Goal: Task Accomplishment & Management: Manage account settings

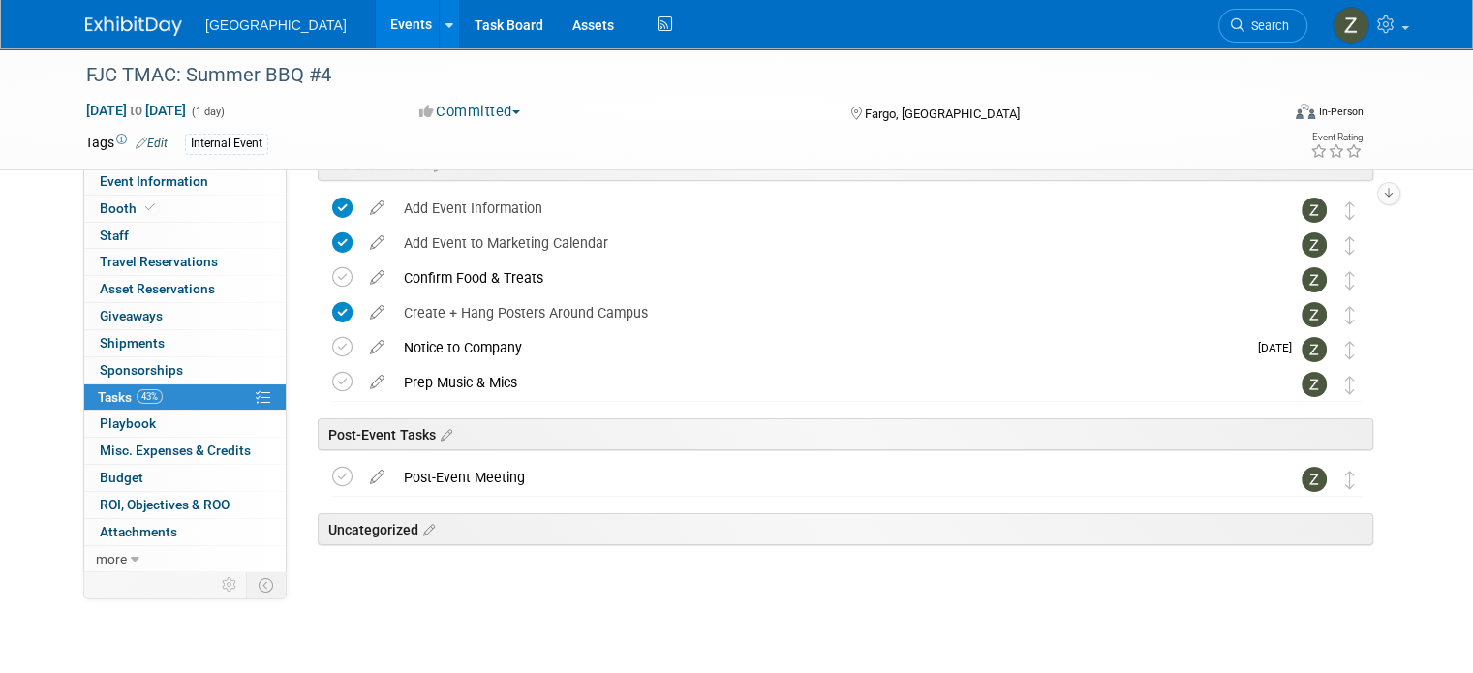
click at [376, 16] on link "Events" at bounding box center [411, 24] width 71 height 48
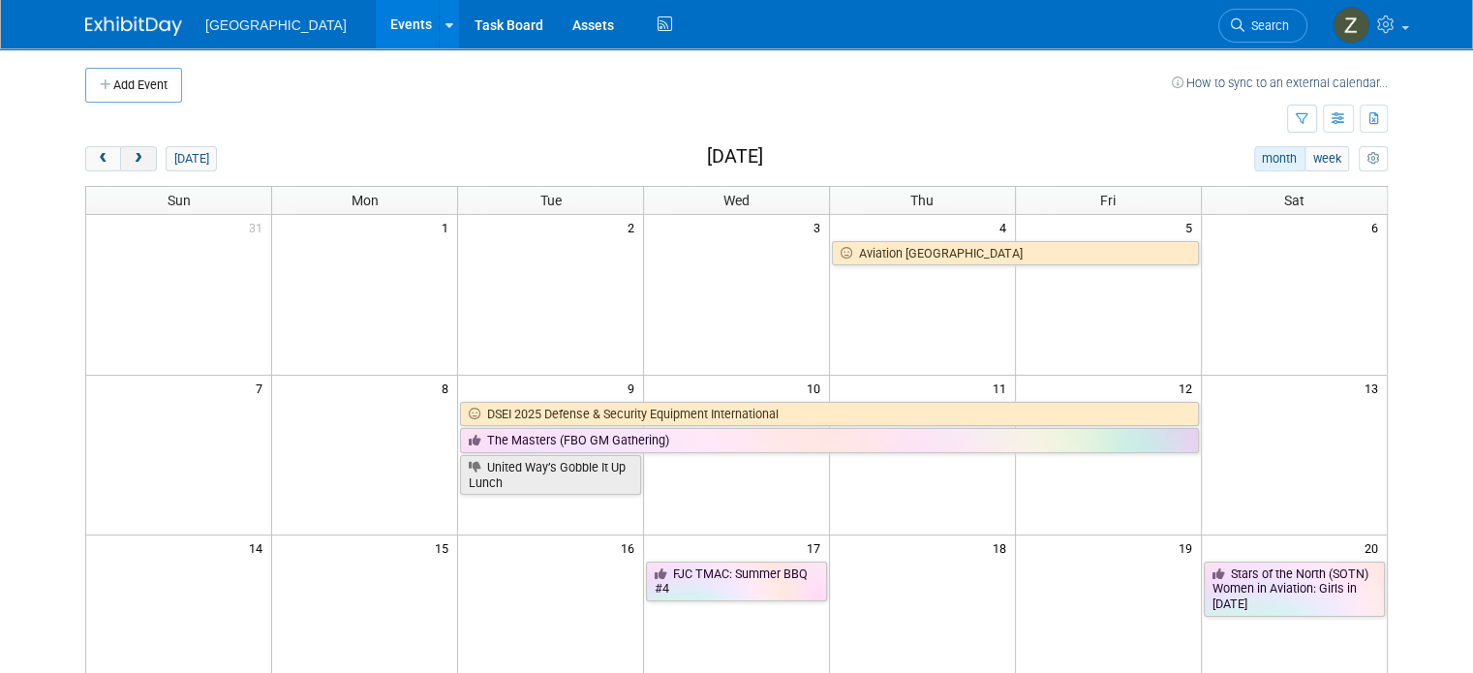
click at [131, 157] on span "next" at bounding box center [138, 159] width 15 height 13
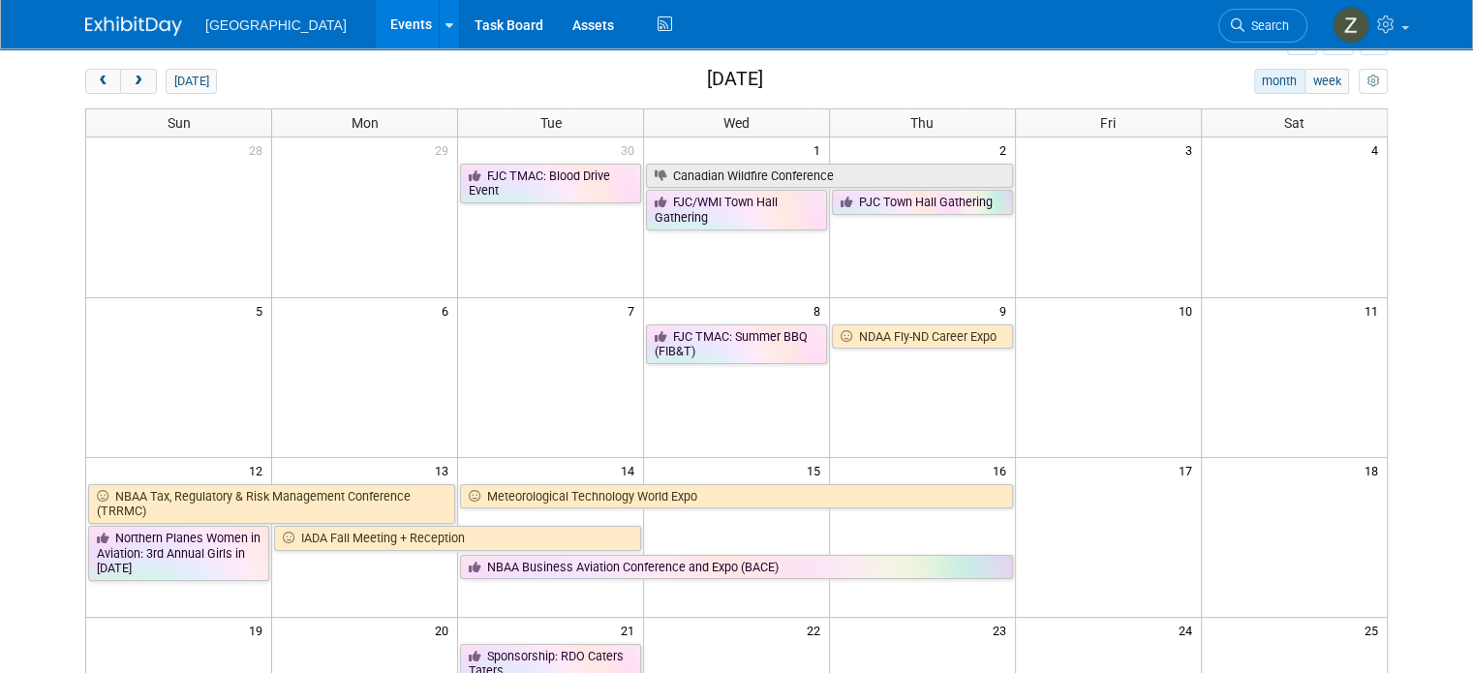
scroll to position [88, 0]
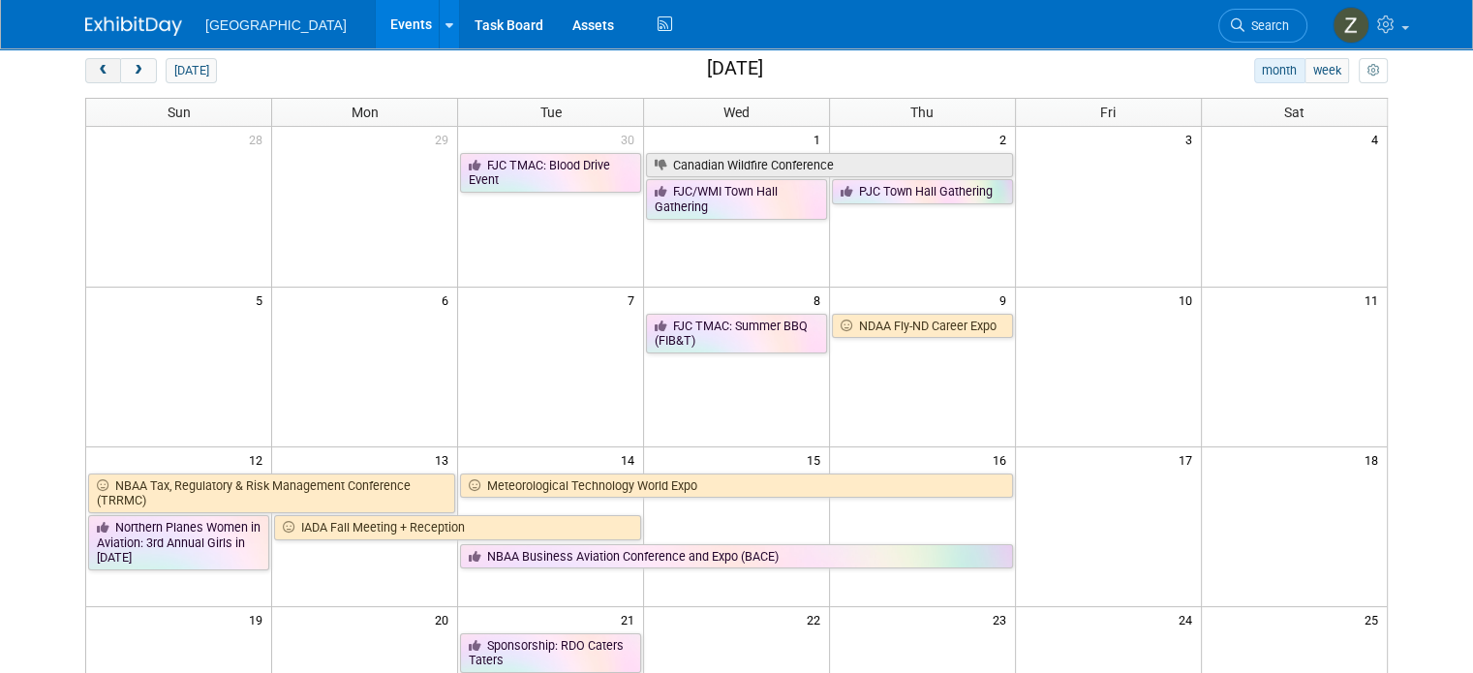
click at [96, 71] on span "prev" at bounding box center [103, 71] width 15 height 13
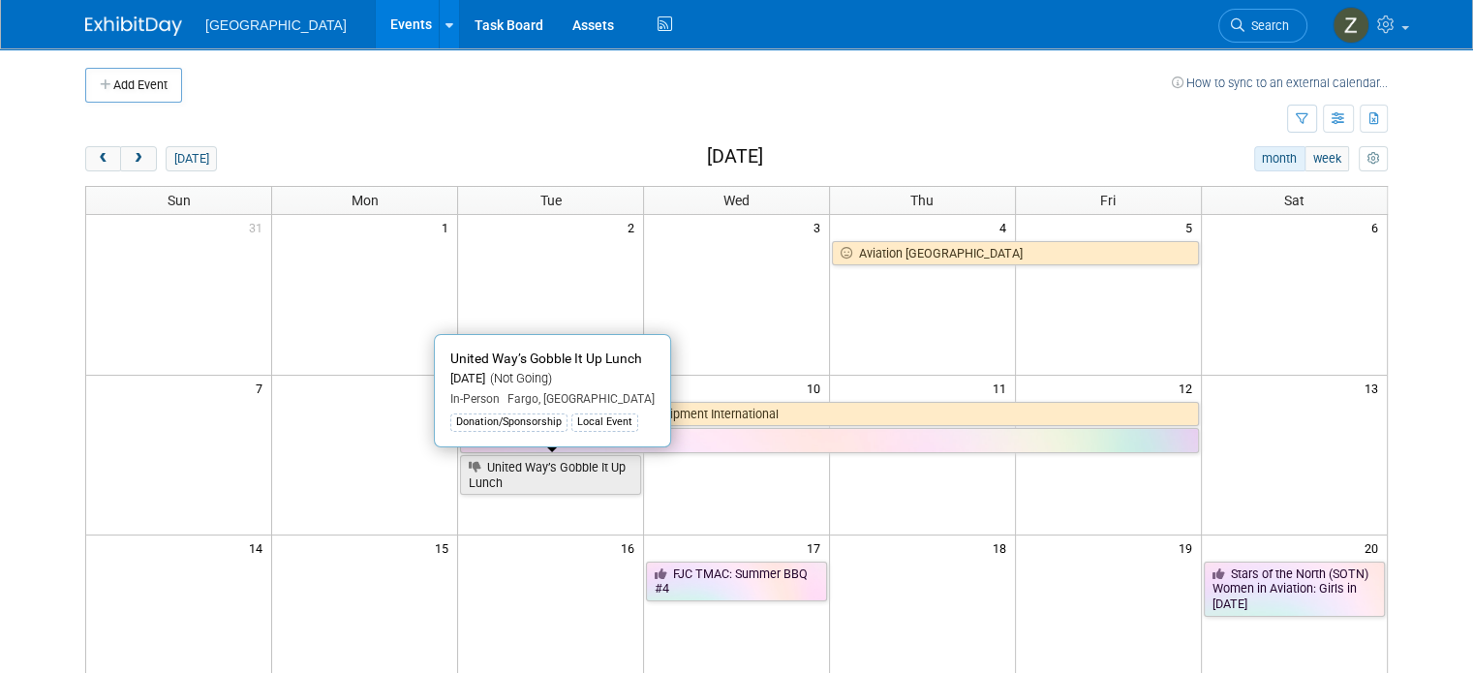
scroll to position [0, 0]
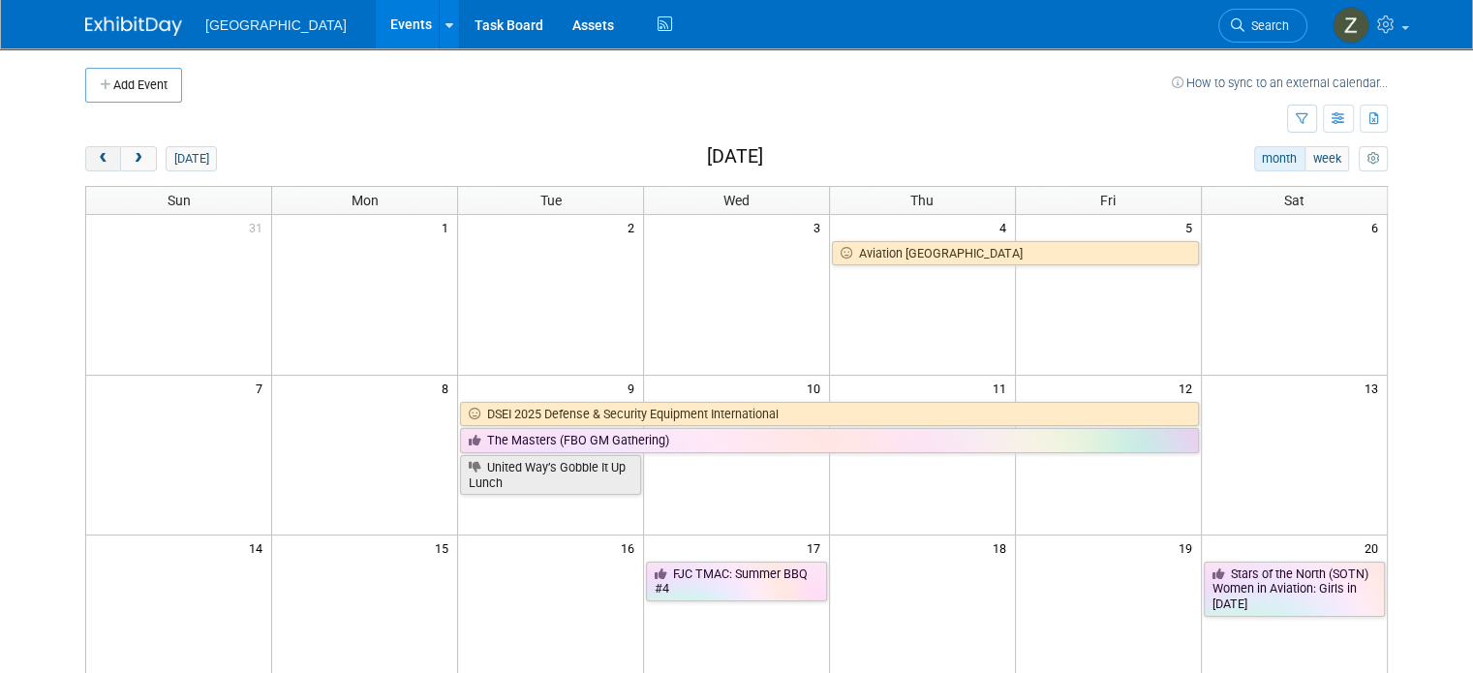
click at [96, 161] on span "prev" at bounding box center [103, 159] width 15 height 13
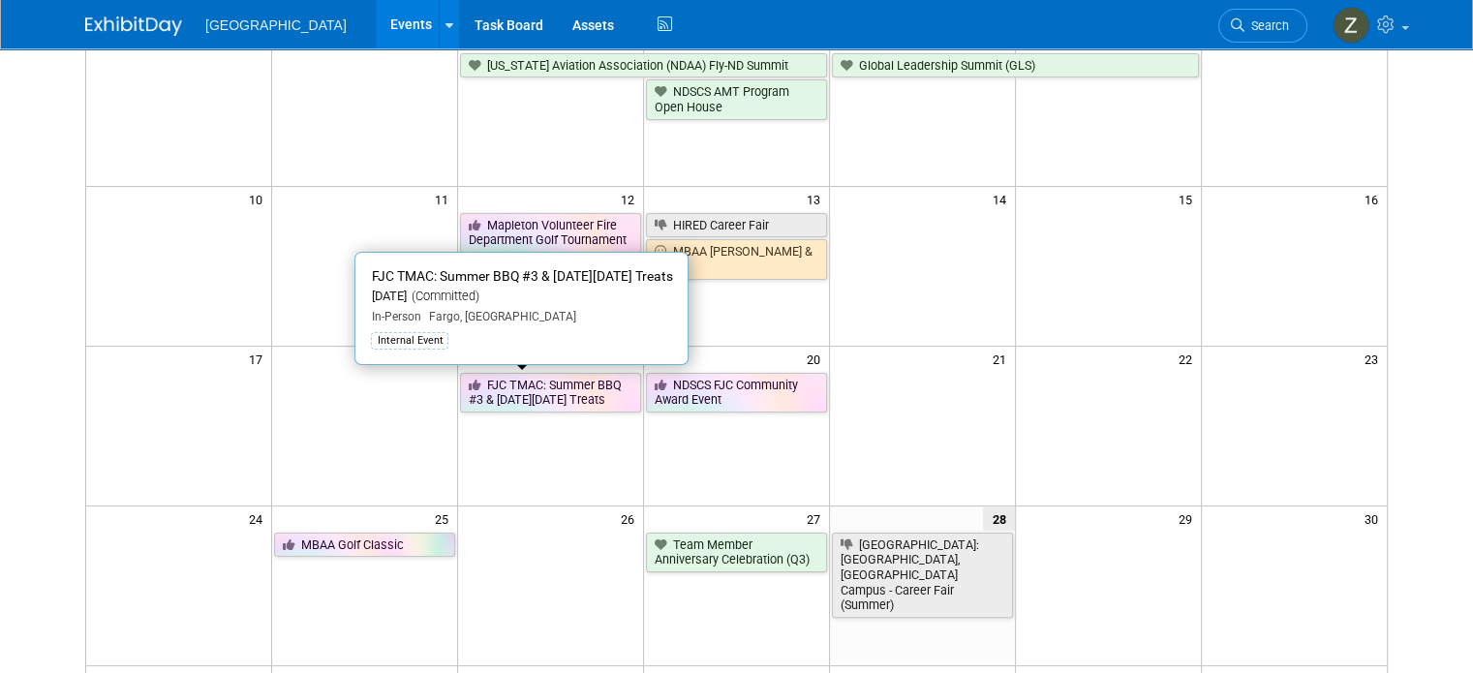
scroll to position [383, 0]
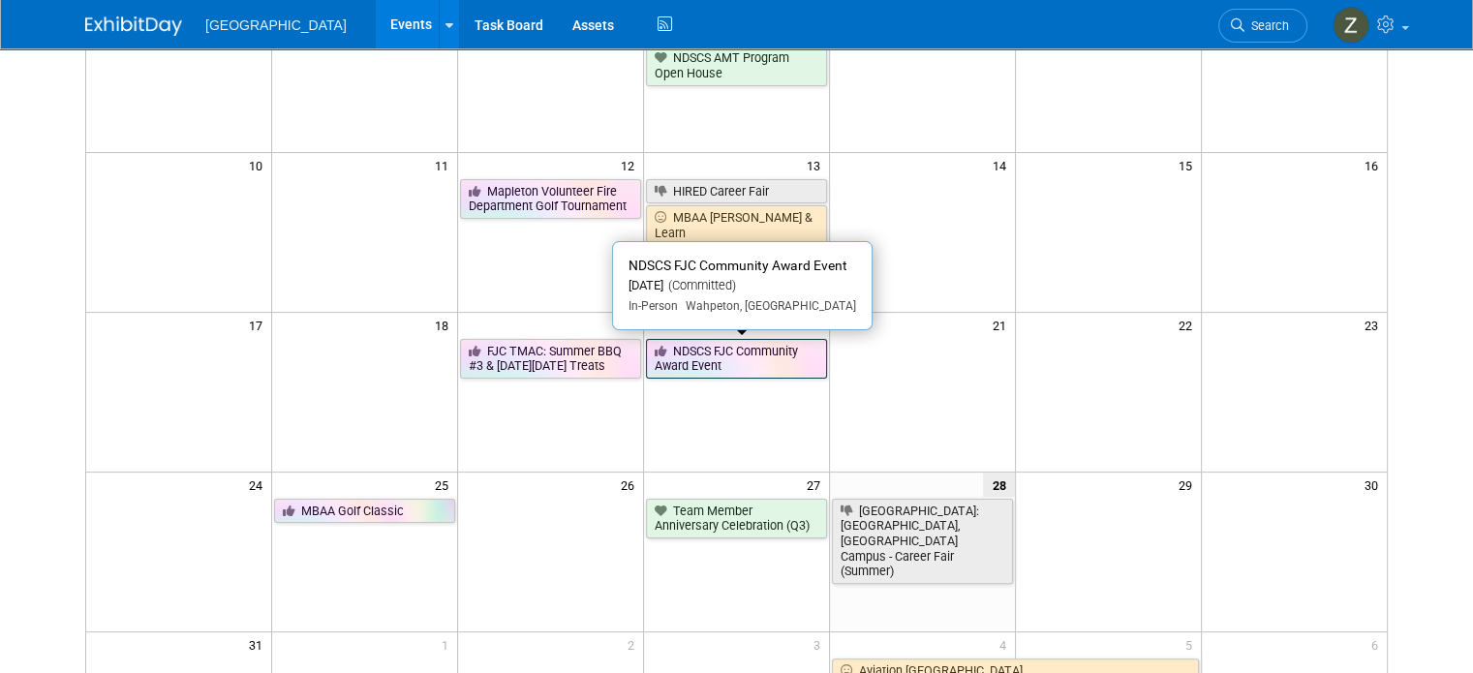
click at [731, 347] on link "NDSCS FJC Community Award Event" at bounding box center [736, 359] width 181 height 40
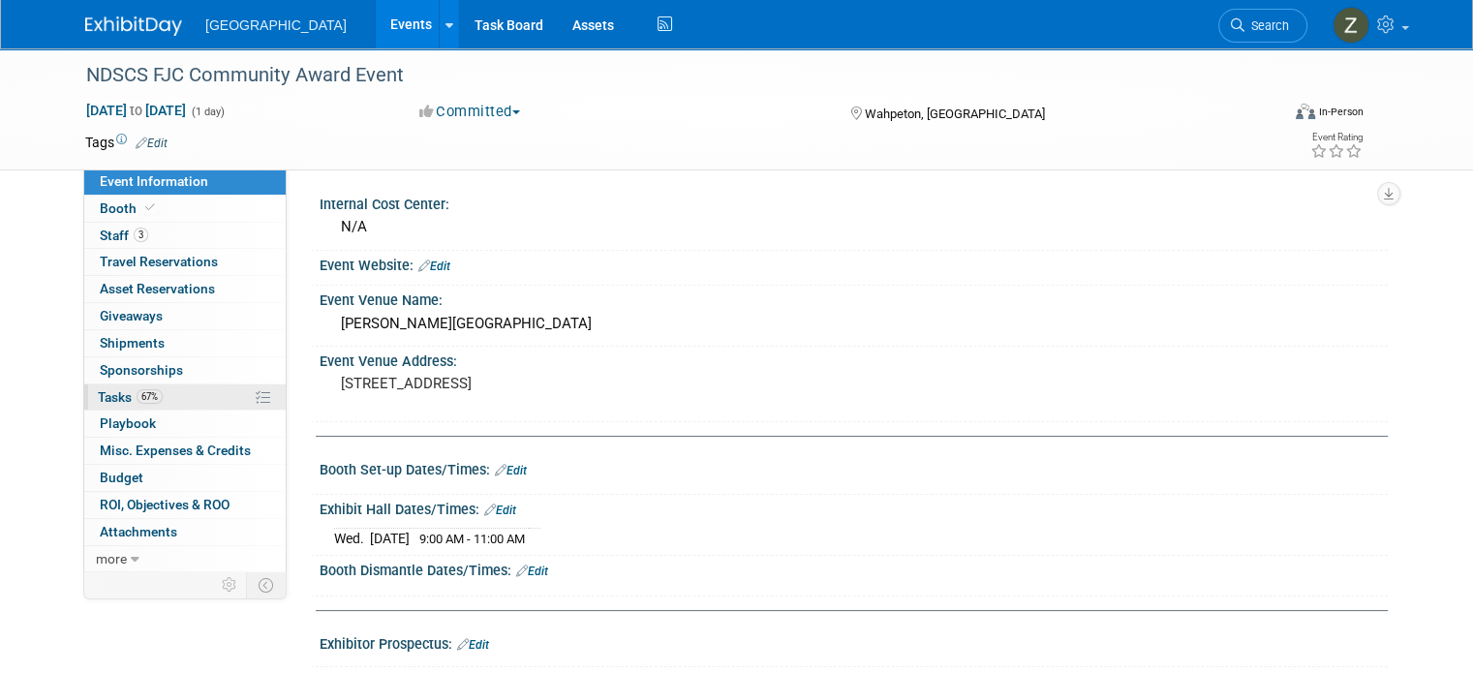
click at [137, 389] on span "67%" at bounding box center [150, 396] width 26 height 15
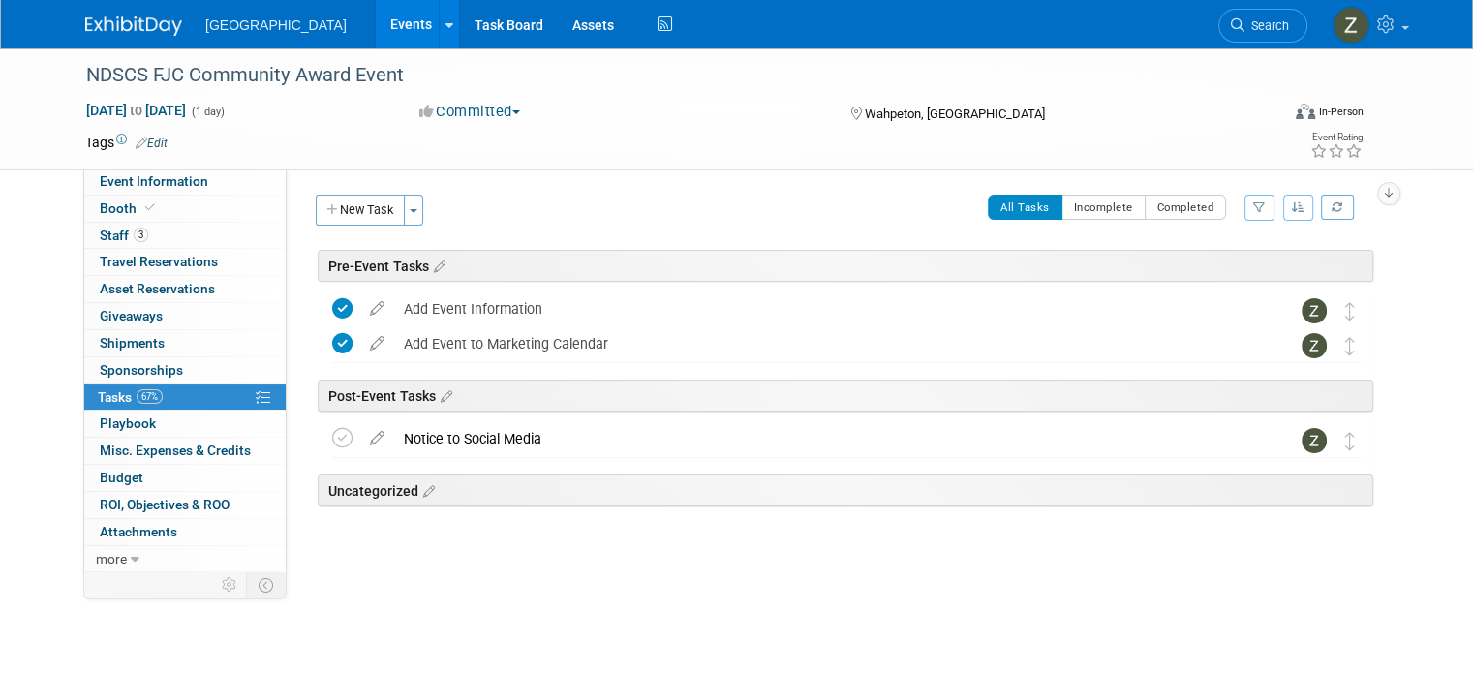
click at [376, 18] on link "Events" at bounding box center [411, 24] width 71 height 48
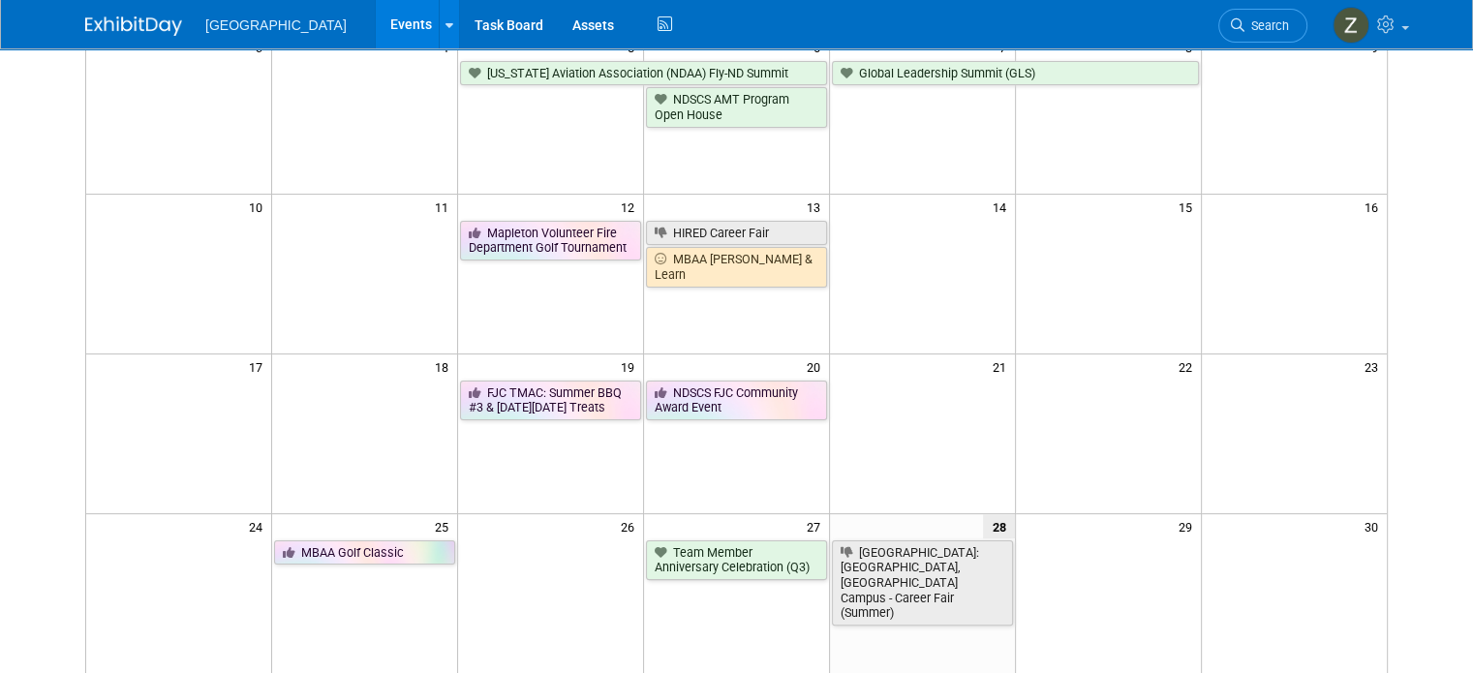
scroll to position [353, 0]
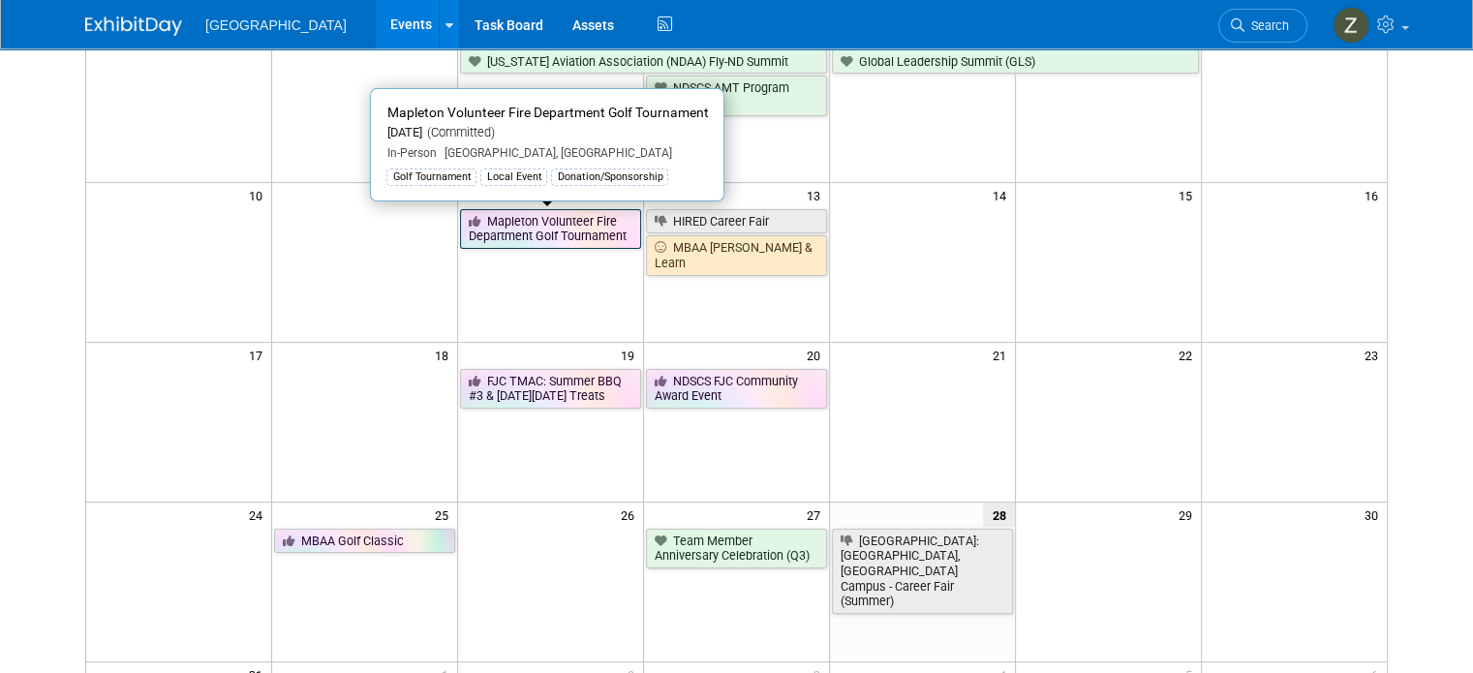
click at [582, 216] on link "Mapleton Volunteer Fire Department Golf Tournament" at bounding box center [550, 229] width 181 height 40
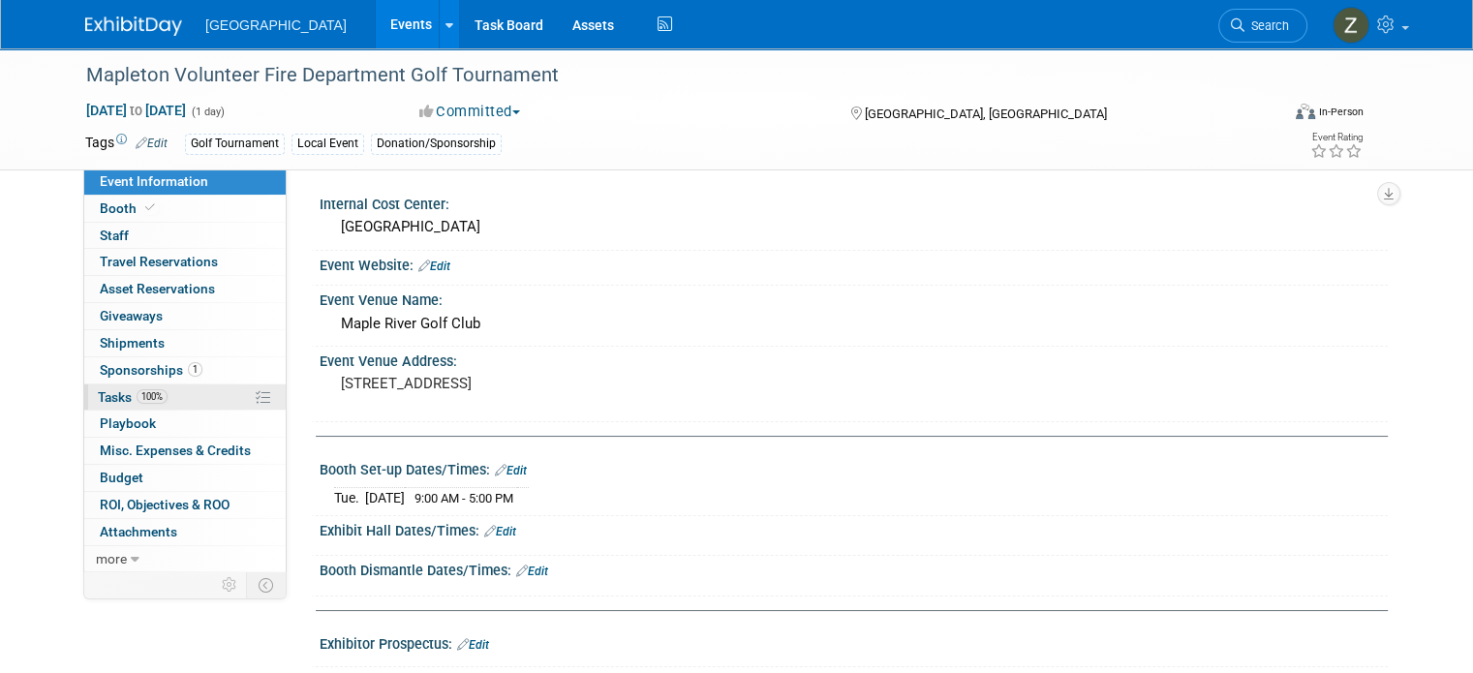
click at [203, 396] on link "100% Tasks 100%" at bounding box center [184, 398] width 201 height 26
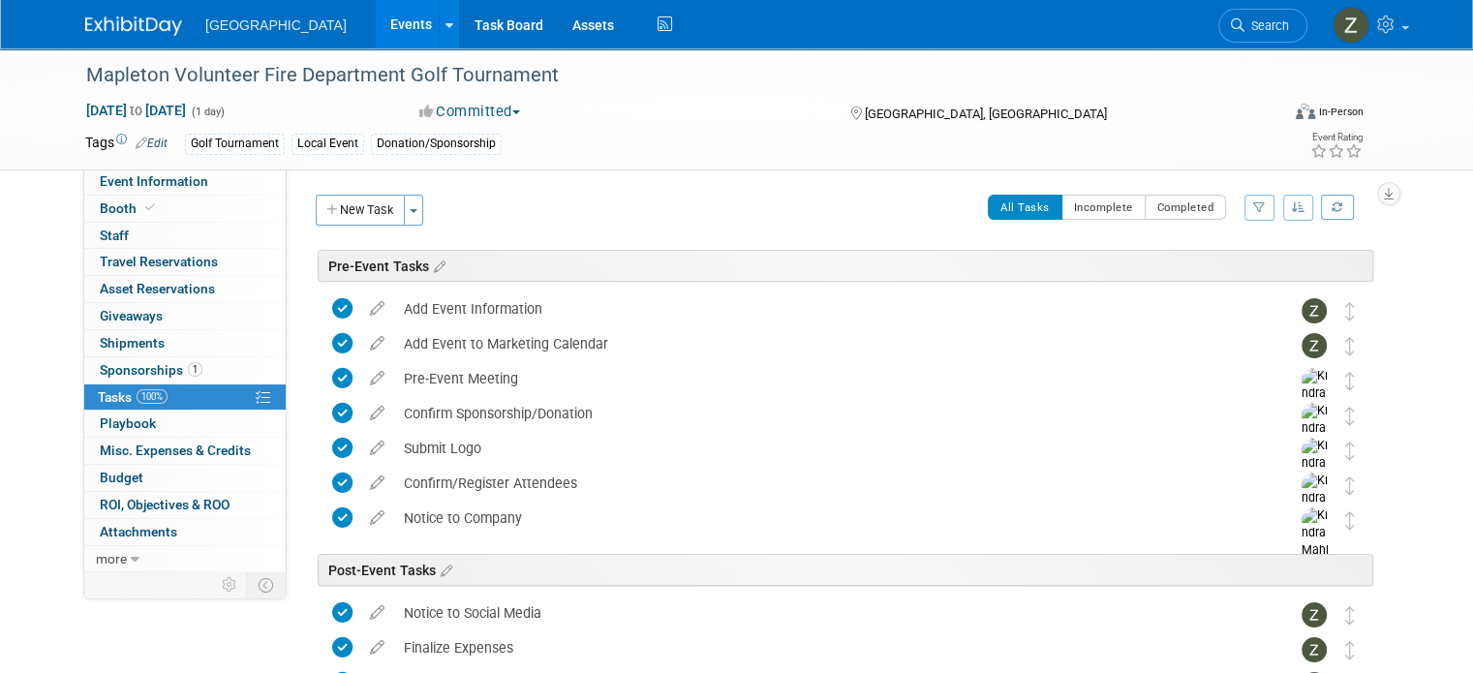
click at [467, 116] on button "Committed" at bounding box center [470, 112] width 115 height 20
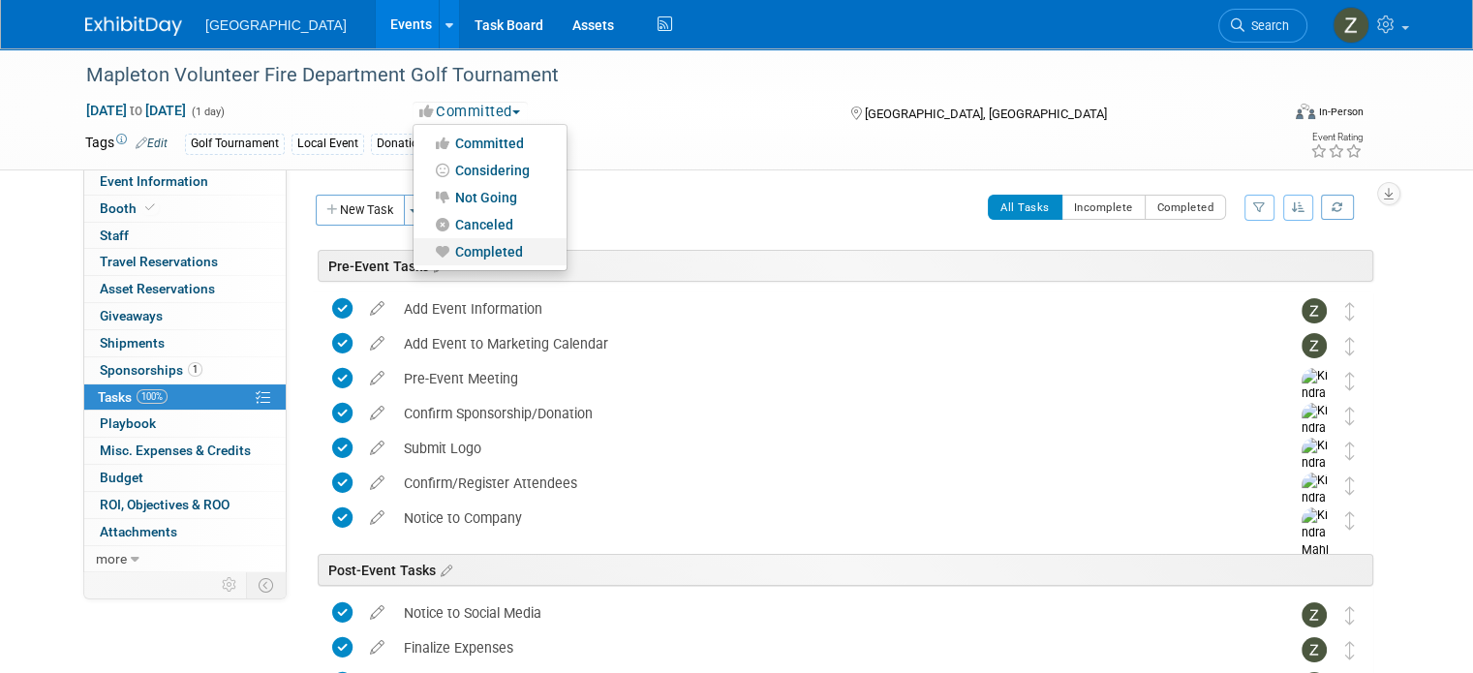
click at [469, 251] on link "Completed" at bounding box center [490, 251] width 153 height 27
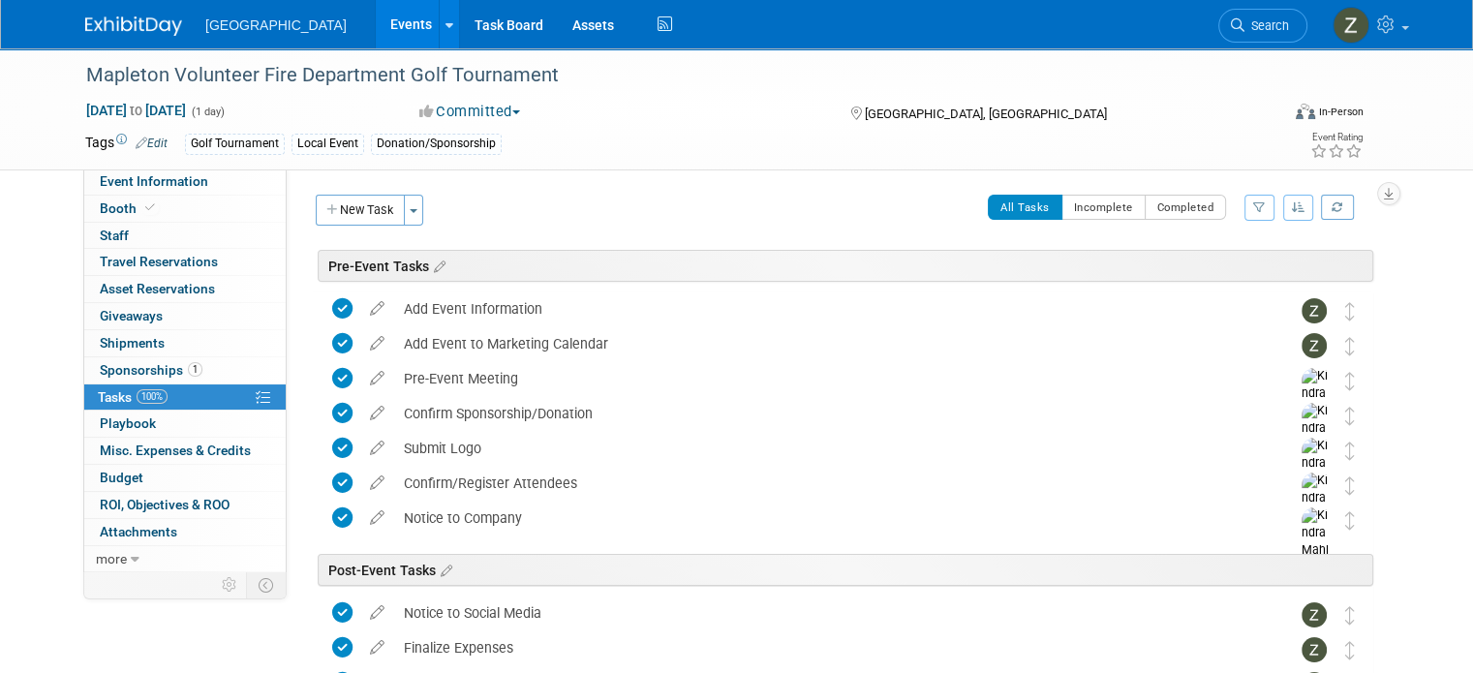
click at [376, 30] on link "Events" at bounding box center [411, 24] width 71 height 48
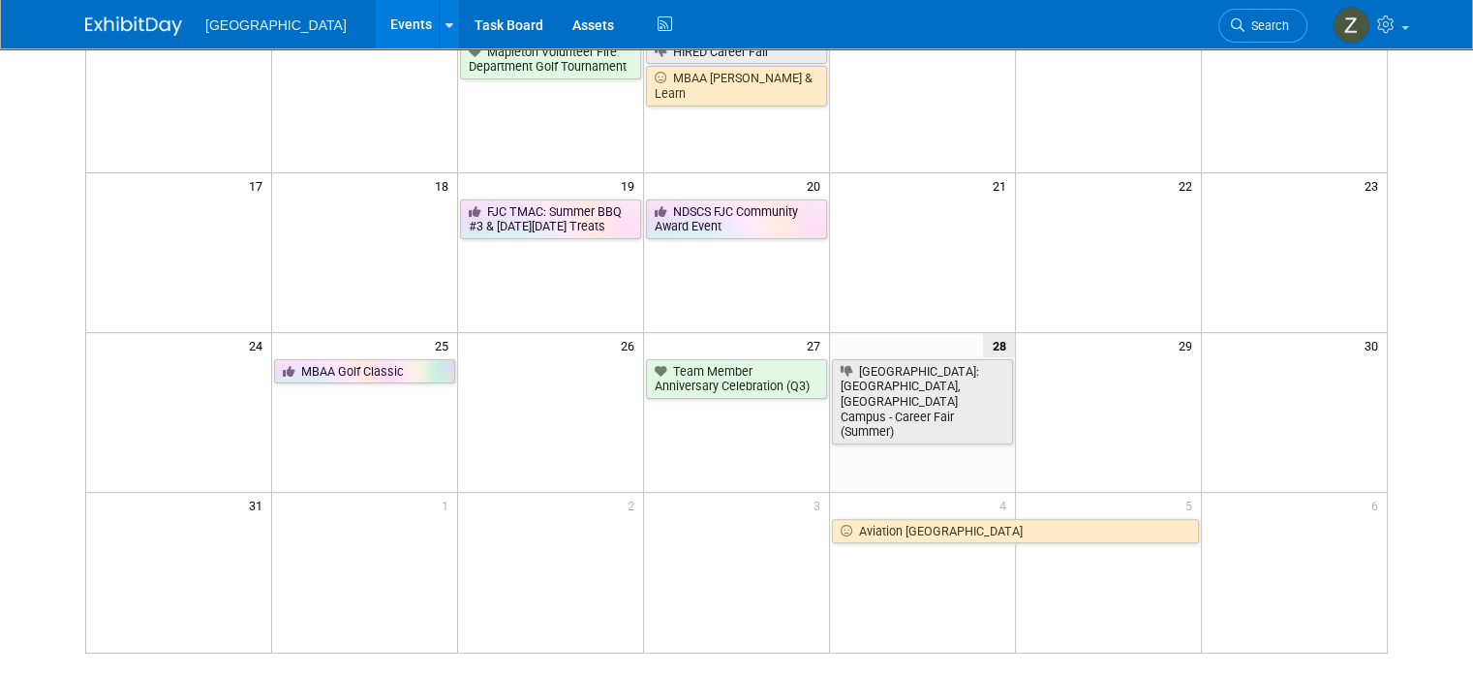
scroll to position [531, 0]
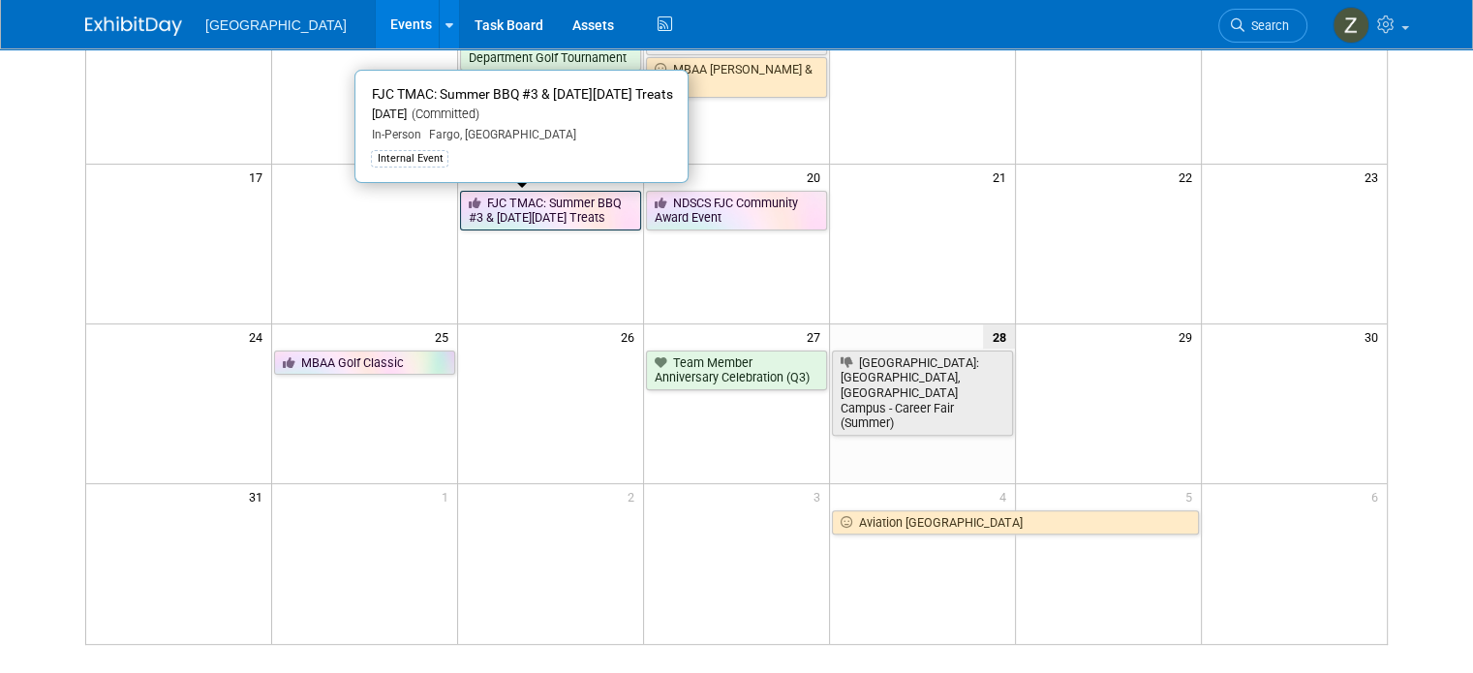
click at [556, 231] on link "FJC TMAC: Summer BBQ #3 & [DATE][DATE] Treats" at bounding box center [550, 211] width 181 height 40
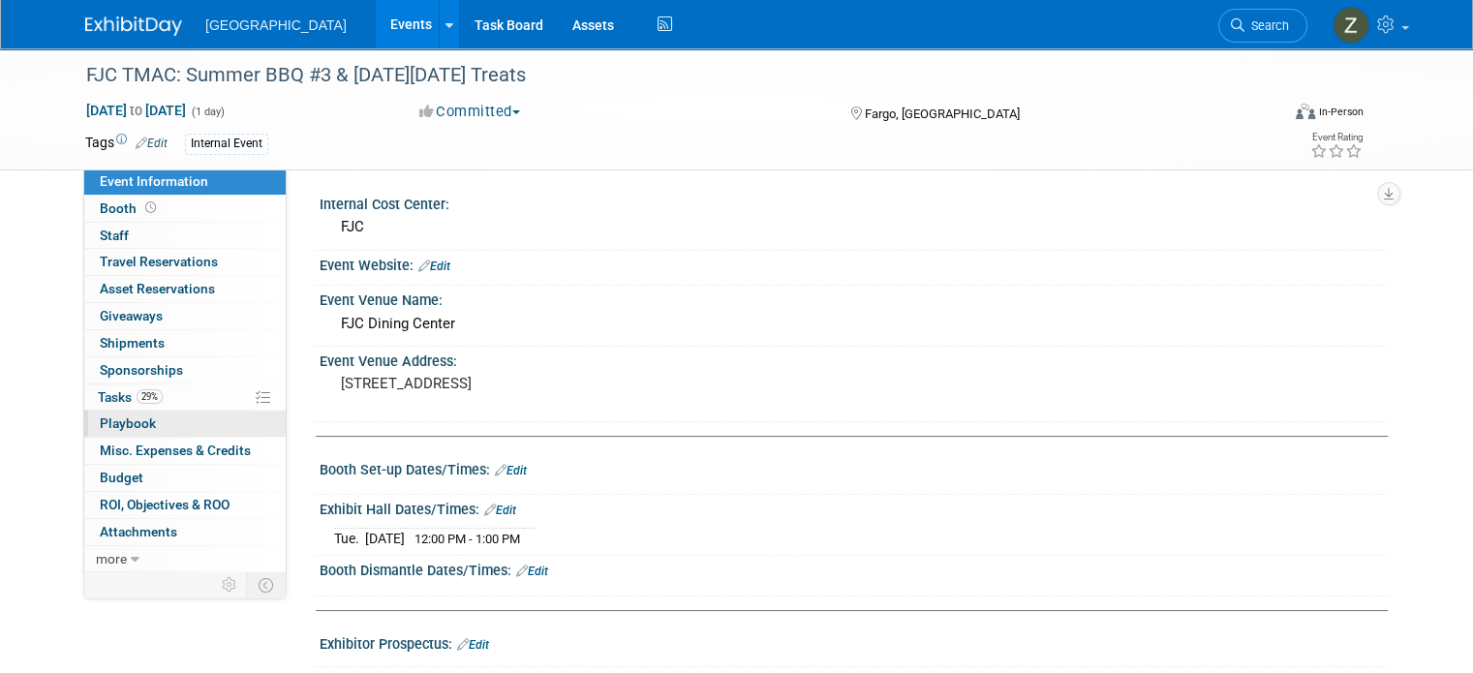
click at [173, 411] on link "0 Playbook 0" at bounding box center [184, 424] width 201 height 26
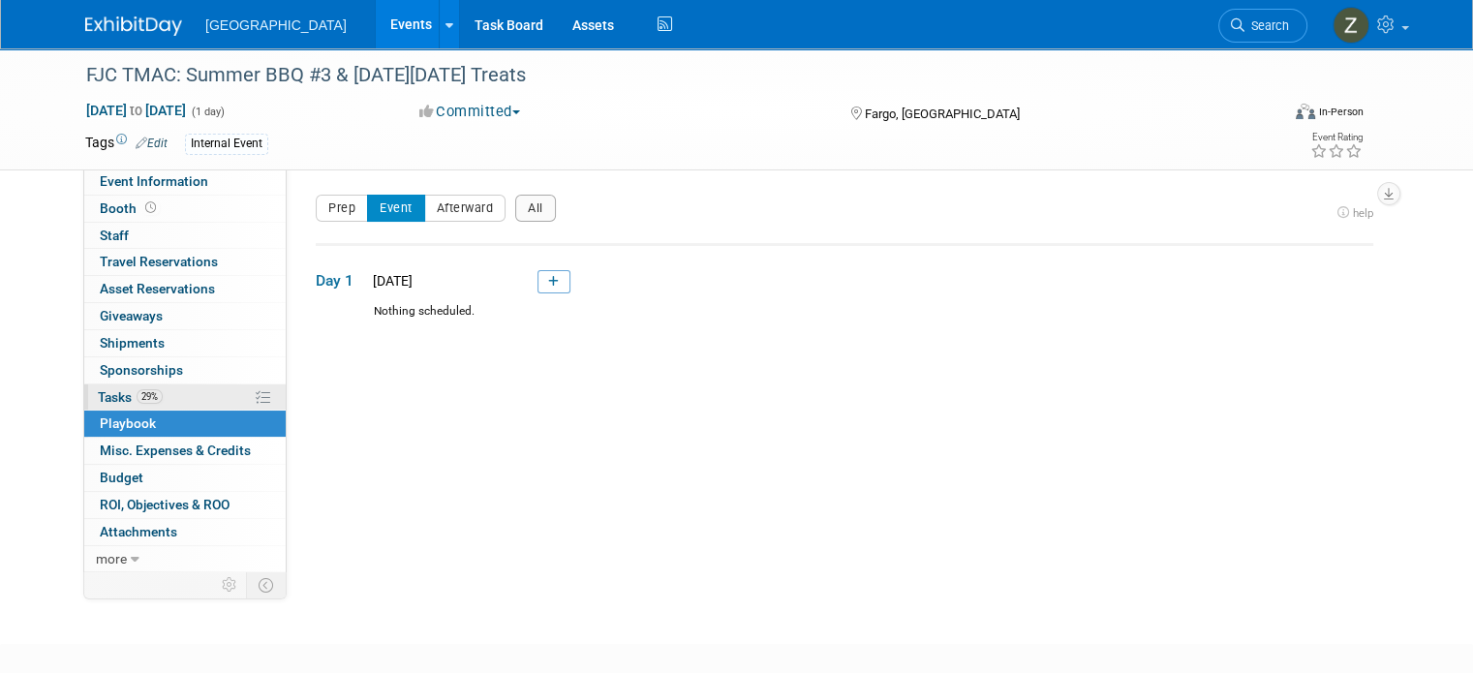
click at [186, 385] on link "29% Tasks 29%" at bounding box center [184, 398] width 201 height 26
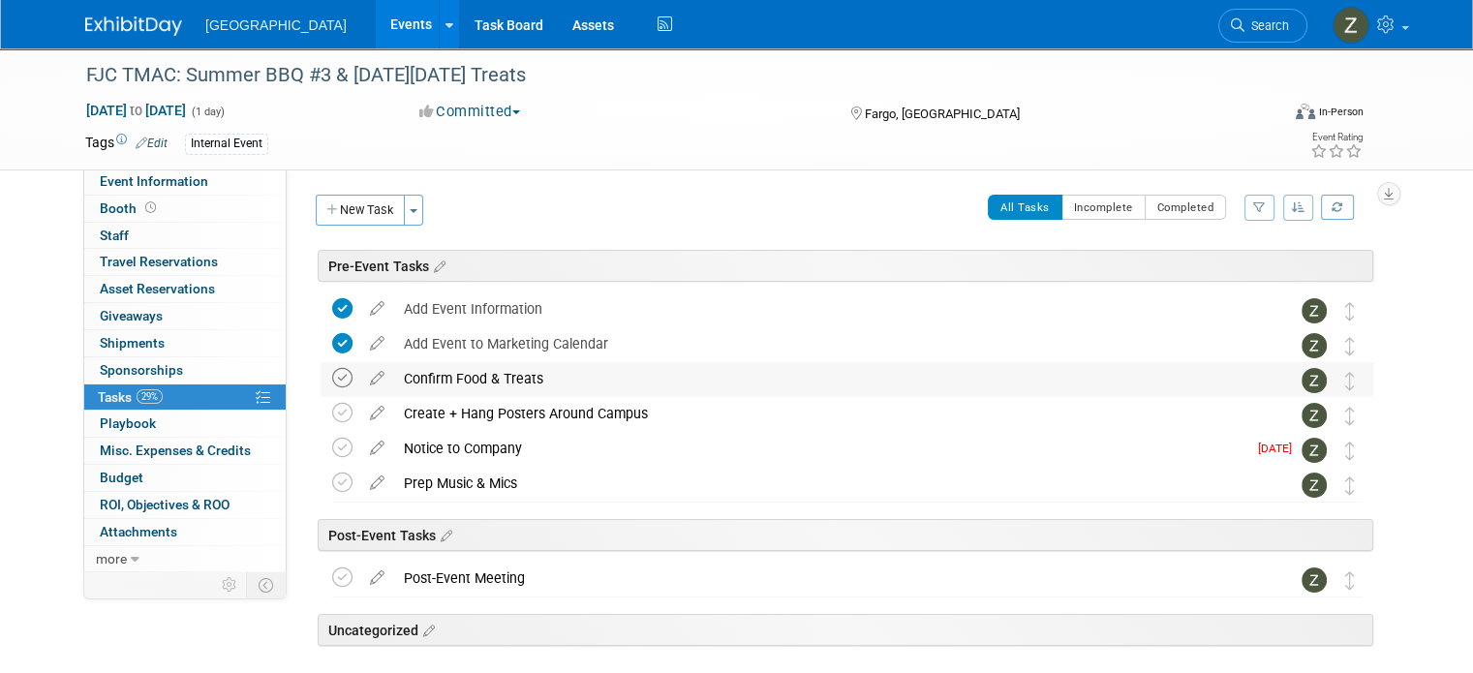
click at [332, 380] on icon at bounding box center [342, 378] width 20 height 20
click at [332, 405] on icon at bounding box center [342, 413] width 20 height 20
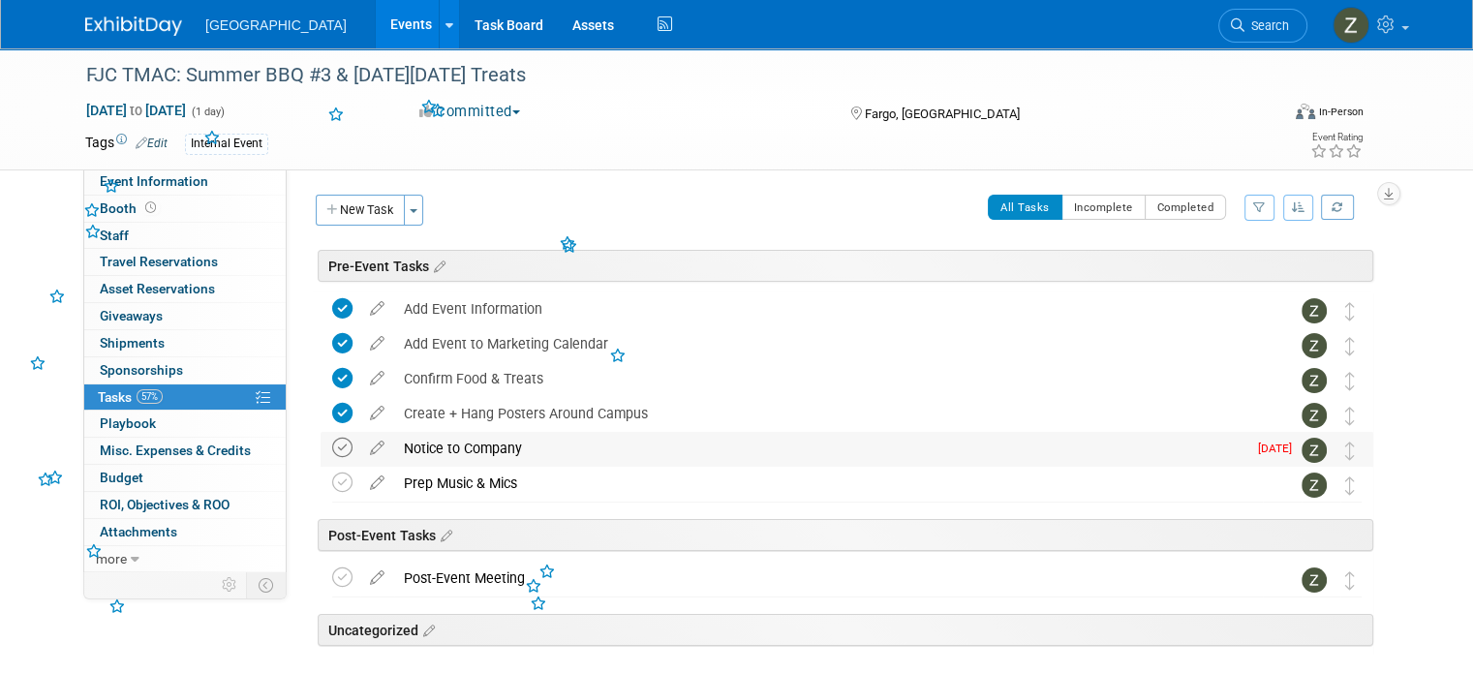
click at [332, 443] on icon at bounding box center [342, 448] width 20 height 20
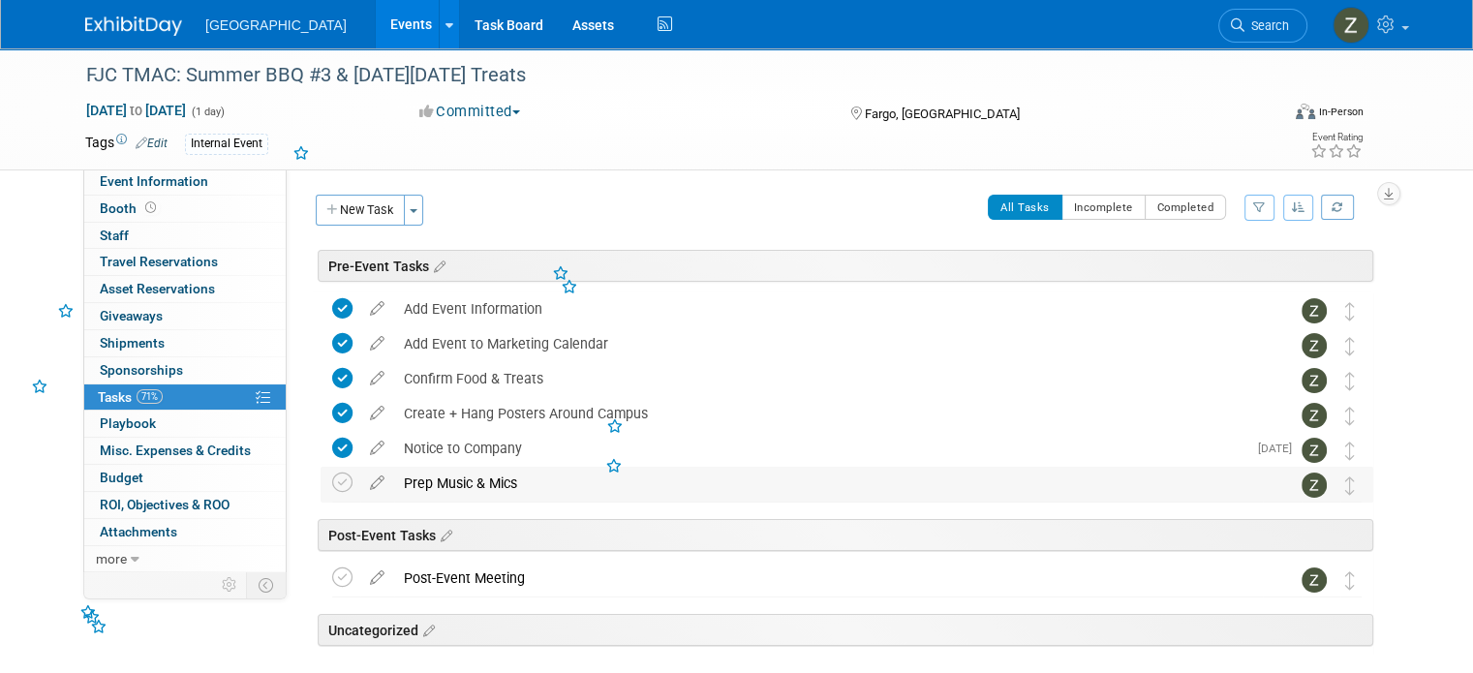
click at [332, 495] on td at bounding box center [346, 484] width 28 height 35
click at [332, 481] on icon at bounding box center [342, 483] width 20 height 20
click at [332, 578] on icon at bounding box center [342, 578] width 20 height 20
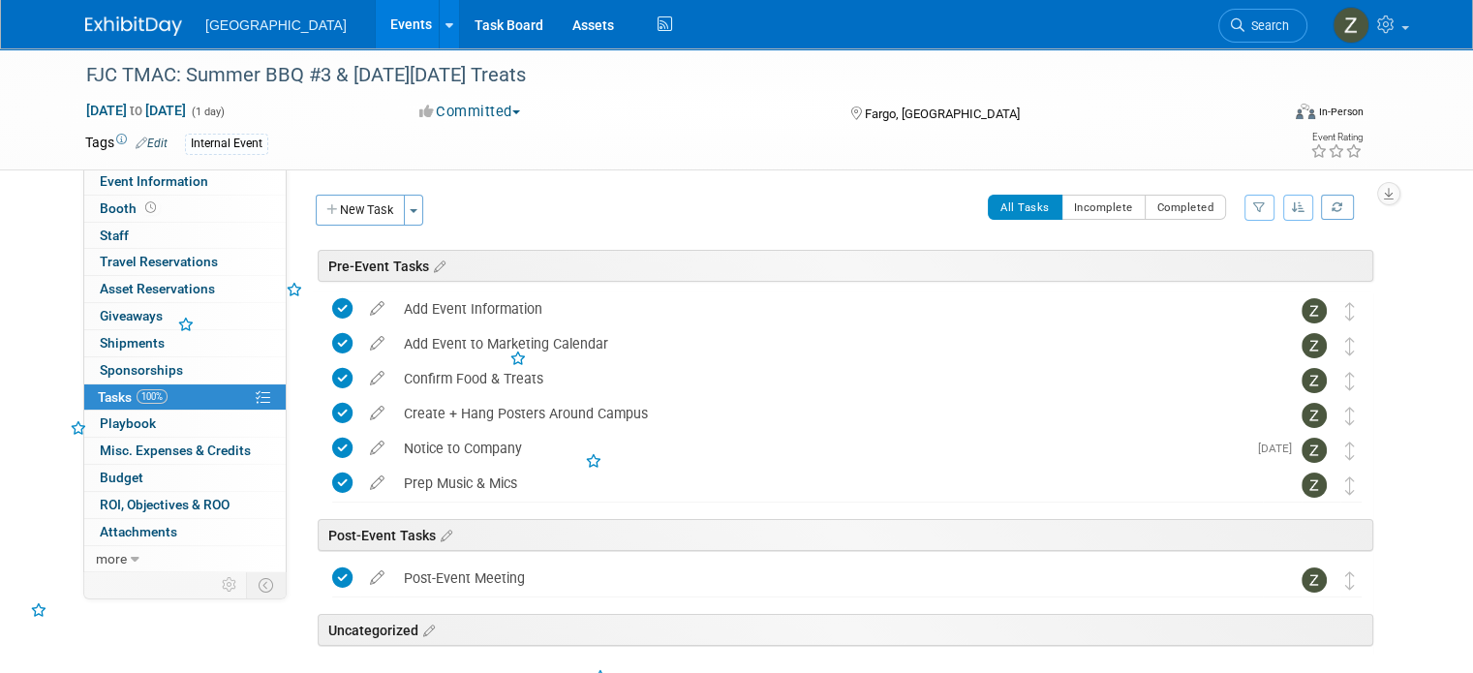
click at [442, 115] on button "Committed" at bounding box center [470, 112] width 115 height 20
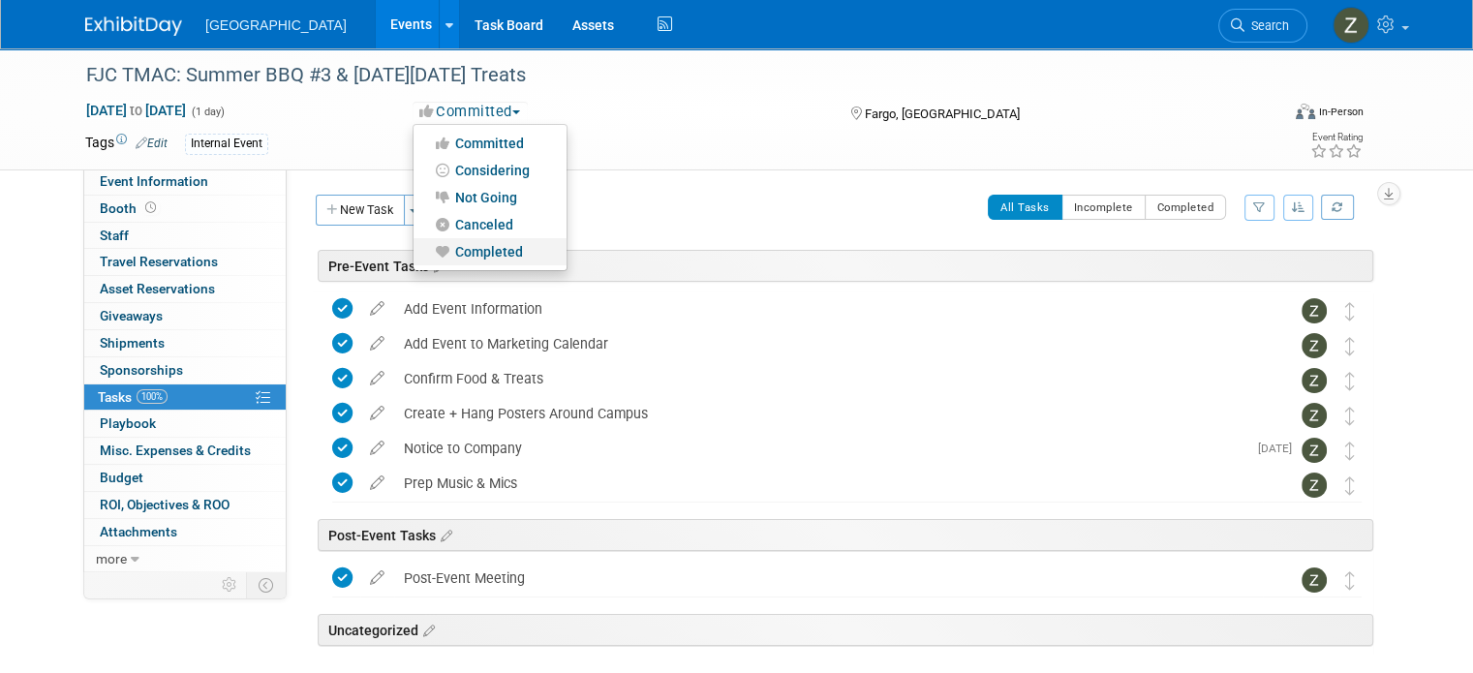
click at [472, 247] on link "Completed" at bounding box center [490, 251] width 153 height 27
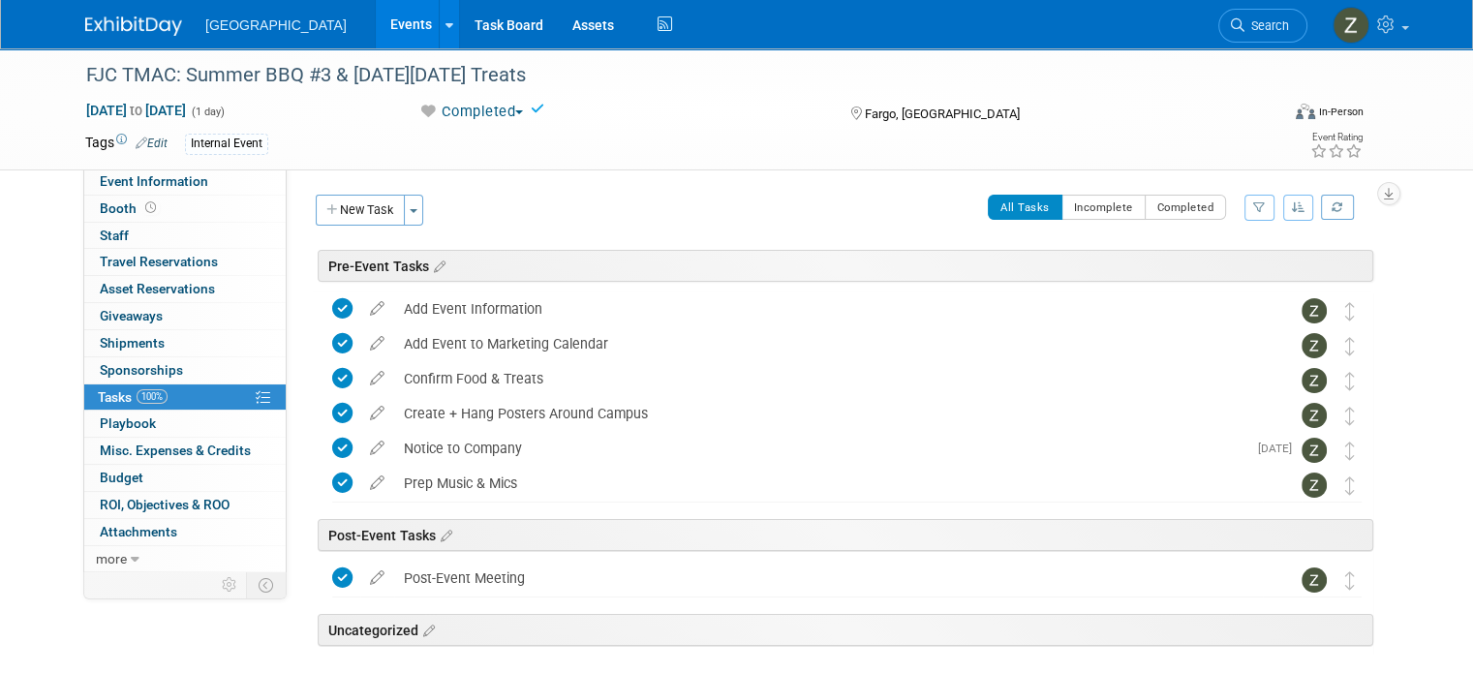
click at [376, 38] on link "Events" at bounding box center [411, 24] width 71 height 48
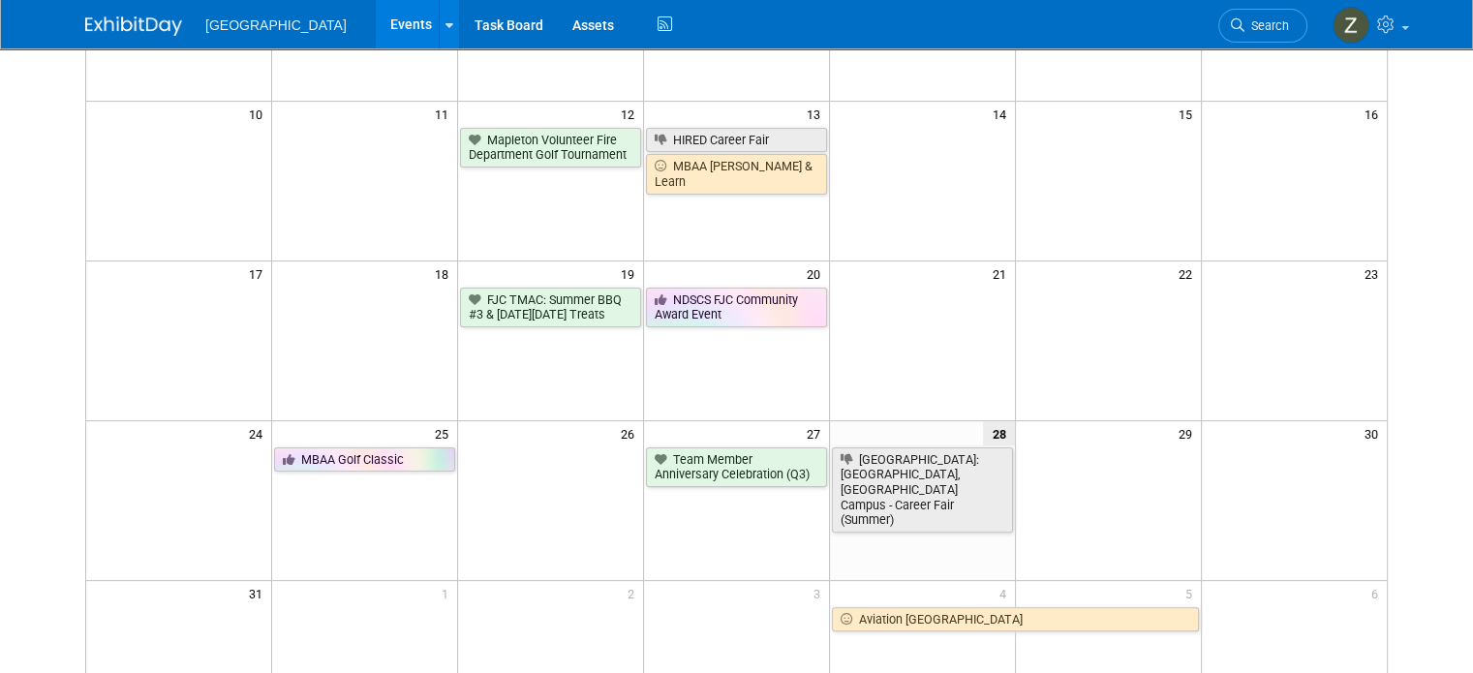
scroll to position [447, 0]
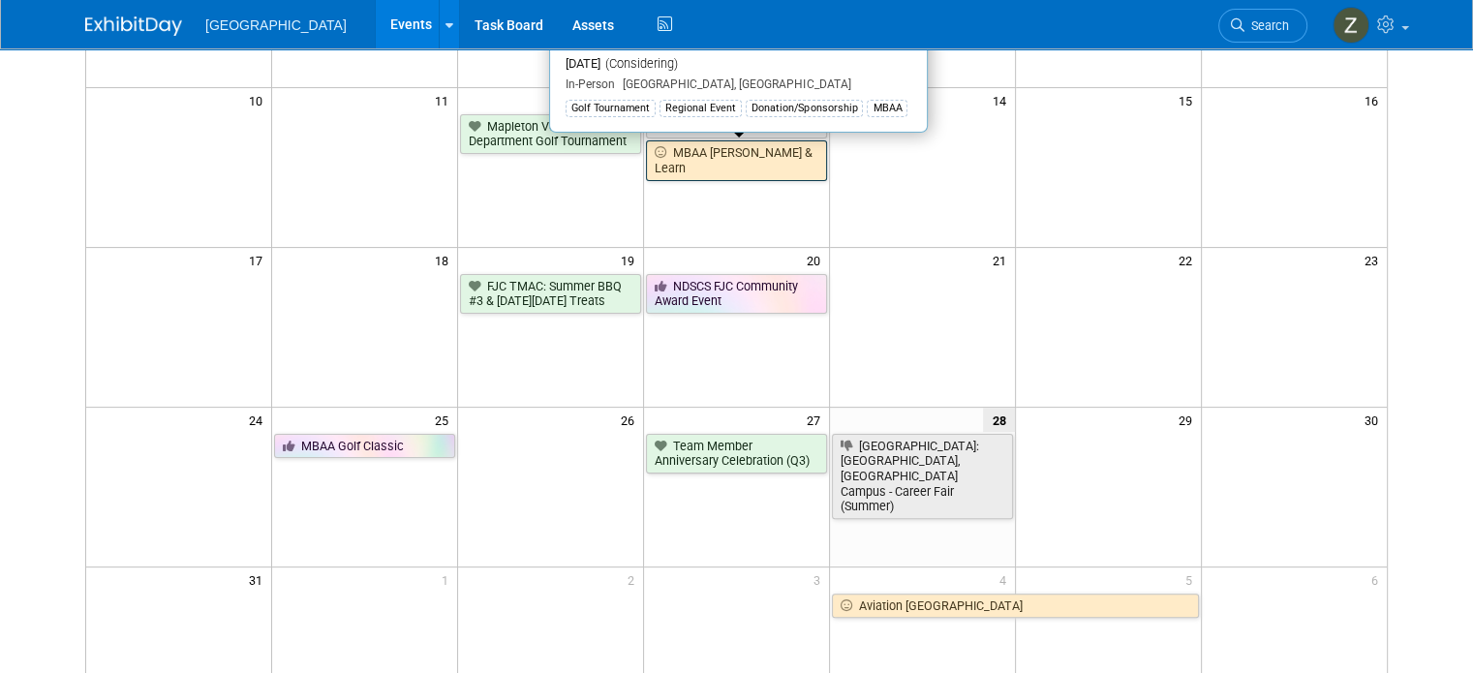
click at [748, 151] on link "MBAA August Lunch & Learn" at bounding box center [736, 160] width 181 height 40
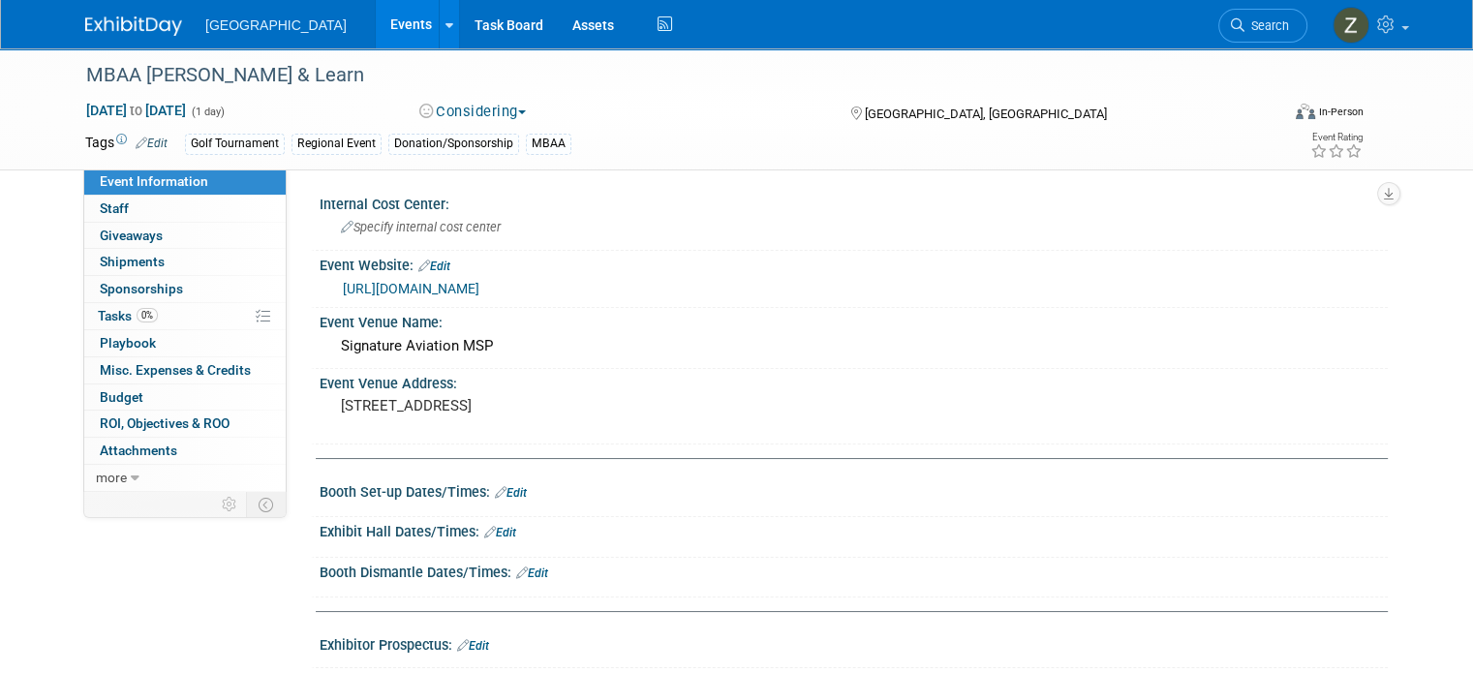
click at [376, 25] on link "Events" at bounding box center [411, 24] width 71 height 48
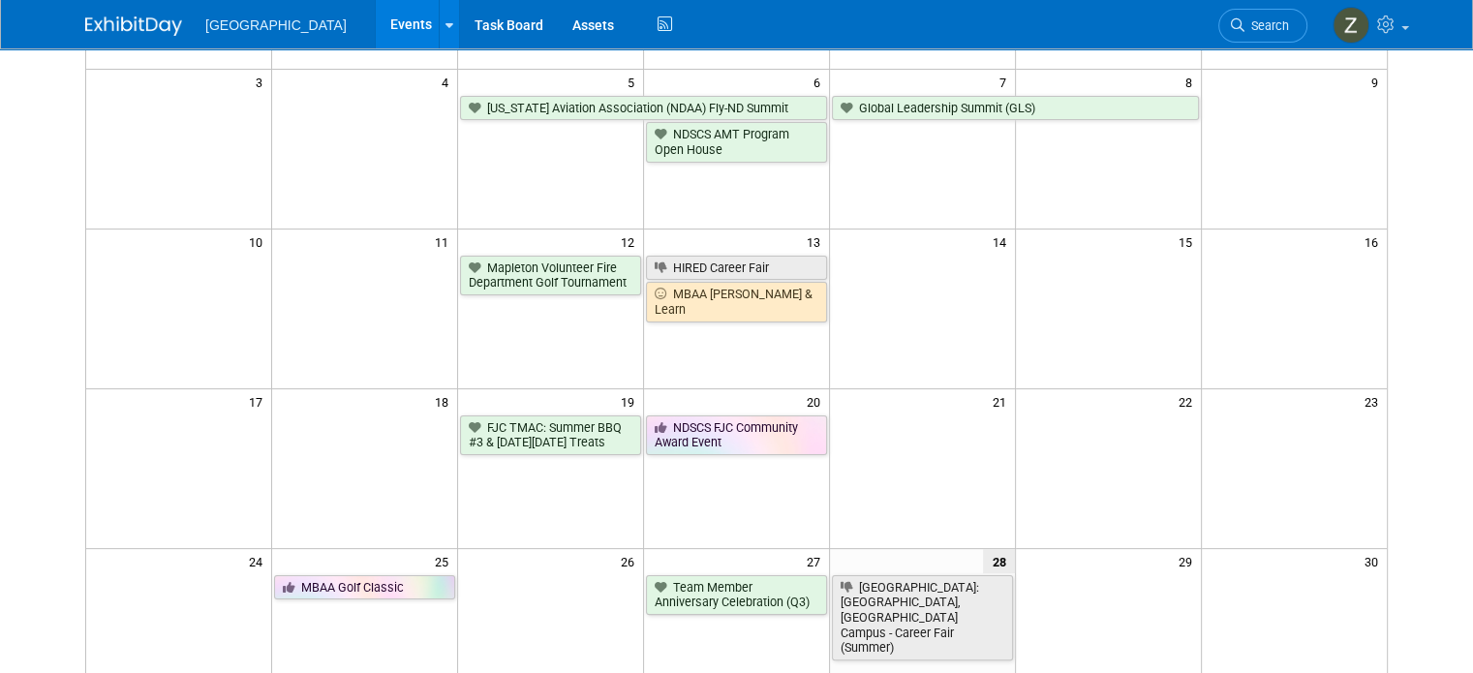
scroll to position [312, 0]
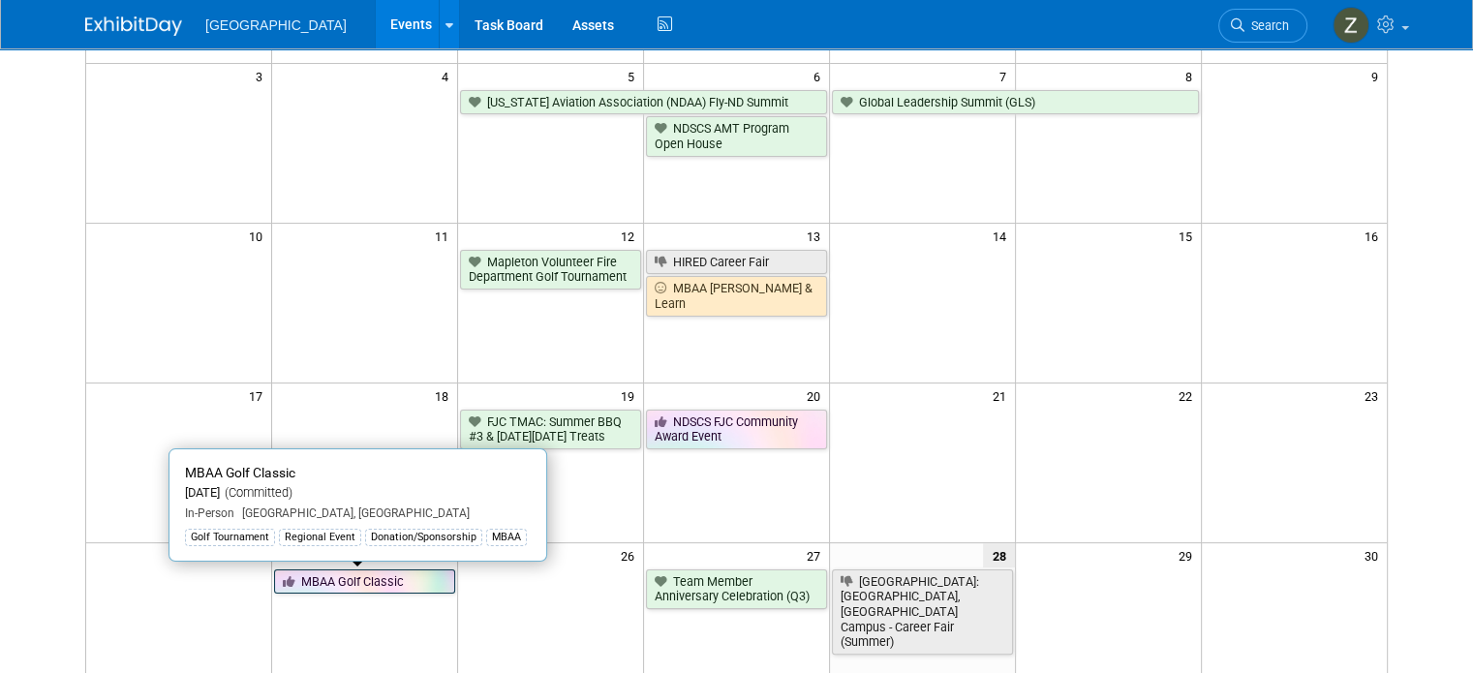
click at [354, 579] on link "MBAA Golf Classic" at bounding box center [364, 582] width 181 height 25
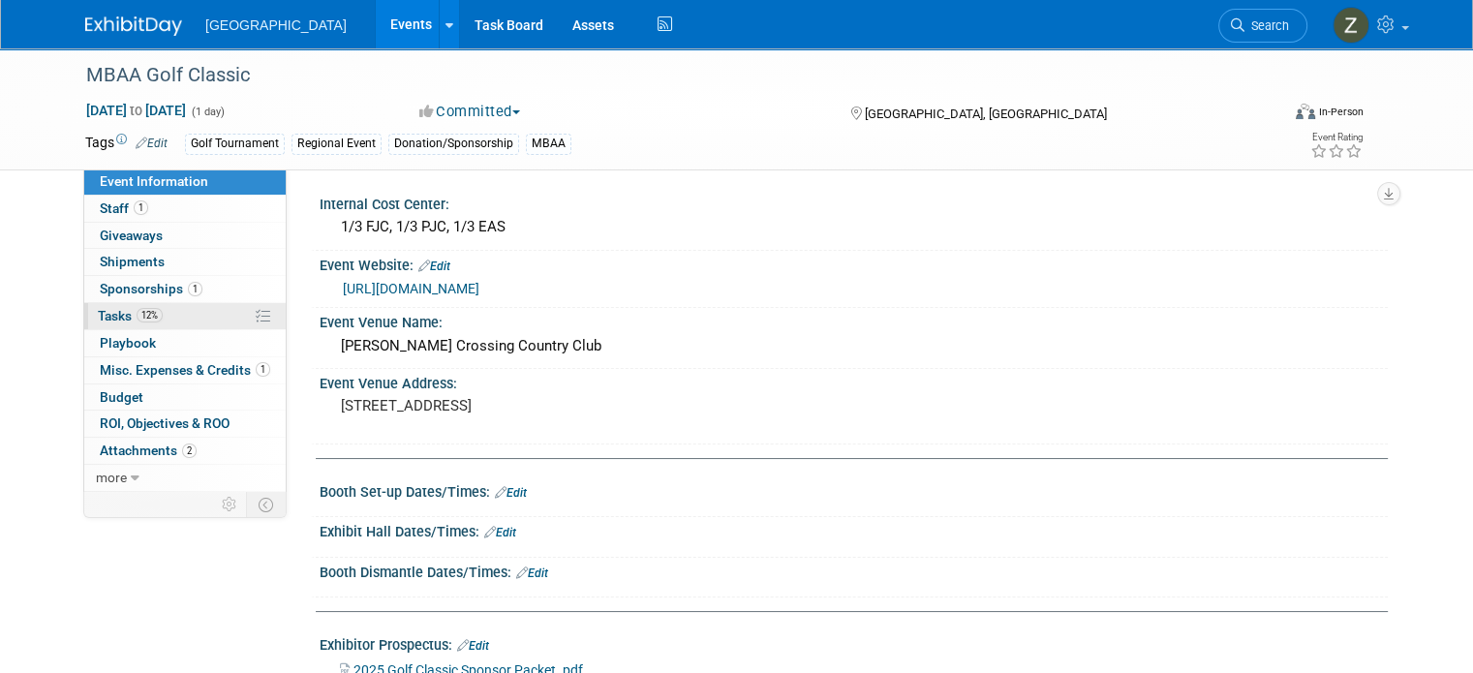
click at [192, 310] on link "12% Tasks 12%" at bounding box center [184, 316] width 201 height 26
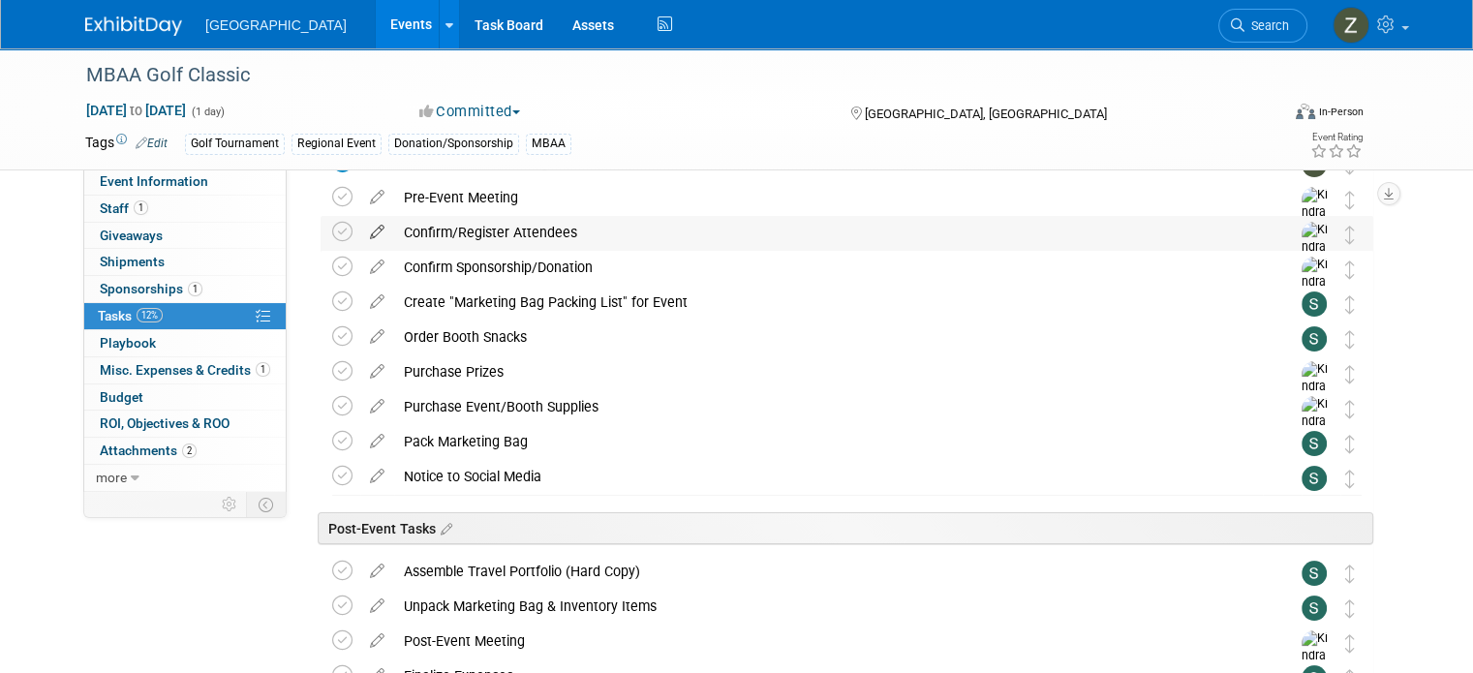
scroll to position [128, 0]
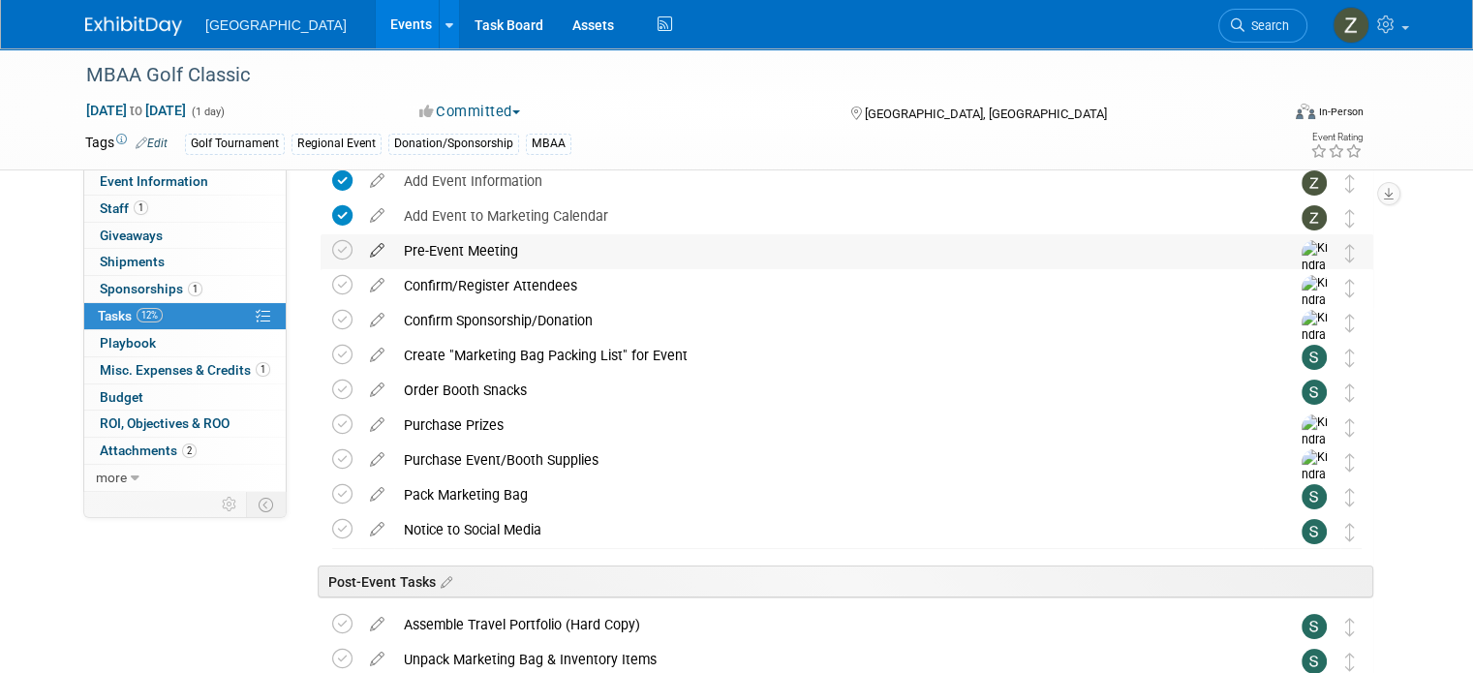
click at [367, 246] on icon at bounding box center [377, 246] width 34 height 24
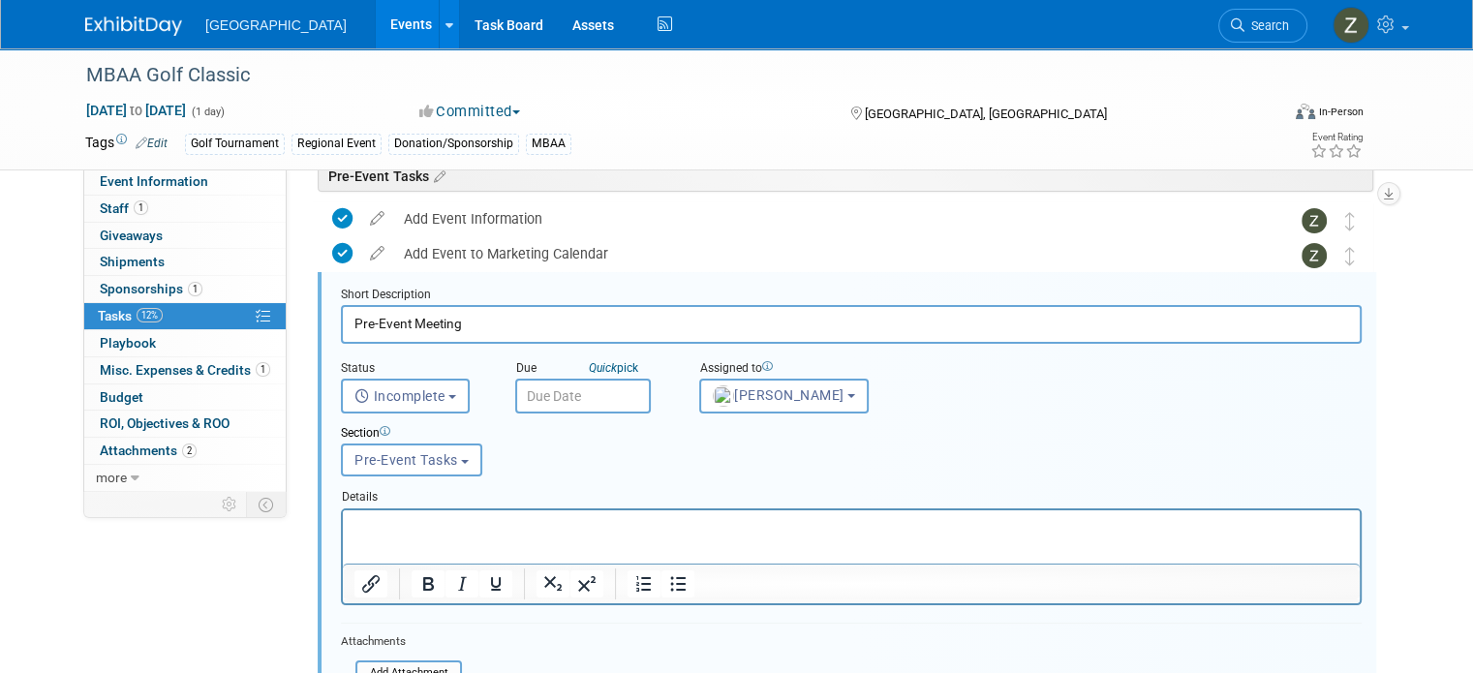
scroll to position [78, 0]
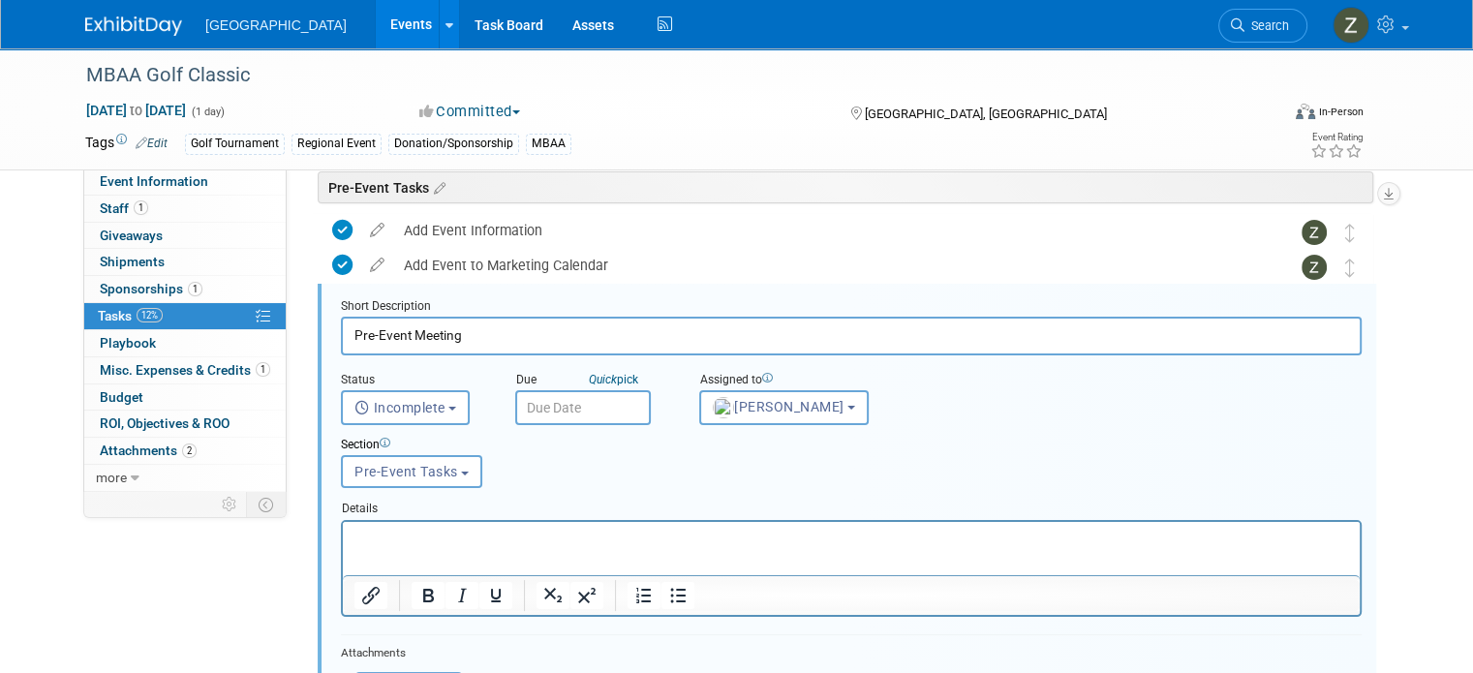
click at [724, 385] on div "Assigned to" at bounding box center [815, 381] width 233 height 18
click at [717, 410] on span "Kindra Mahler" at bounding box center [779, 406] width 132 height 15
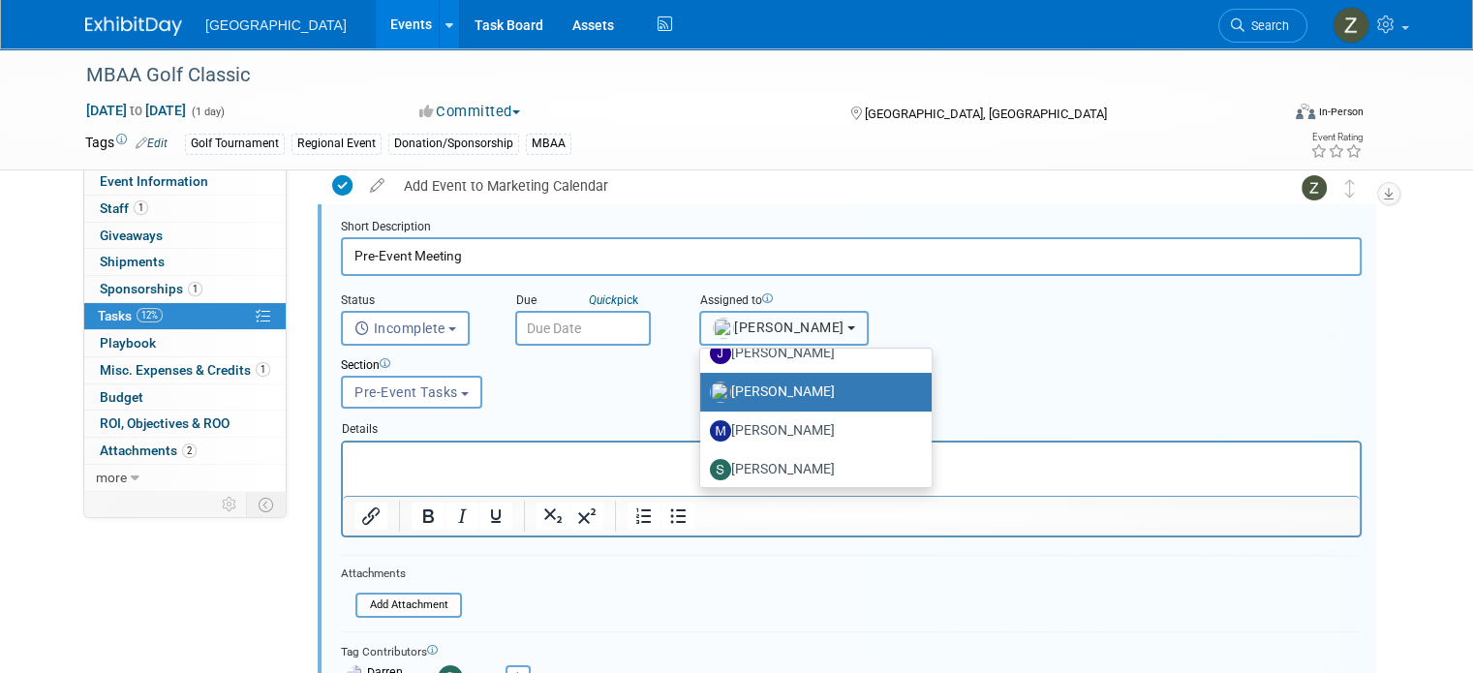
scroll to position [411, 0]
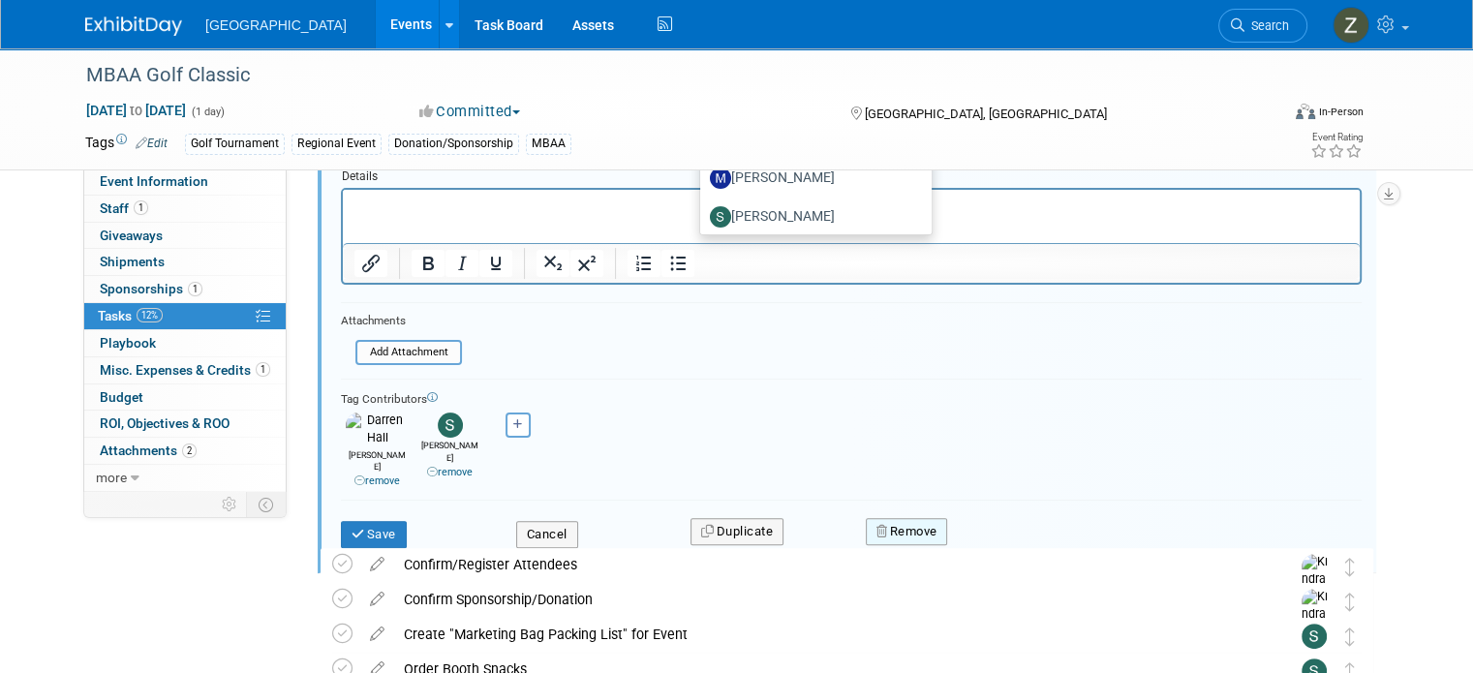
click at [877, 525] on icon "button" at bounding box center [884, 531] width 14 height 13
click at [996, 533] on link "Yes" at bounding box center [1015, 548] width 56 height 31
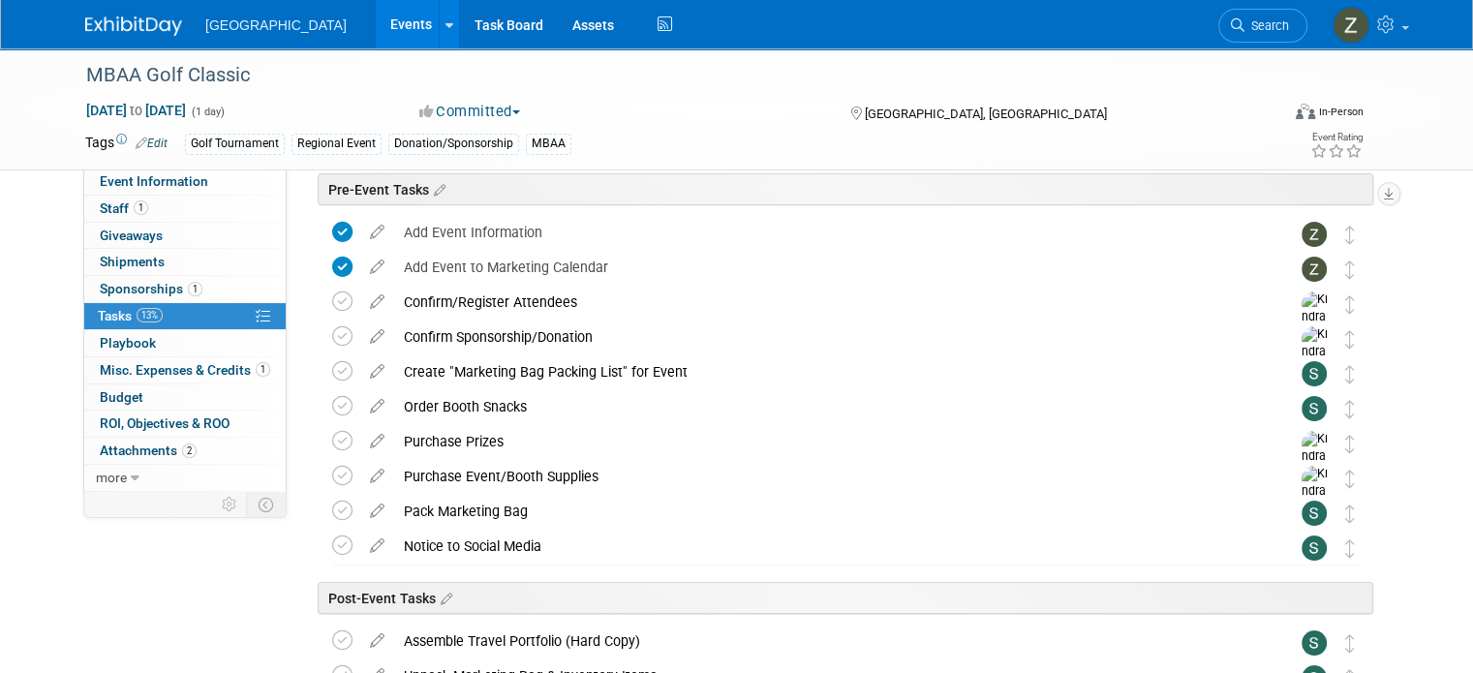
scroll to position [77, 0]
click at [360, 305] on icon at bounding box center [377, 297] width 34 height 24
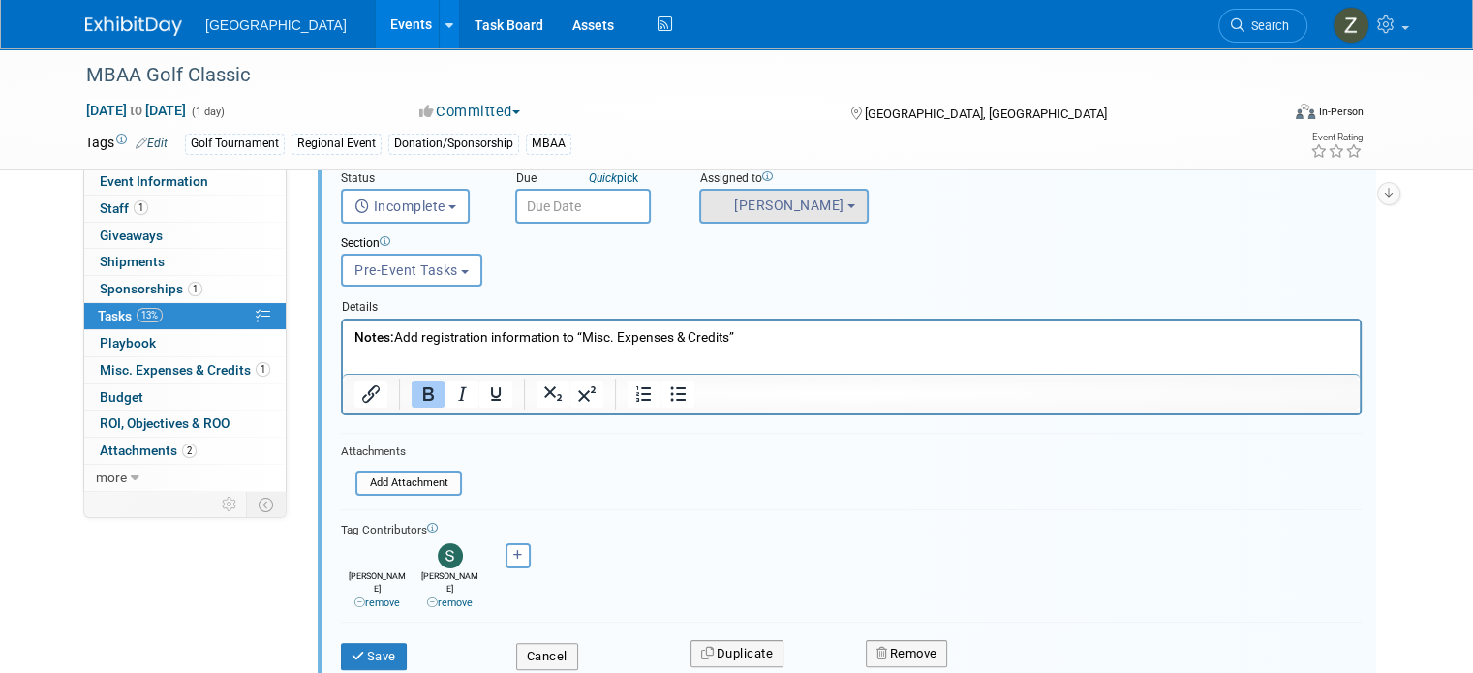
scroll to position [295, 0]
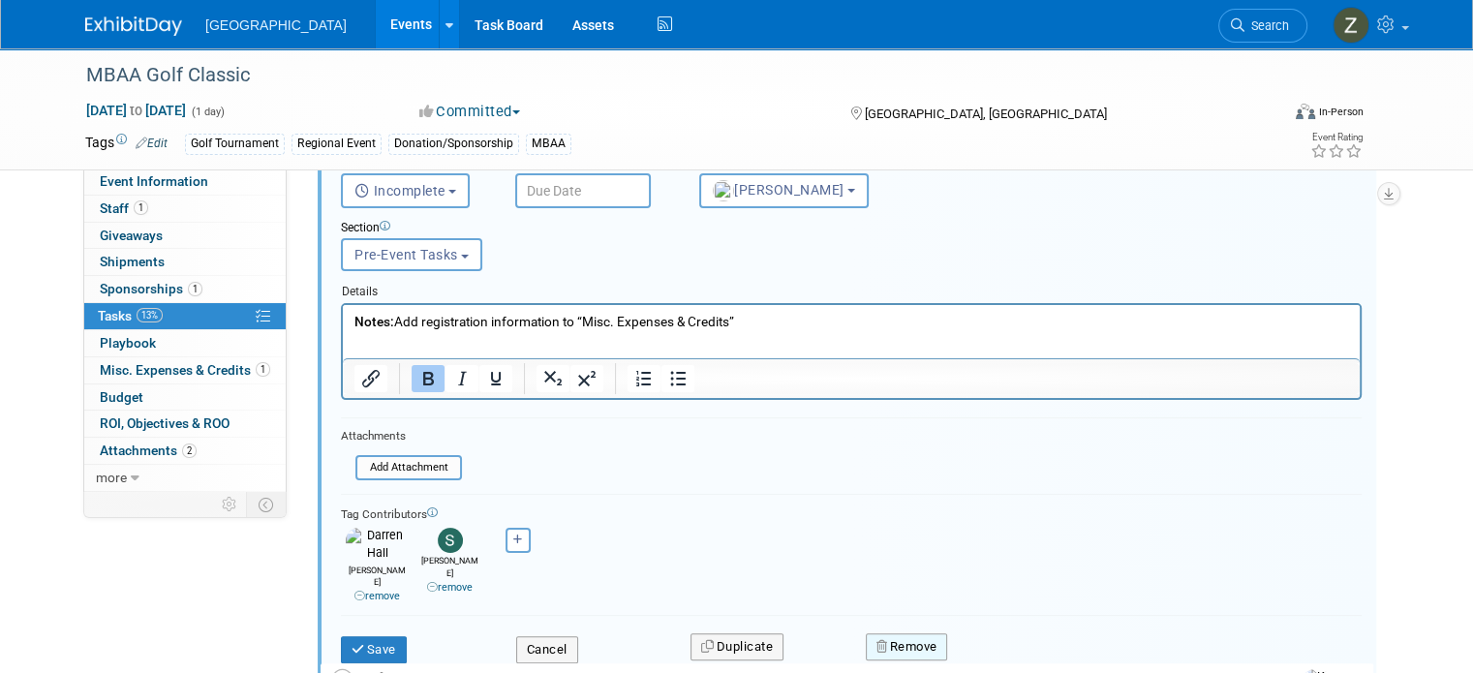
click at [887, 640] on icon "button" at bounding box center [884, 646] width 14 height 13
click at [998, 648] on link "Yes" at bounding box center [1015, 663] width 56 height 31
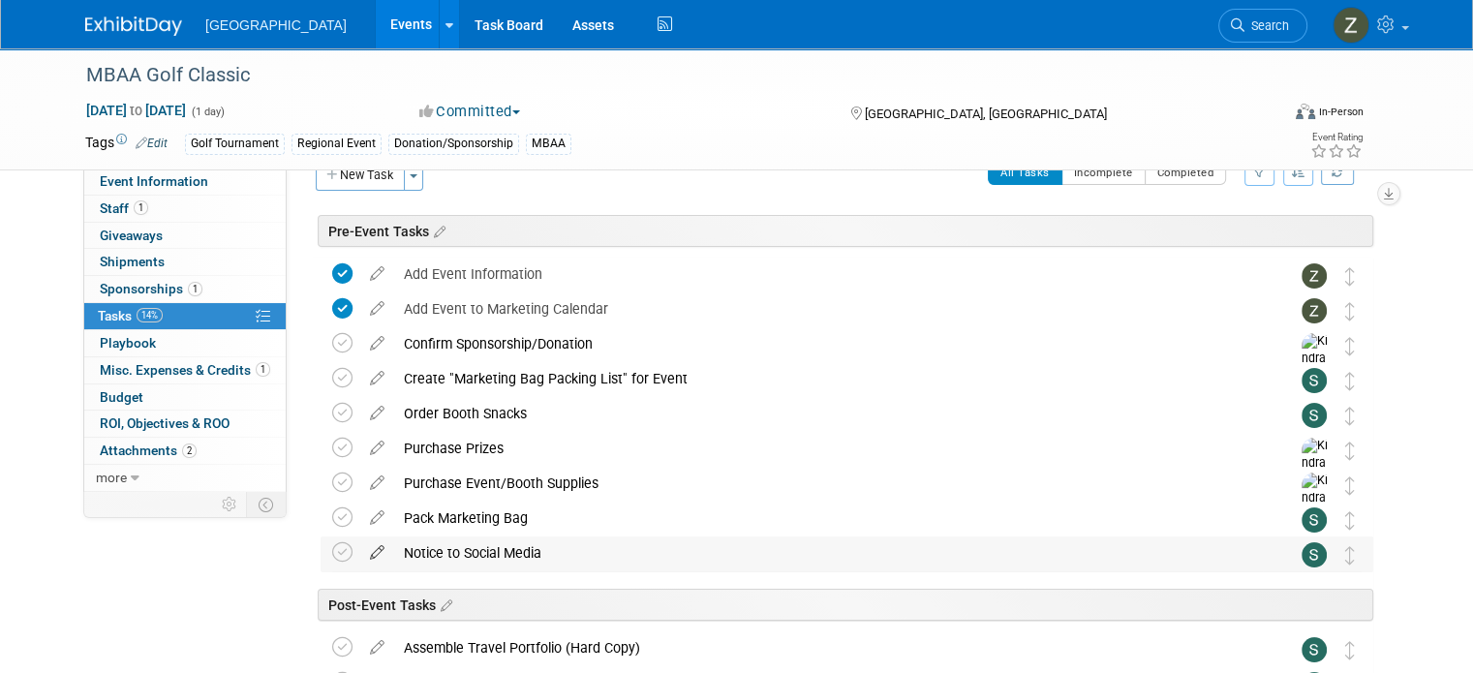
scroll to position [34, 0]
click at [360, 345] on icon at bounding box center [377, 340] width 34 height 24
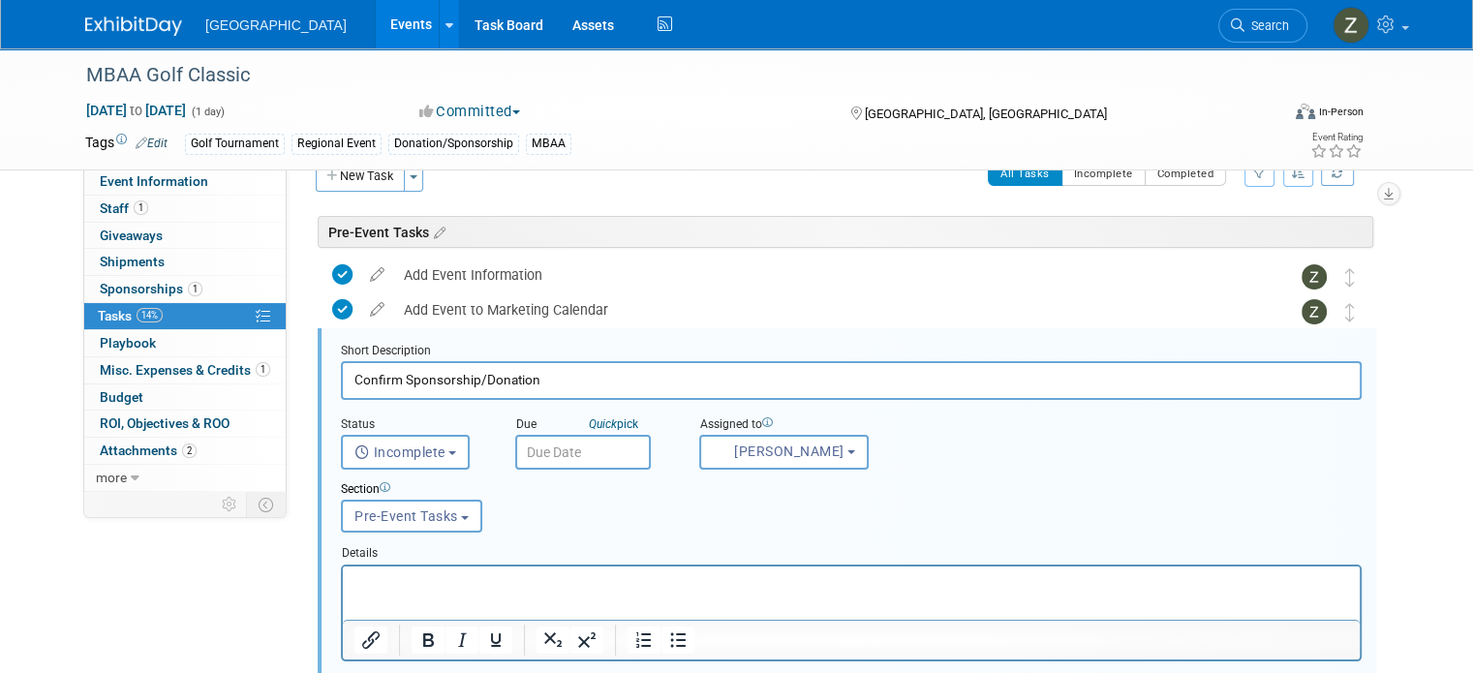
scroll to position [78, 0]
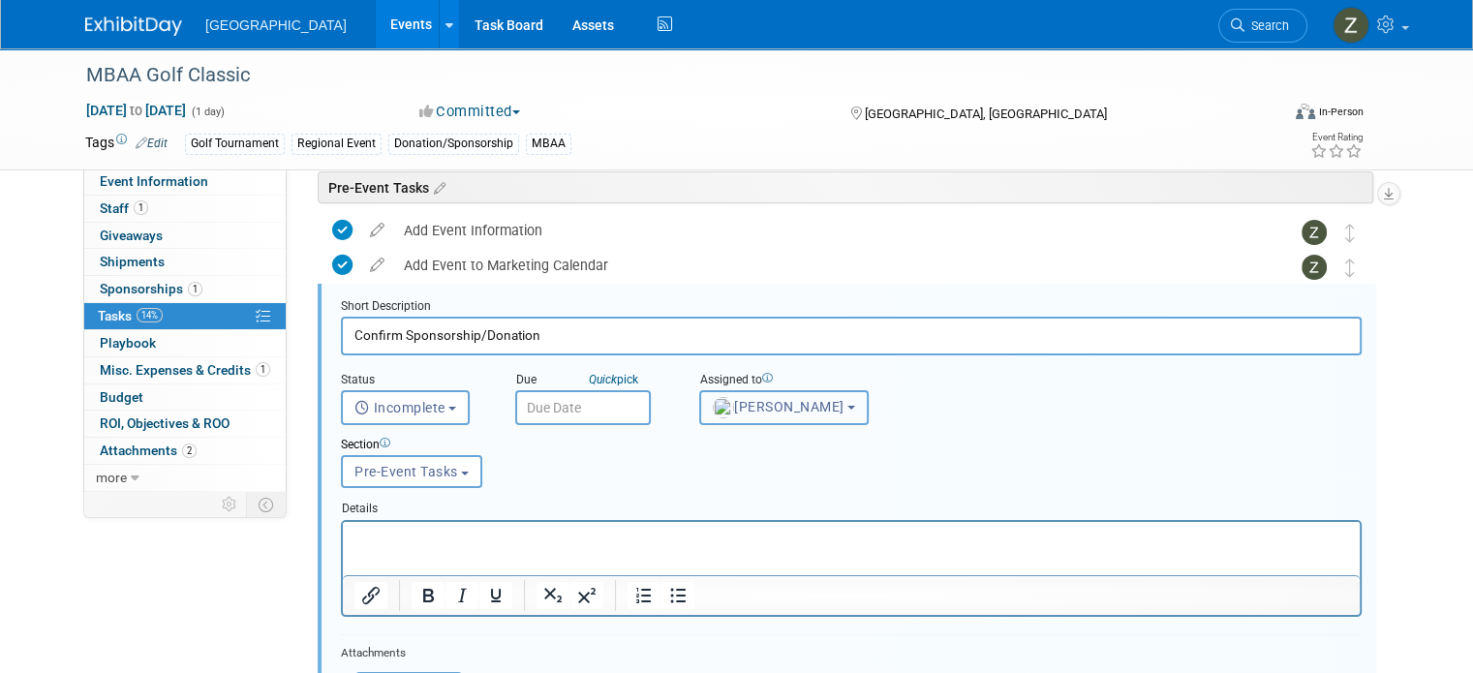
click at [713, 412] on img "button" at bounding box center [723, 407] width 21 height 21
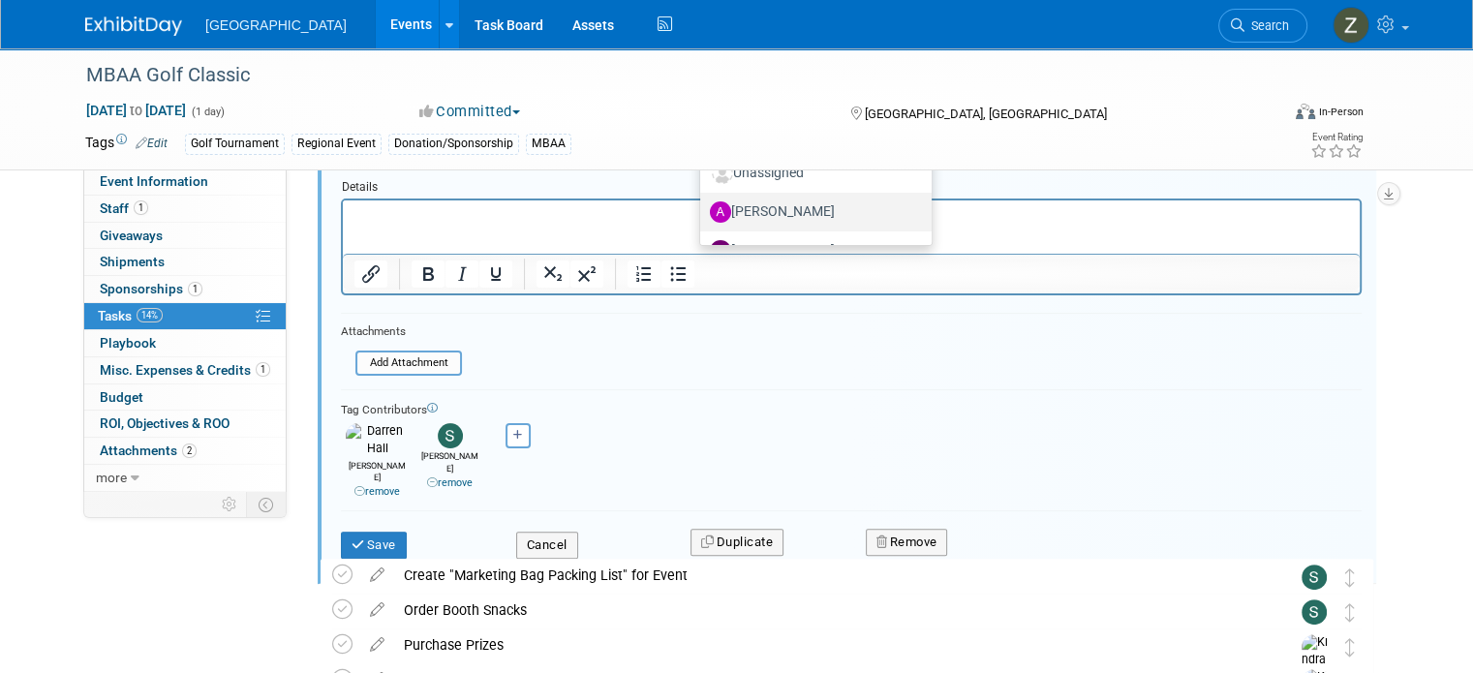
scroll to position [378, 0]
click at [770, 217] on label "Zoe Graham (me)" at bounding box center [811, 221] width 202 height 31
click at [703, 217] on input "Zoe Graham (me)" at bounding box center [697, 219] width 13 height 13
select select "1d43384b-a4a5-4201-b9de-6c21ef443ba6"
click at [442, 477] on link "remove" at bounding box center [450, 483] width 46 height 13
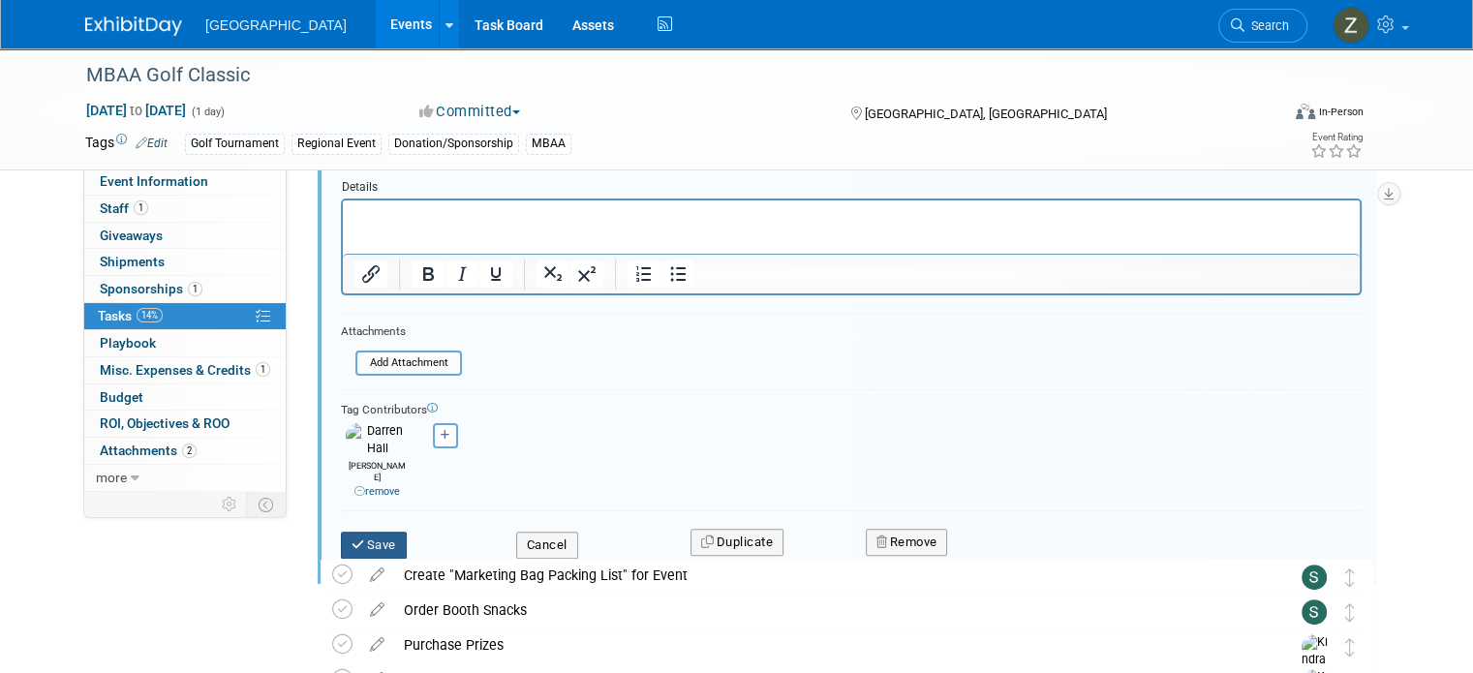
click at [361, 532] on button "Save" at bounding box center [374, 545] width 66 height 27
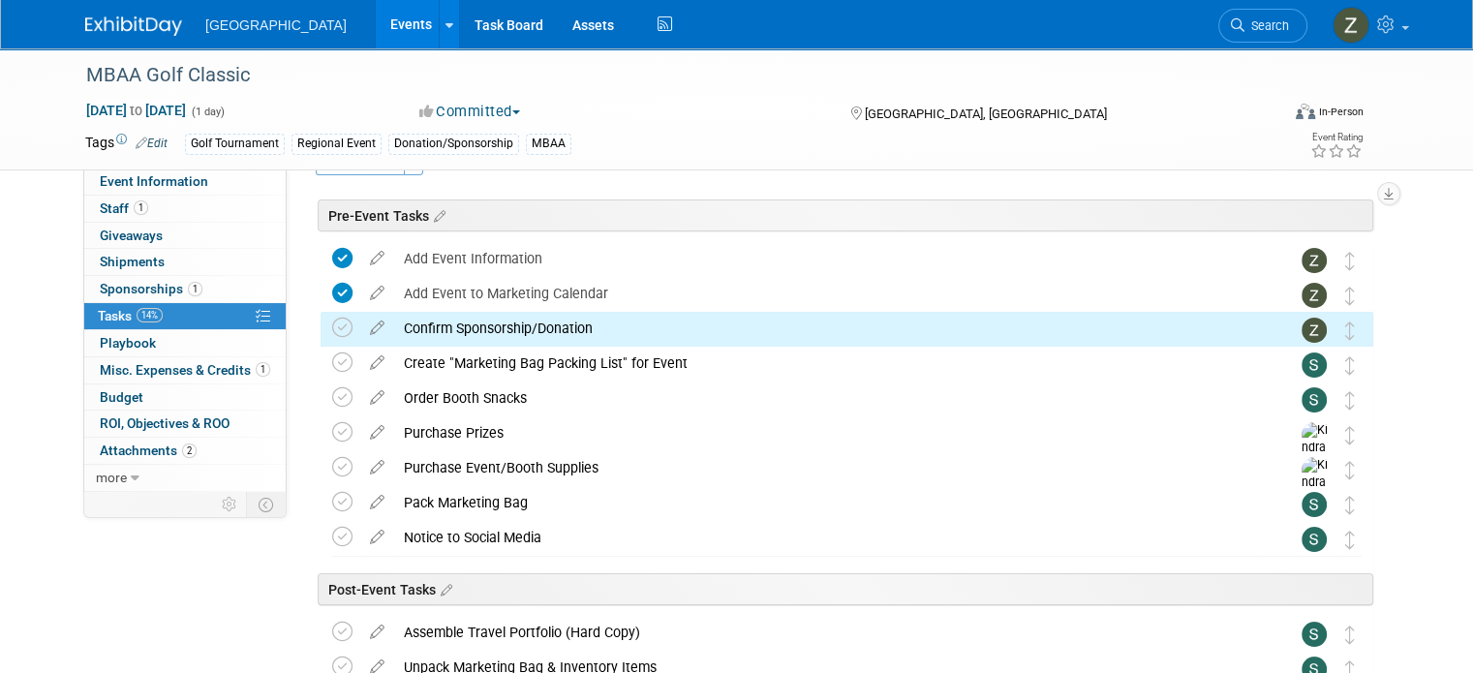
scroll to position [52, 0]
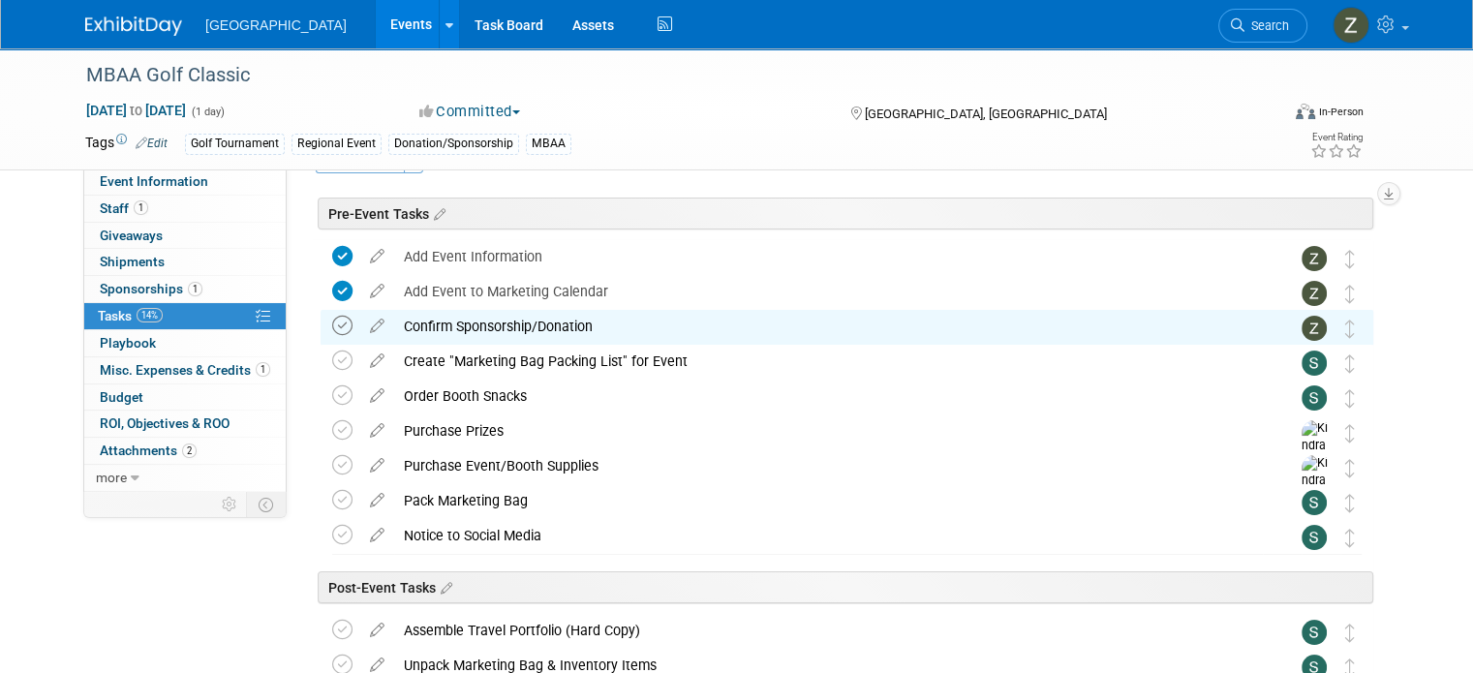
click at [332, 321] on icon at bounding box center [342, 326] width 20 height 20
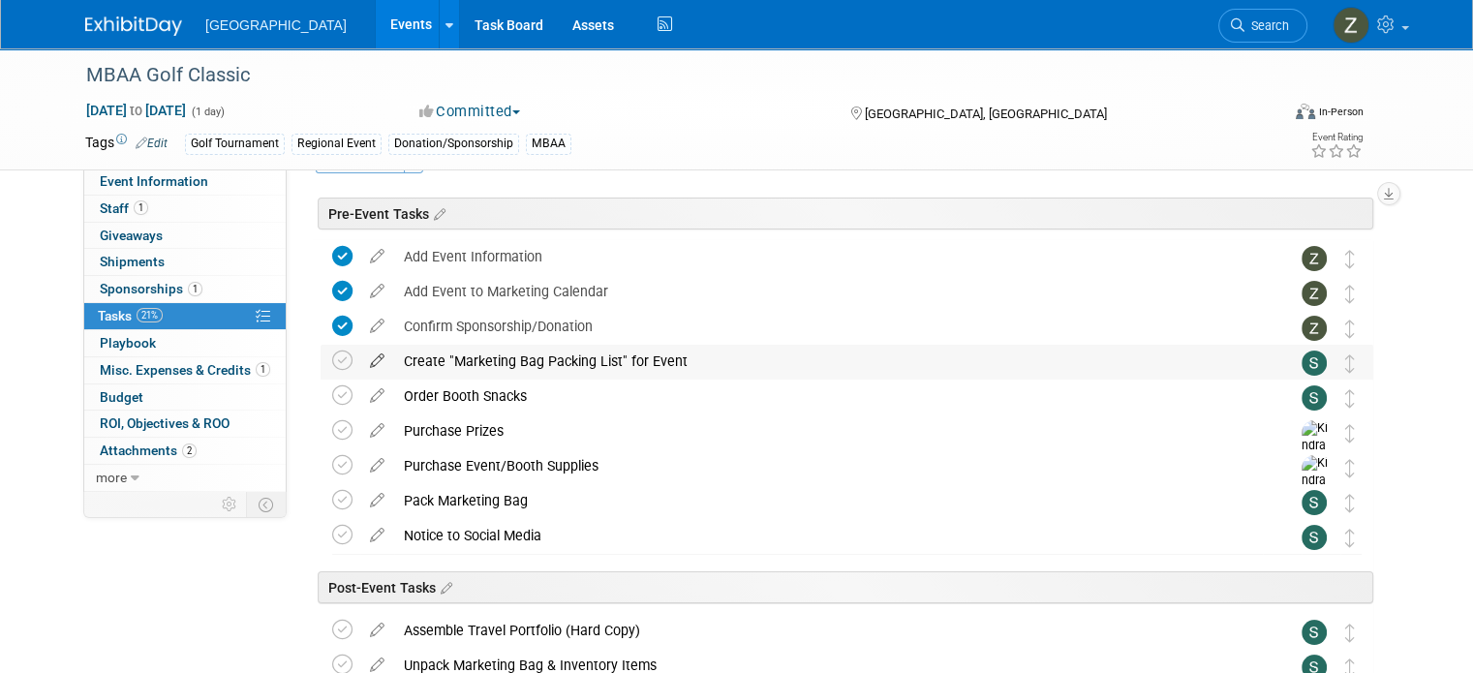
click at [360, 359] on icon at bounding box center [377, 357] width 34 height 24
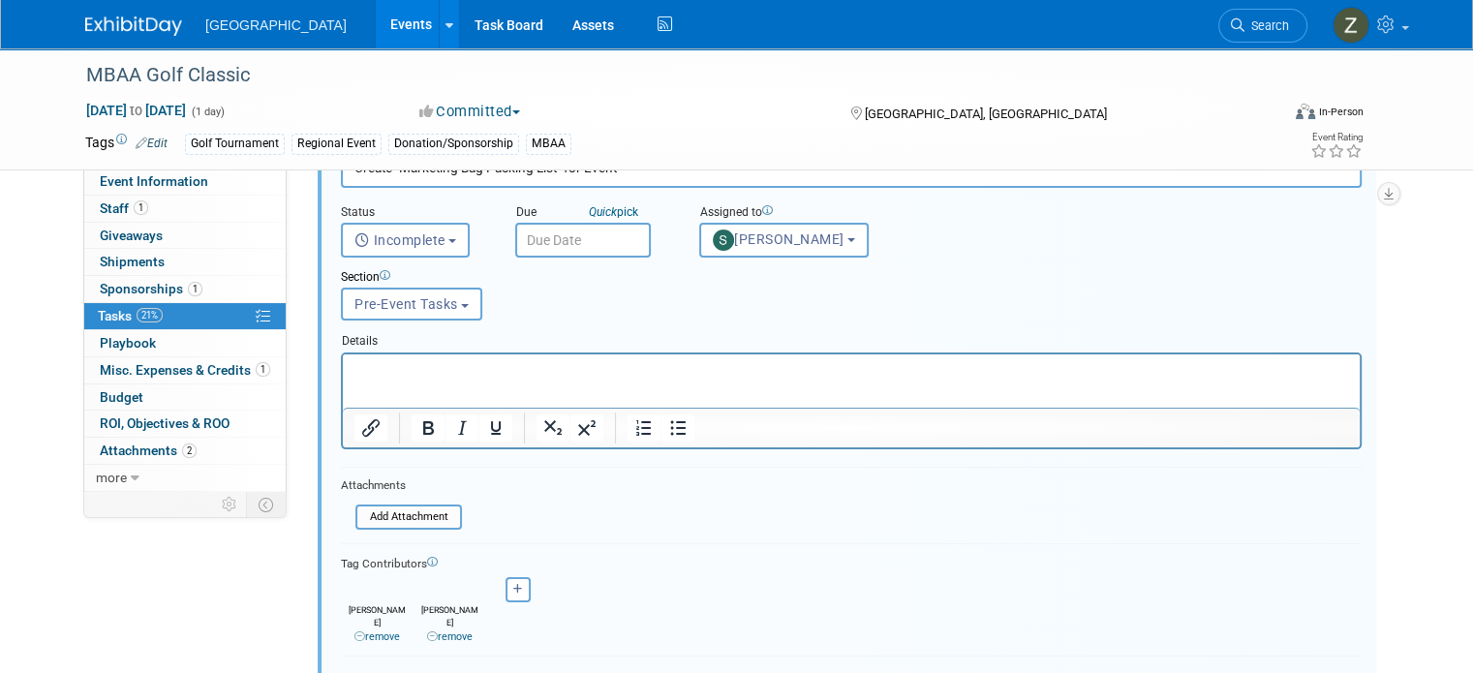
scroll to position [291, 0]
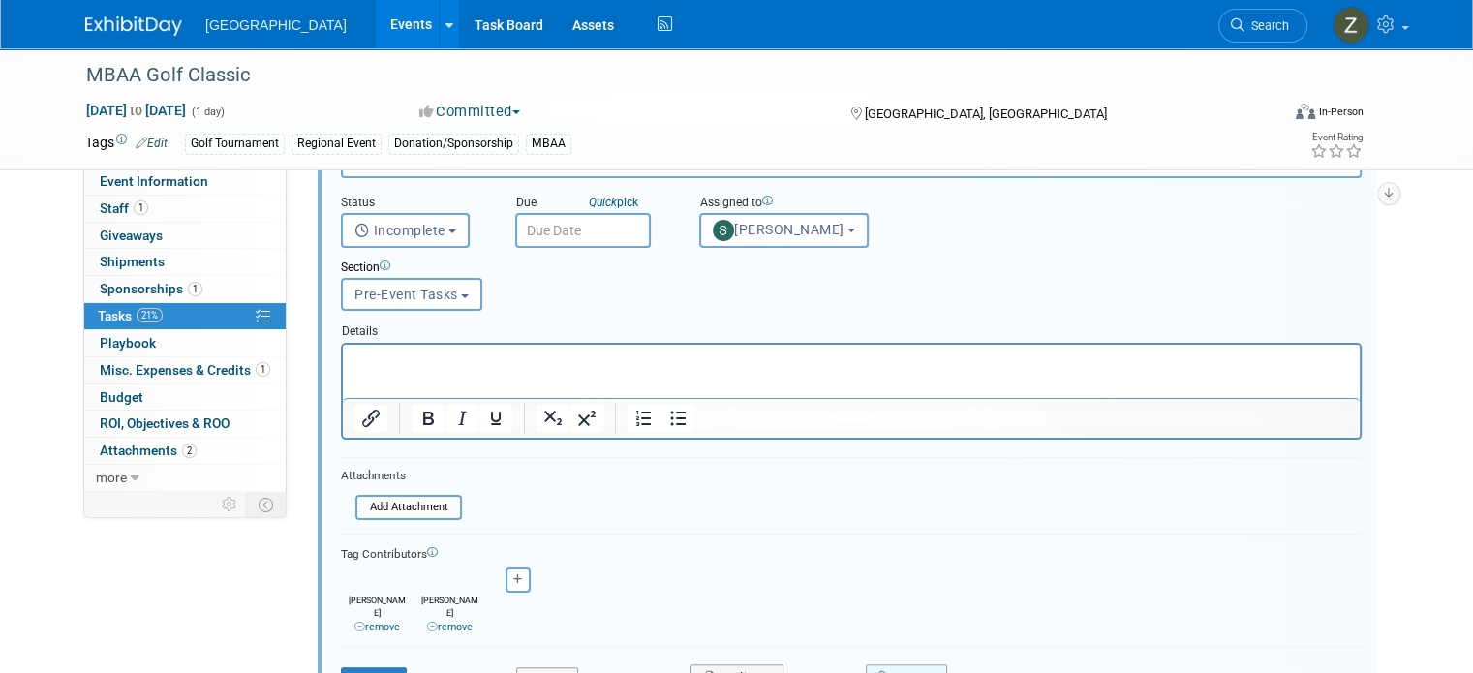
click at [880, 671] on icon "button" at bounding box center [884, 677] width 14 height 13
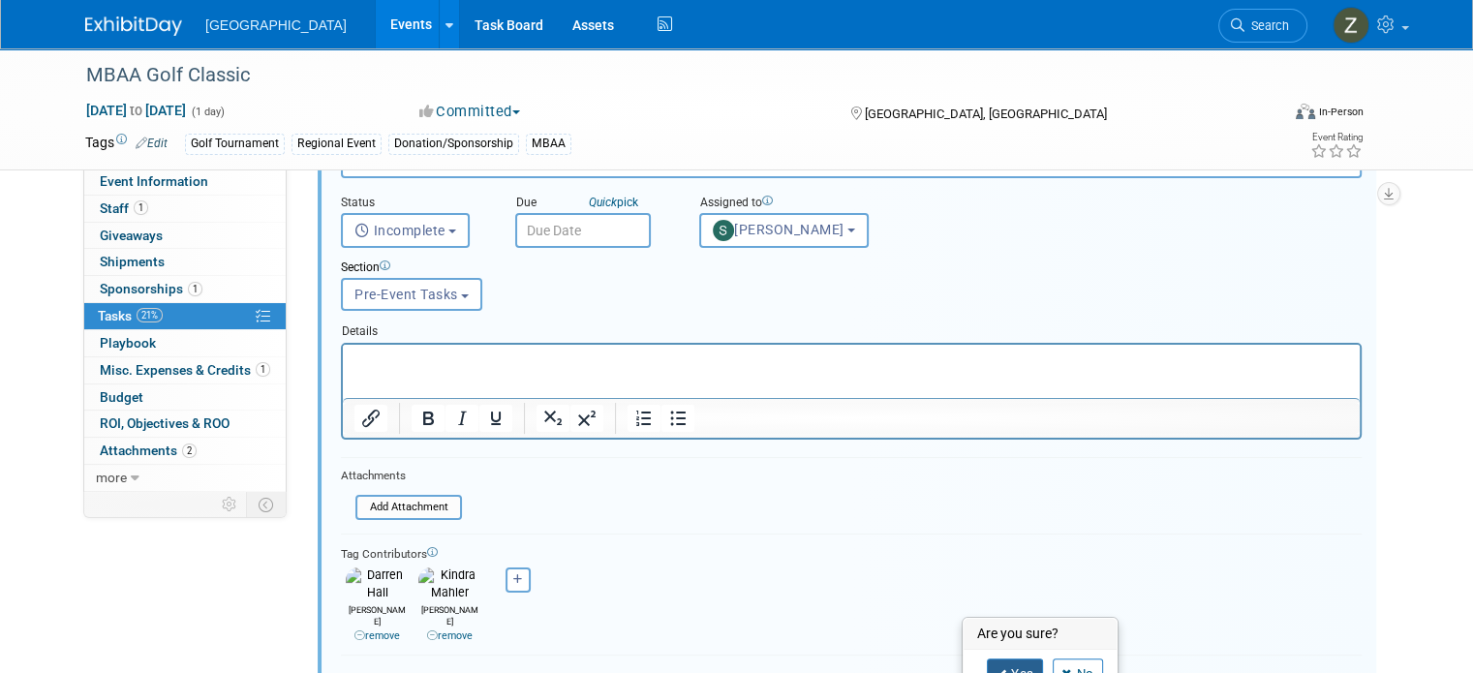
click at [999, 669] on icon at bounding box center [1002, 674] width 12 height 11
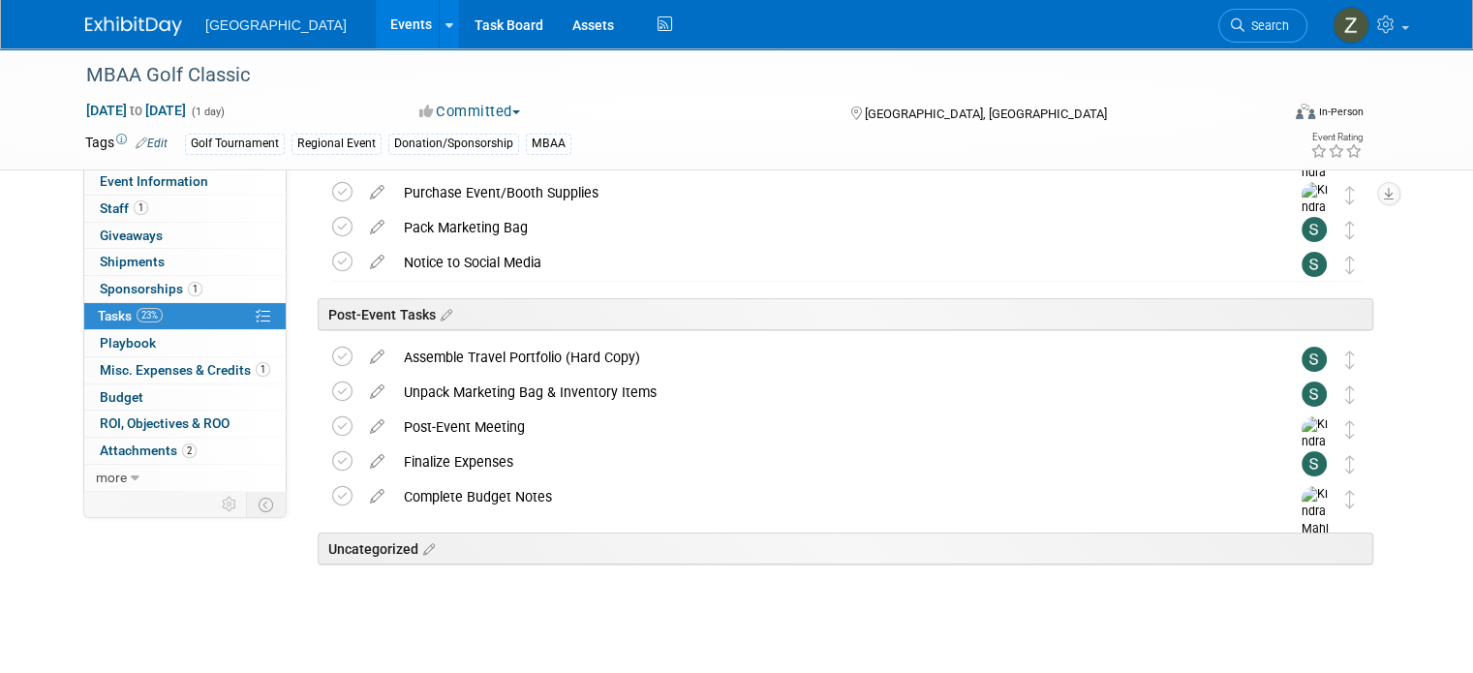
click at [592, 348] on div "Assemble Travel Portfolio (Hard Copy)" at bounding box center [828, 357] width 869 height 33
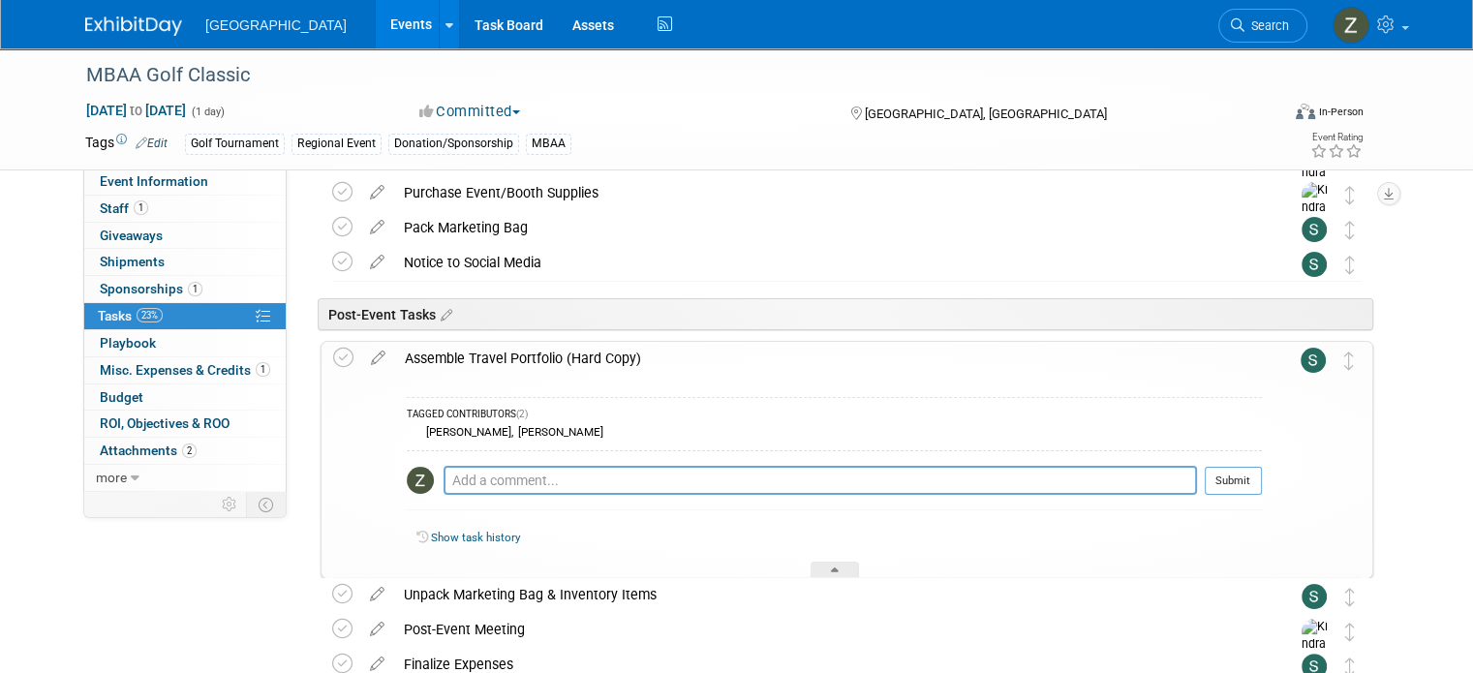
scroll to position [98, 0]
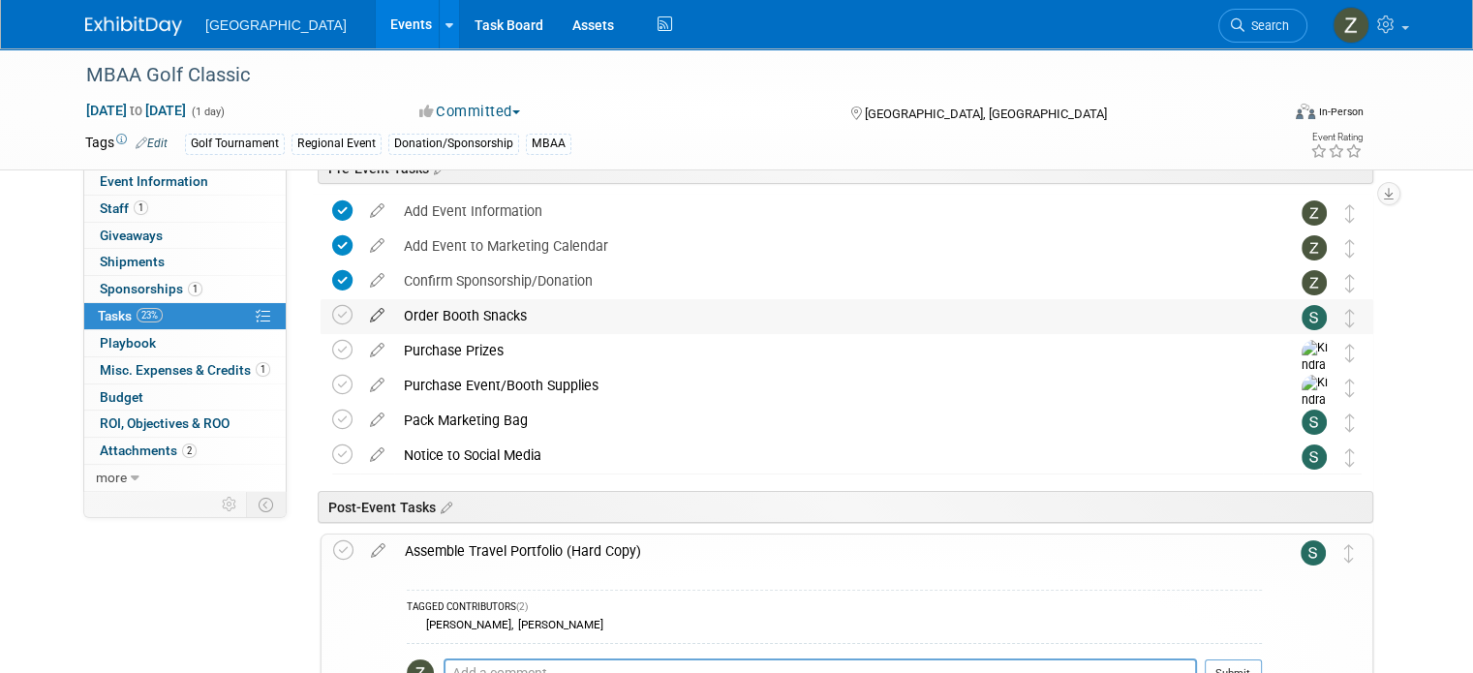
click at [360, 310] on icon at bounding box center [377, 311] width 34 height 24
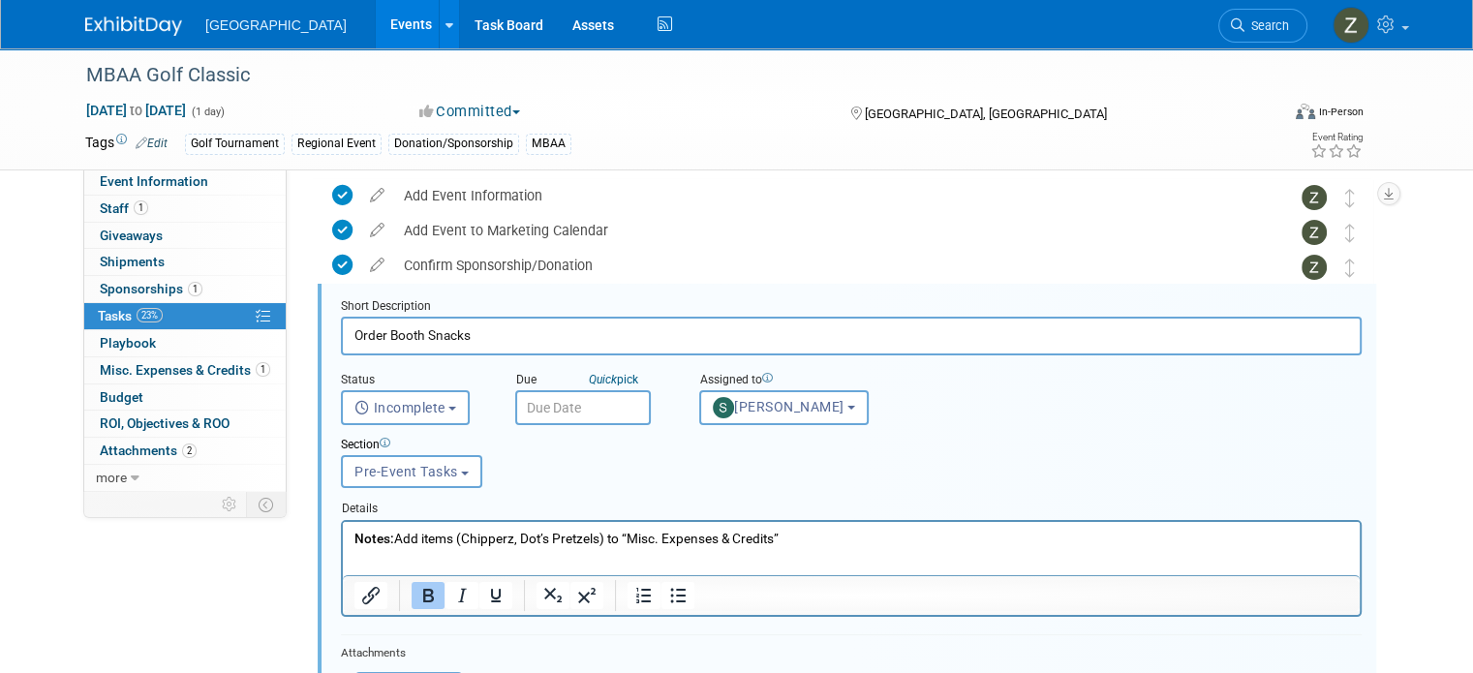
scroll to position [292, 0]
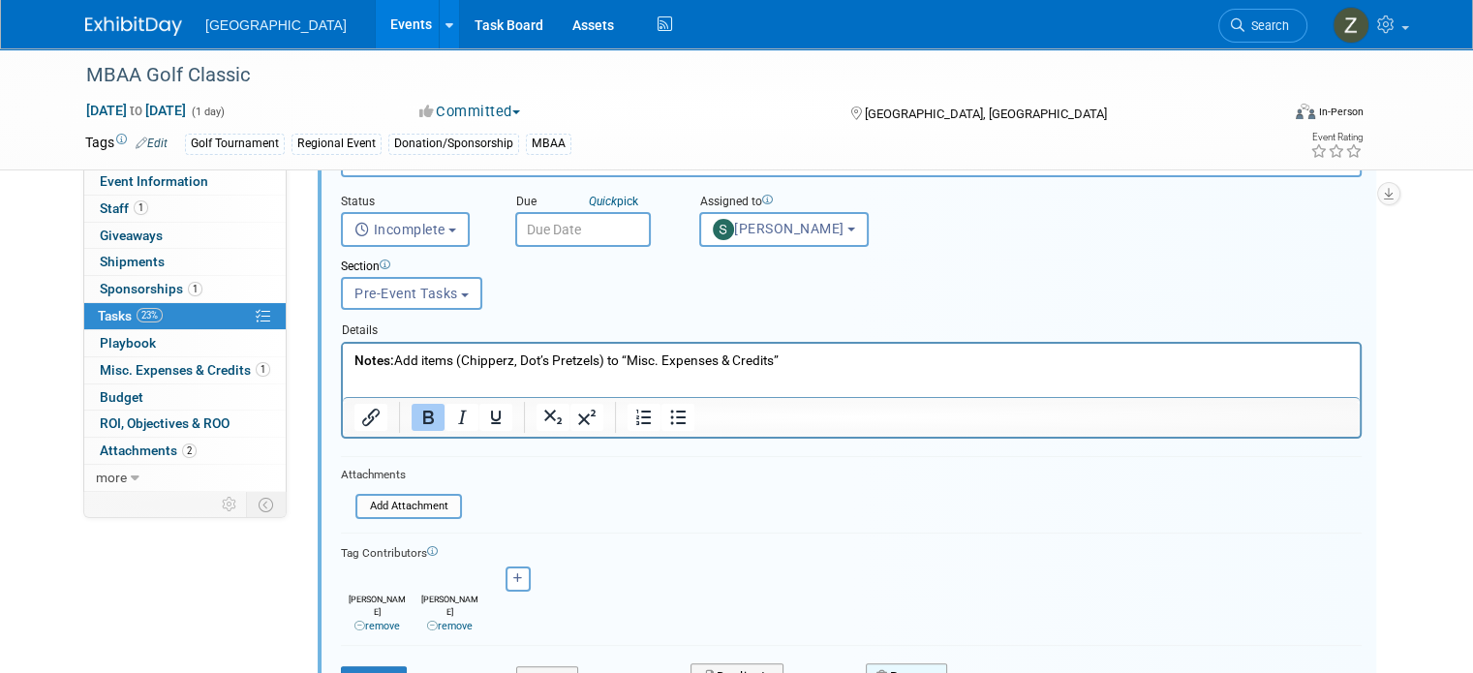
click at [887, 670] on icon "button" at bounding box center [884, 676] width 14 height 13
click at [1002, 670] on icon at bounding box center [1002, 675] width 12 height 11
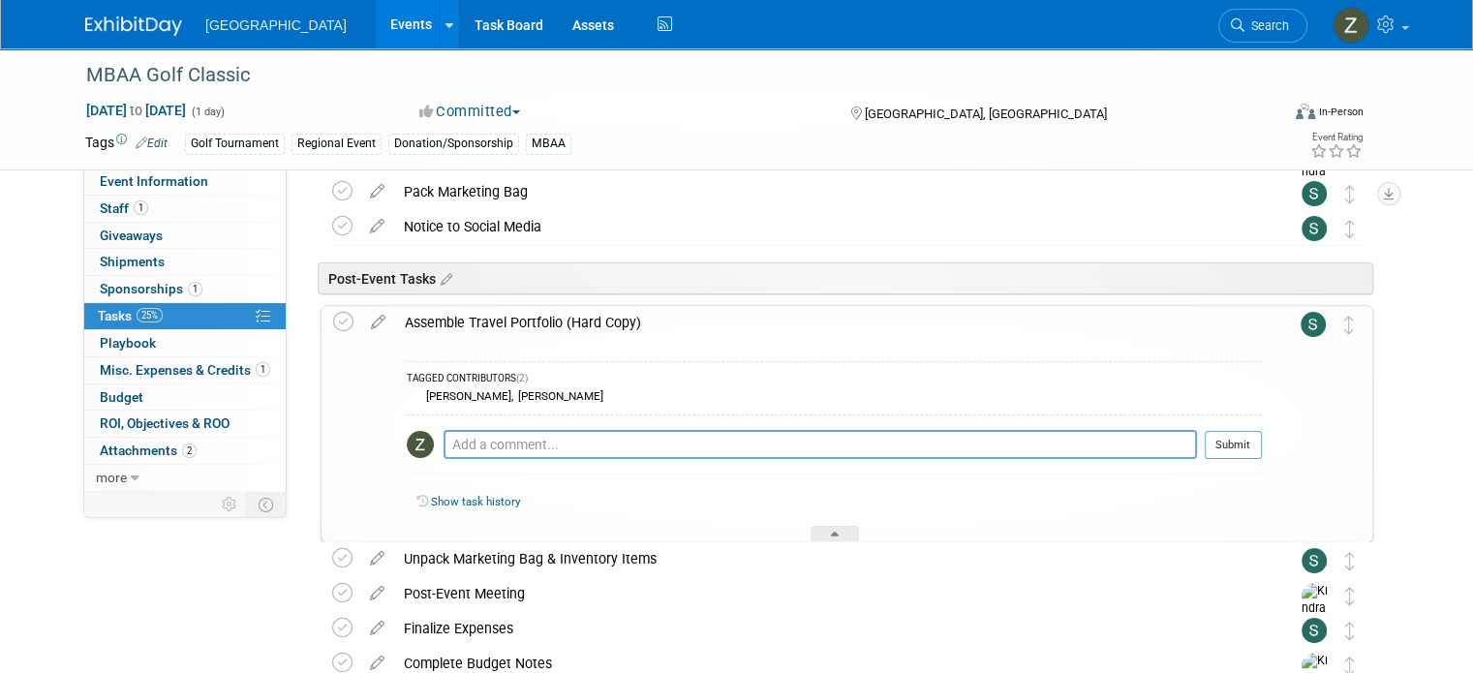
click at [445, 314] on div "Assemble Travel Portfolio (Hard Copy)" at bounding box center [828, 322] width 867 height 33
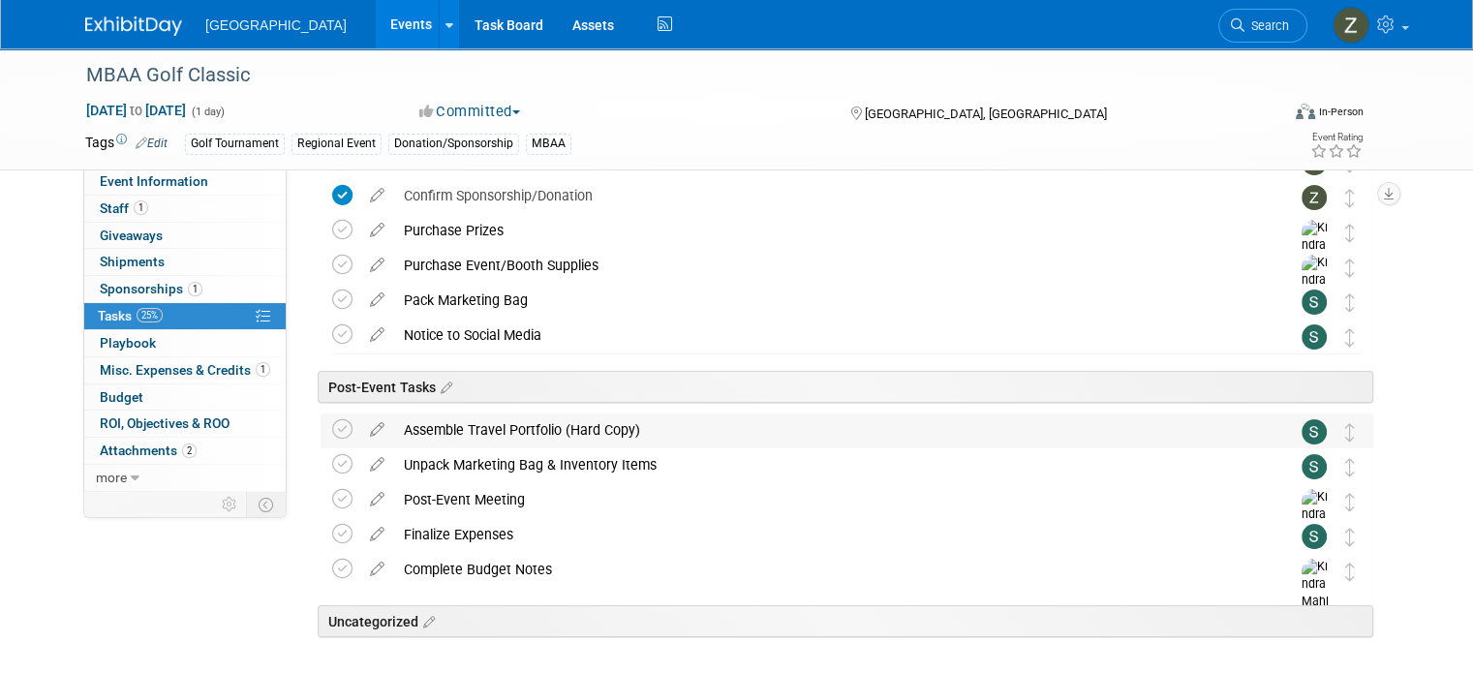
scroll to position [174, 0]
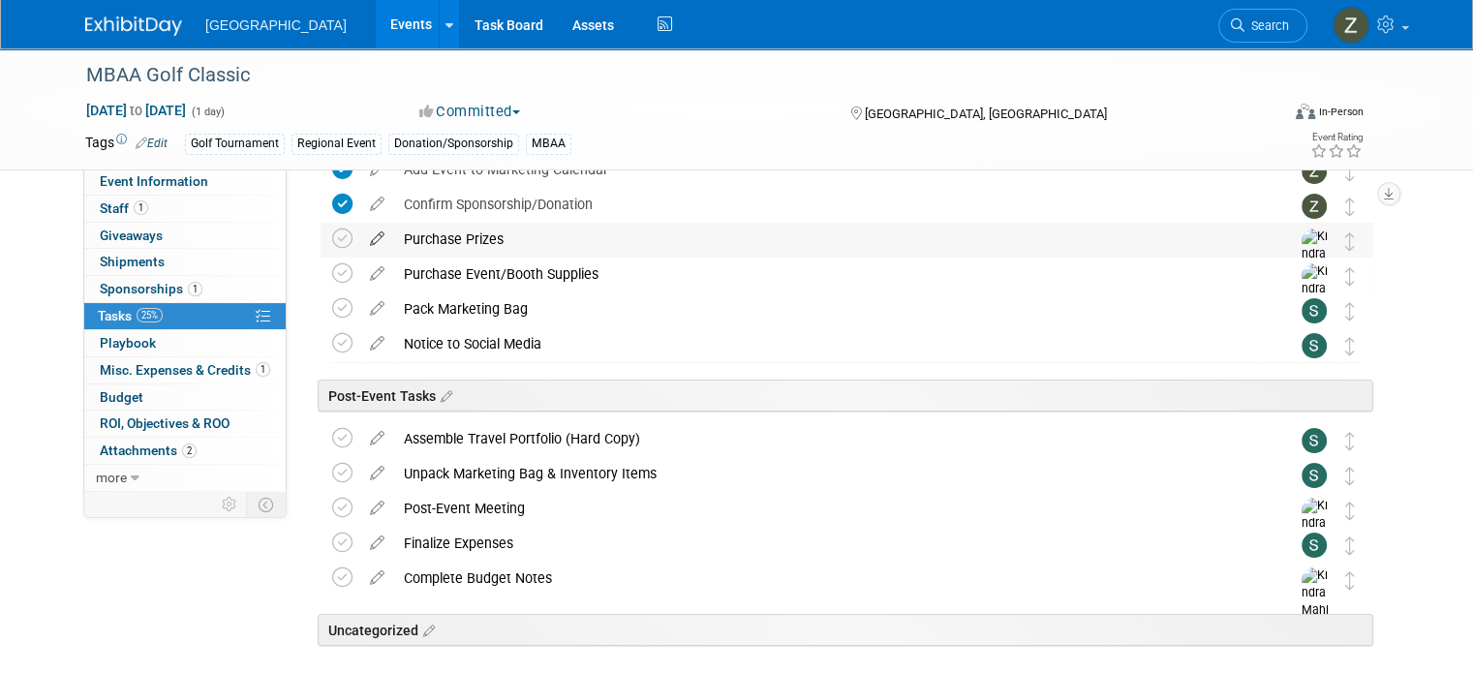
click at [360, 239] on icon at bounding box center [377, 235] width 34 height 24
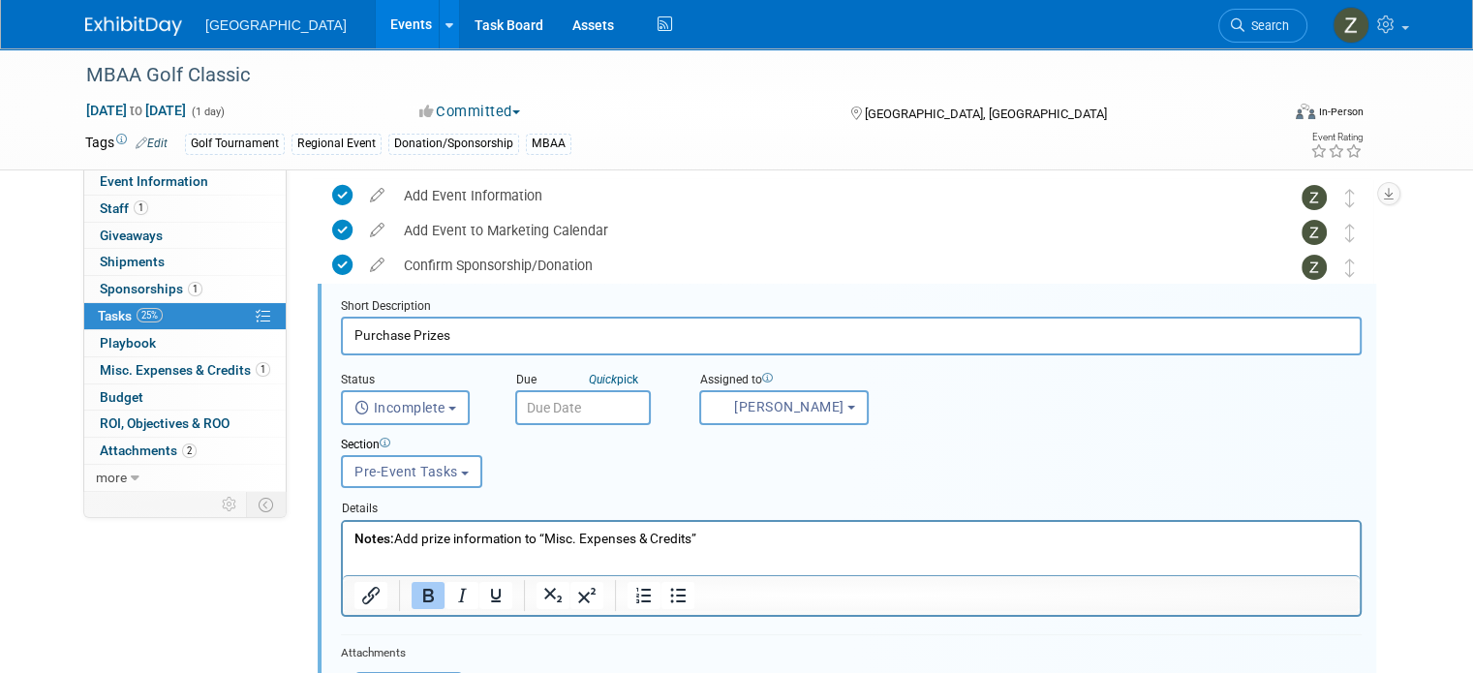
scroll to position [455, 0]
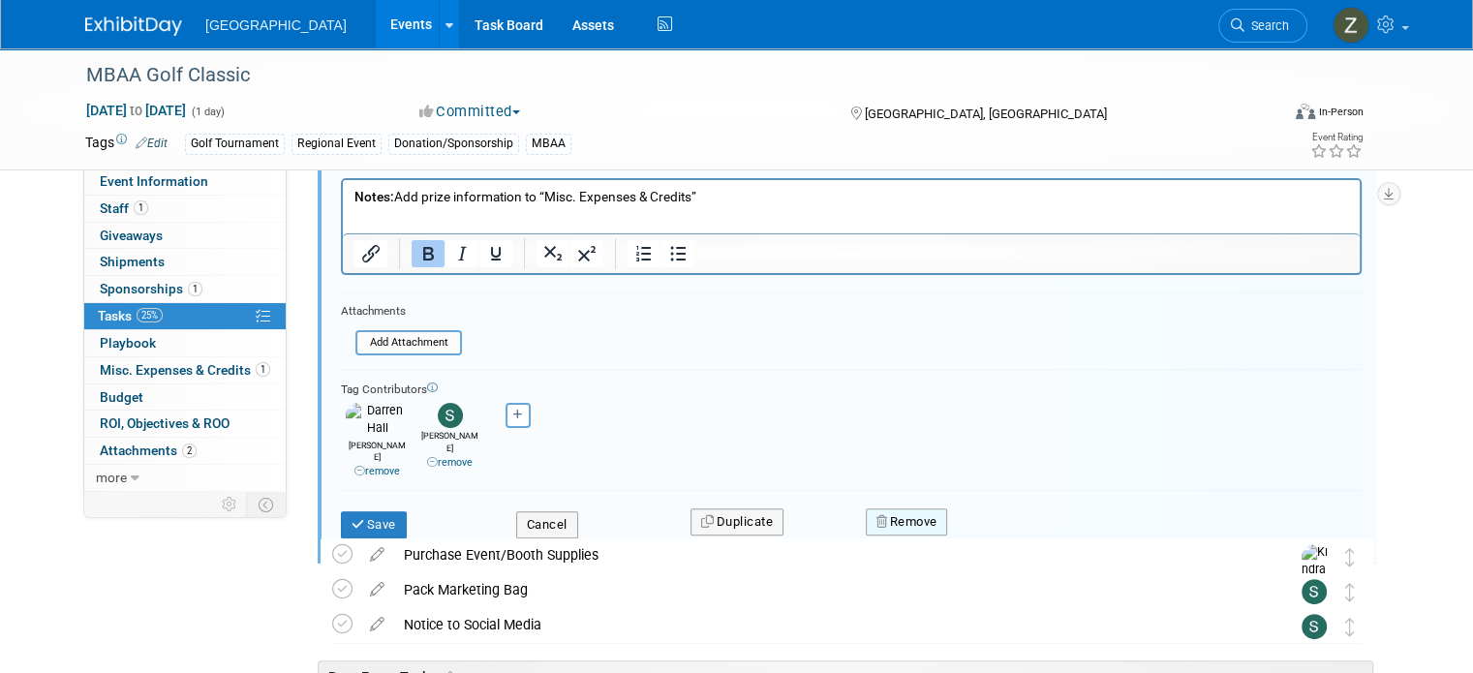
click at [895, 509] on button "Remove" at bounding box center [907, 522] width 82 height 27
click at [1011, 523] on link "Yes" at bounding box center [1015, 538] width 56 height 31
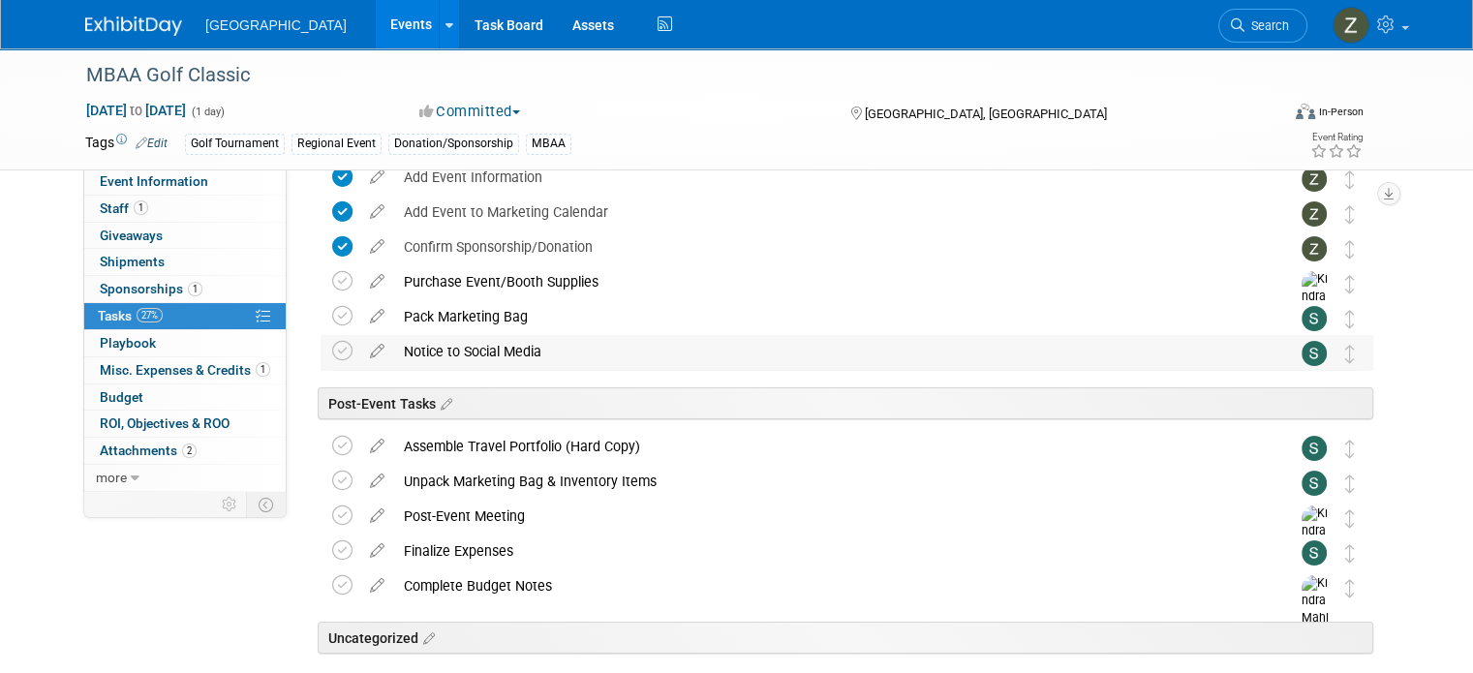
scroll to position [95, 0]
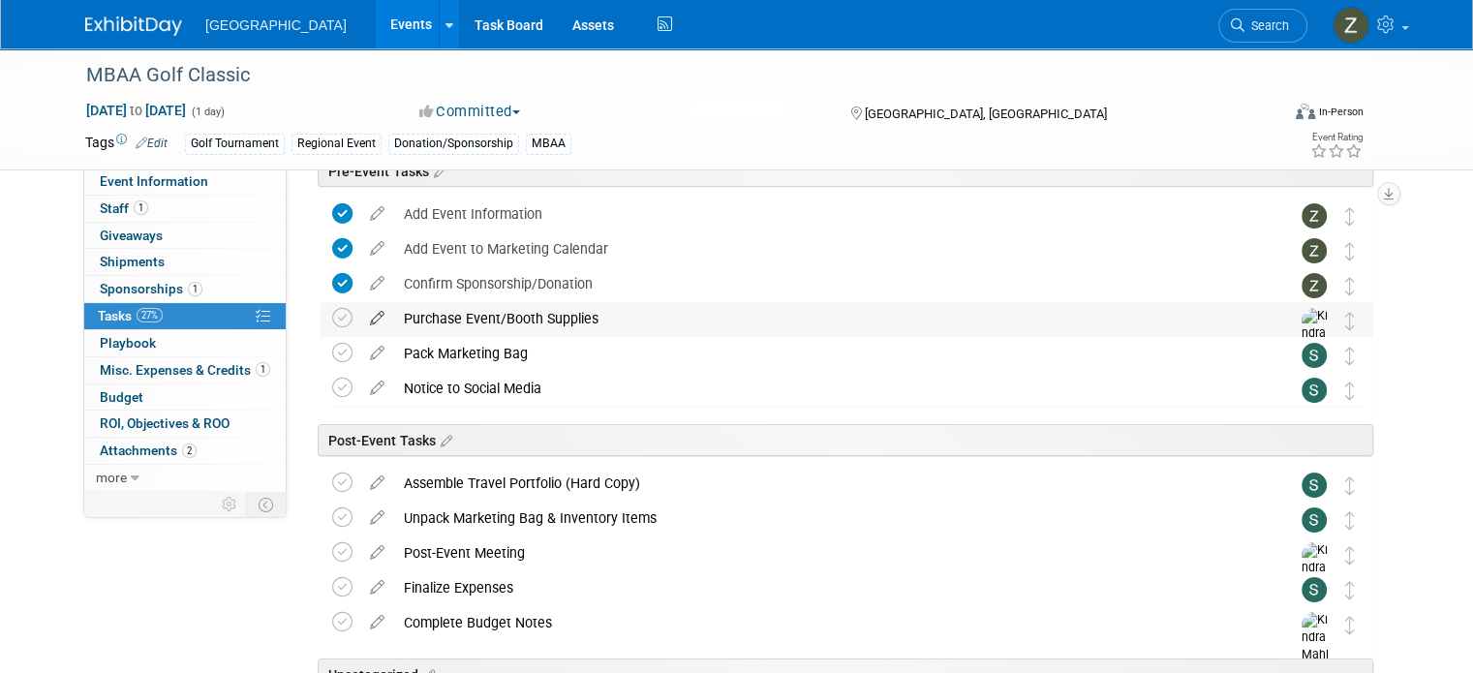
click at [360, 313] on icon at bounding box center [377, 314] width 34 height 24
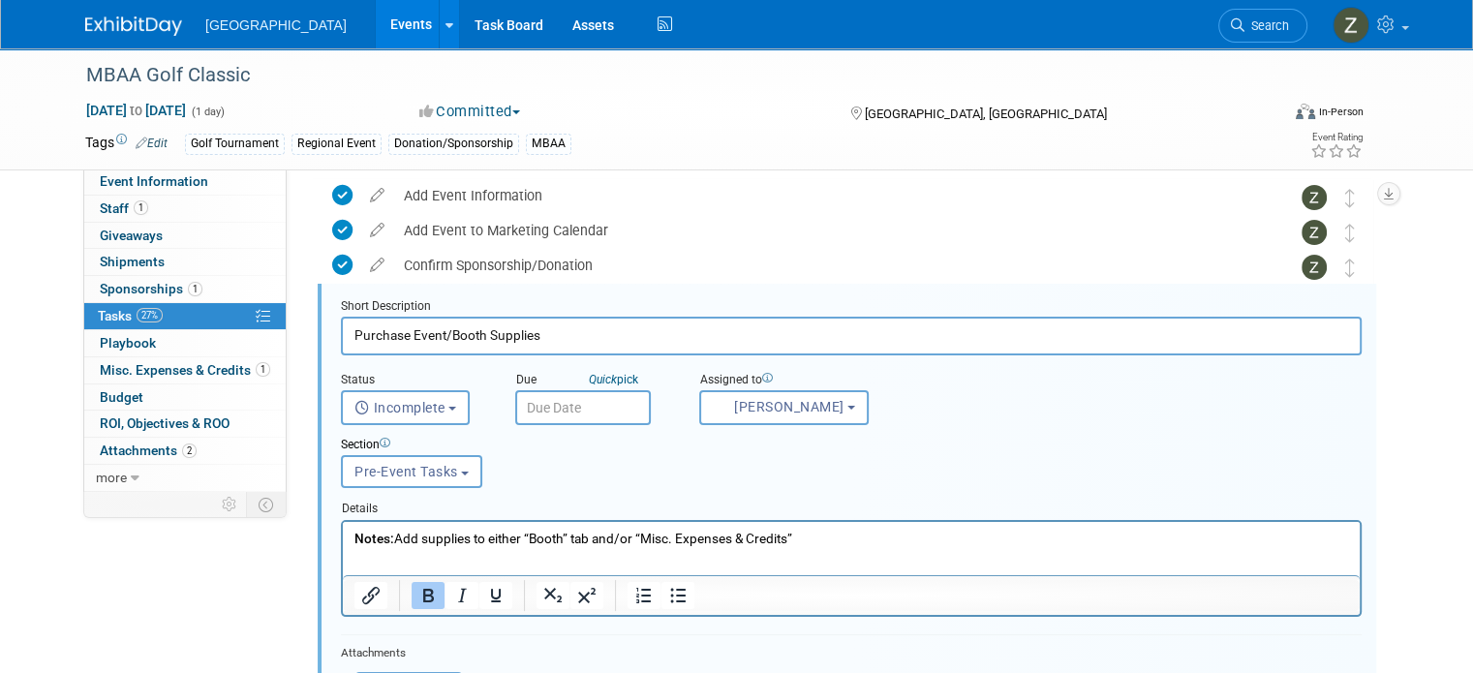
scroll to position [412, 0]
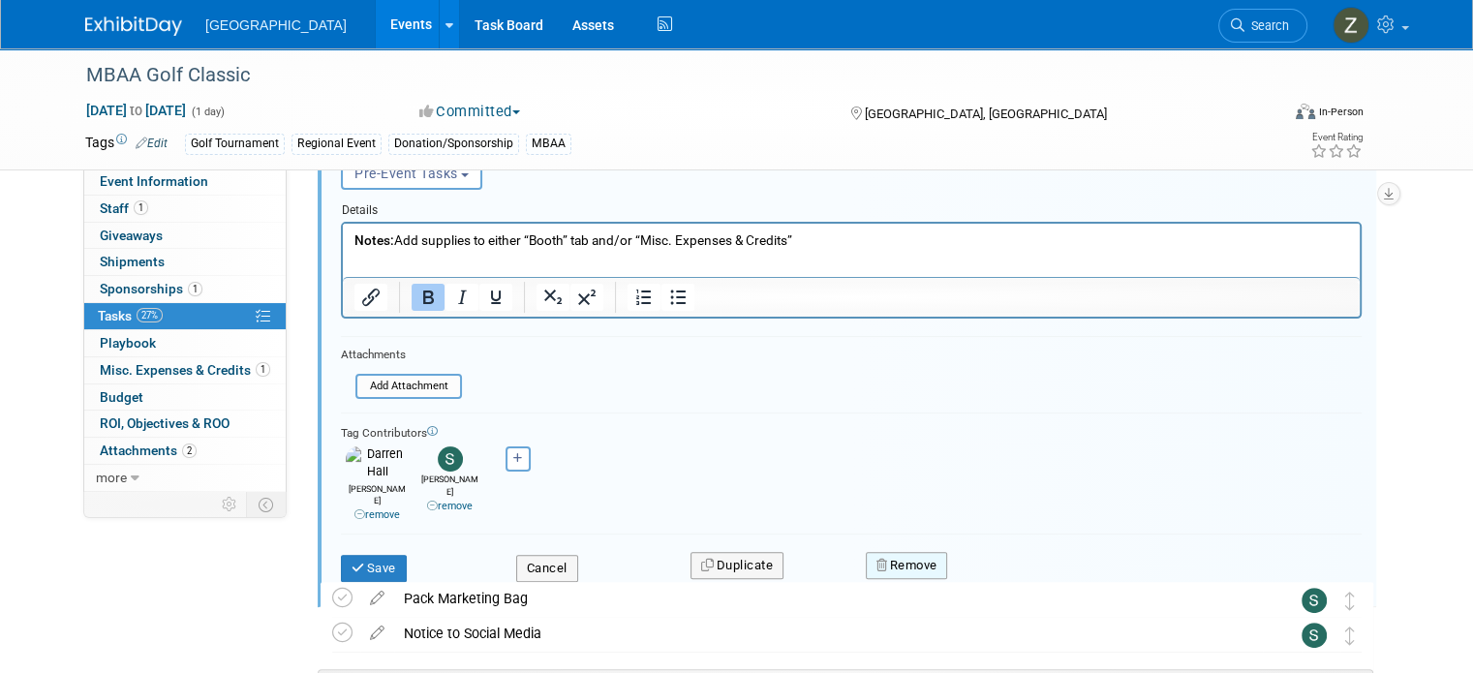
click at [909, 552] on button "Remove" at bounding box center [907, 565] width 82 height 27
click at [1015, 567] on link "Yes" at bounding box center [1015, 582] width 56 height 31
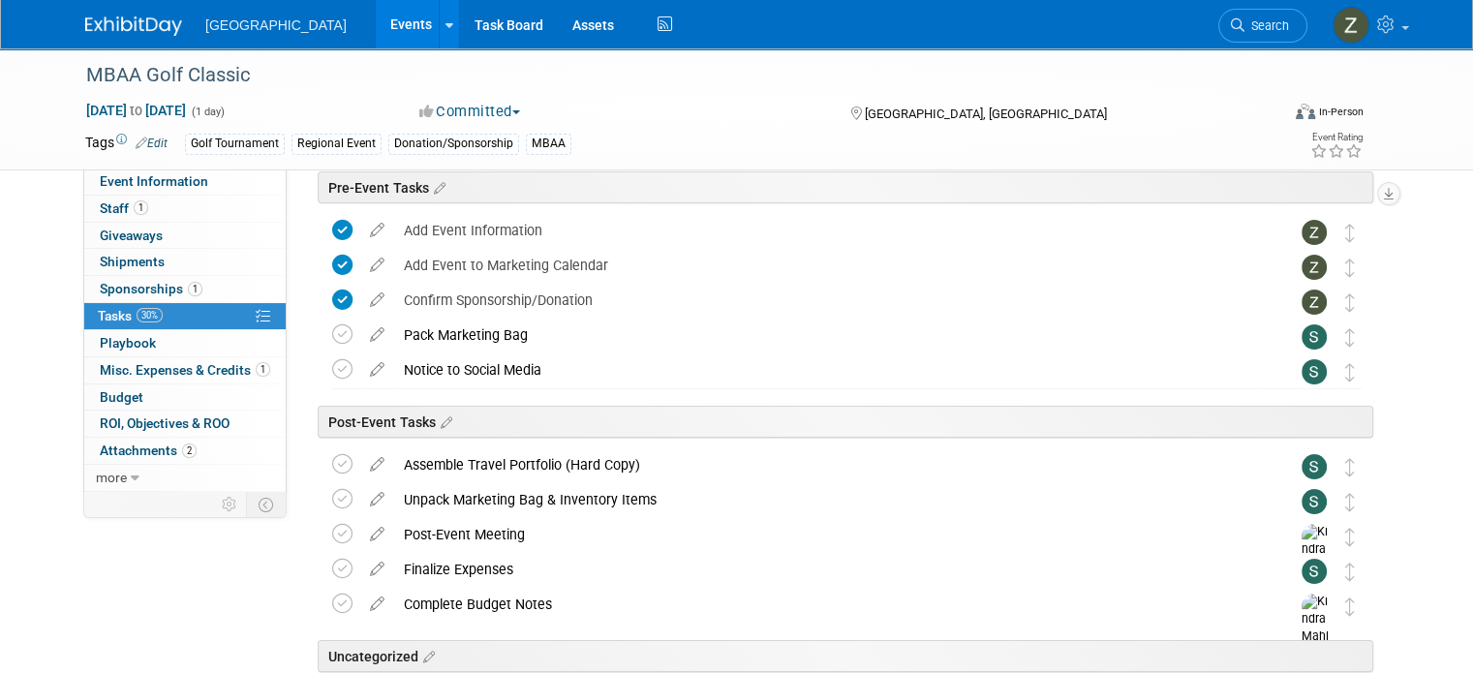
scroll to position [77, 0]
click at [360, 328] on icon at bounding box center [377, 332] width 34 height 24
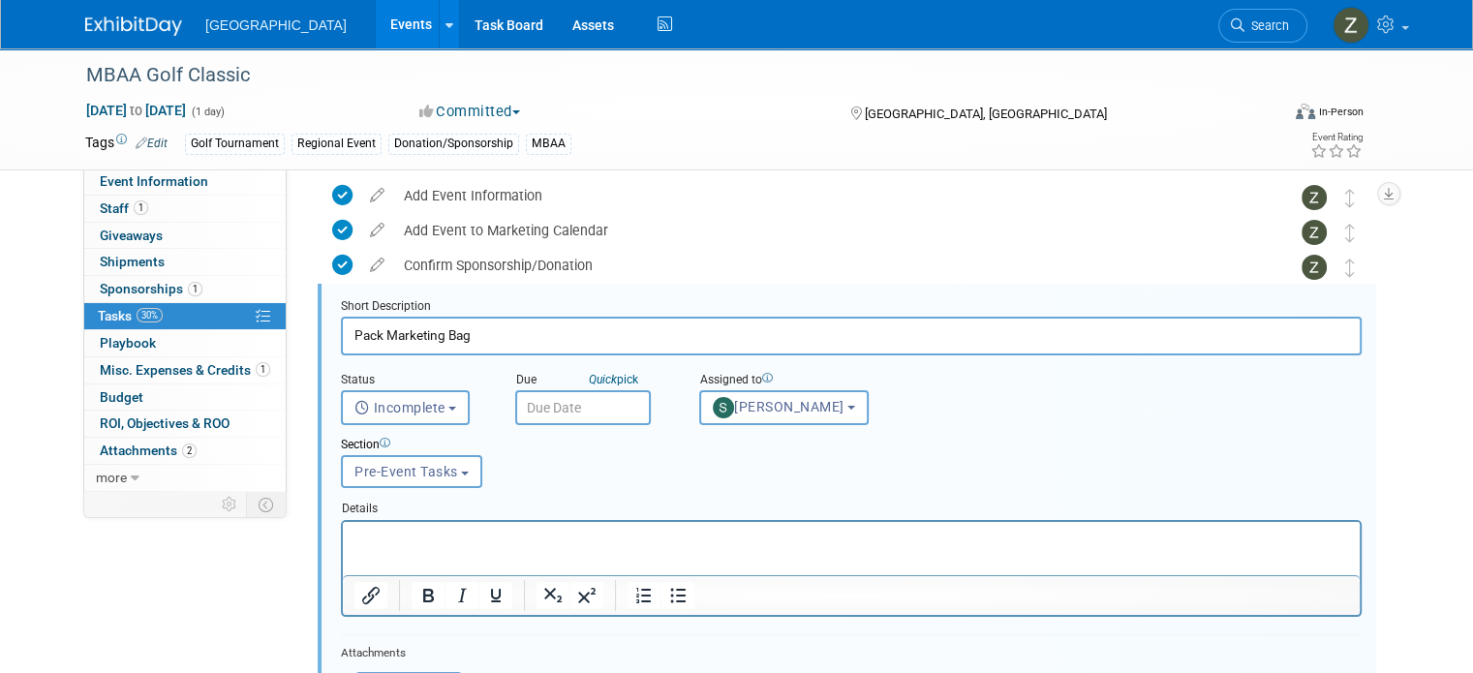
scroll to position [0, 0]
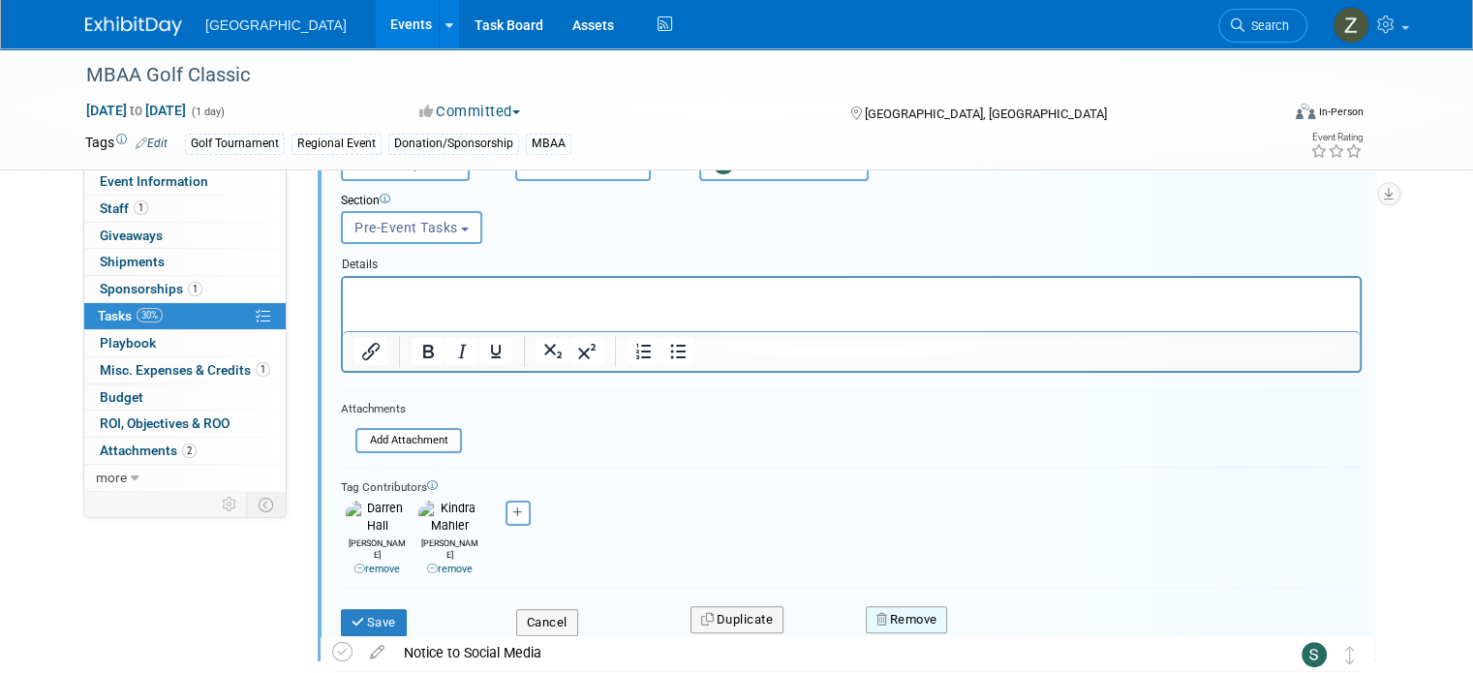
click at [894, 606] on button "Remove" at bounding box center [907, 619] width 82 height 27
click at [1011, 621] on link "Yes" at bounding box center [1015, 636] width 56 height 31
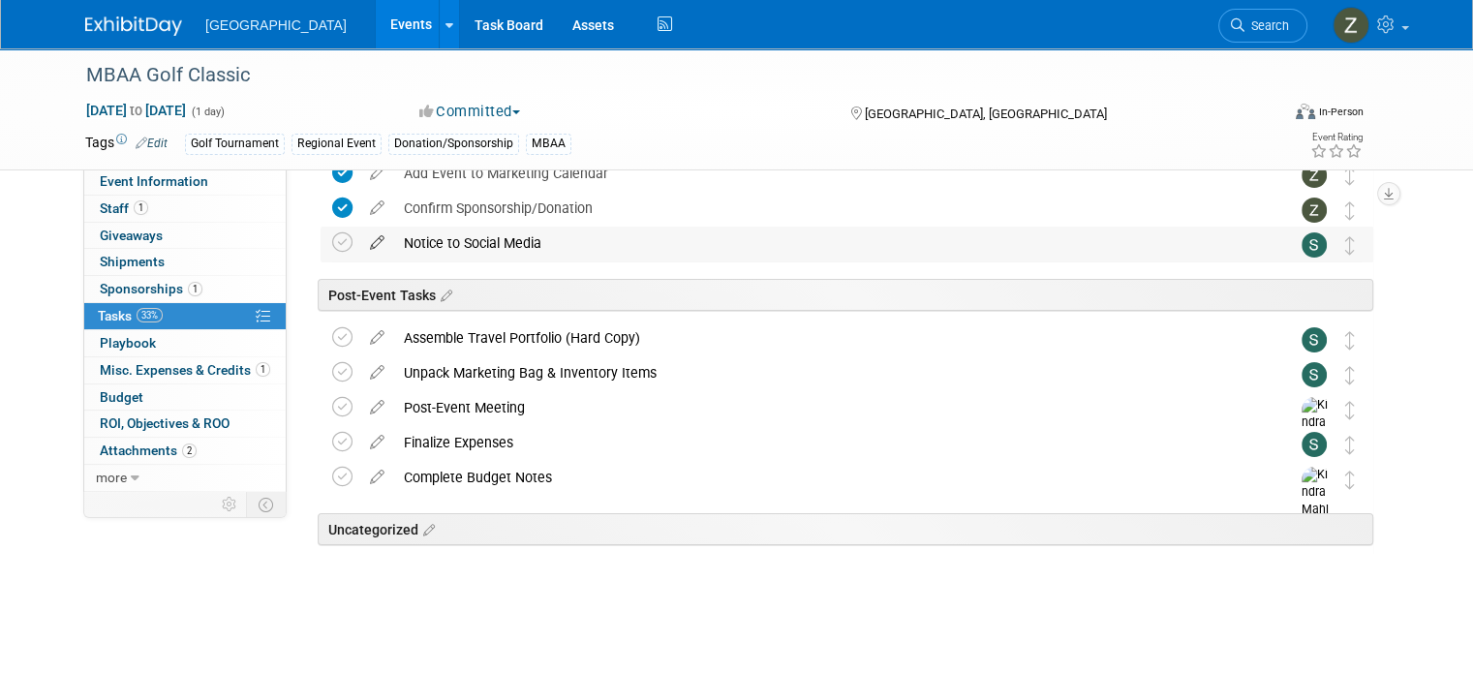
click at [360, 237] on icon at bounding box center [377, 239] width 34 height 24
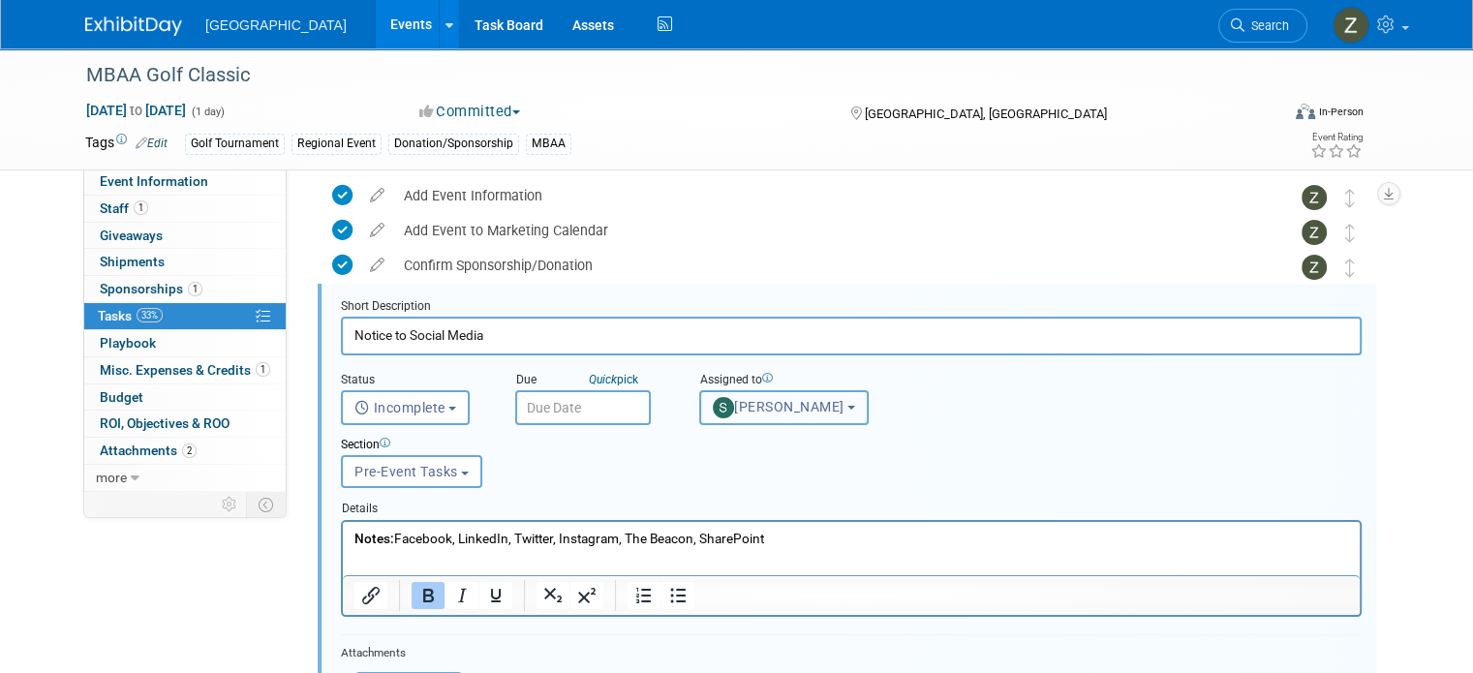
click at [743, 402] on span "Sarah Lienemann" at bounding box center [779, 406] width 132 height 15
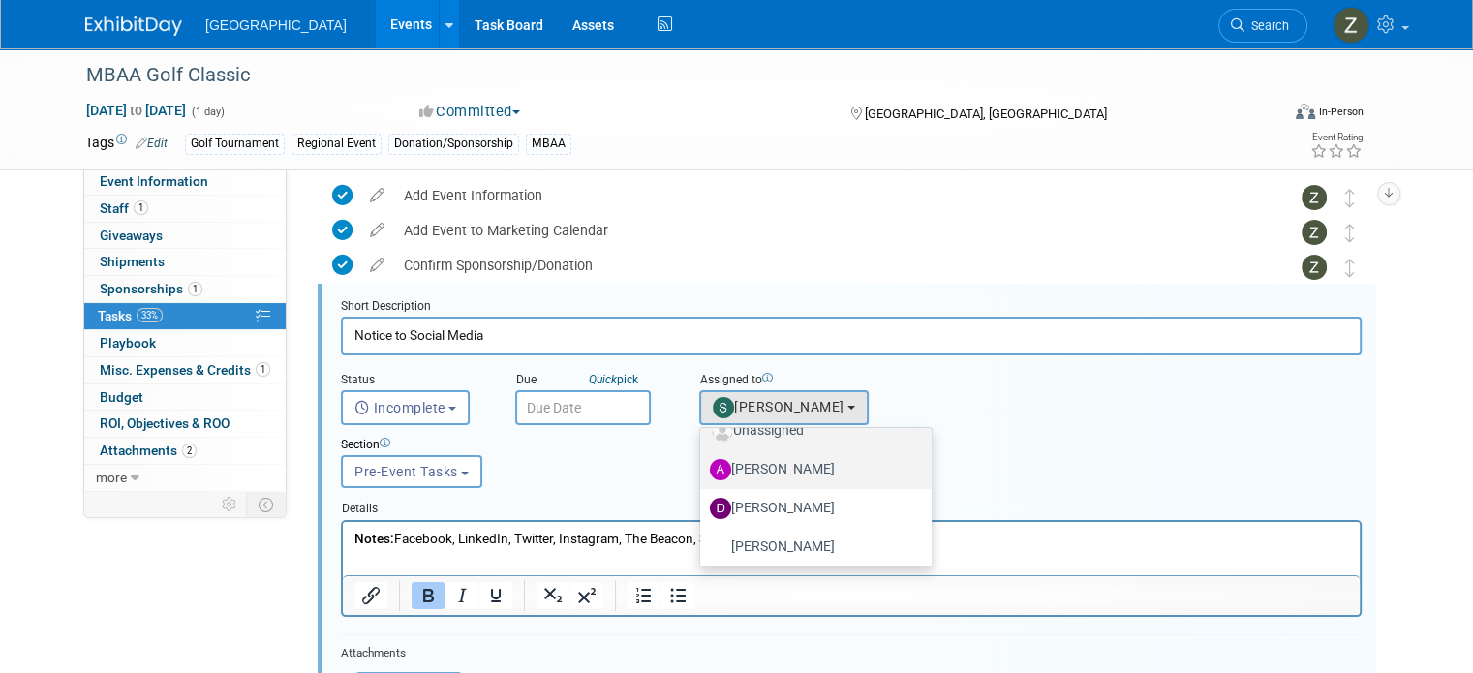
click at [755, 476] on label "[PERSON_NAME]" at bounding box center [811, 469] width 202 height 31
click at [703, 474] on input "[PERSON_NAME]" at bounding box center [697, 467] width 13 height 13
select select "5f949b1b-ba4b-4eae-9a7f-4a17a4ddd440"
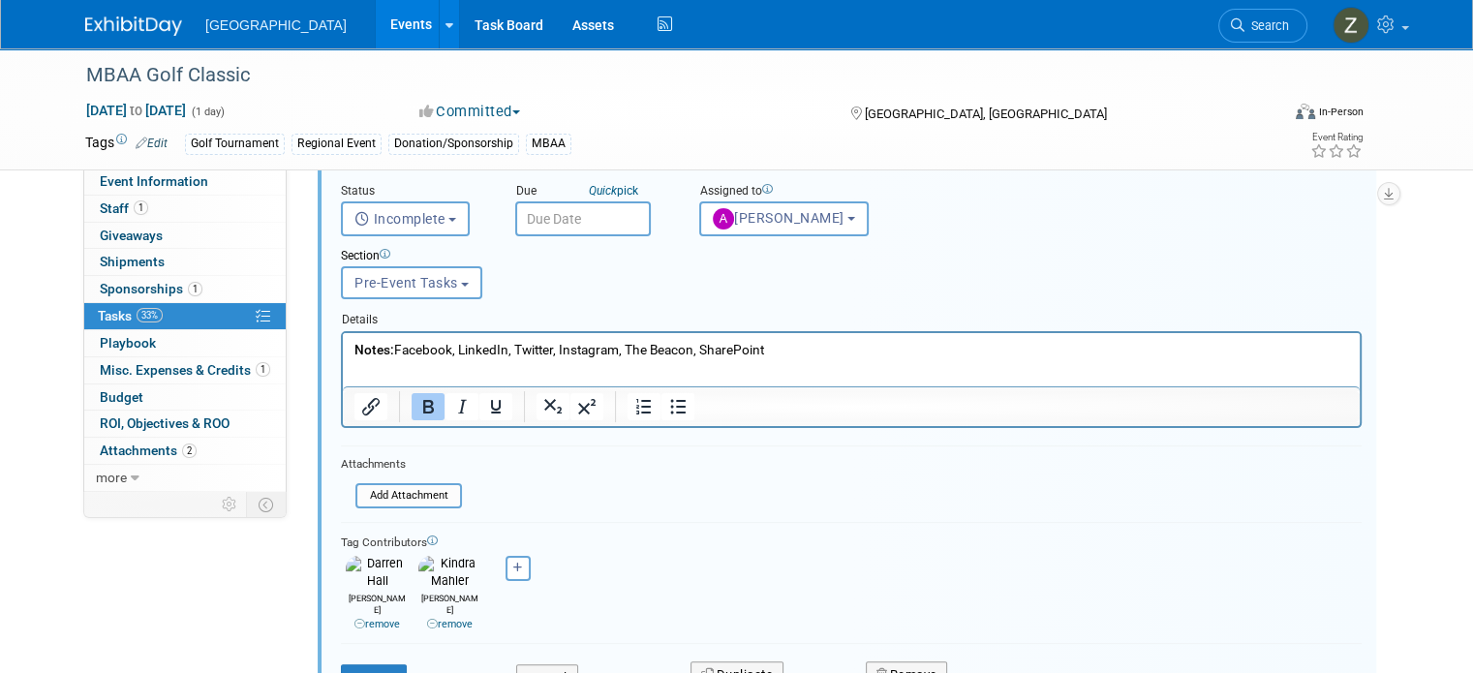
click at [446, 618] on link "remove" at bounding box center [450, 624] width 46 height 13
click at [433, 570] on button "button" at bounding box center [445, 568] width 25 height 25
select select
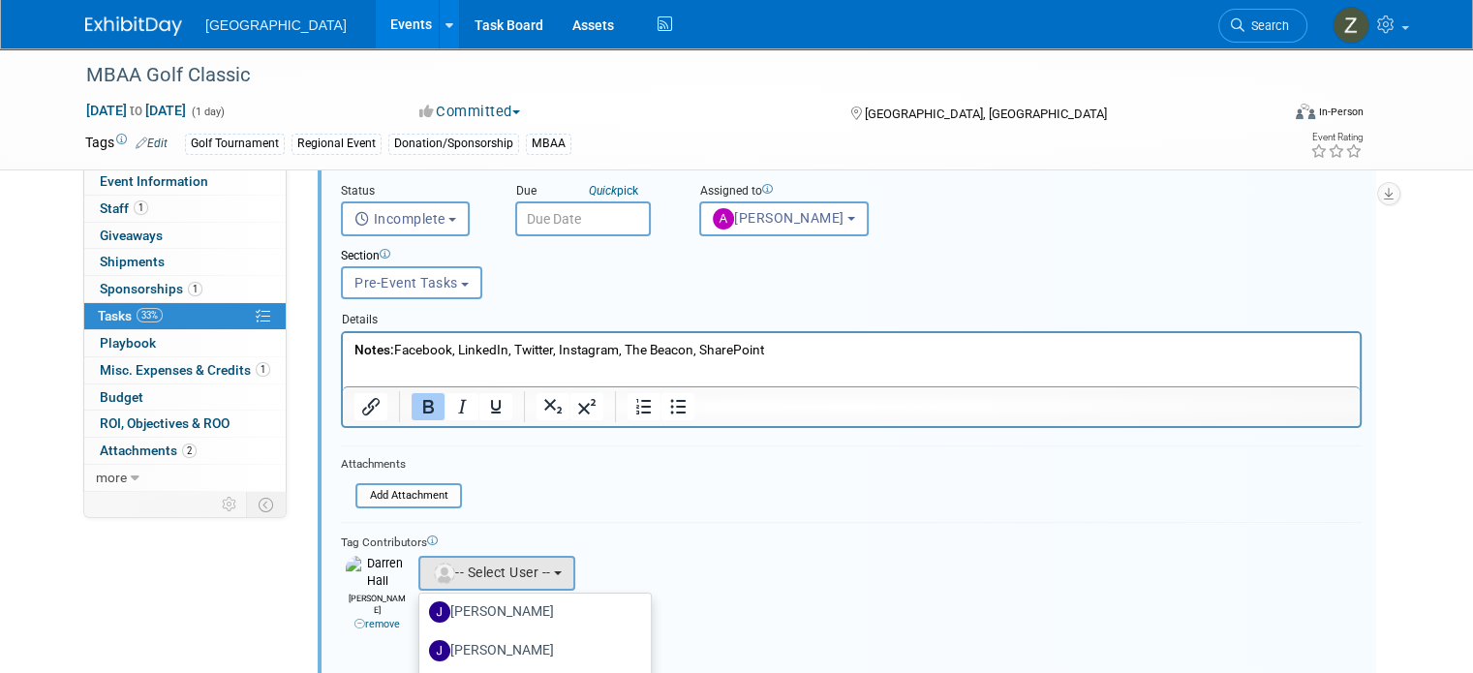
scroll to position [270, 0]
click at [479, 619] on label "[PERSON_NAME]" at bounding box center [530, 622] width 202 height 31
click at [422, 619] on input "[PERSON_NAME]" at bounding box center [416, 620] width 13 height 13
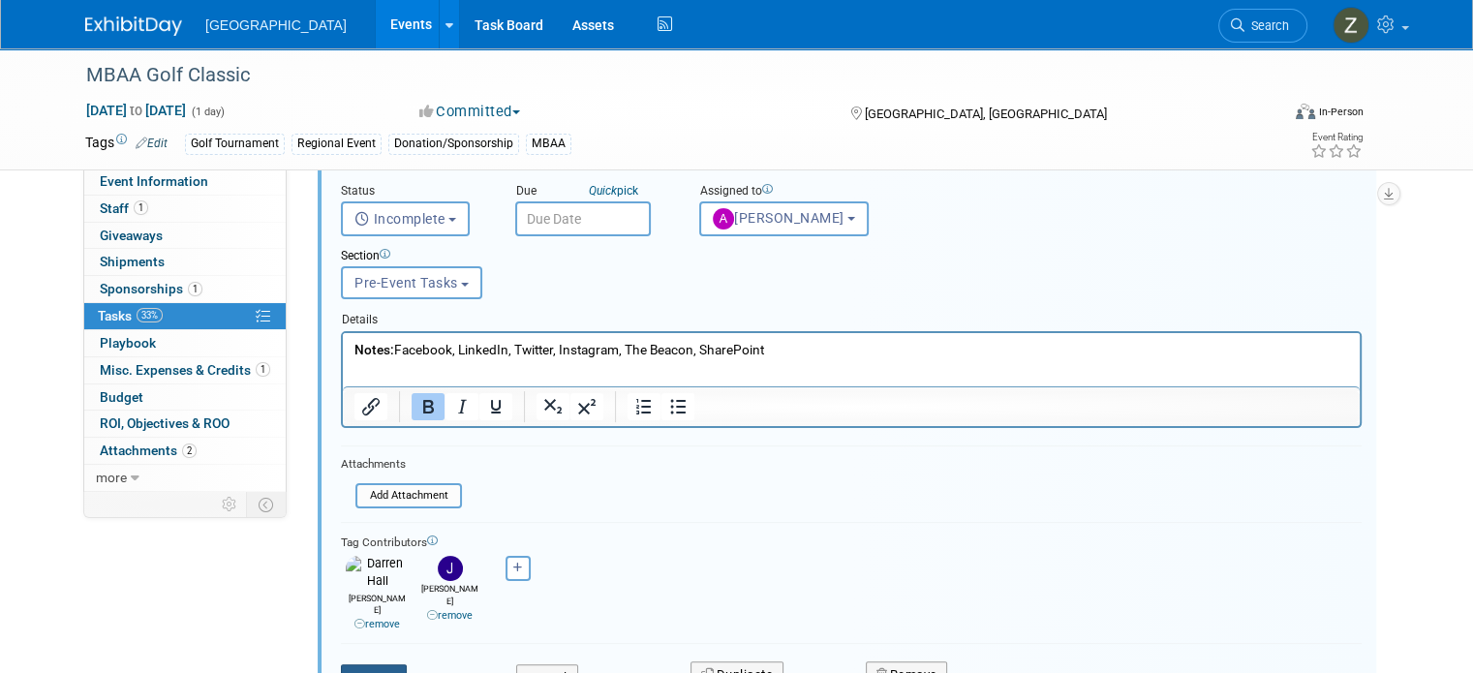
click at [352, 671] on icon "submit" at bounding box center [359, 677] width 15 height 13
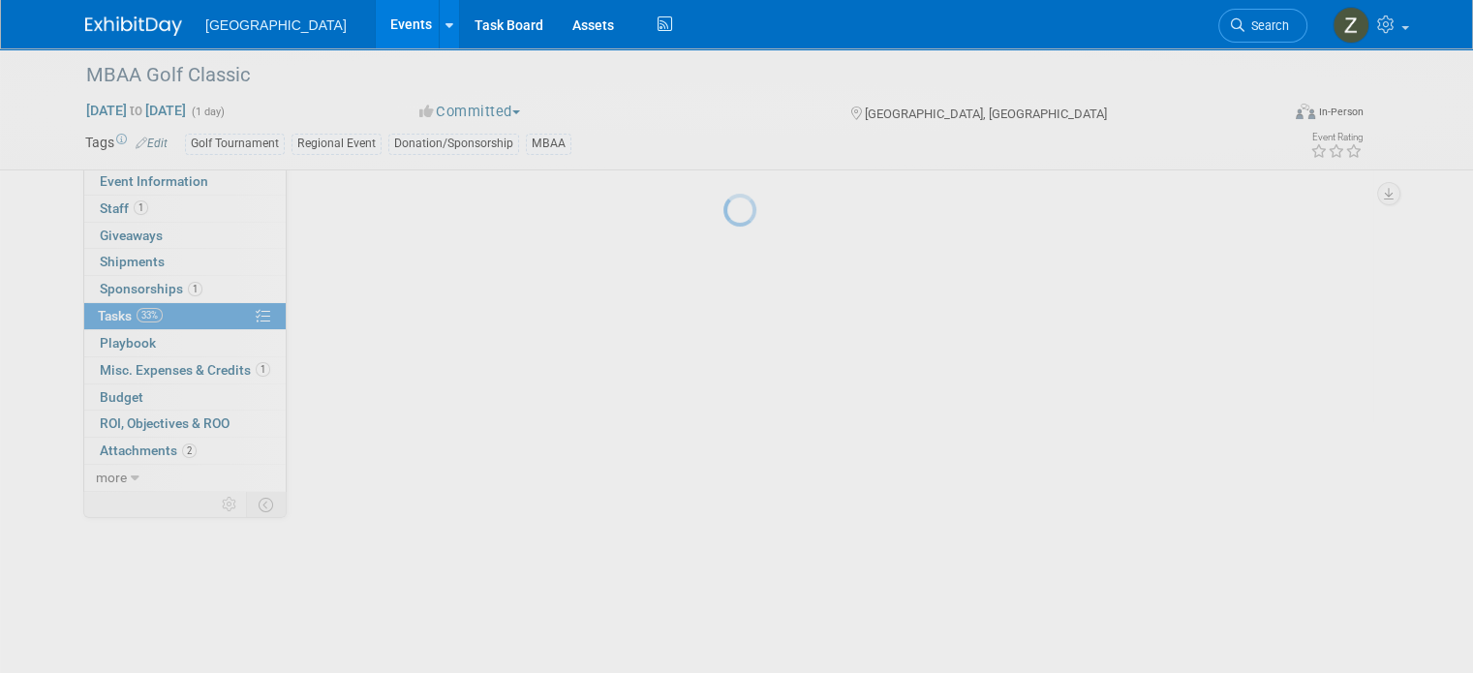
scroll to position [170, 0]
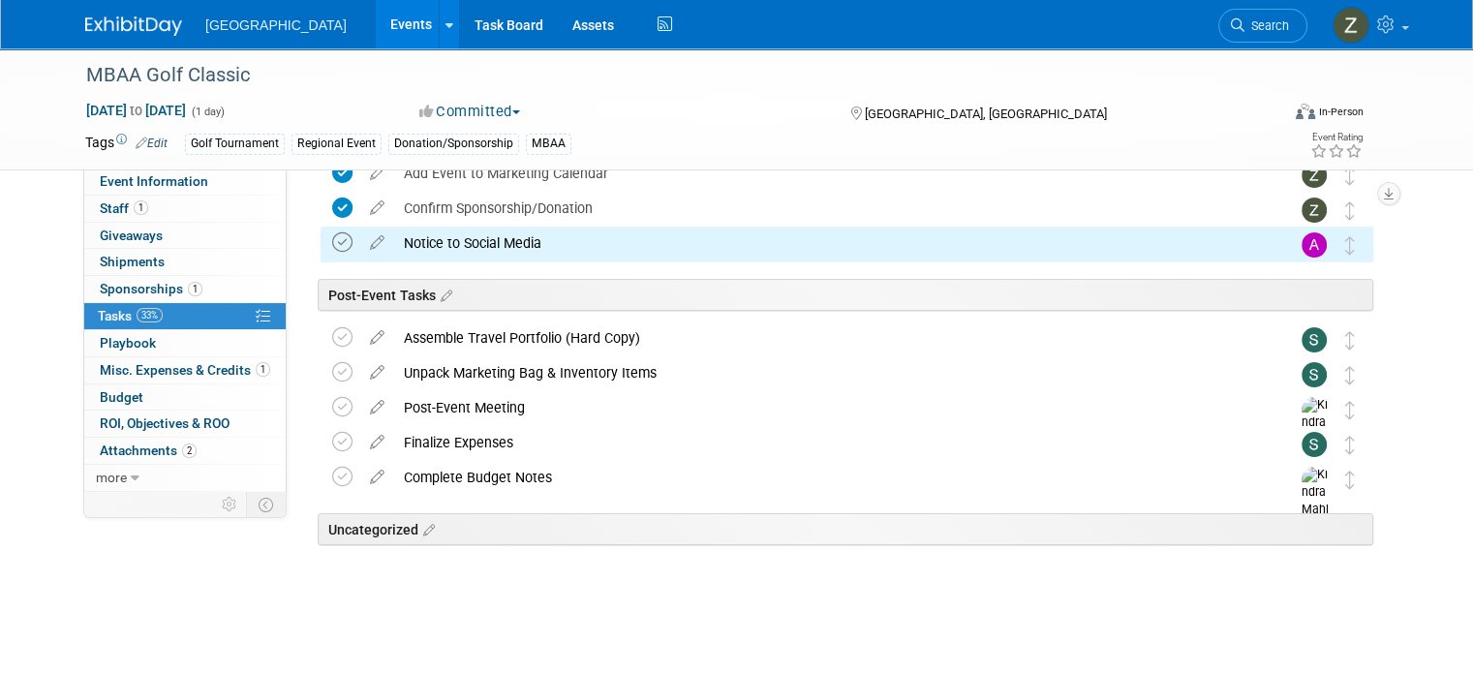
click at [332, 239] on icon at bounding box center [342, 242] width 20 height 20
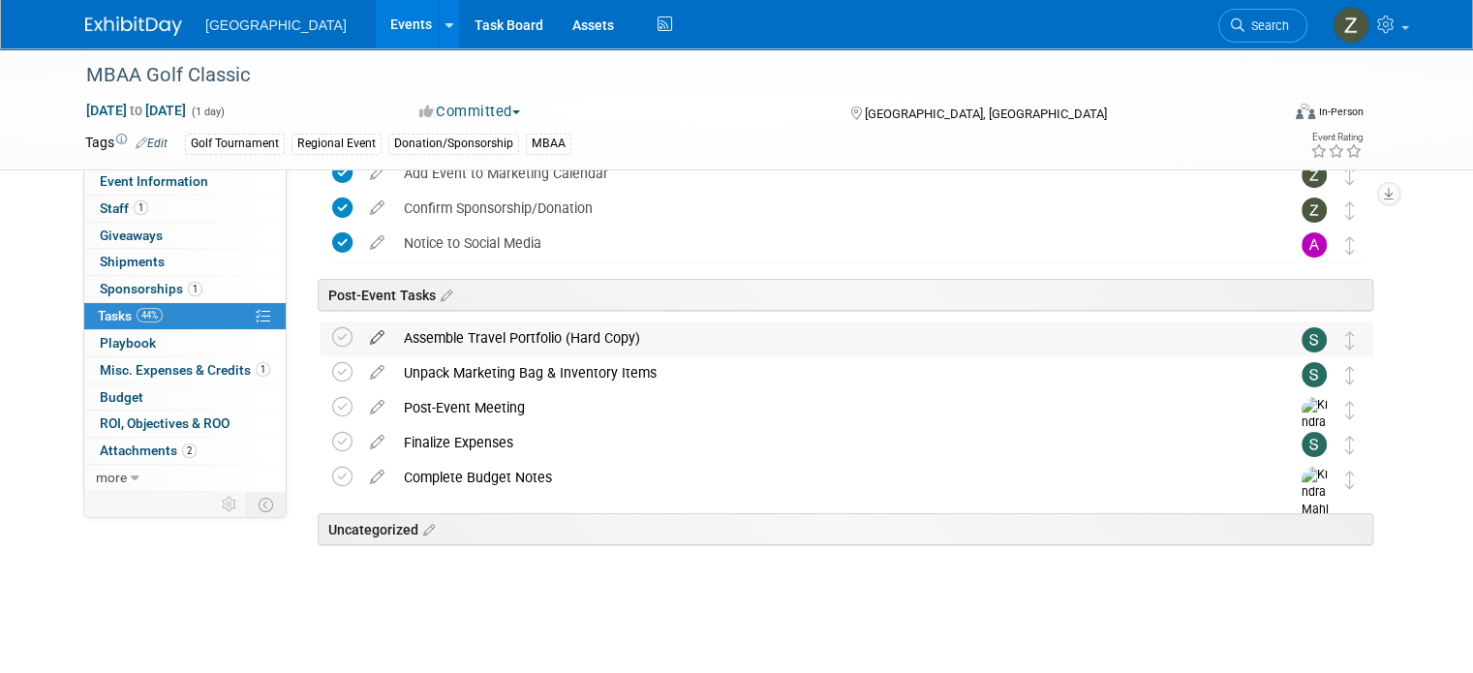
click at [362, 334] on icon at bounding box center [377, 334] width 34 height 24
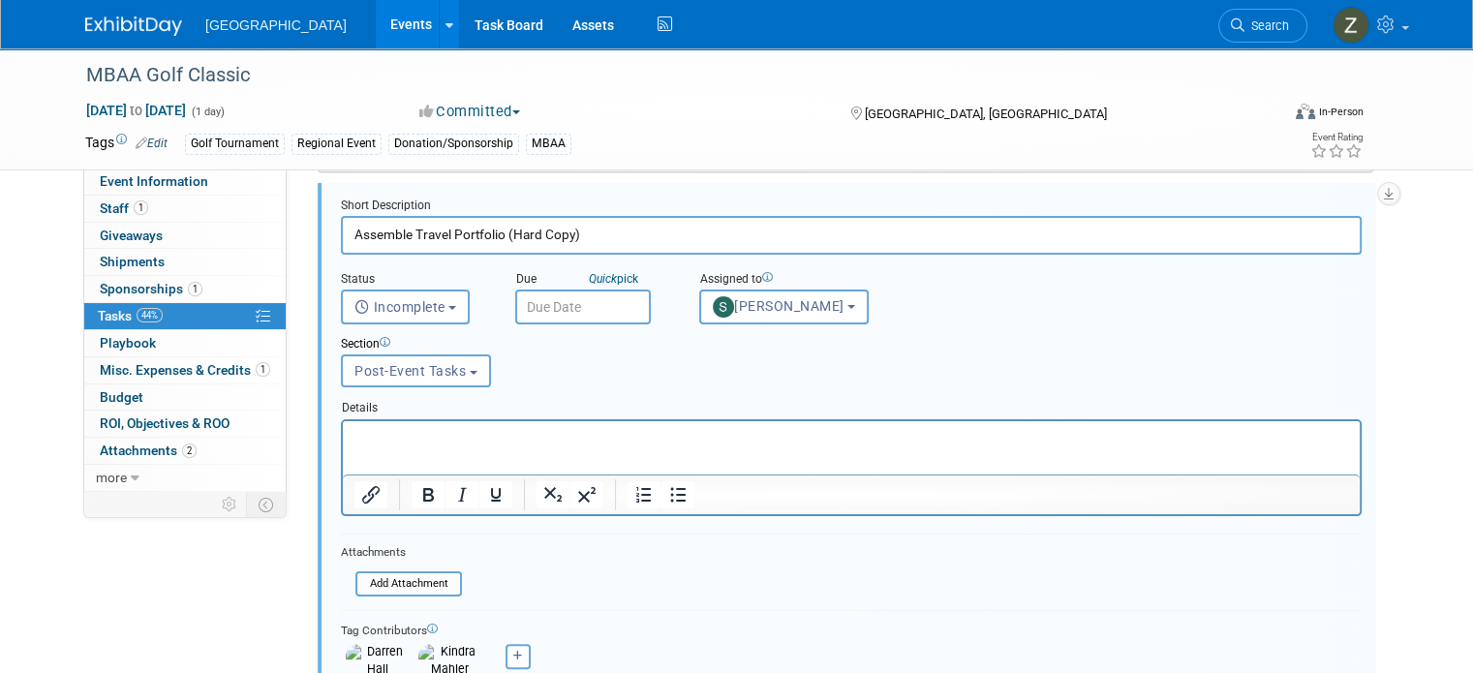
scroll to position [412, 0]
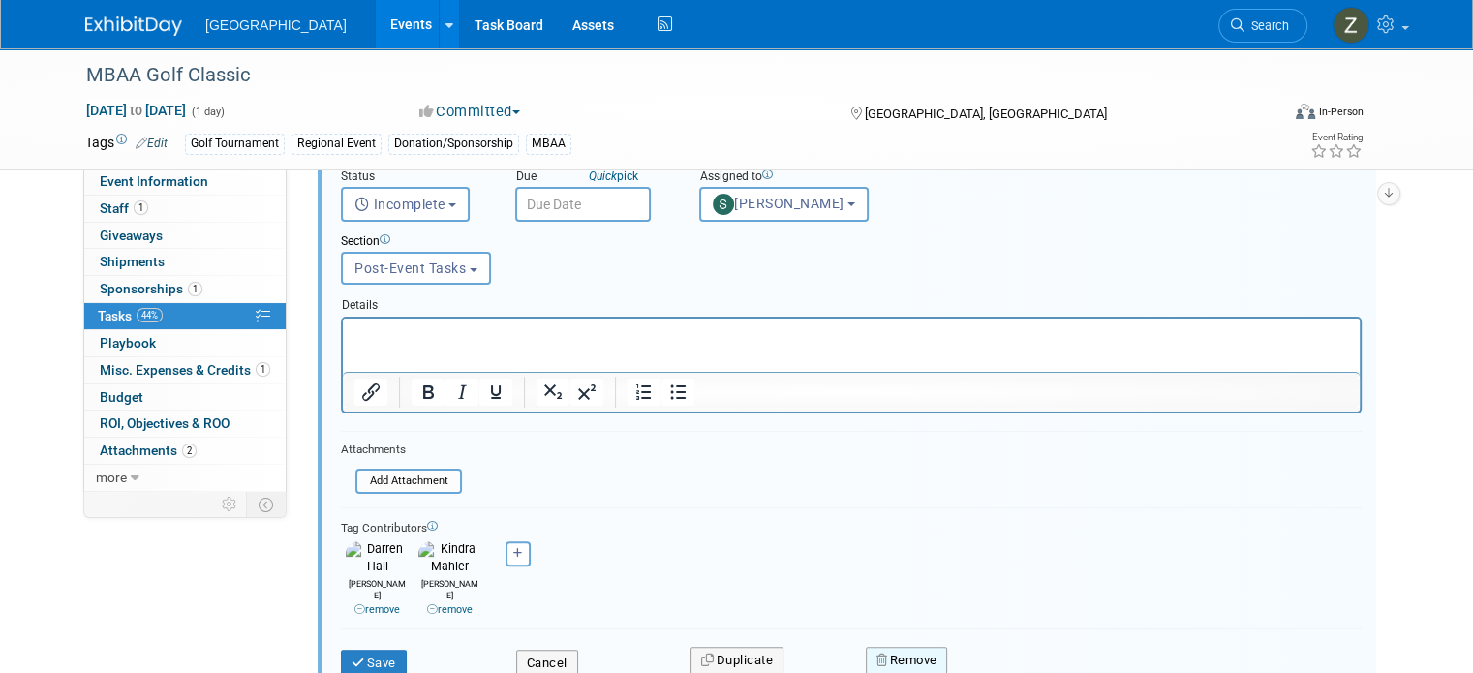
click at [907, 647] on button "Remove" at bounding box center [907, 660] width 82 height 27
click at [995, 660] on link "Yes" at bounding box center [1015, 675] width 56 height 31
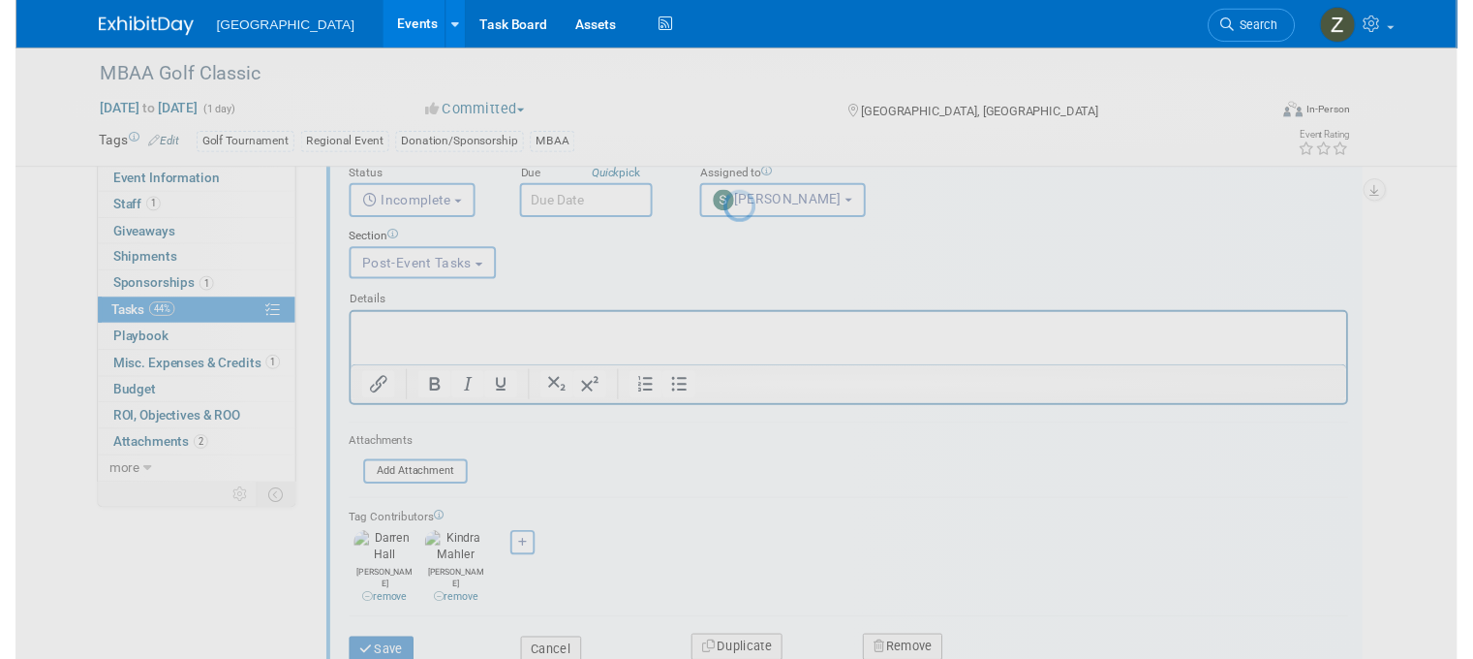
scroll to position [136, 0]
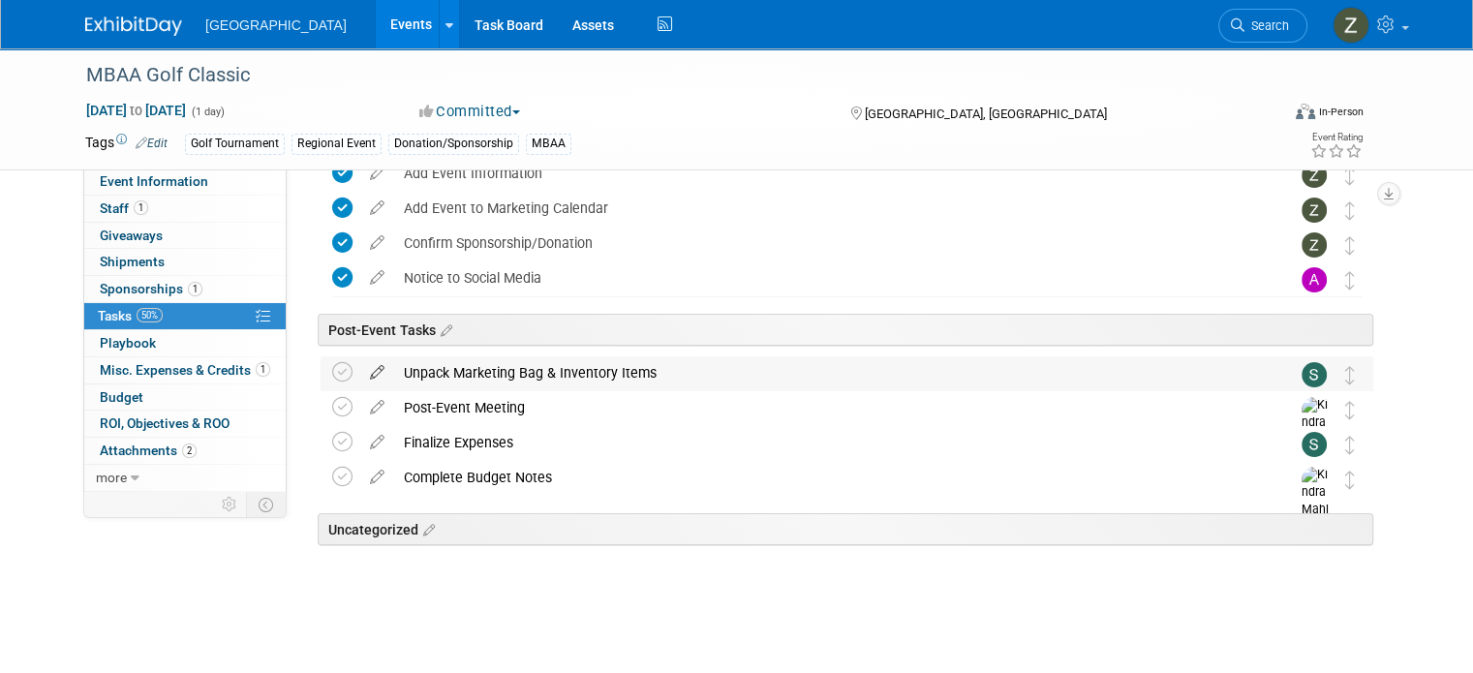
click at [360, 371] on icon at bounding box center [377, 368] width 34 height 24
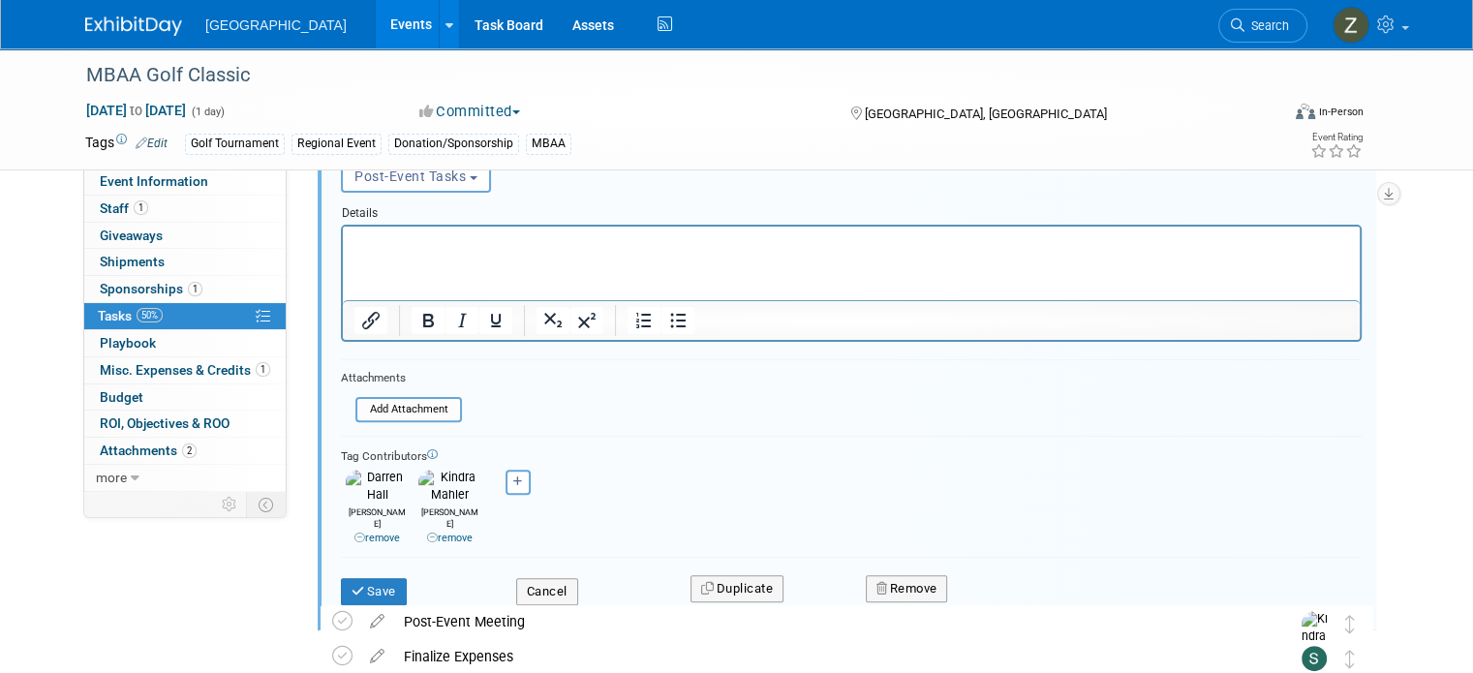
scroll to position [503, 0]
click at [903, 576] on div "Remove" at bounding box center [1070, 590] width 438 height 46
click at [903, 576] on button "Remove" at bounding box center [907, 589] width 82 height 27
click at [1021, 591] on link "Yes" at bounding box center [1015, 606] width 56 height 31
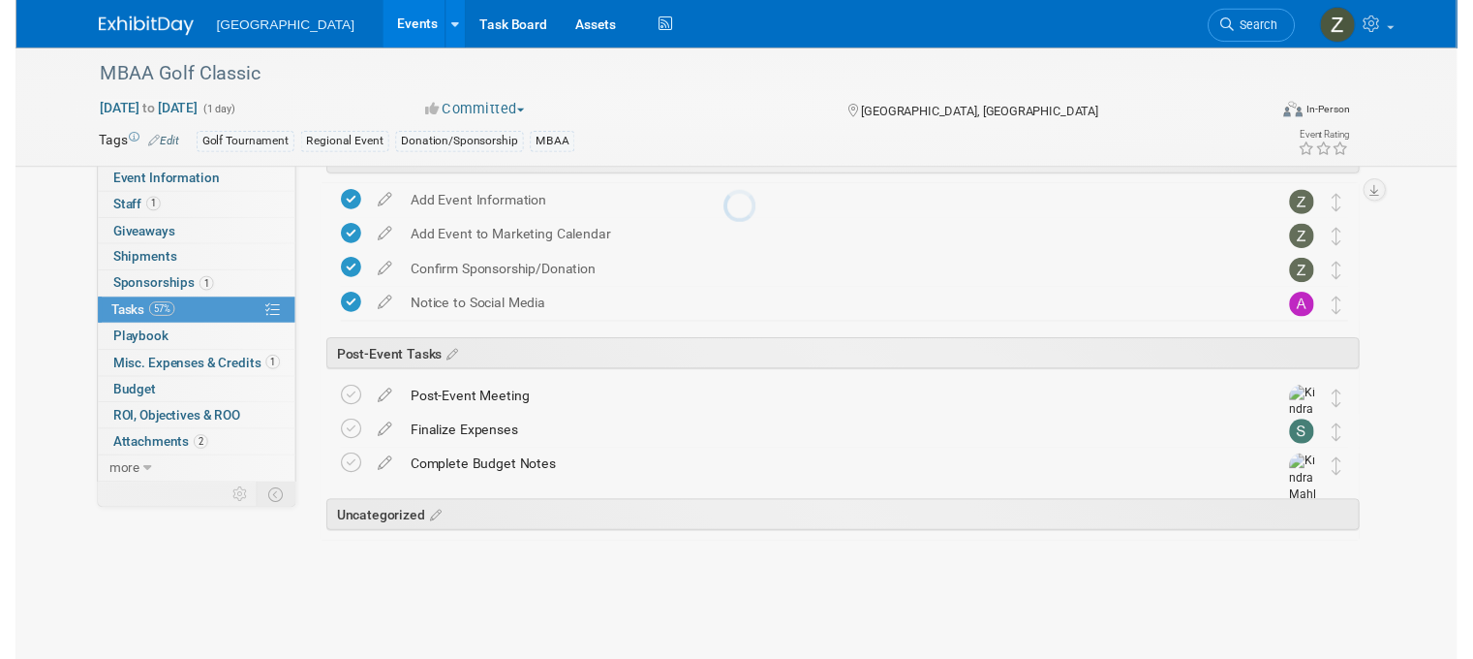
scroll to position [101, 0]
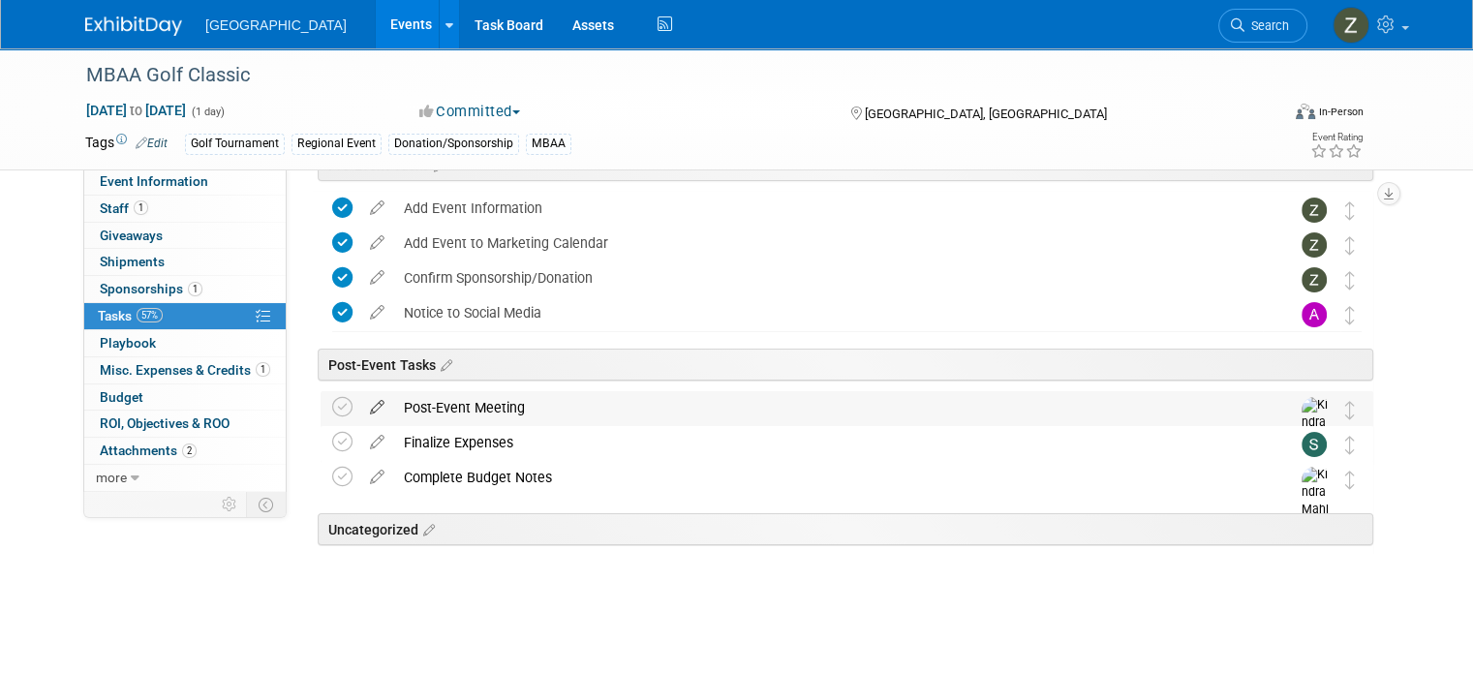
click at [360, 412] on icon at bounding box center [377, 403] width 34 height 24
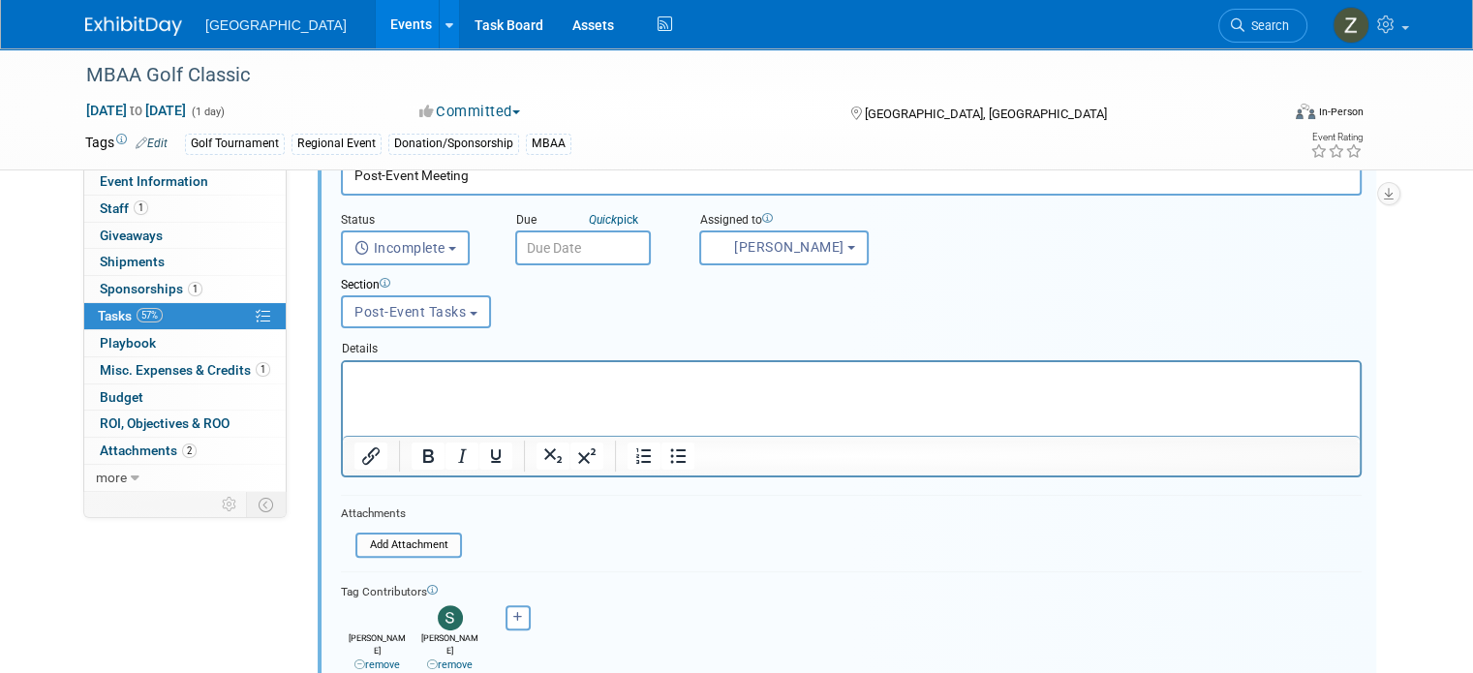
scroll to position [503, 0]
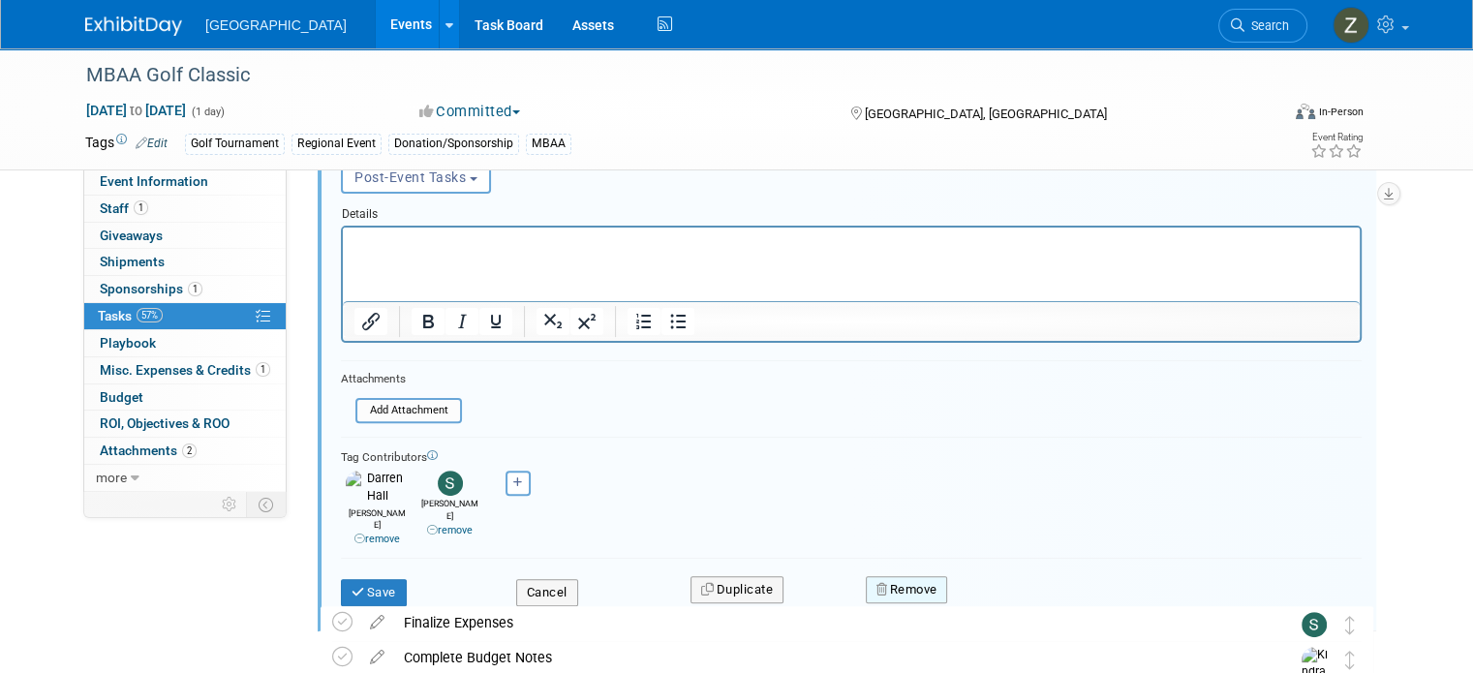
click at [880, 583] on icon "button" at bounding box center [884, 589] width 14 height 13
click at [984, 591] on div "Yes No" at bounding box center [1040, 606] width 126 height 31
click at [987, 591] on link "Yes" at bounding box center [1015, 606] width 56 height 31
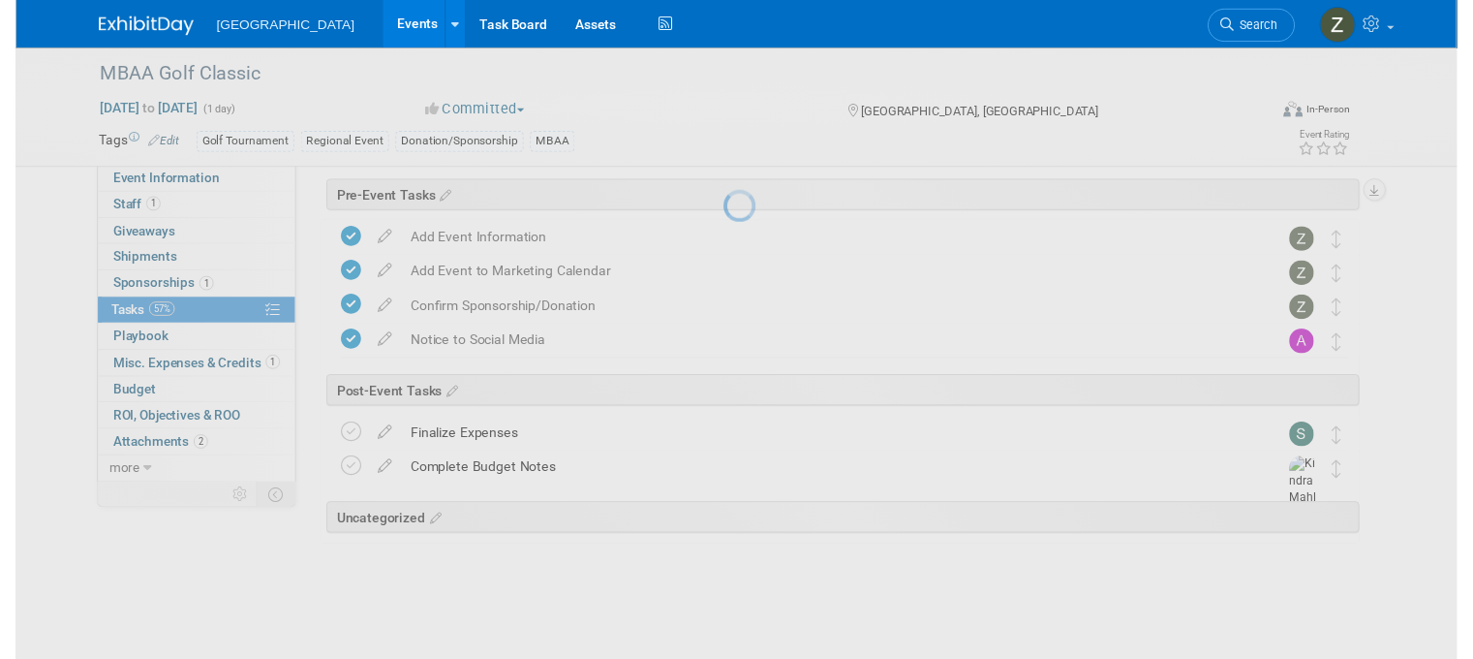
scroll to position [66, 0]
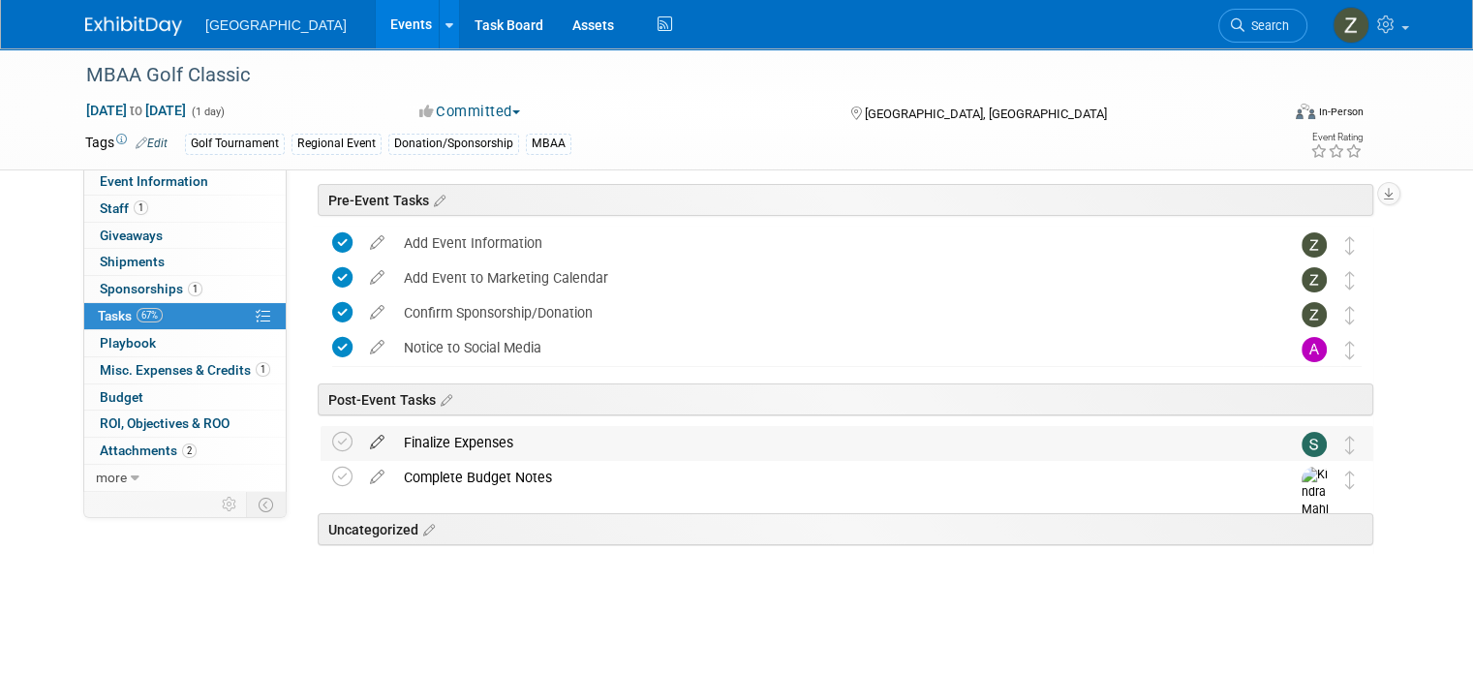
click at [360, 446] on icon at bounding box center [377, 438] width 34 height 24
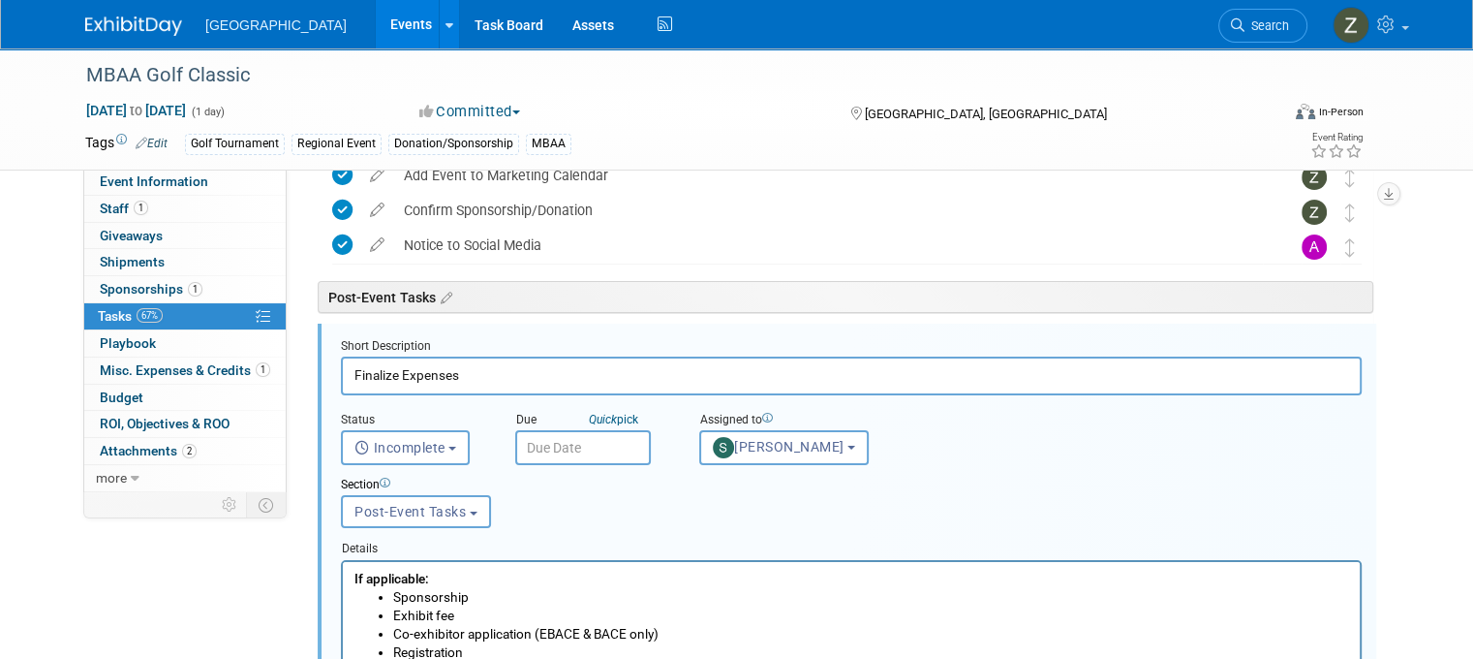
scroll to position [208, 0]
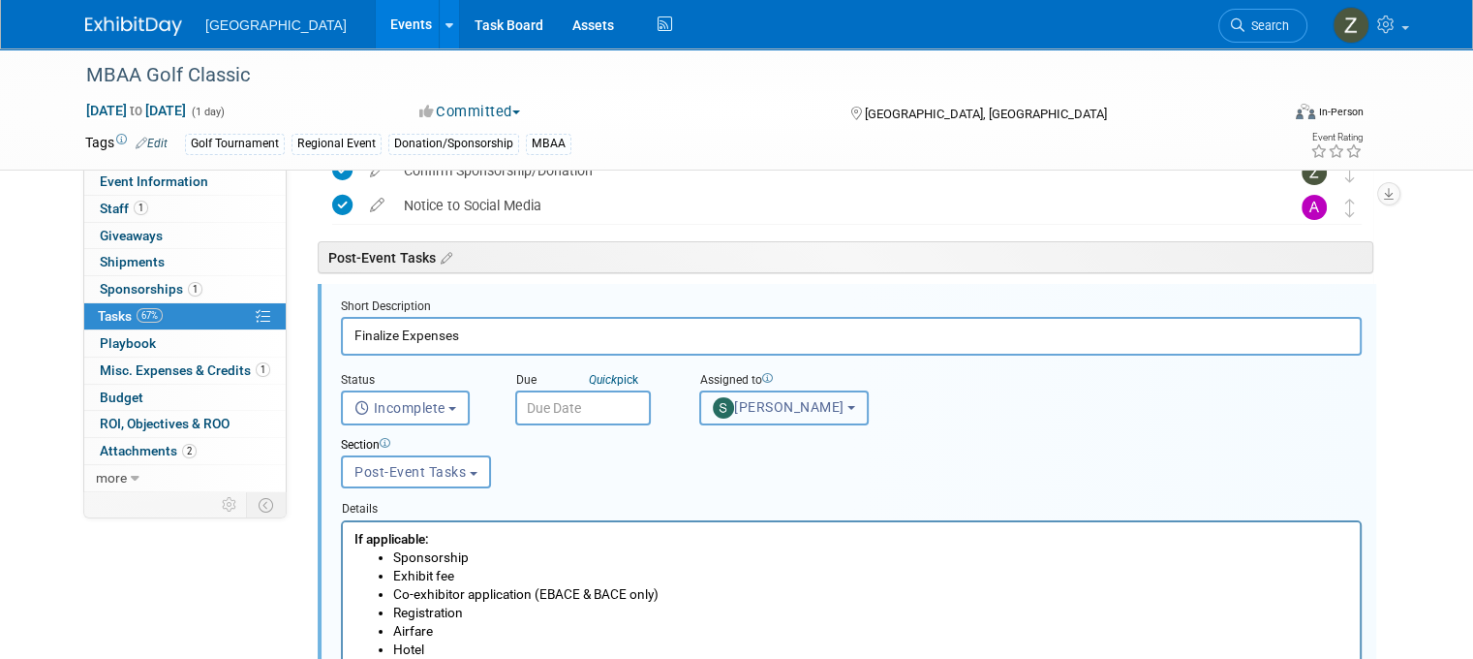
click at [722, 410] on span "Sarah Lienemann" at bounding box center [779, 406] width 132 height 15
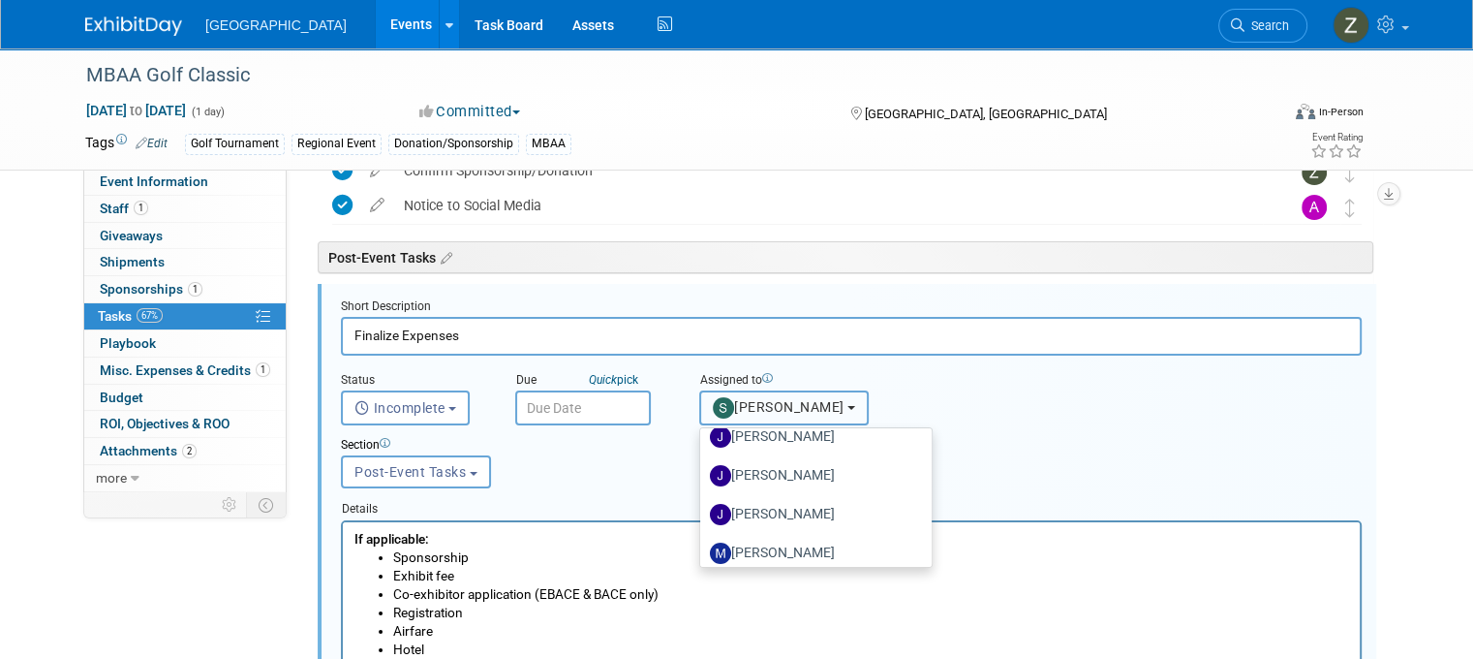
scroll to position [378, 0]
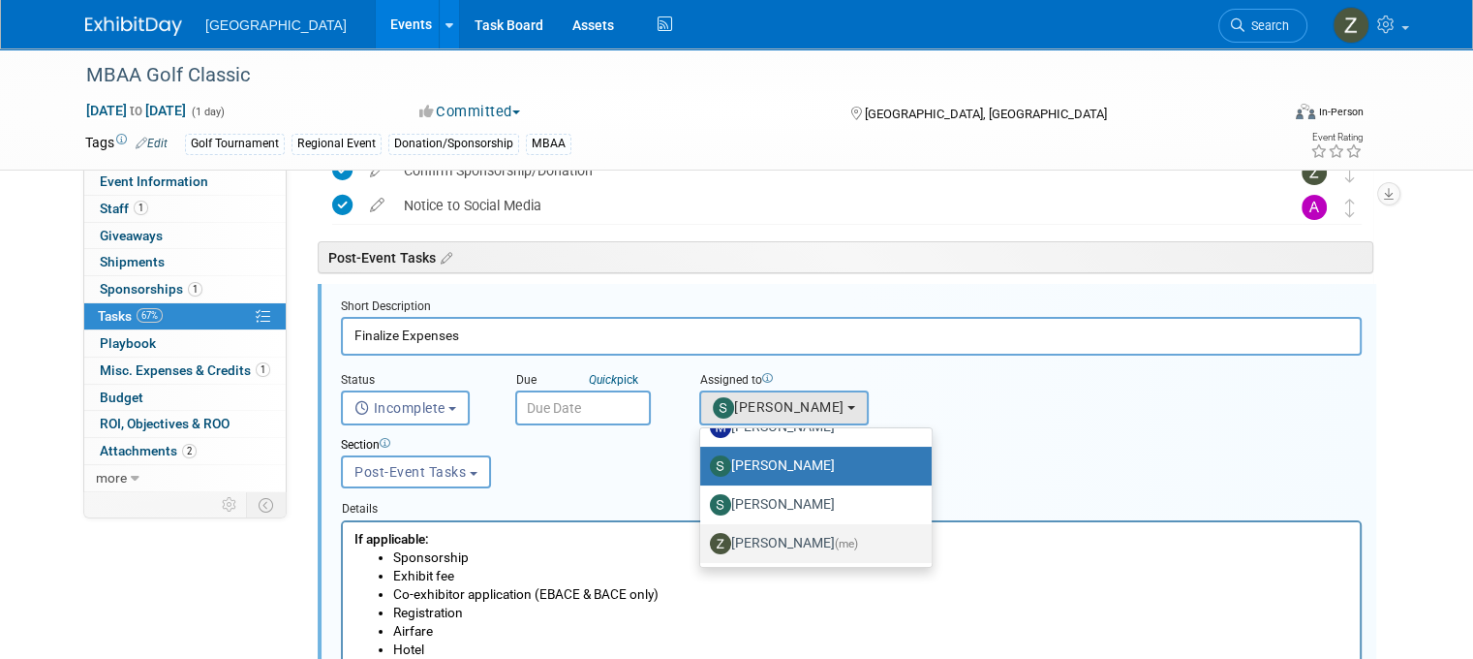
click at [761, 524] on link "Zoe Graham (me)" at bounding box center [815, 543] width 231 height 39
click at [752, 541] on label "Zoe Graham (me)" at bounding box center [811, 543] width 202 height 31
click at [703, 541] on input "Zoe Graham (me)" at bounding box center [697, 541] width 13 height 13
select select "1d43384b-a4a5-4201-b9de-6c21ef443ba6"
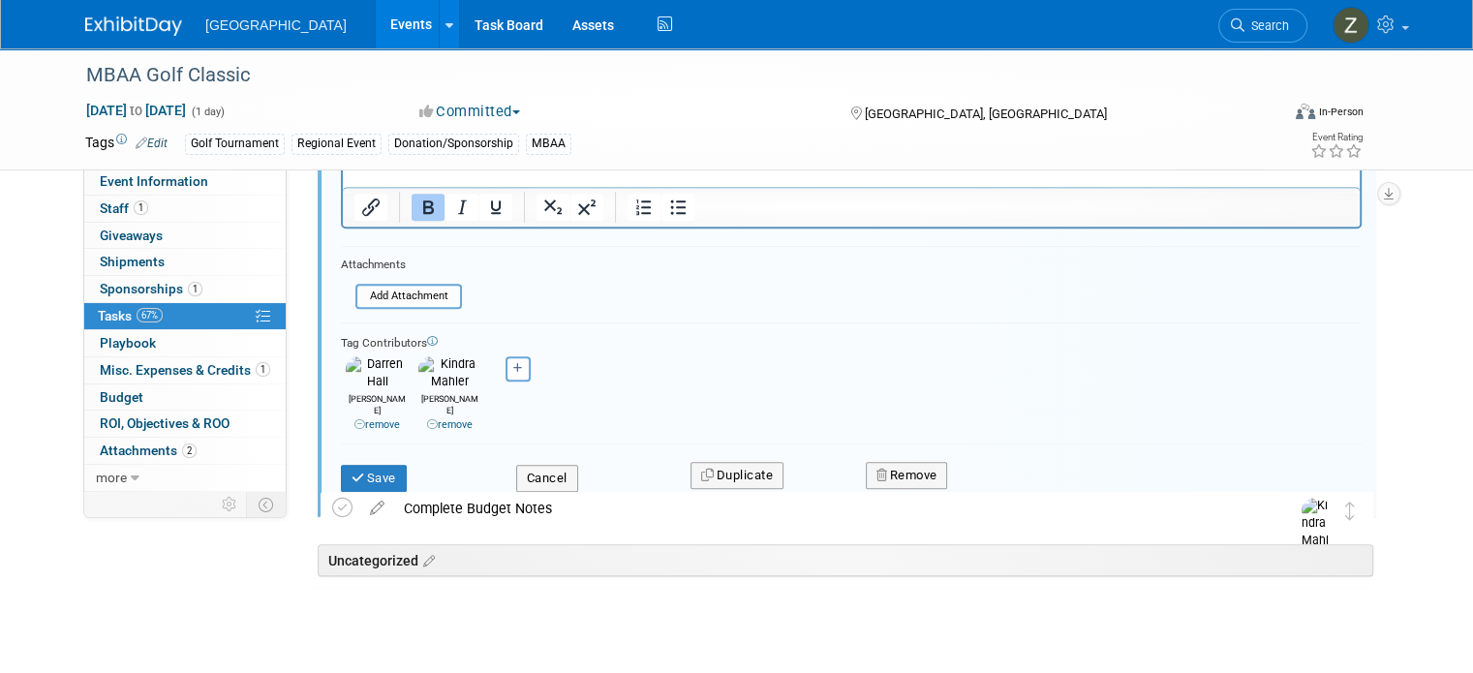
scroll to position [859, 0]
click at [431, 416] on link "remove" at bounding box center [450, 422] width 46 height 13
click at [359, 463] on button "Save" at bounding box center [374, 476] width 66 height 27
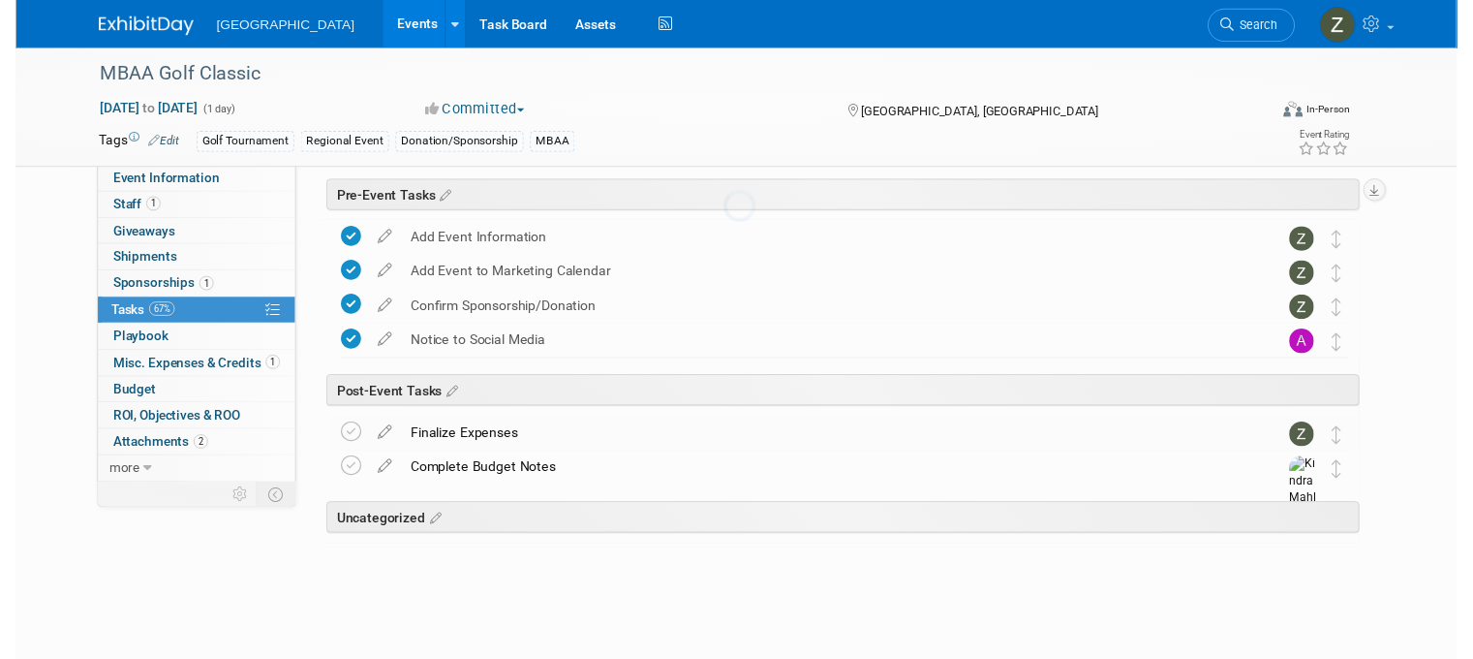
scroll to position [66, 0]
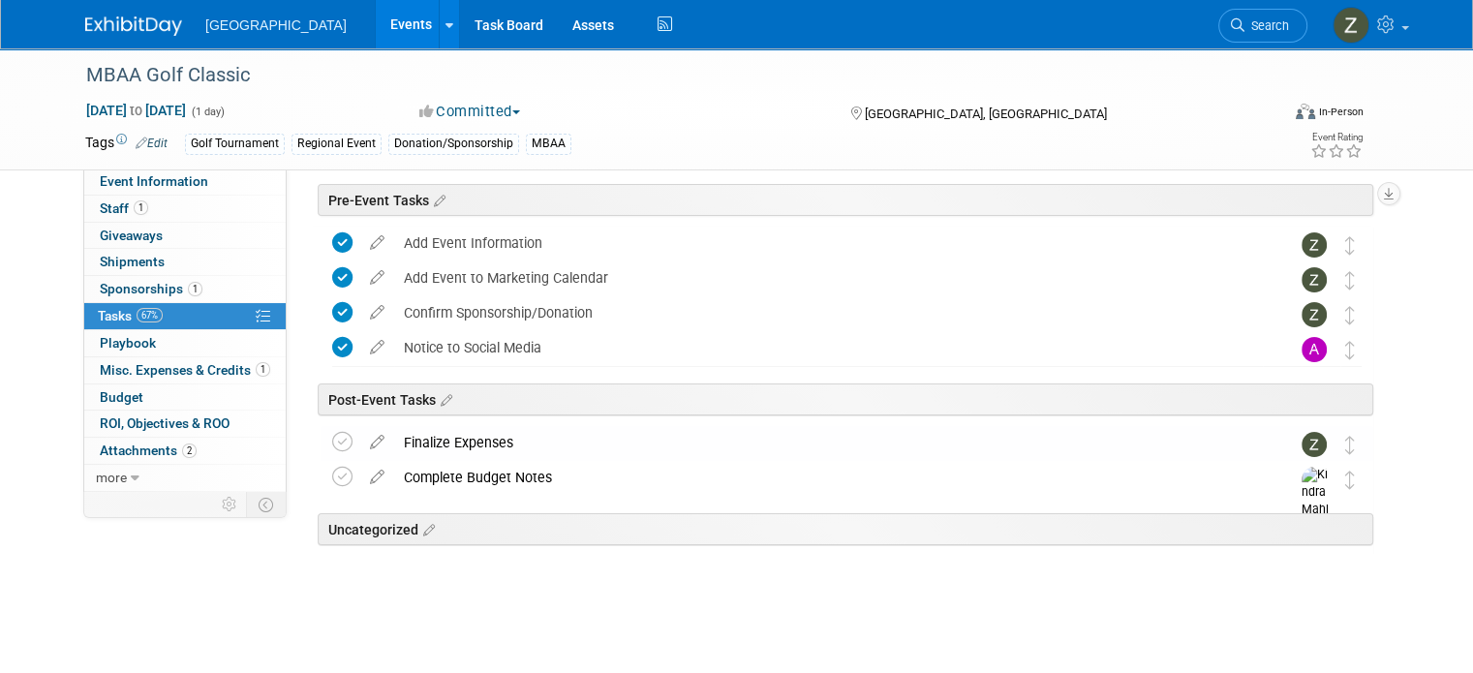
click at [336, 441] on td at bounding box center [346, 443] width 28 height 35
click at [334, 441] on icon at bounding box center [342, 442] width 20 height 20
click at [364, 478] on icon at bounding box center [377, 473] width 34 height 24
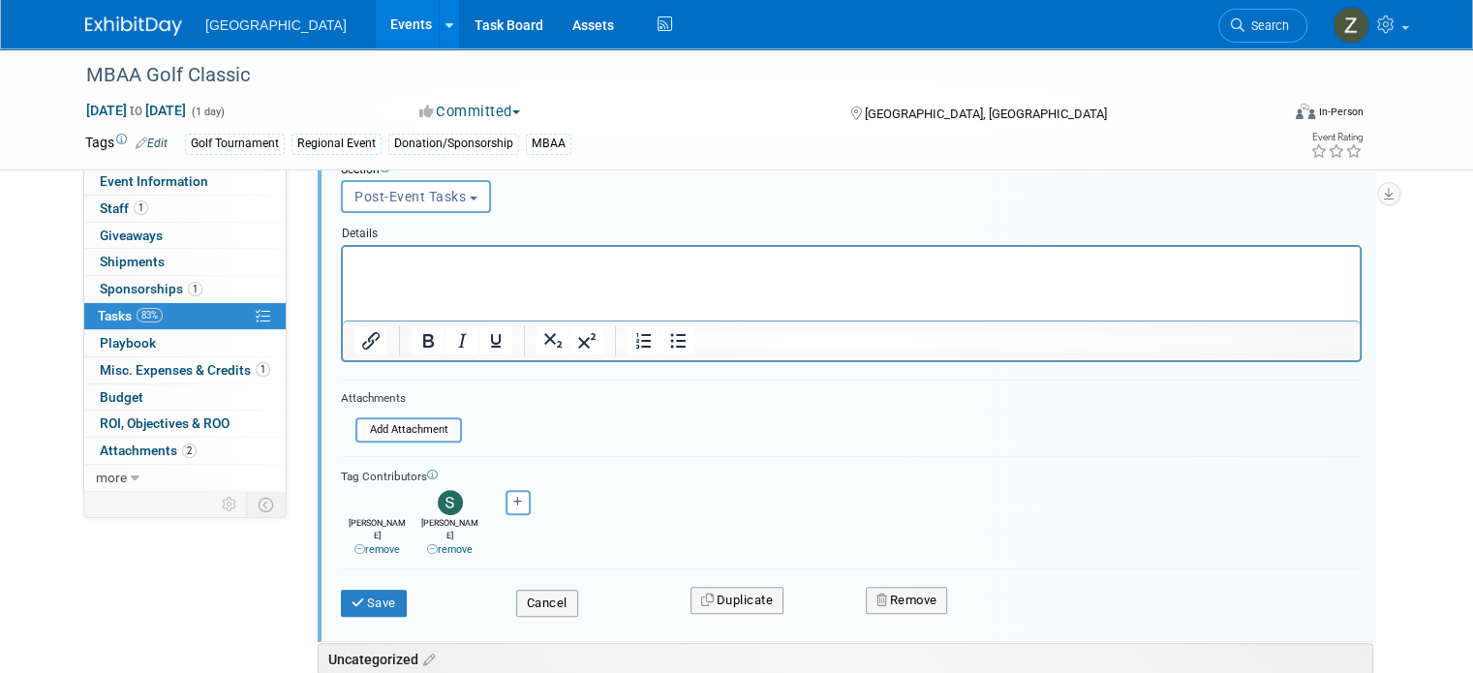
scroll to position [516, 0]
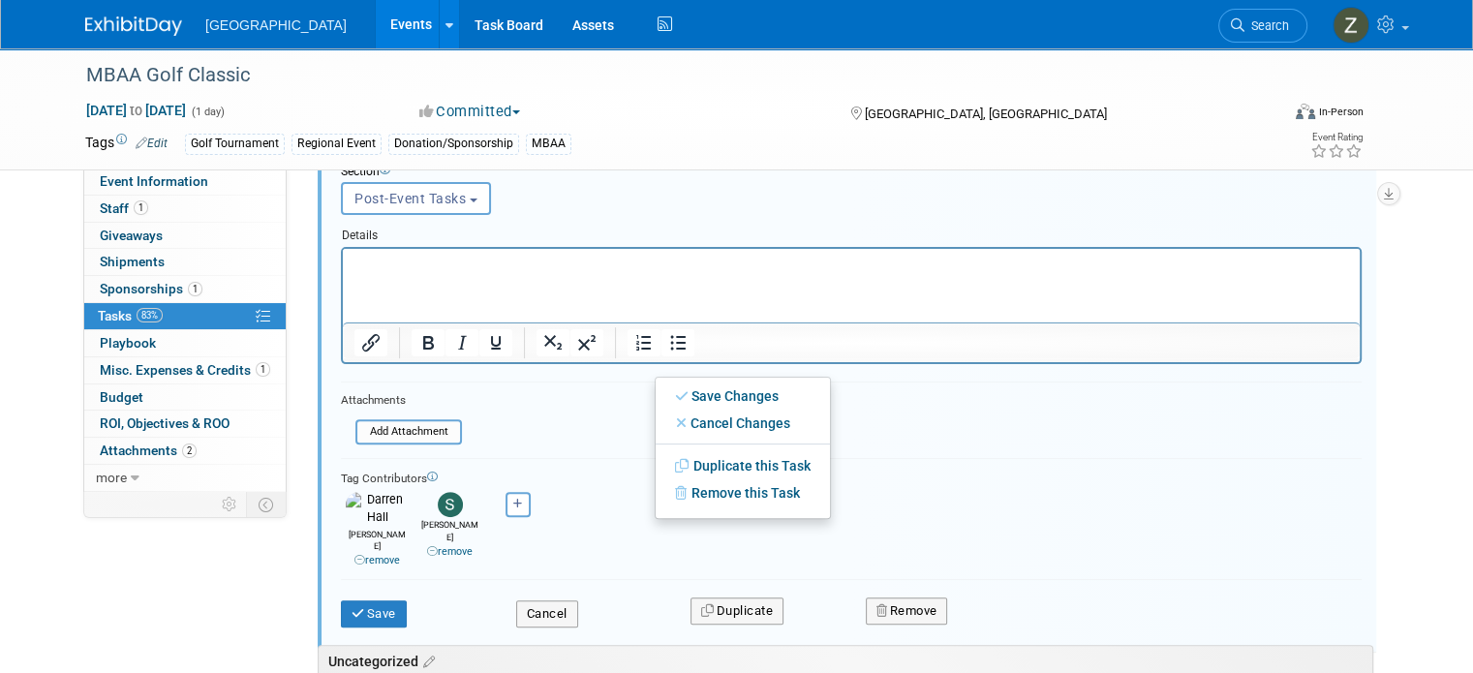
click at [439, 545] on link "remove" at bounding box center [450, 551] width 46 height 13
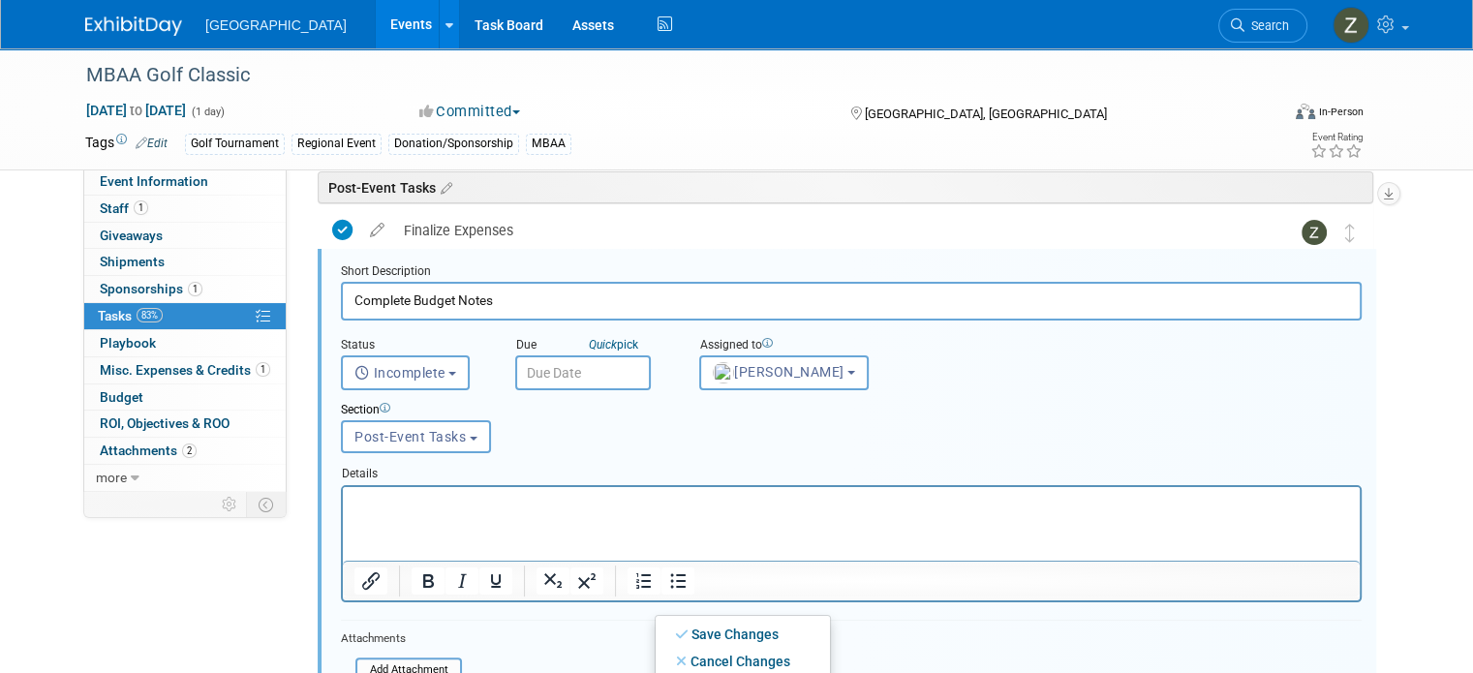
scroll to position [276, 0]
click at [769, 366] on span "Kindra Mahler" at bounding box center [779, 373] width 132 height 15
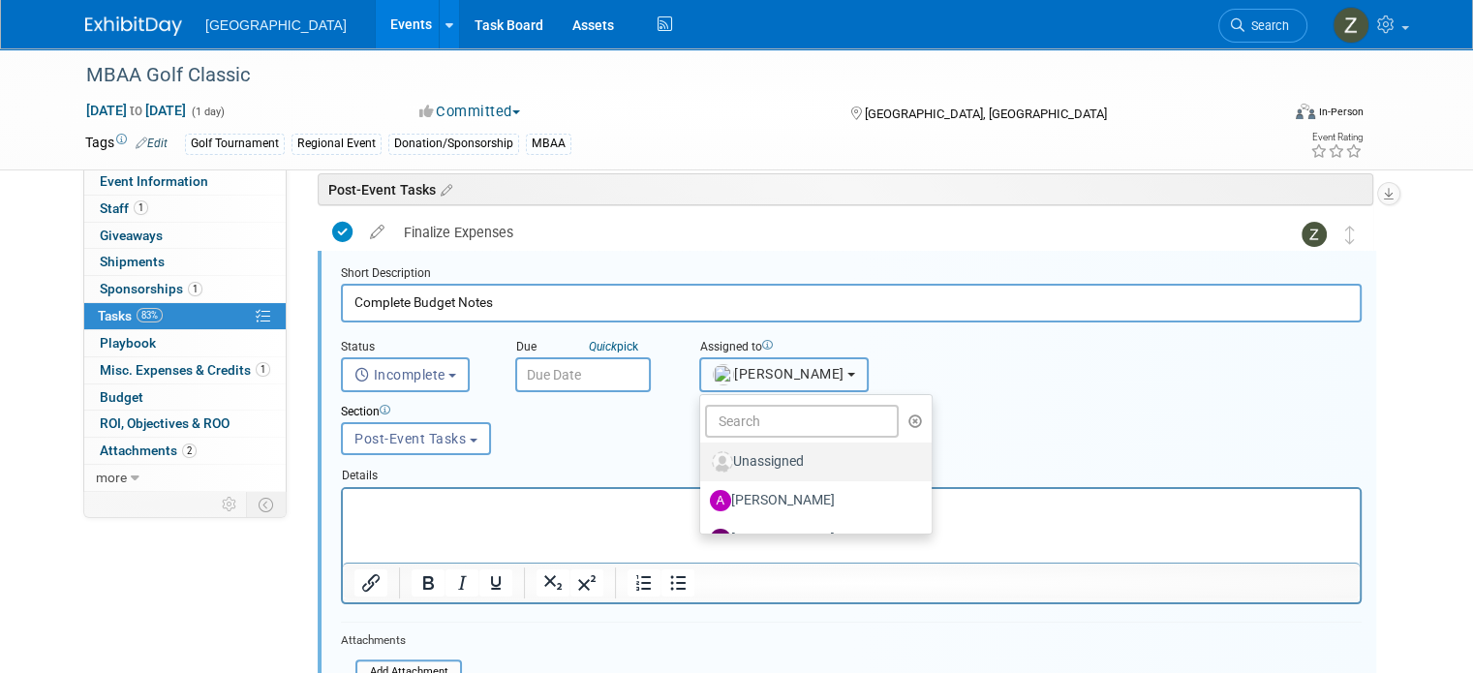
scroll to position [378, 0]
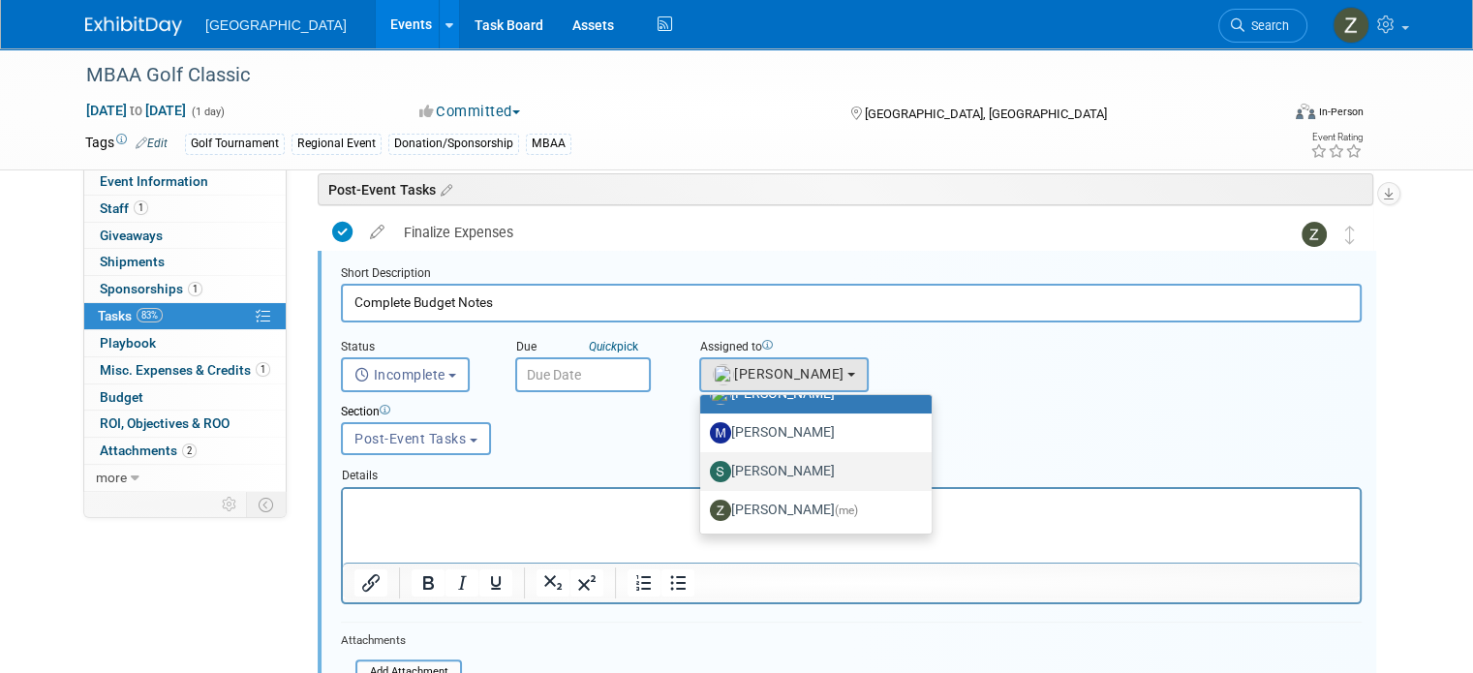
click at [770, 486] on link "[PERSON_NAME]" at bounding box center [815, 471] width 231 height 39
click at [740, 518] on label "Zoe Graham (me)" at bounding box center [811, 510] width 202 height 31
click at [703, 514] on input "Zoe Graham (me)" at bounding box center [697, 508] width 13 height 13
select select "1d43384b-a4a5-4201-b9de-6c21ef443ba6"
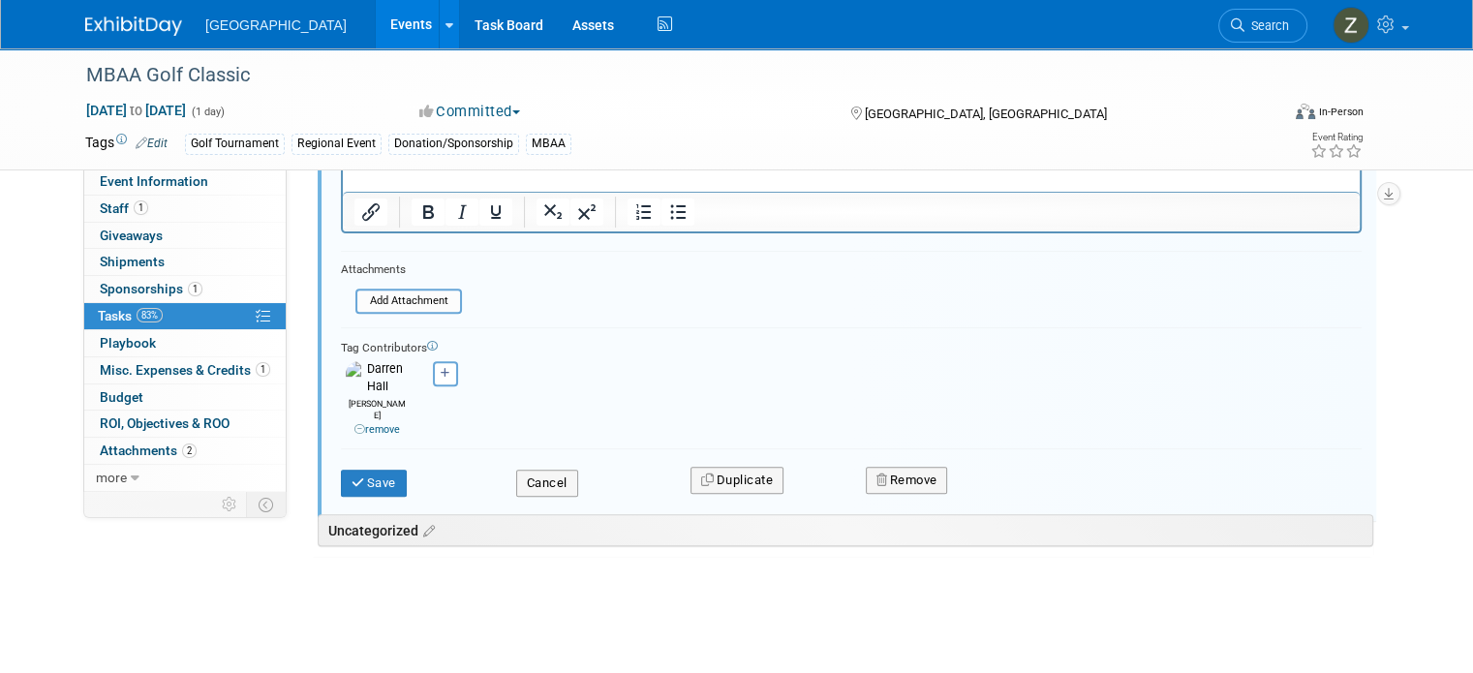
scroll to position [647, 0]
click at [355, 470] on button "Save" at bounding box center [374, 483] width 66 height 27
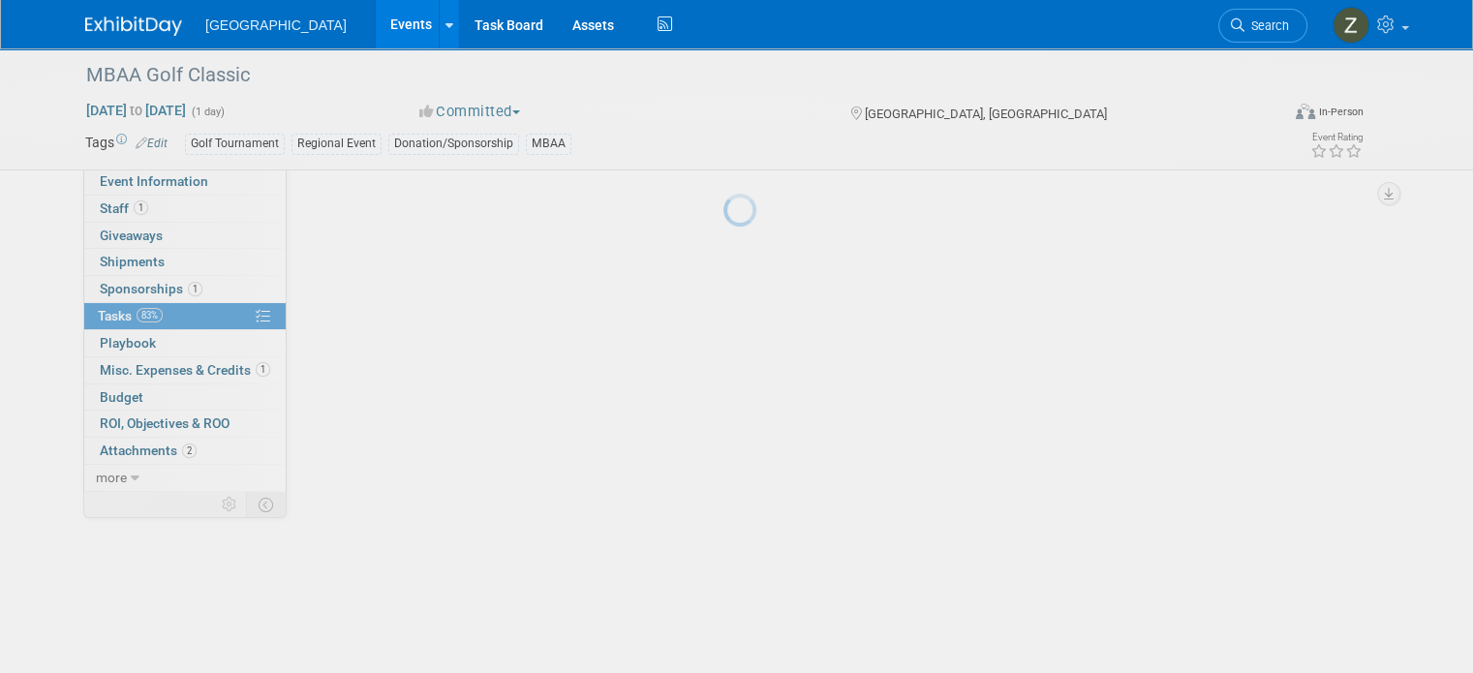
scroll to position [66, 0]
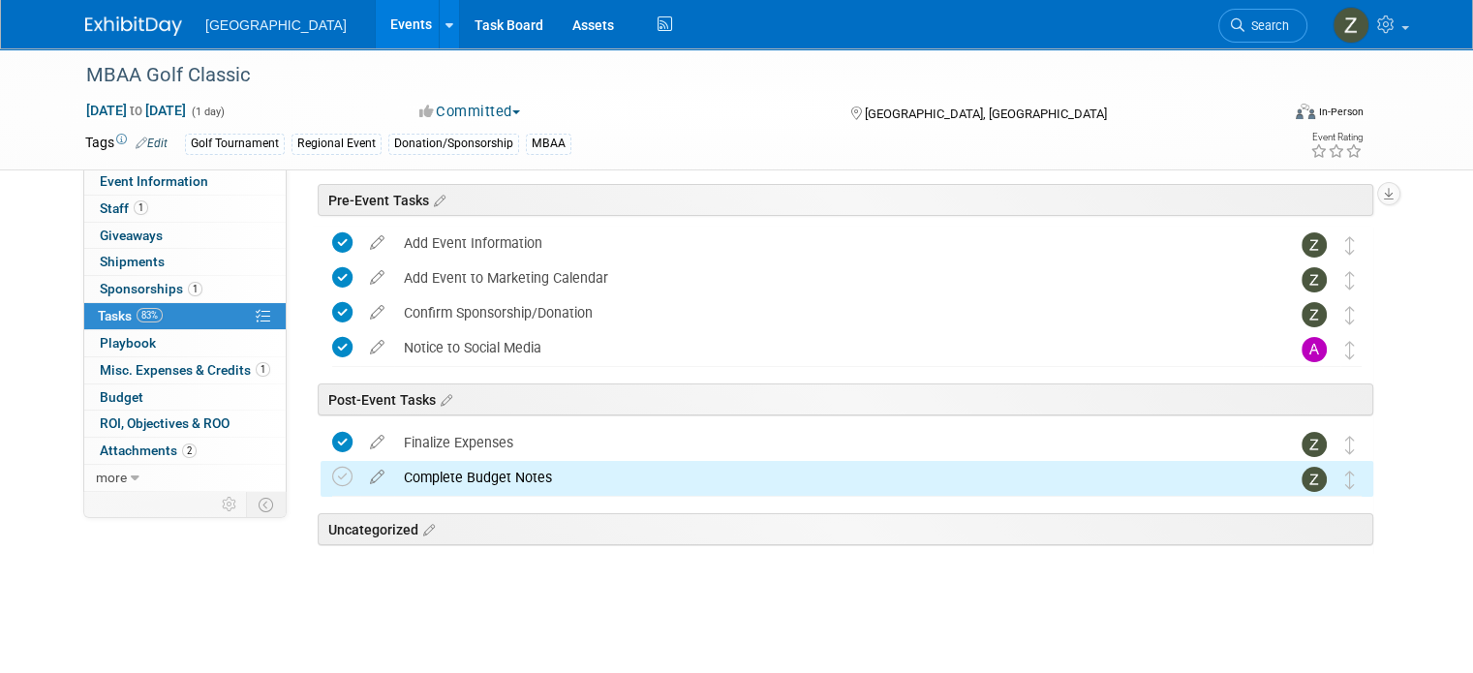
click at [332, 463] on td at bounding box center [346, 478] width 28 height 35
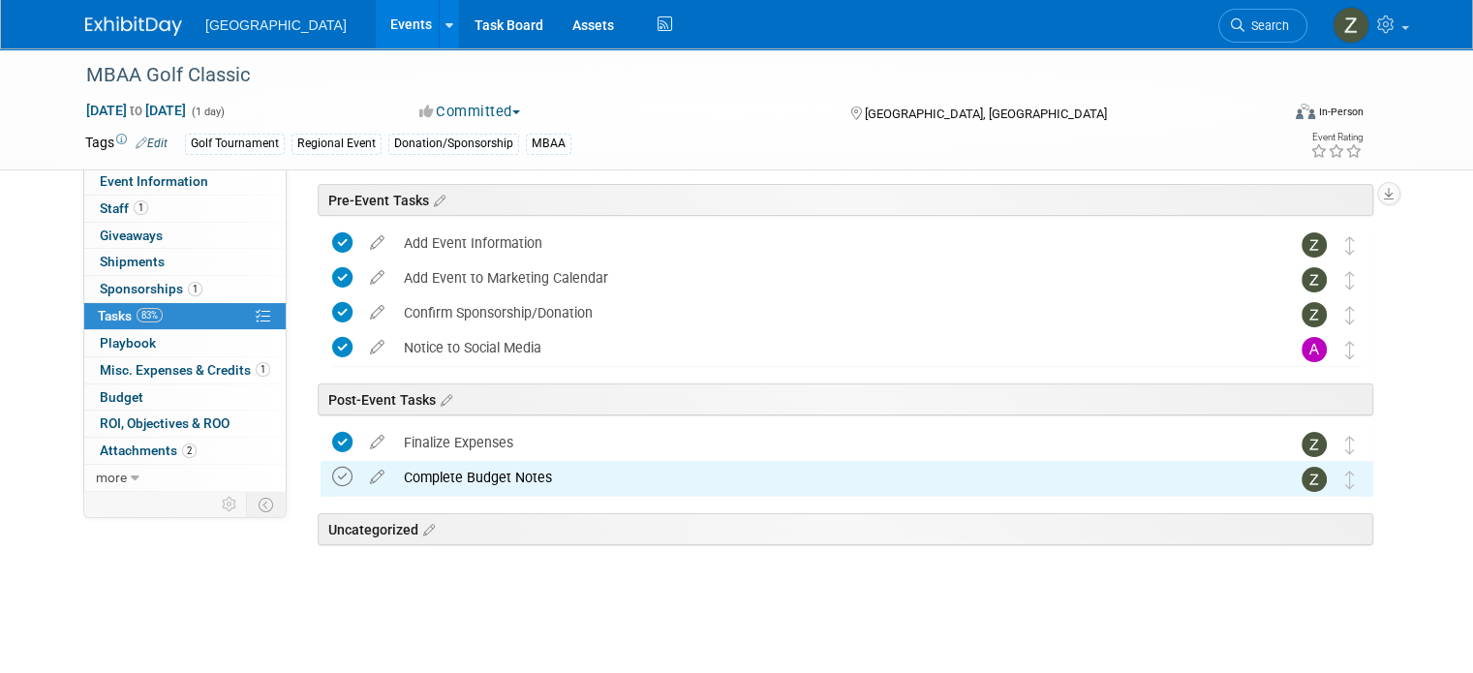
click at [332, 473] on icon at bounding box center [342, 477] width 20 height 20
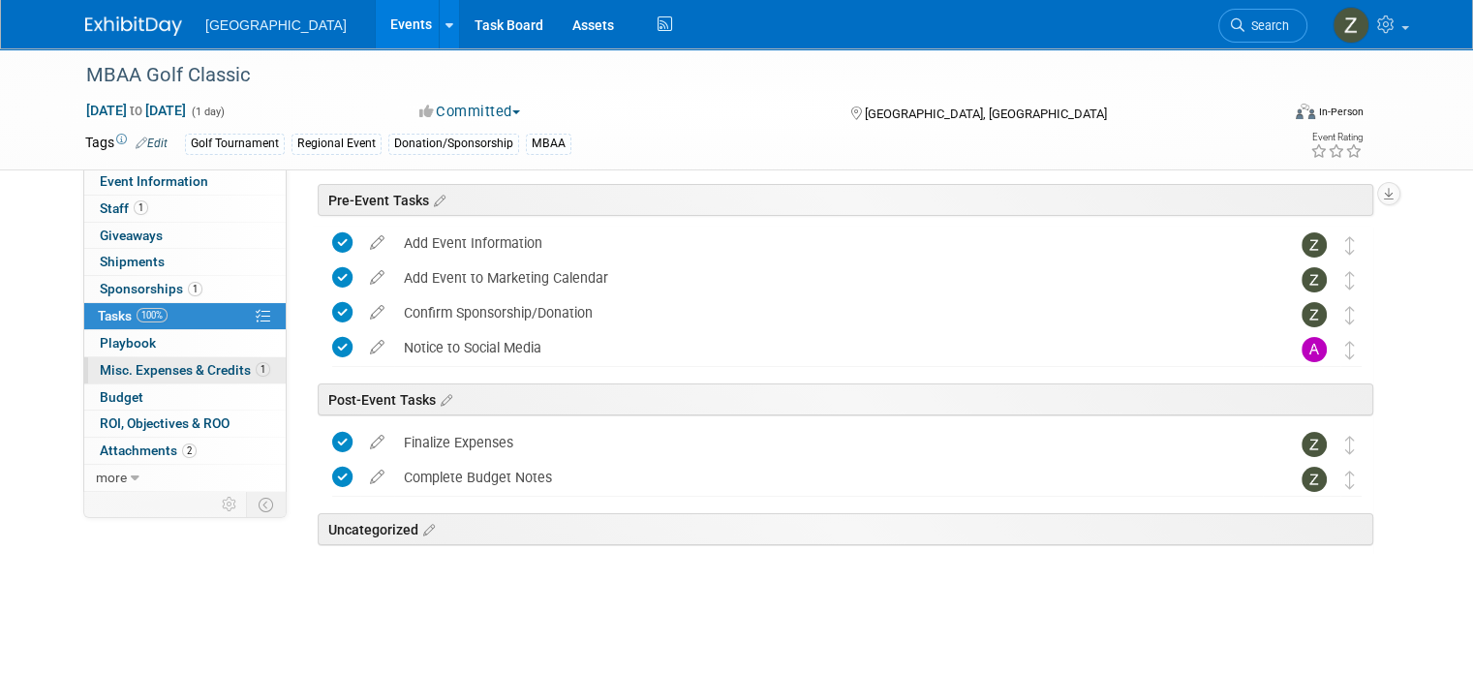
click at [187, 366] on span "Misc. Expenses & Credits 1" at bounding box center [185, 369] width 170 height 15
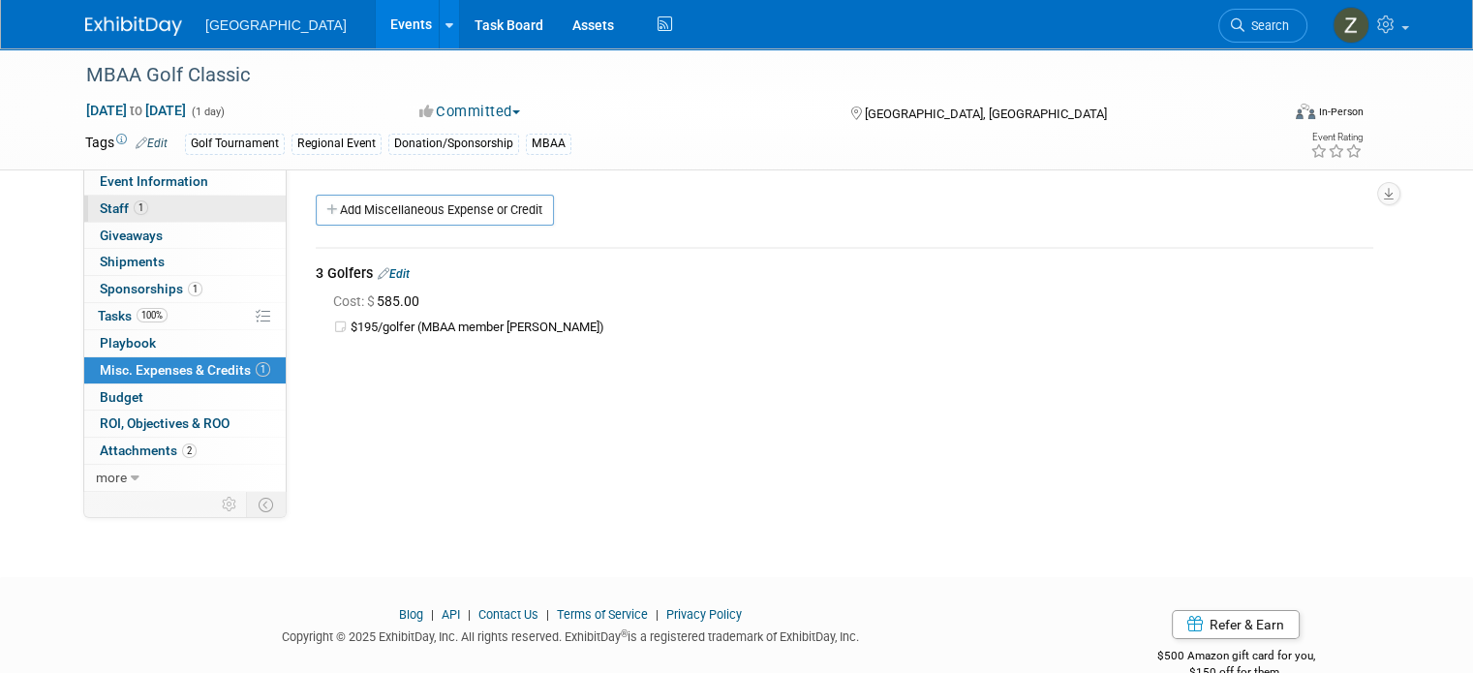
click at [182, 204] on link "1 Staff 1" at bounding box center [184, 209] width 201 height 26
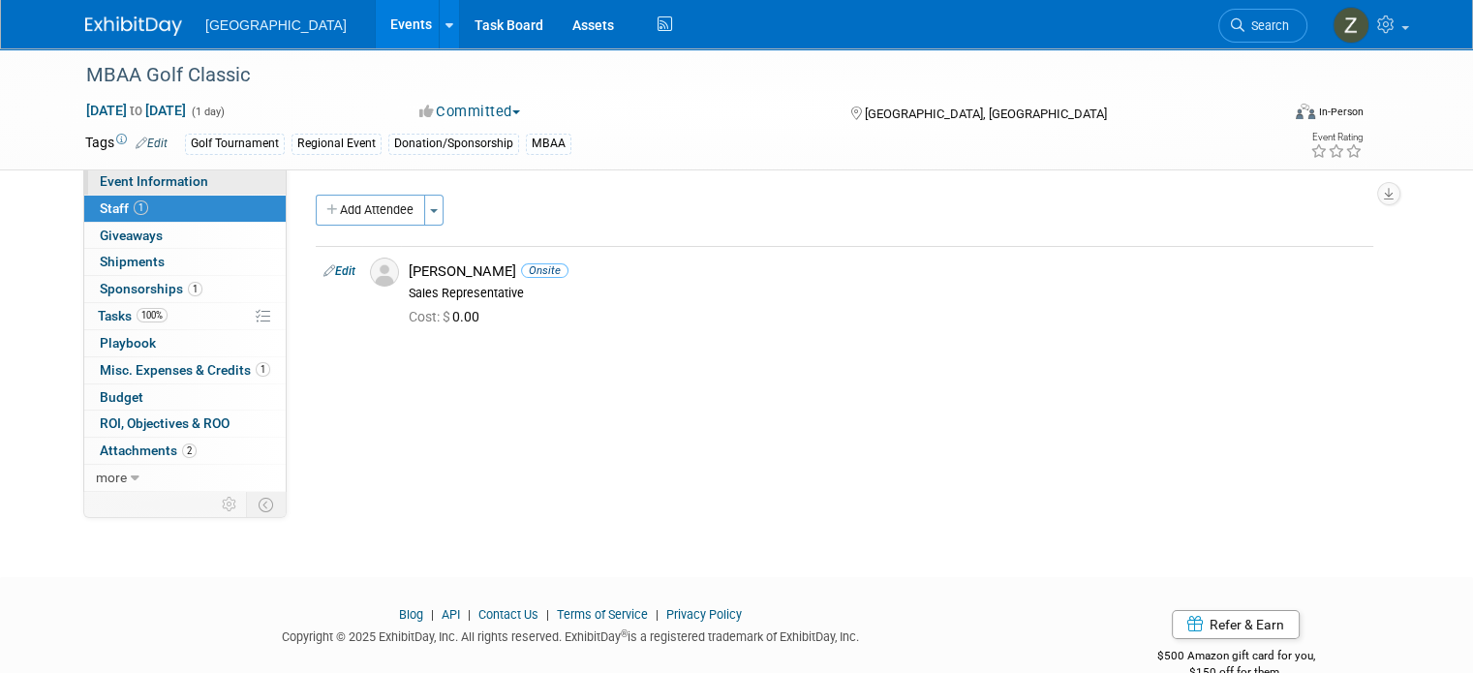
click at [195, 172] on link "Event Information" at bounding box center [184, 182] width 201 height 26
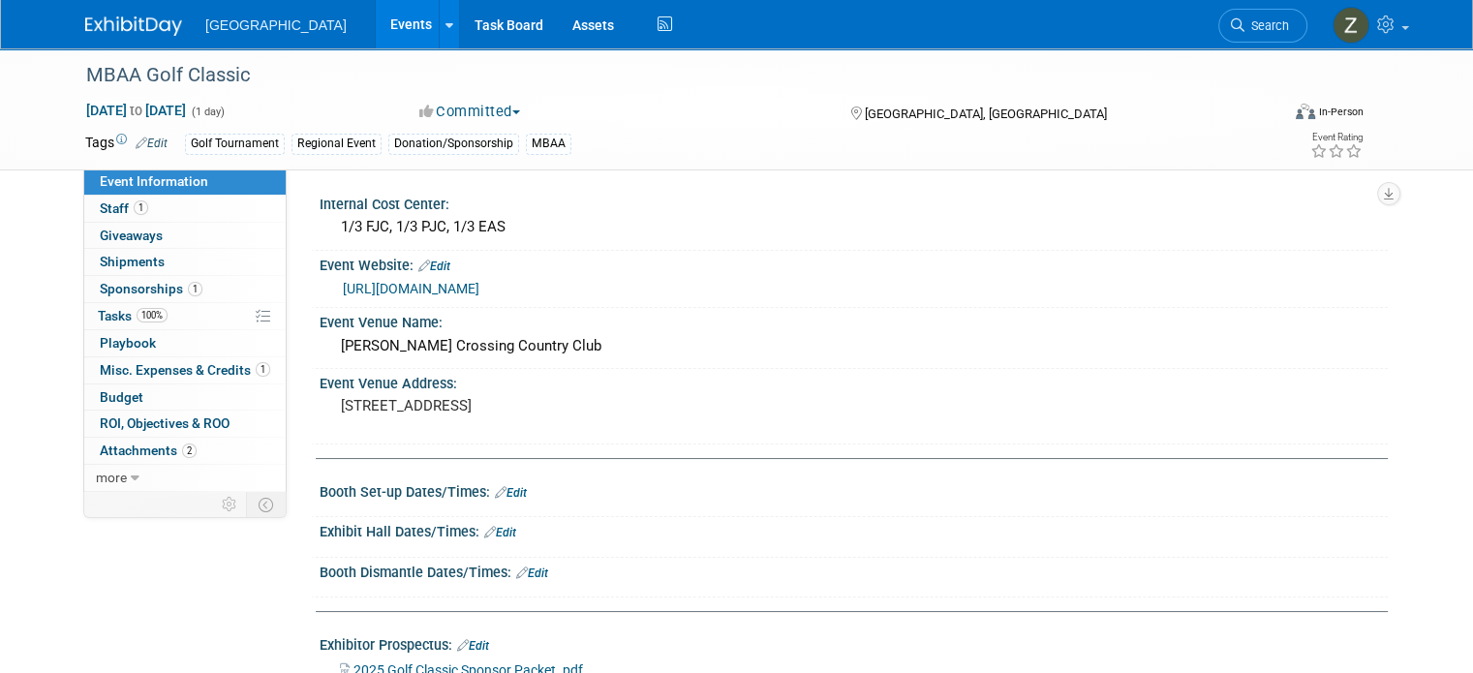
click at [376, 30] on link "Events" at bounding box center [411, 24] width 71 height 48
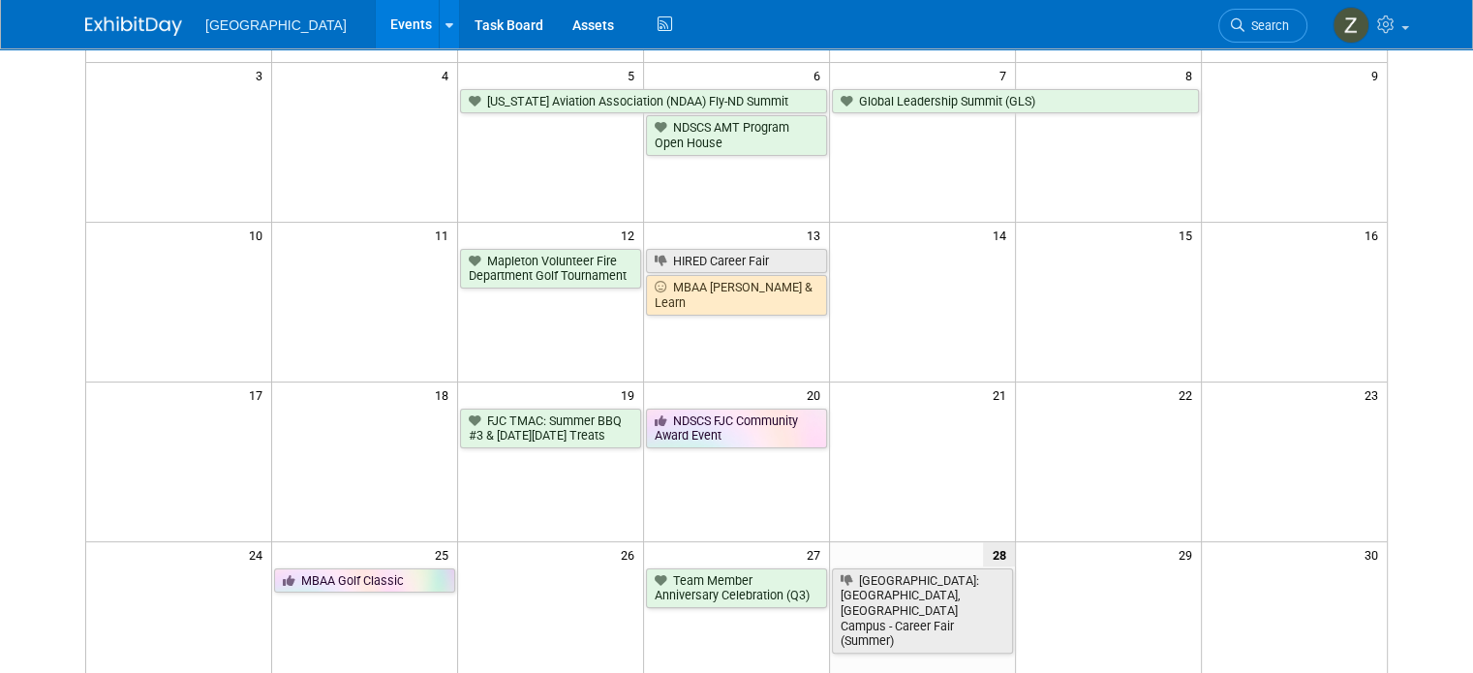
scroll to position [329, 0]
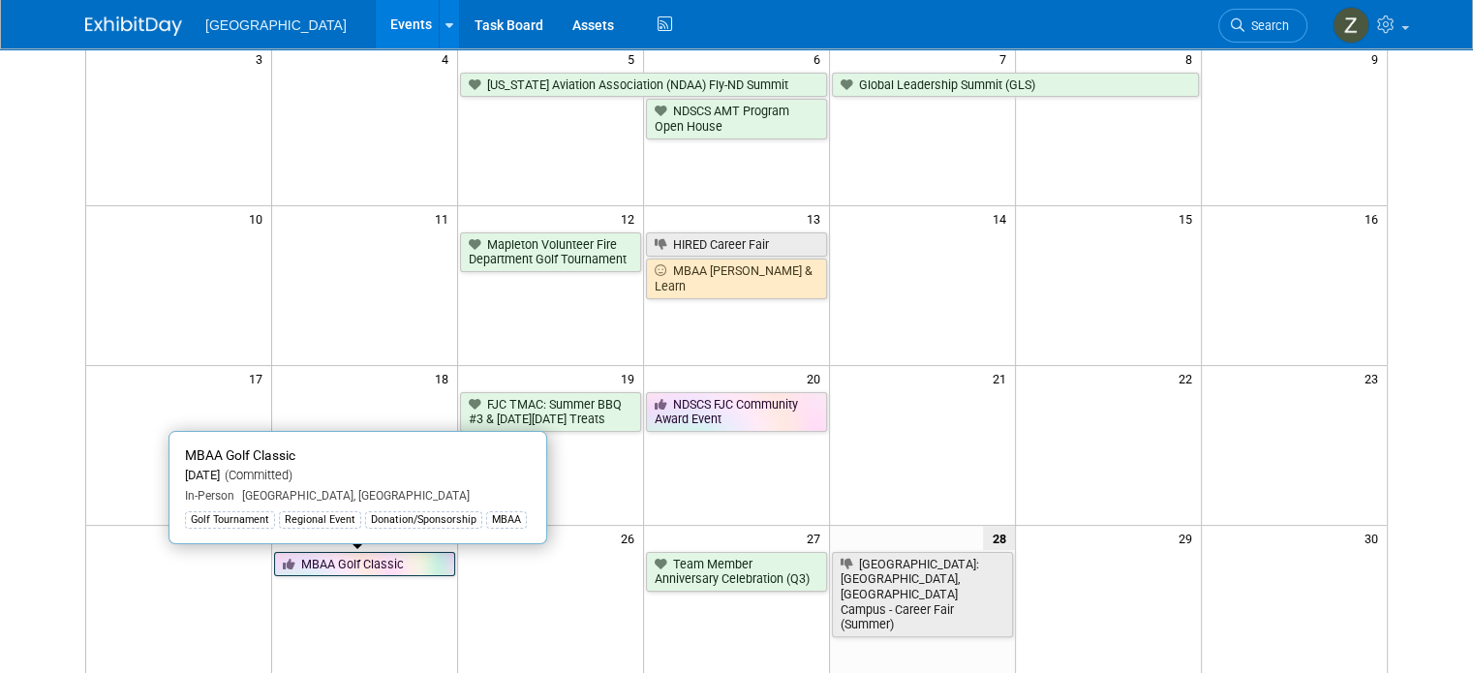
click at [400, 563] on link "MBAA Golf Classic" at bounding box center [364, 564] width 181 height 25
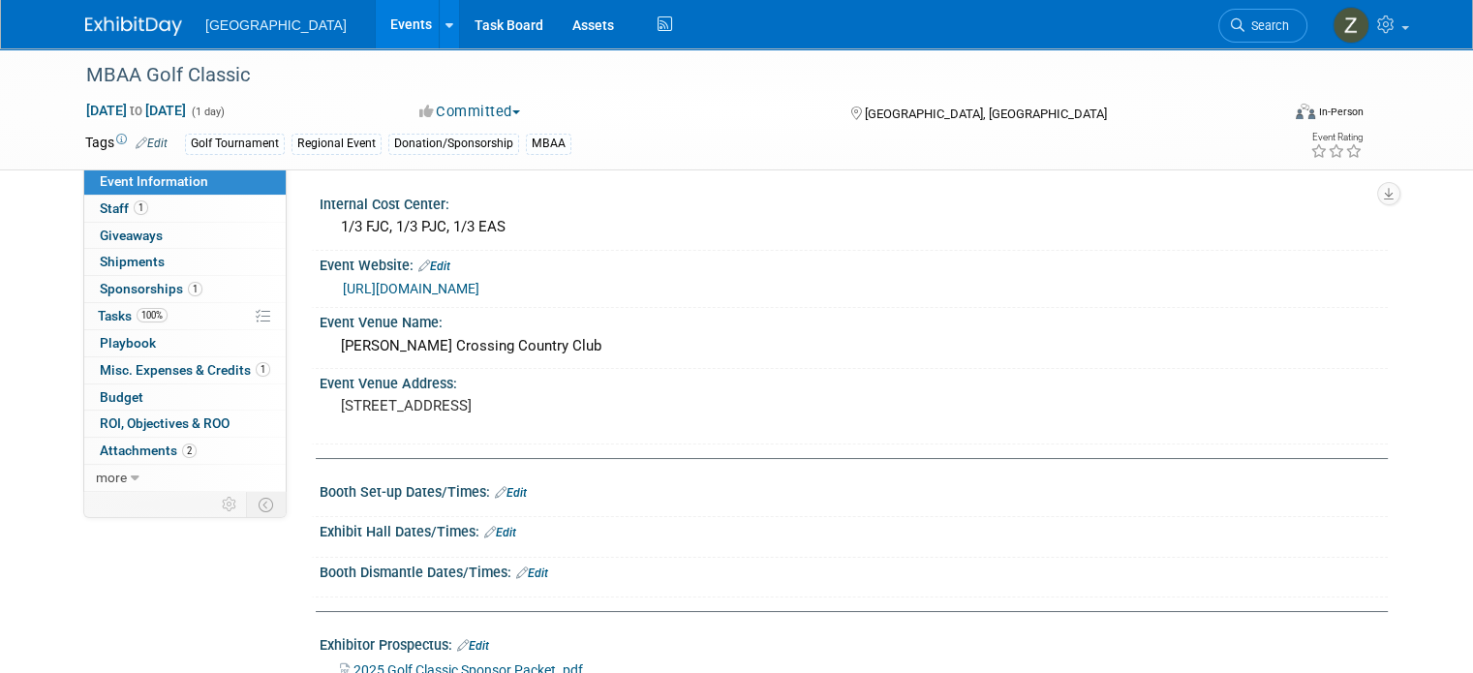
click at [456, 116] on button "Committed" at bounding box center [470, 112] width 115 height 20
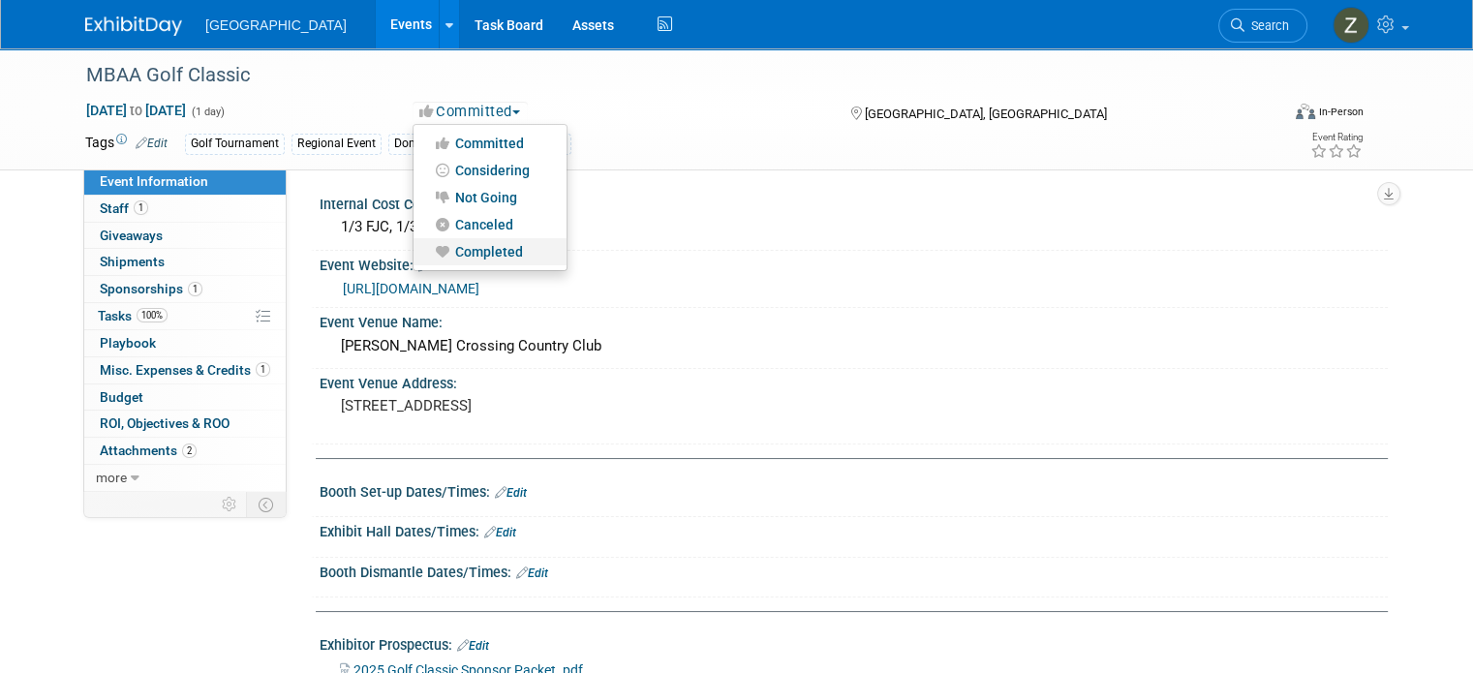
click at [456, 254] on link "Completed" at bounding box center [490, 251] width 153 height 27
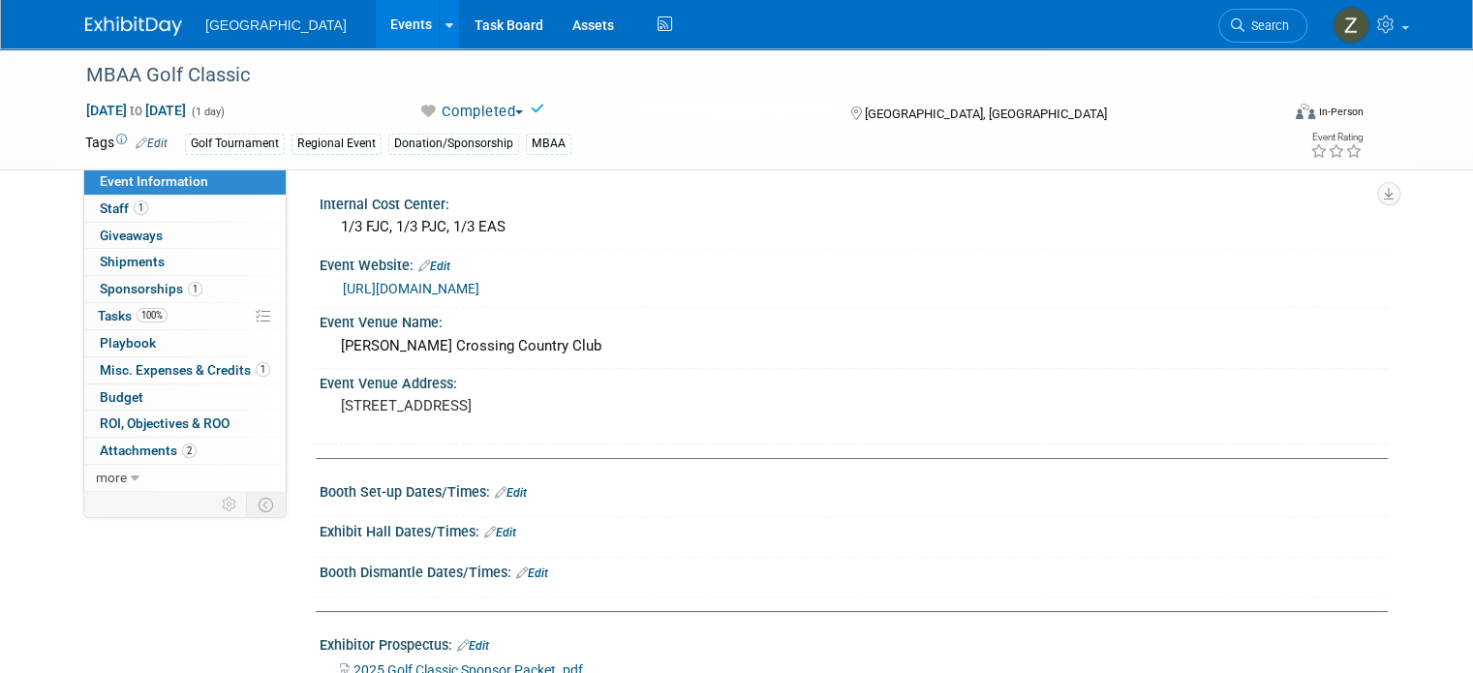
click at [376, 22] on link "Events" at bounding box center [411, 24] width 71 height 48
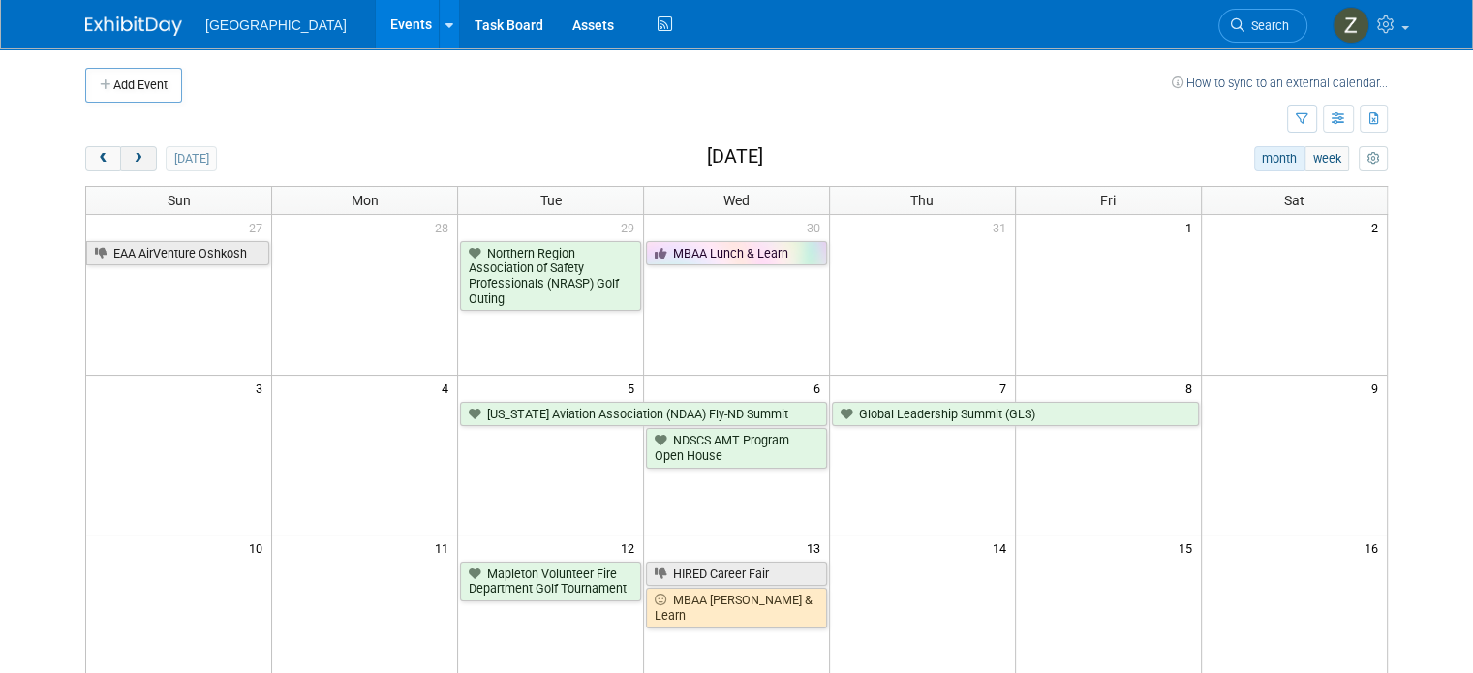
click at [131, 163] on span "next" at bounding box center [138, 159] width 15 height 13
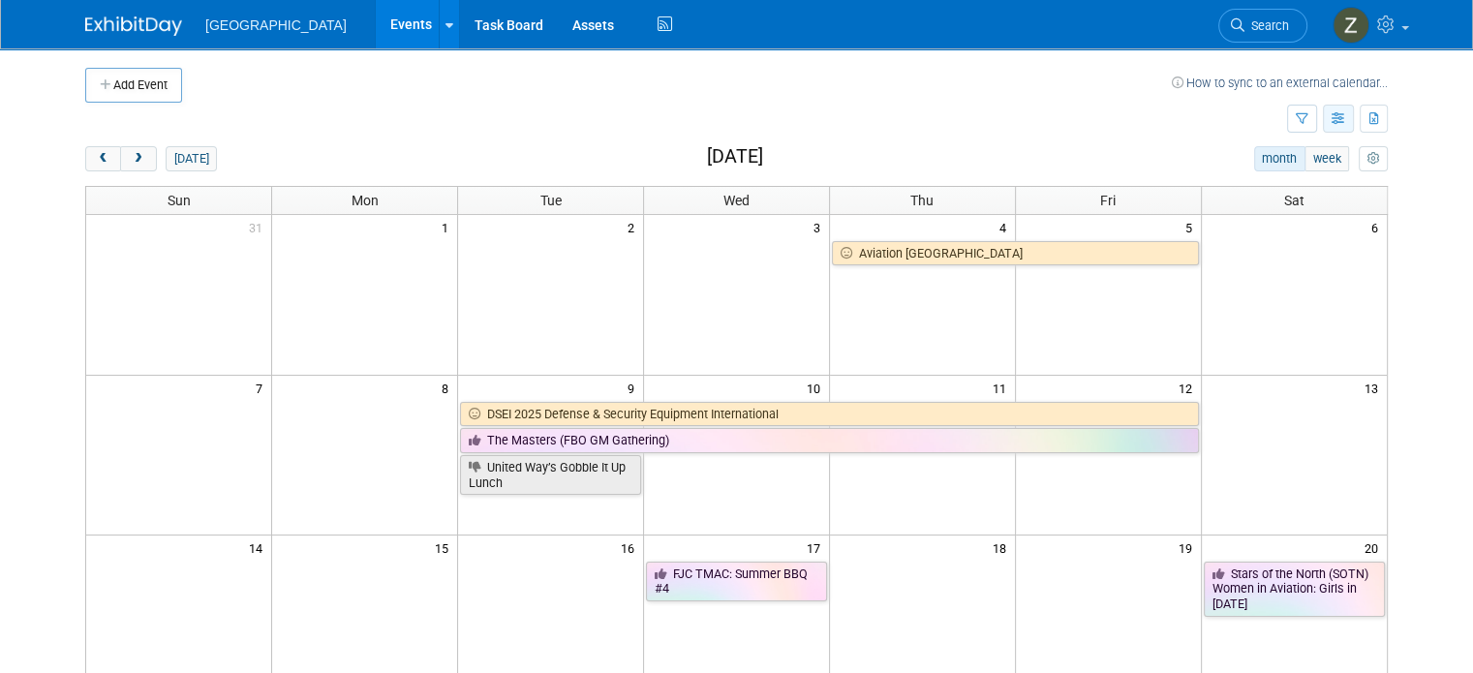
click at [1354, 126] on button "button" at bounding box center [1338, 119] width 31 height 28
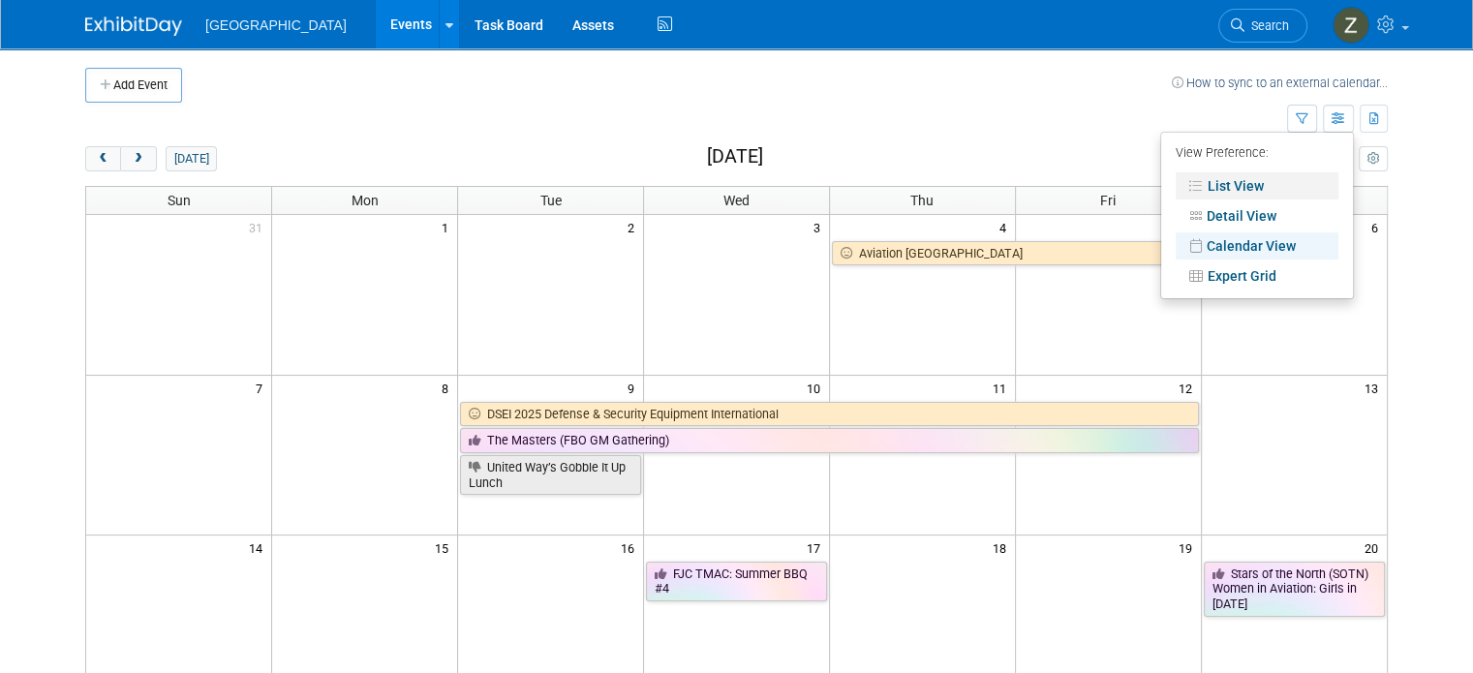
click at [1304, 189] on link "List View" at bounding box center [1257, 185] width 163 height 27
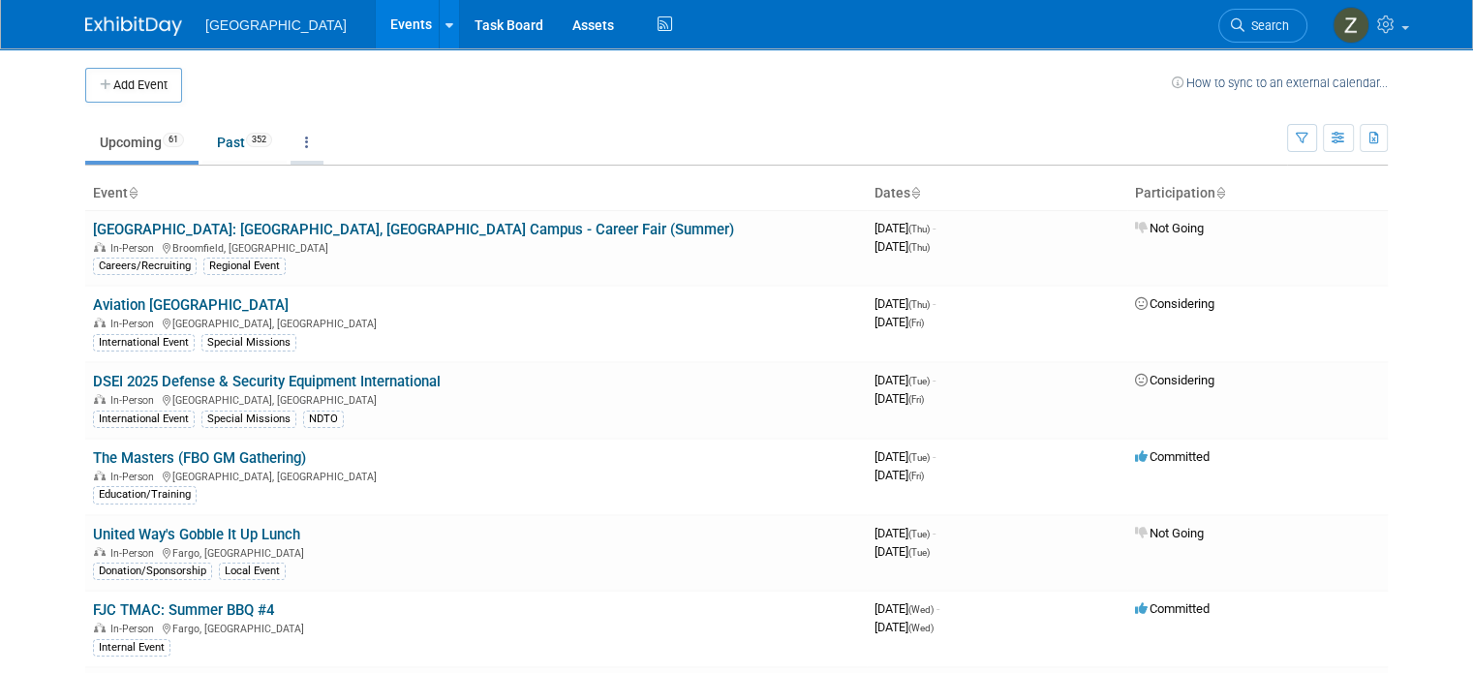
click at [292, 146] on link at bounding box center [307, 142] width 33 height 37
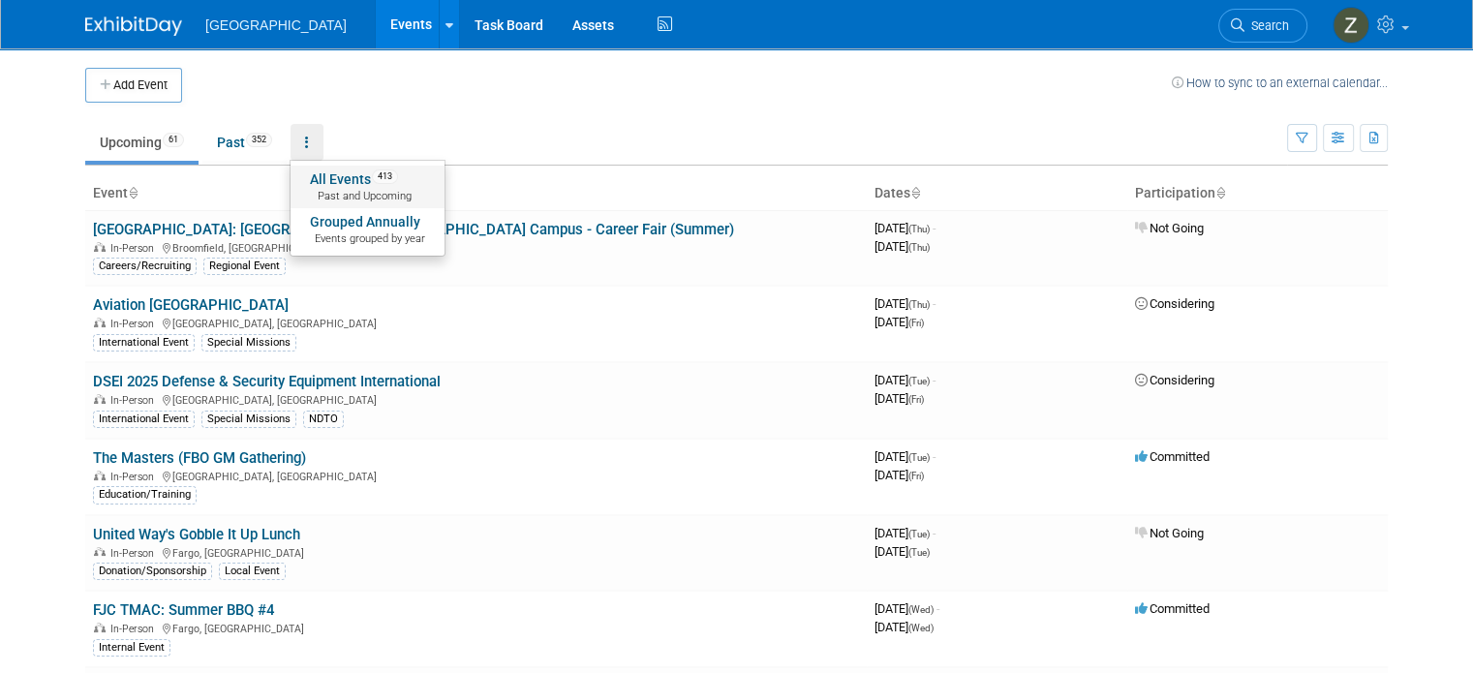
click at [320, 197] on span "Past and Upcoming" at bounding box center [367, 196] width 115 height 15
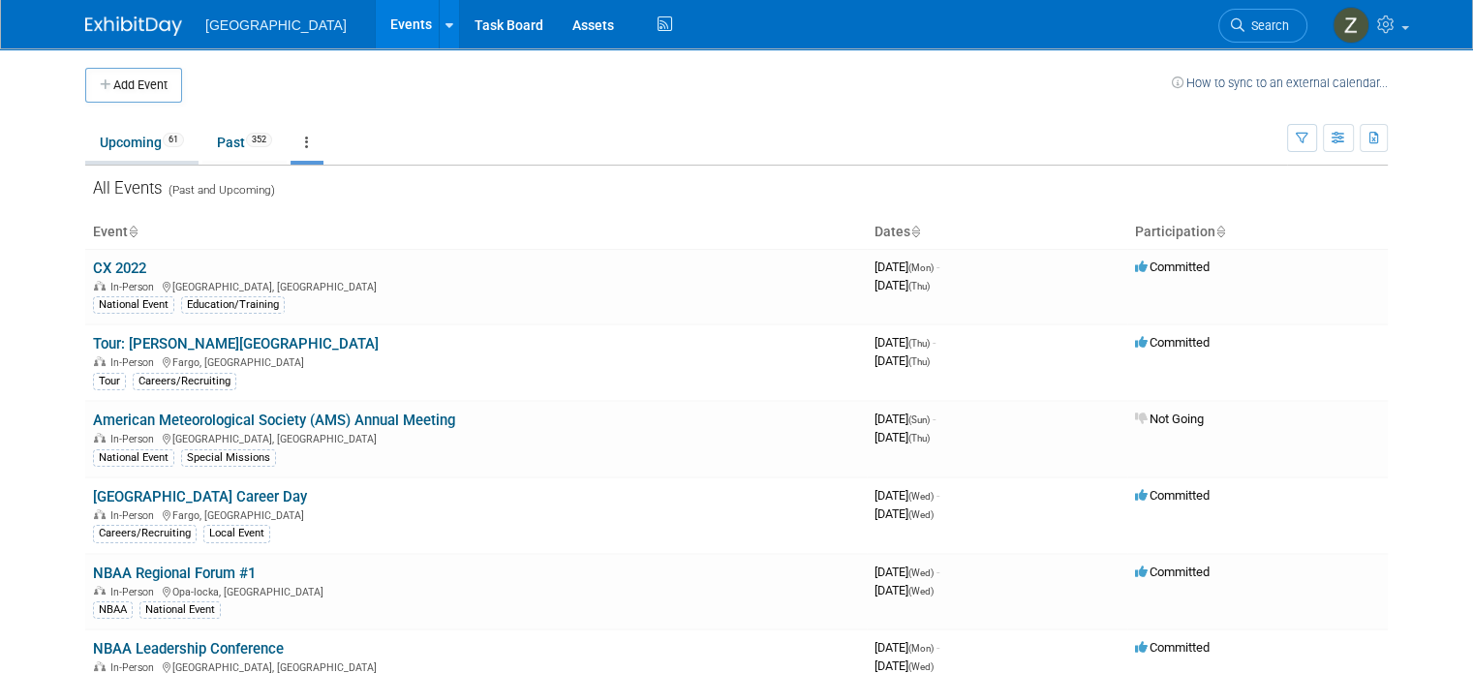
click at [123, 149] on link "Upcoming 61" at bounding box center [141, 142] width 113 height 37
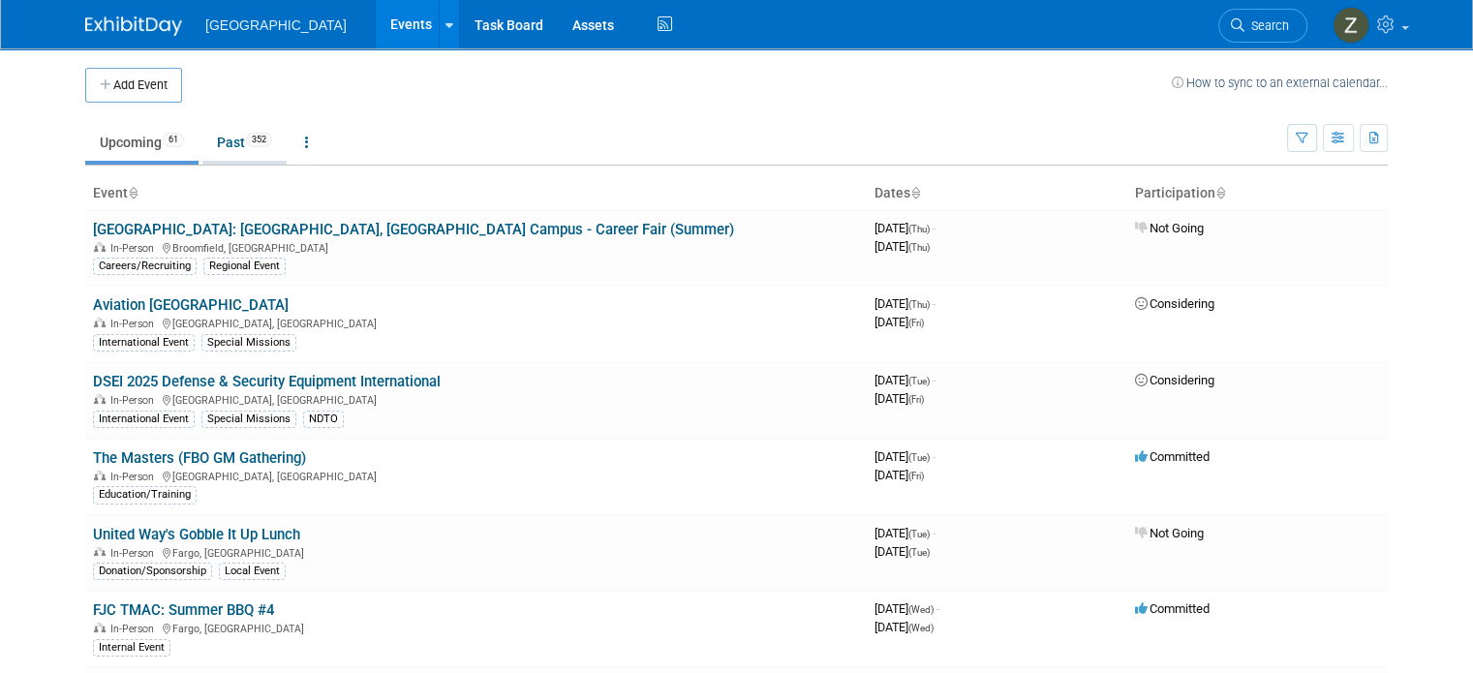
click at [246, 142] on span "352" at bounding box center [259, 140] width 26 height 15
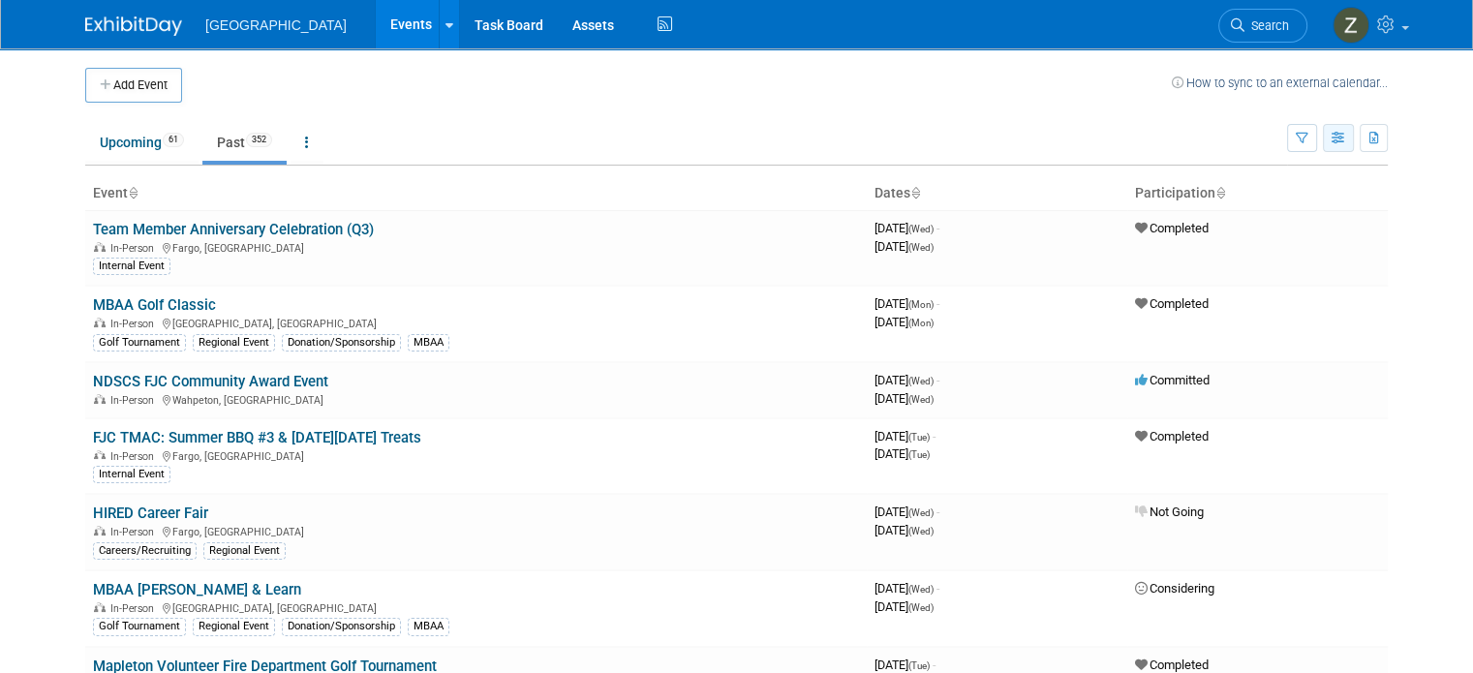
click at [1346, 138] on icon "button" at bounding box center [1339, 139] width 15 height 13
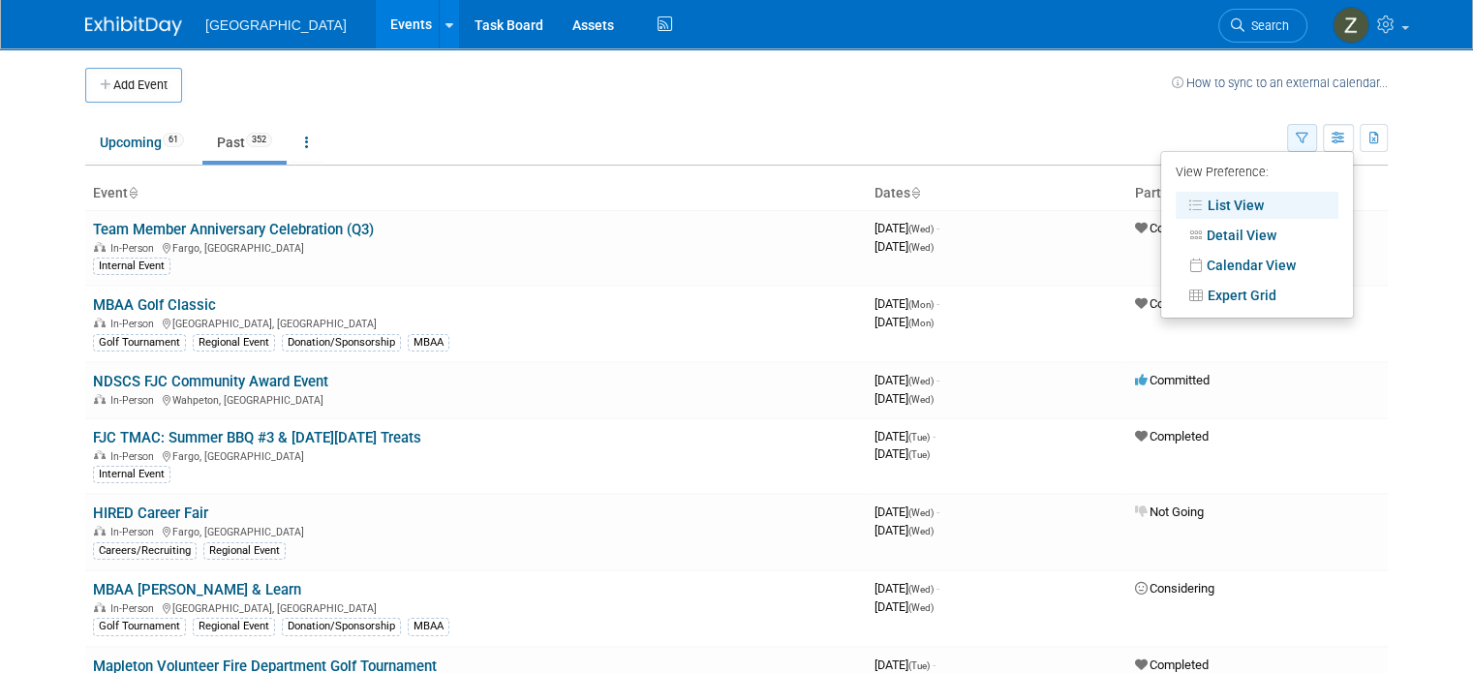
click at [1317, 125] on button "button" at bounding box center [1302, 138] width 30 height 28
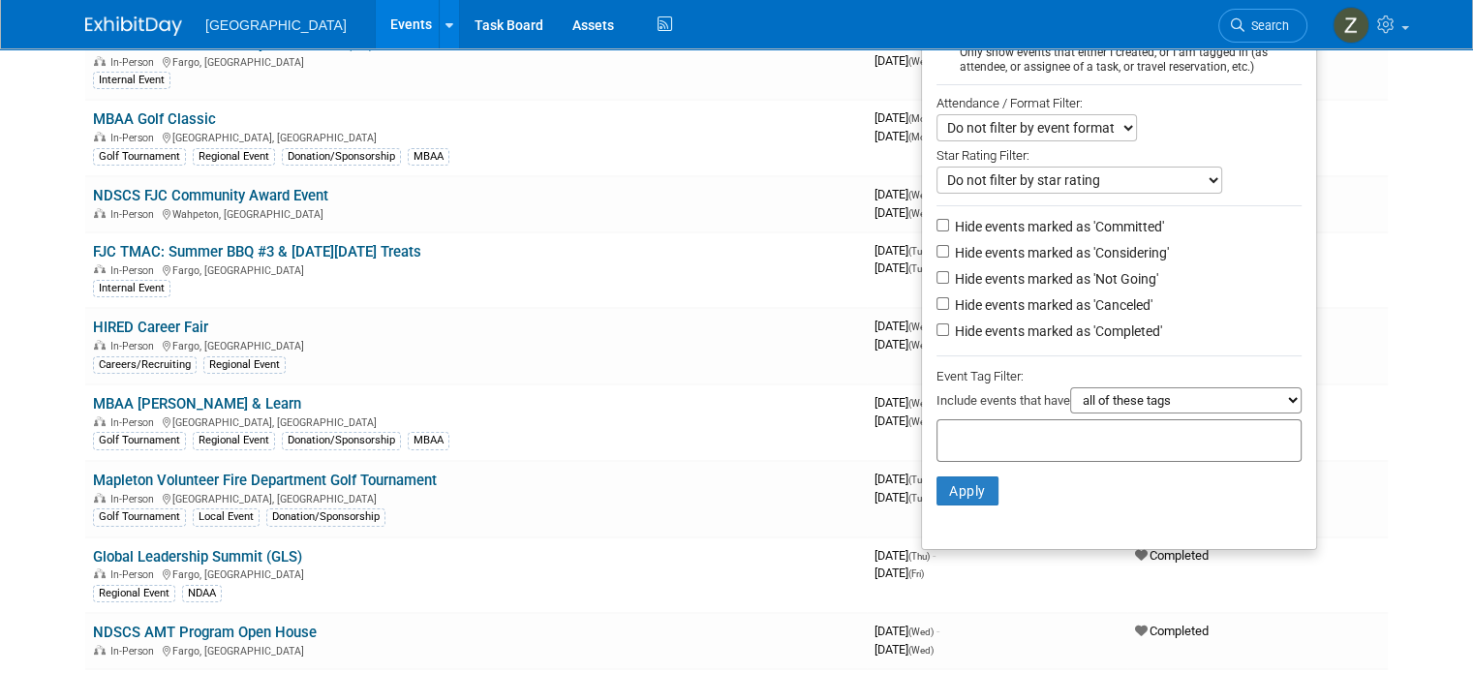
scroll to position [192, 0]
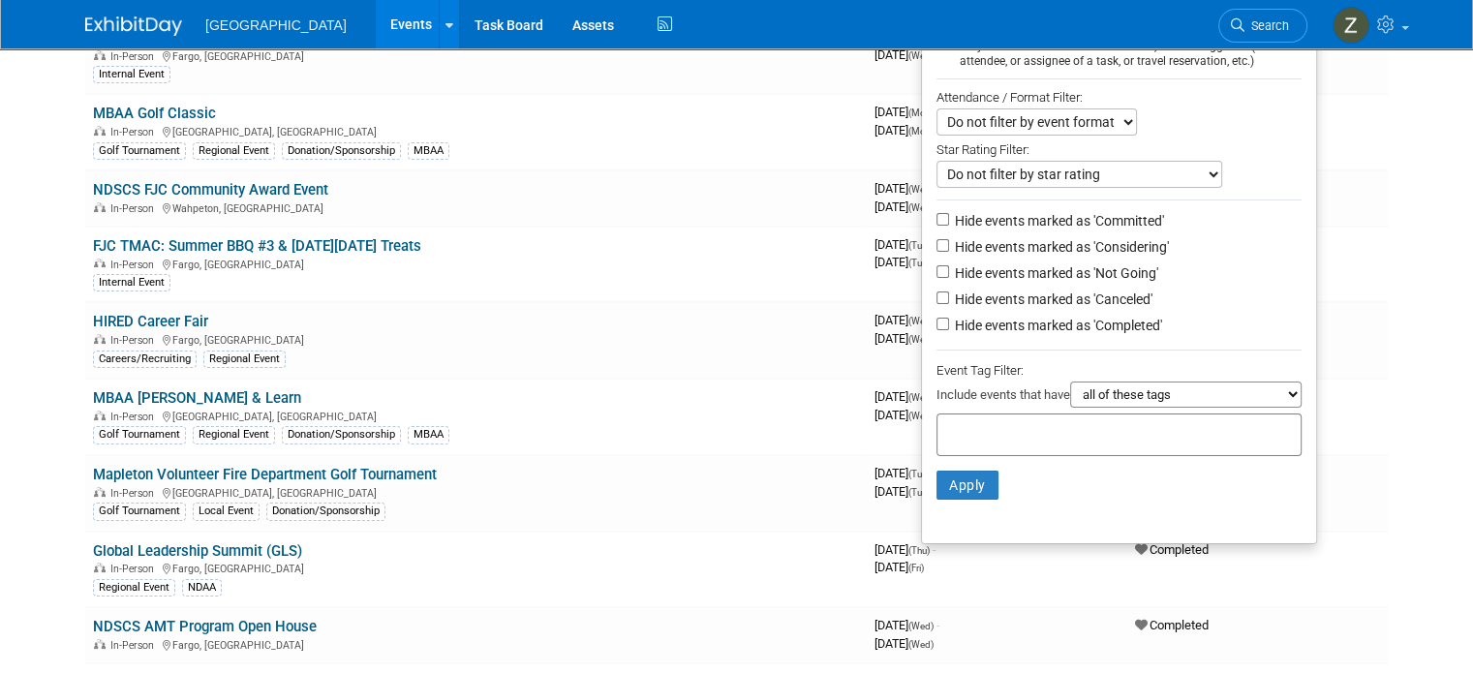
click at [1163, 388] on select "all of these tags any one of these tags only and exactly these specific tags" at bounding box center [1185, 395] width 231 height 26
click at [1163, 389] on select "all of these tags any one of these tags only and exactly these specific tags" at bounding box center [1185, 395] width 231 height 26
click at [978, 476] on button "Apply" at bounding box center [968, 485] width 62 height 29
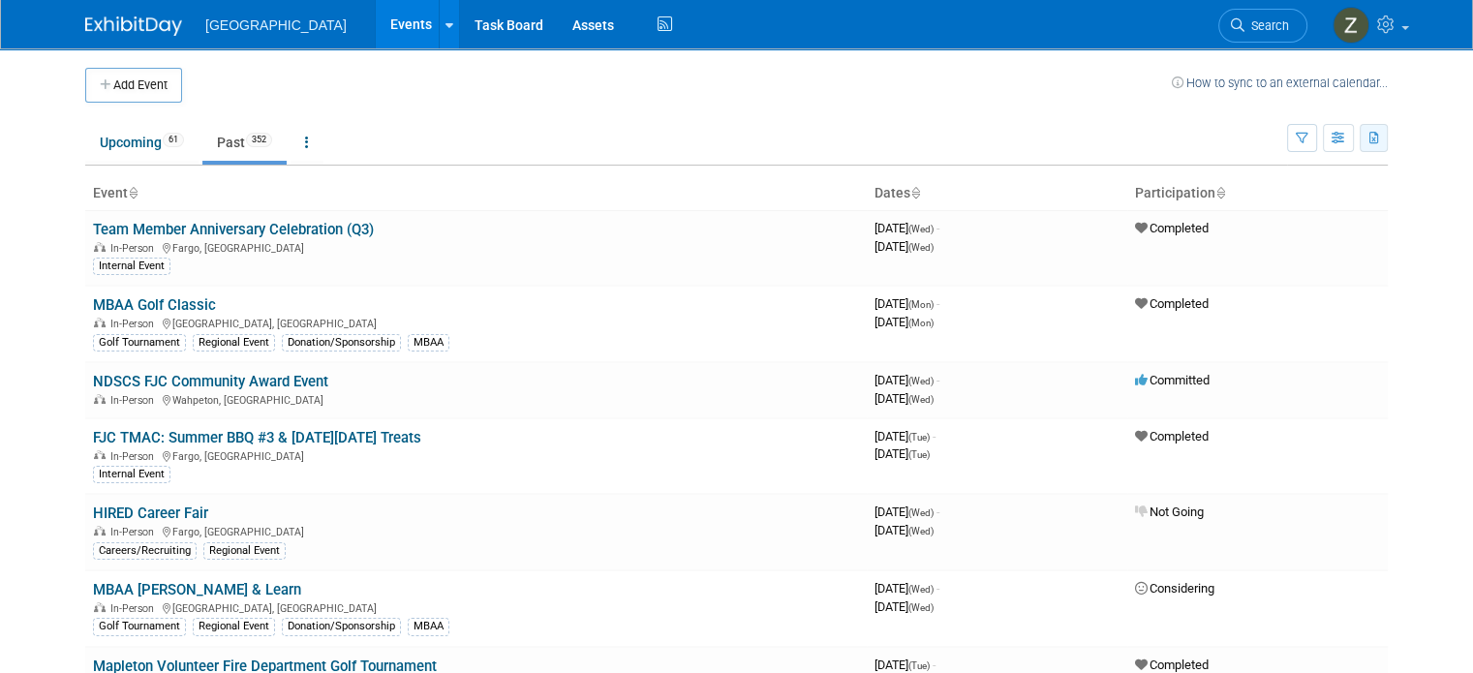
click at [1380, 140] on icon "button" at bounding box center [1375, 139] width 11 height 13
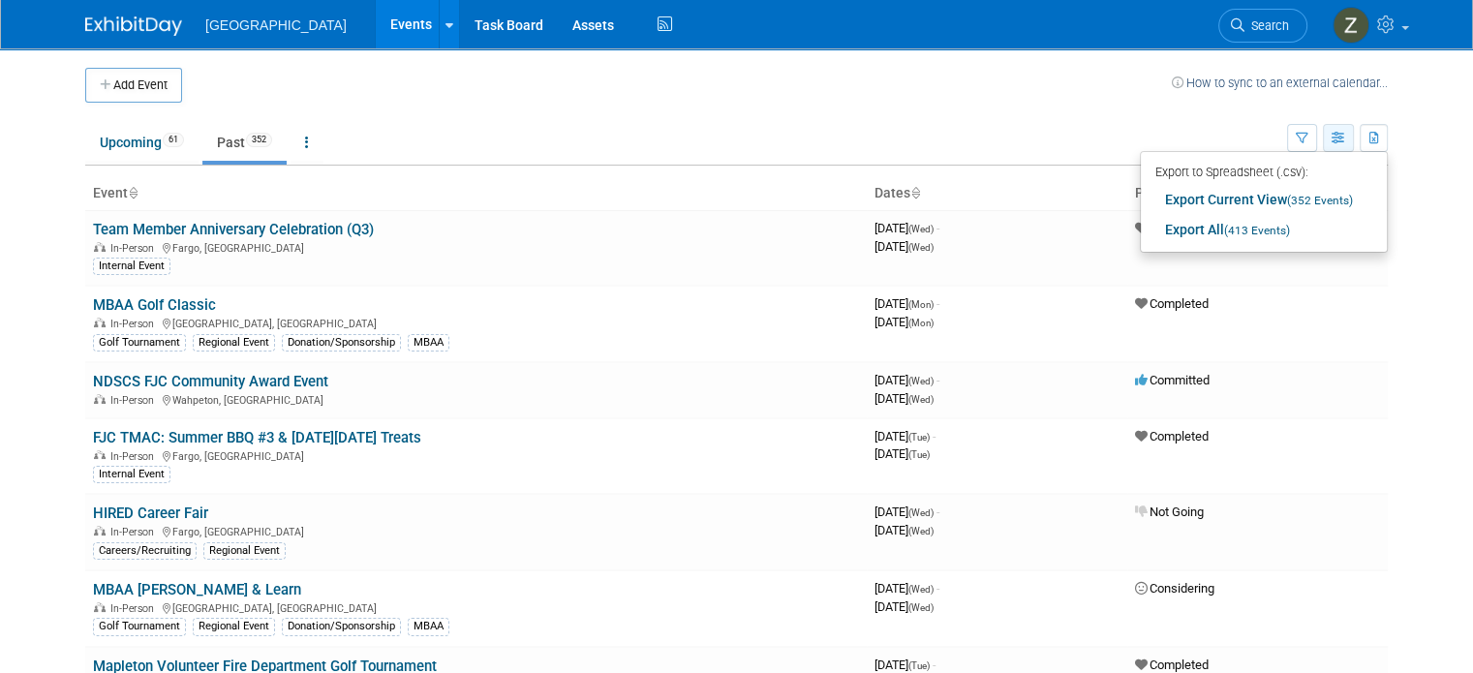
click at [1346, 142] on icon "button" at bounding box center [1339, 139] width 15 height 13
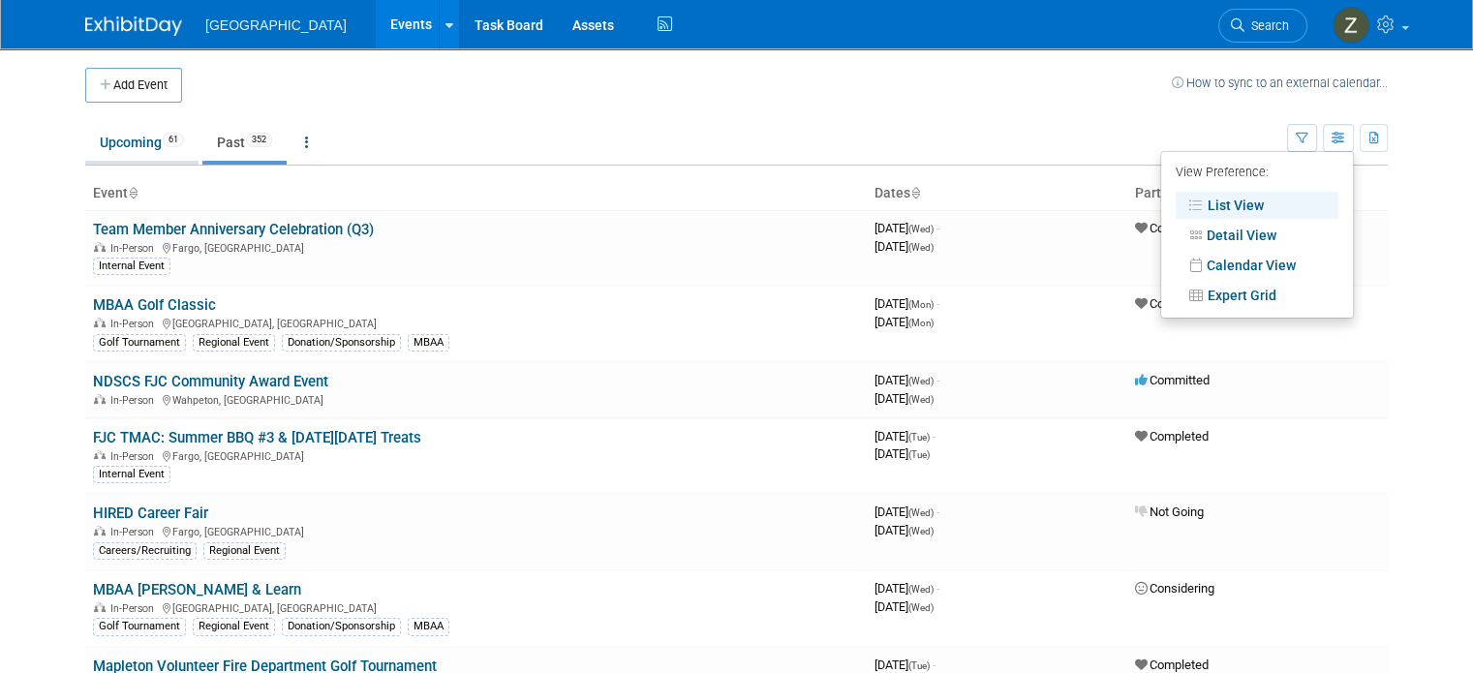
click at [108, 138] on link "Upcoming 61" at bounding box center [141, 142] width 113 height 37
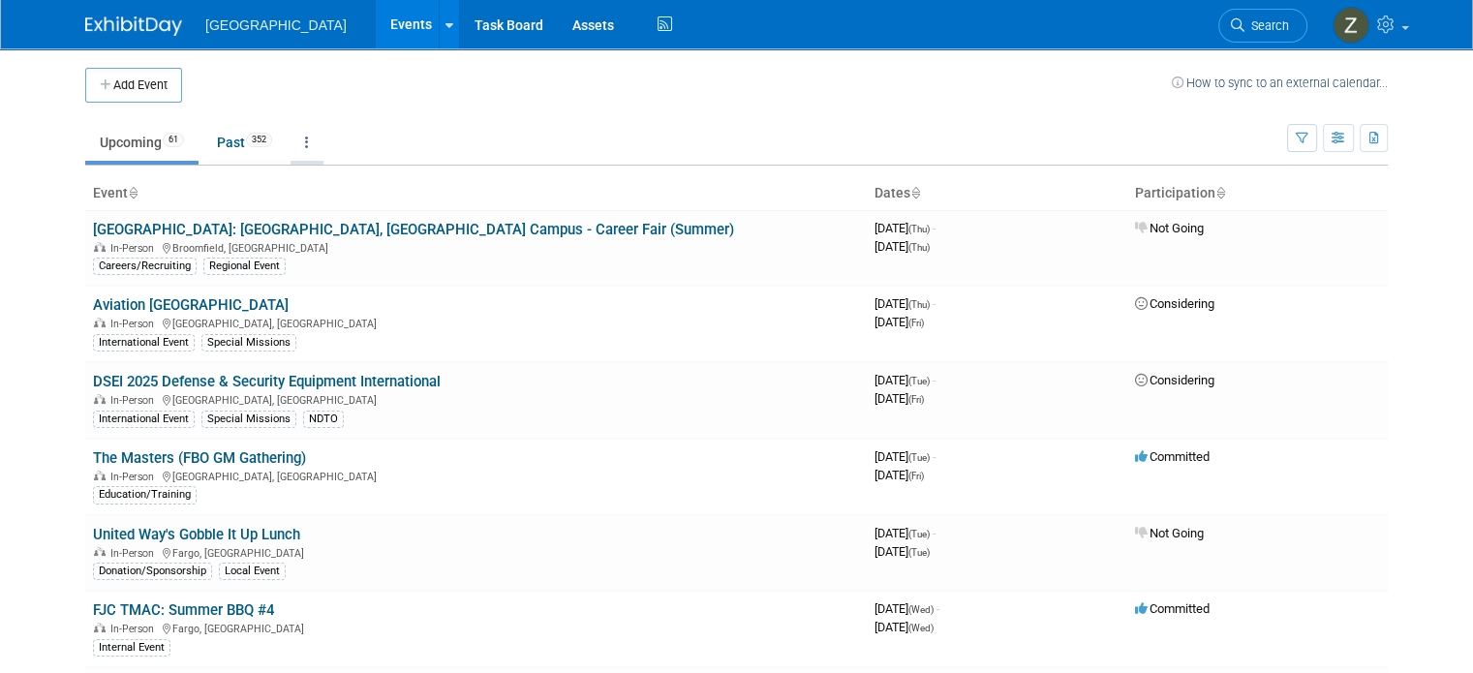
click at [306, 143] on link at bounding box center [307, 142] width 33 height 37
click at [383, 235] on span "Events grouped by year" at bounding box center [367, 238] width 115 height 15
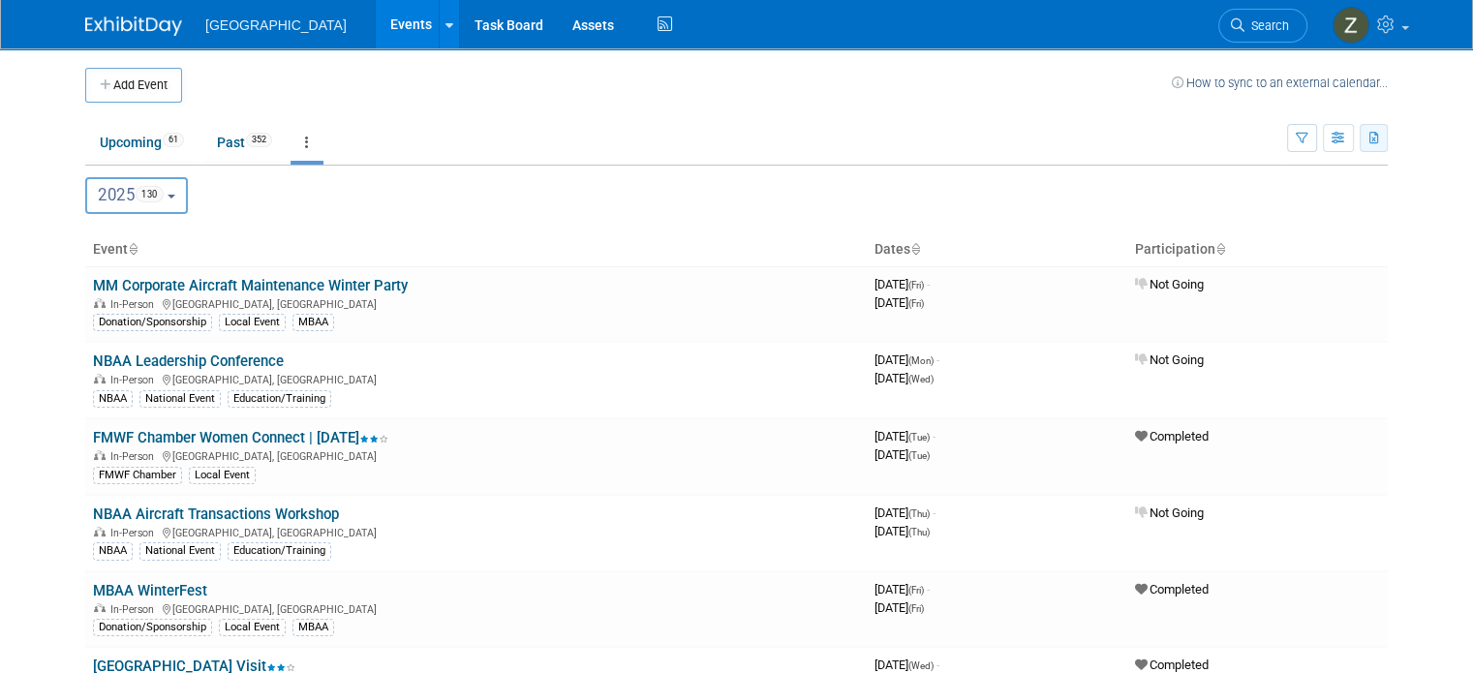
click at [1387, 146] on button "button" at bounding box center [1374, 138] width 28 height 28
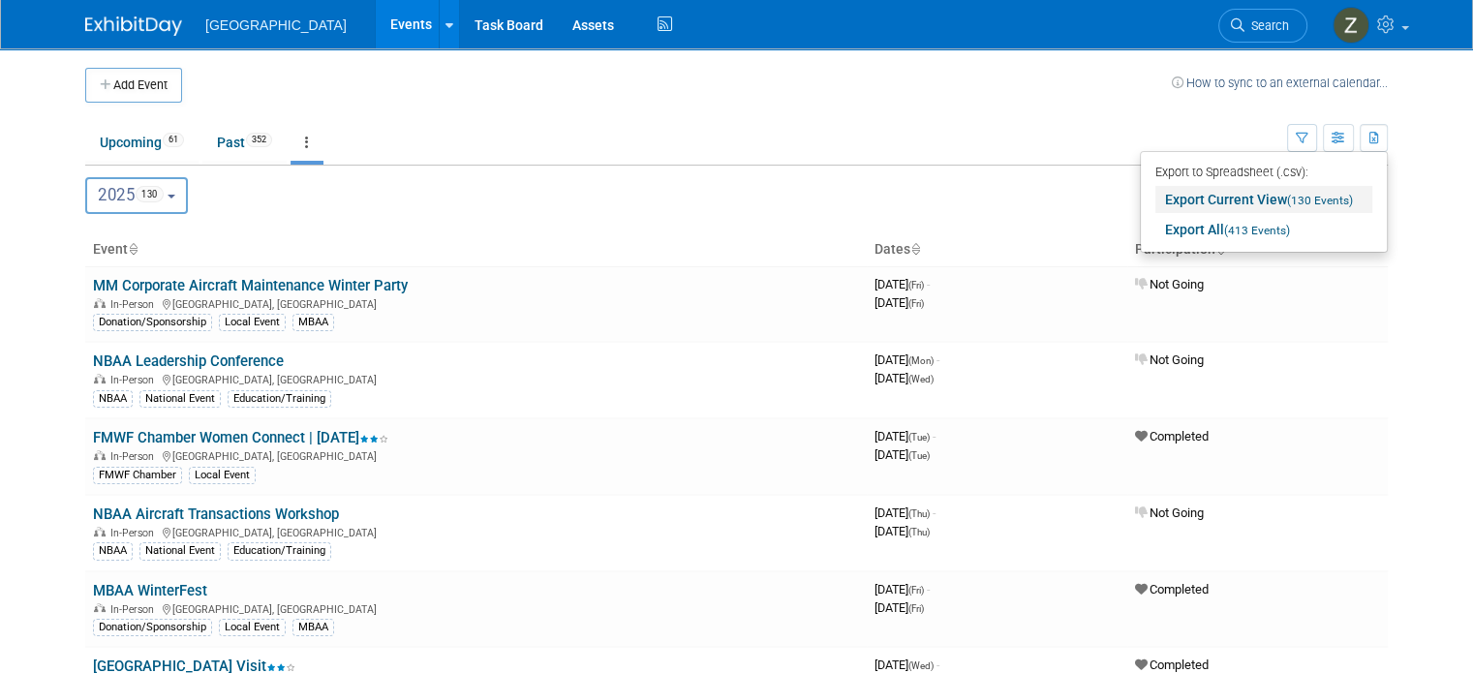
click at [1335, 207] on link "Export Current View (130 Events)" at bounding box center [1264, 199] width 217 height 27
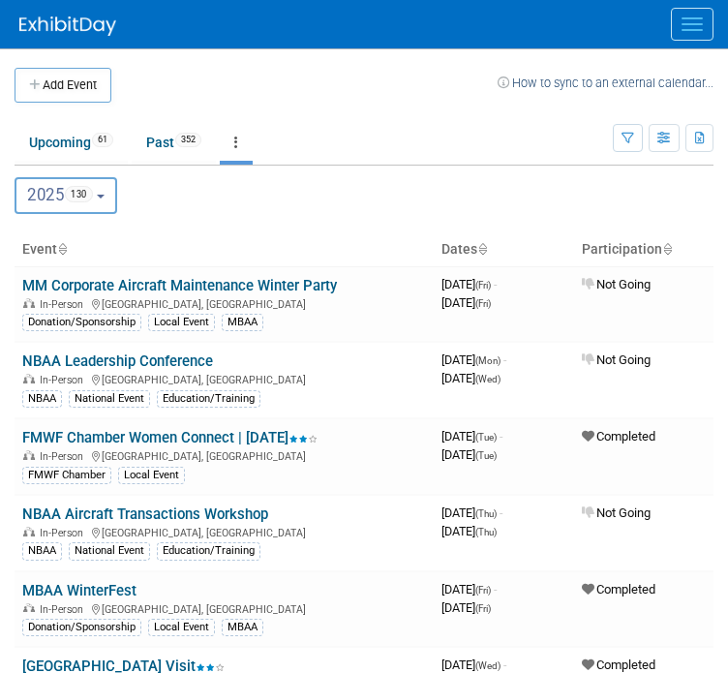
click at [69, 177] on button "2025 130" at bounding box center [66, 195] width 103 height 37
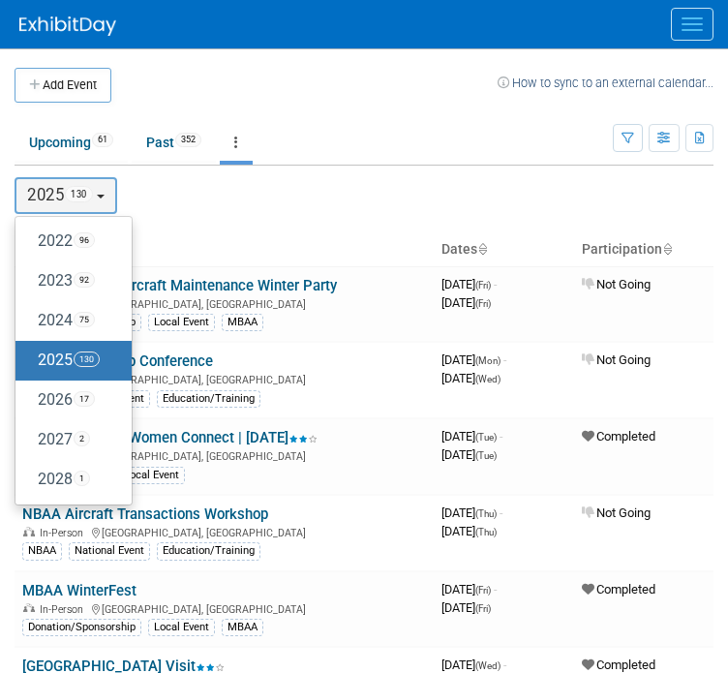
click at [95, 400] on span "17" at bounding box center [84, 398] width 21 height 15
click at [31, 400] on input "2026 17" at bounding box center [24, 399] width 13 height 13
select select "2026"
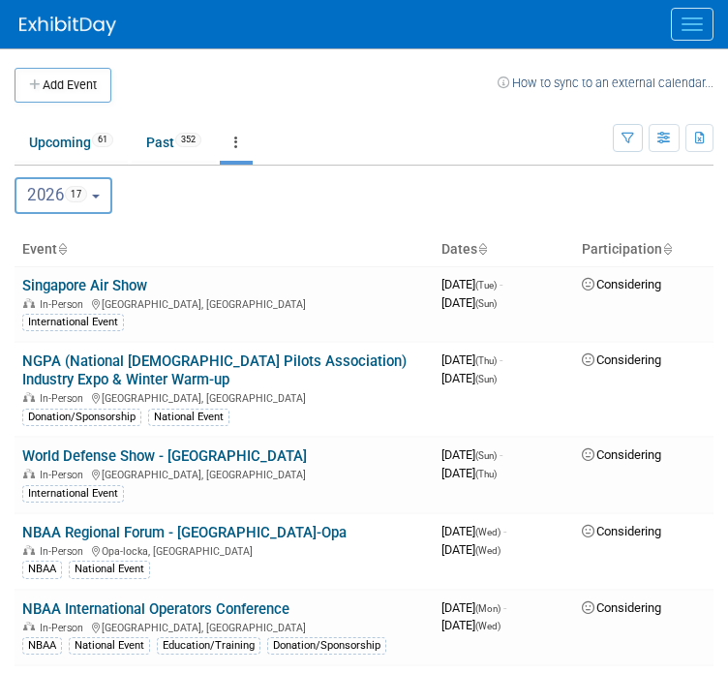
click at [437, 144] on ul "Upcoming 61 Past 352 All Events 413 Past and Upcoming Grouped Annually Events g…" at bounding box center [314, 144] width 599 height 44
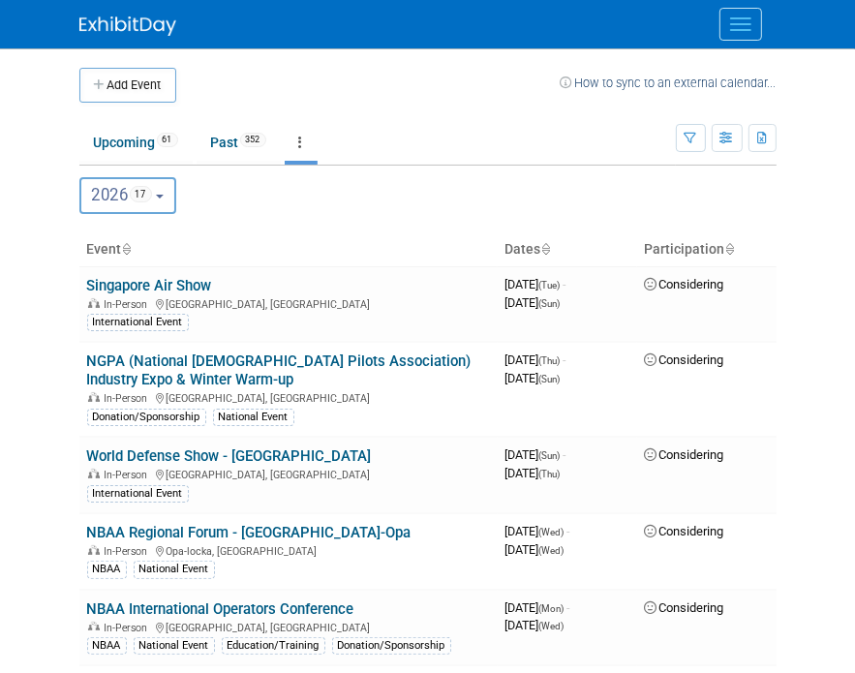
click at [727, 30] on span "Menu" at bounding box center [740, 30] width 21 height 2
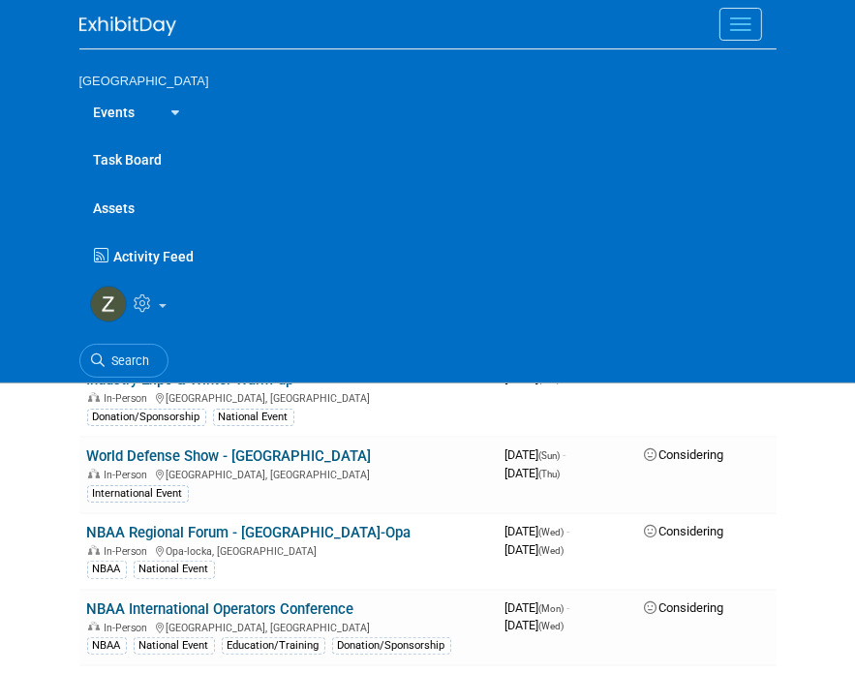
click at [131, 108] on link "Events" at bounding box center [114, 111] width 71 height 48
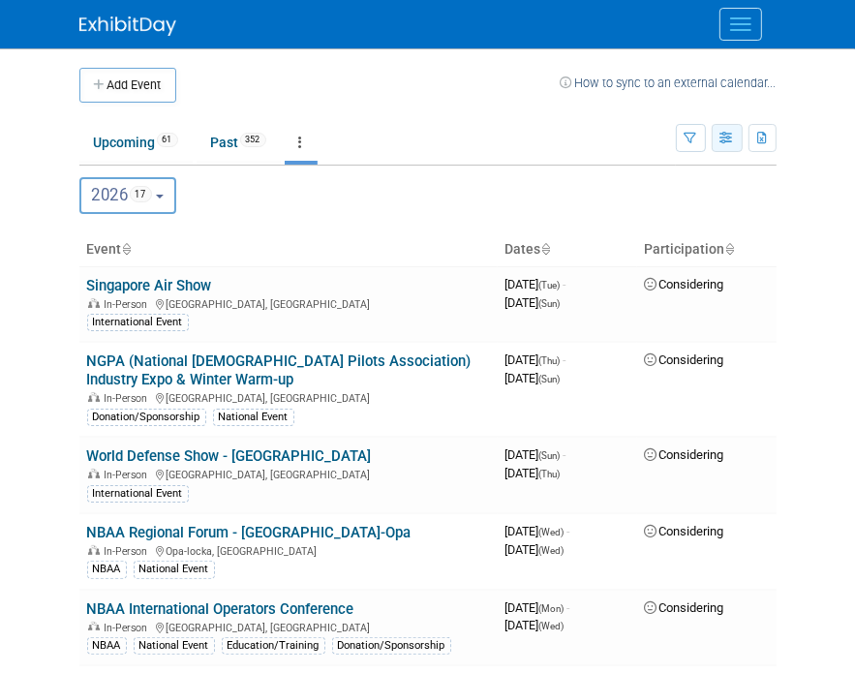
click at [721, 128] on button "button" at bounding box center [727, 138] width 31 height 28
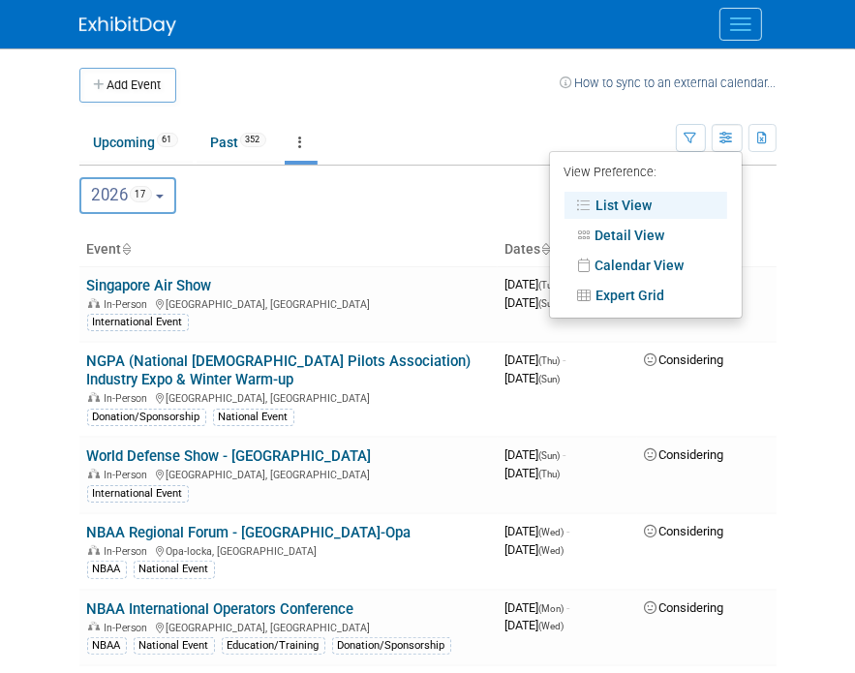
click at [652, 259] on link "Calendar View" at bounding box center [646, 265] width 163 height 27
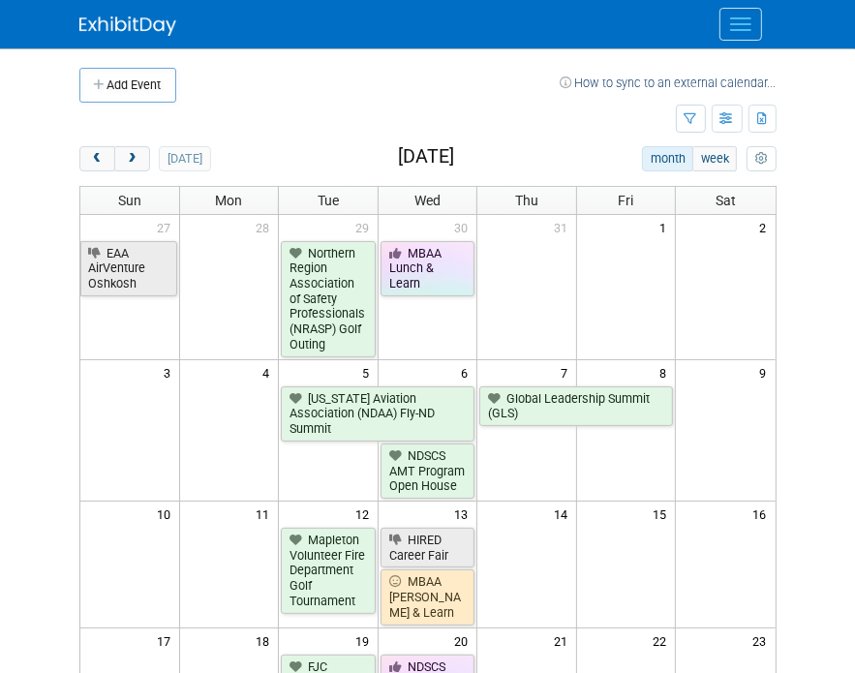
click at [732, 24] on span "Menu" at bounding box center [740, 24] width 21 height 2
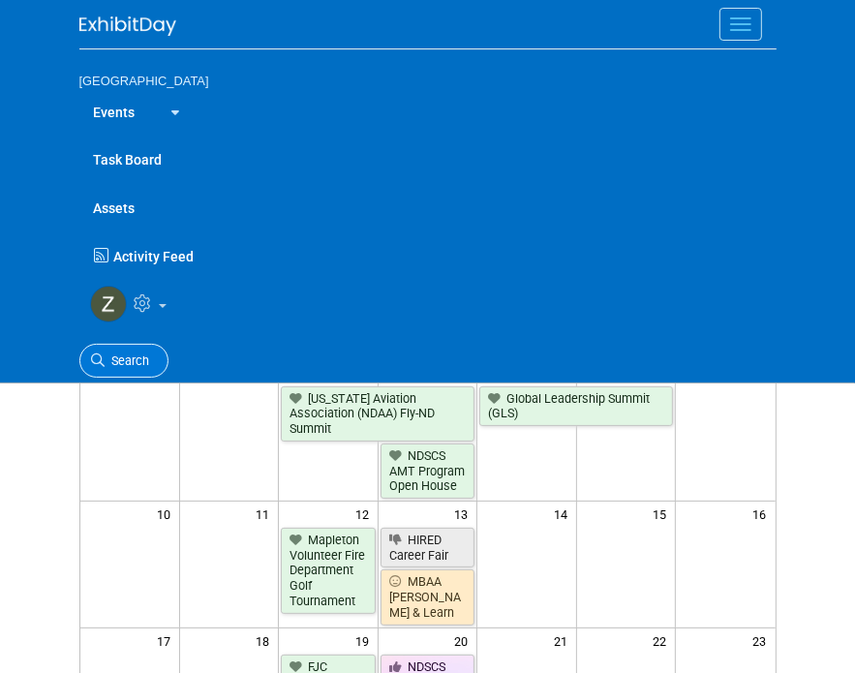
click at [112, 357] on span "Search" at bounding box center [128, 361] width 45 height 15
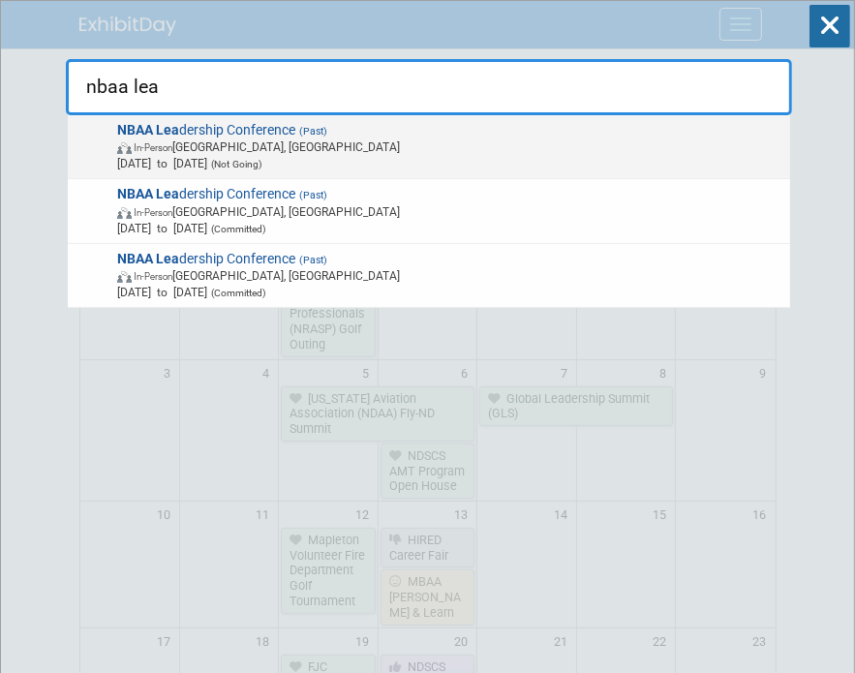
type input "nbaa lea"
click at [438, 161] on span "[DATE] to [DATE] (Not Going)" at bounding box center [450, 163] width 666 height 16
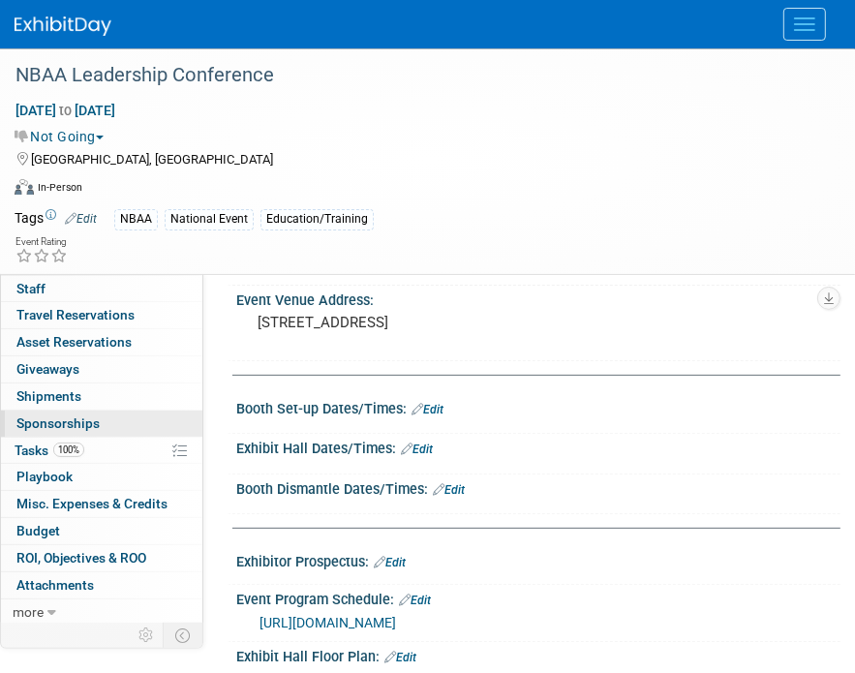
scroll to position [50, 0]
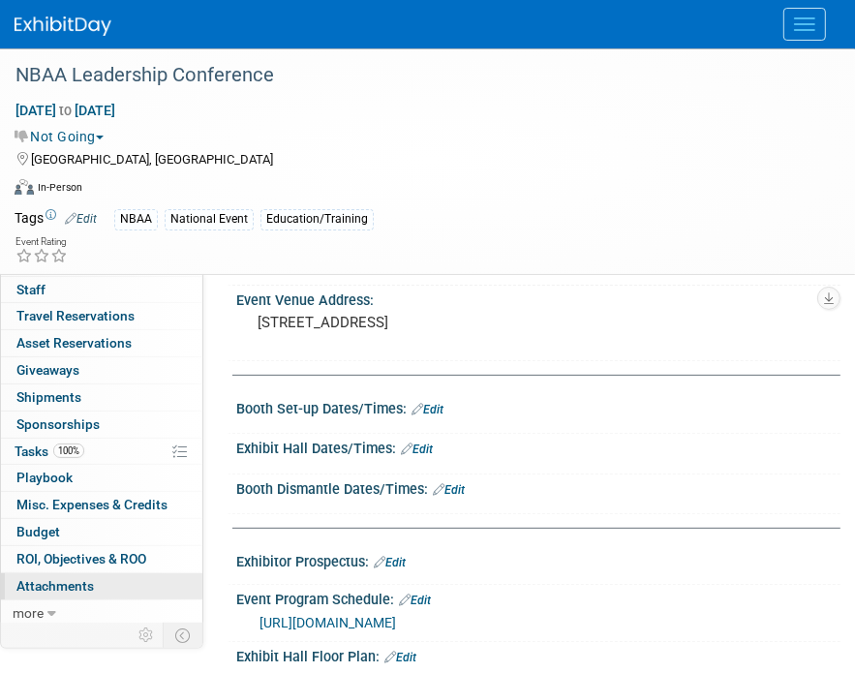
click at [103, 596] on link "0 Attachments 0" at bounding box center [101, 586] width 201 height 26
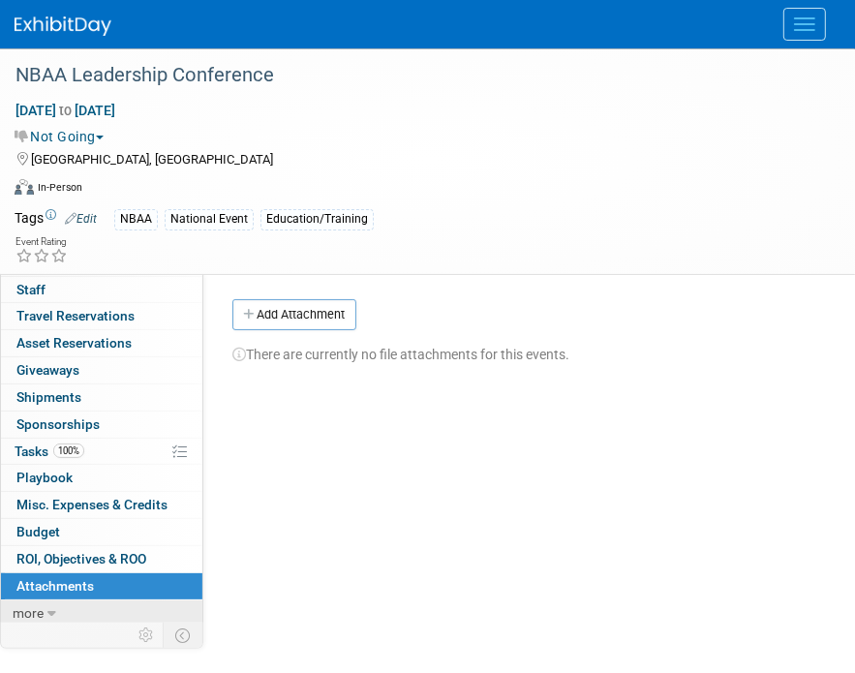
click at [85, 603] on link "more" at bounding box center [101, 614] width 201 height 26
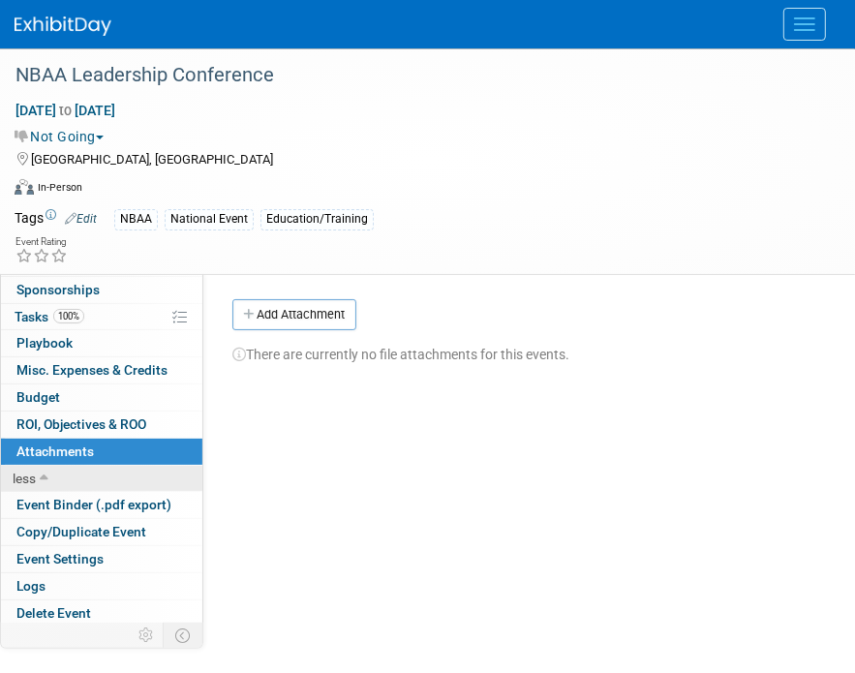
scroll to position [221, 0]
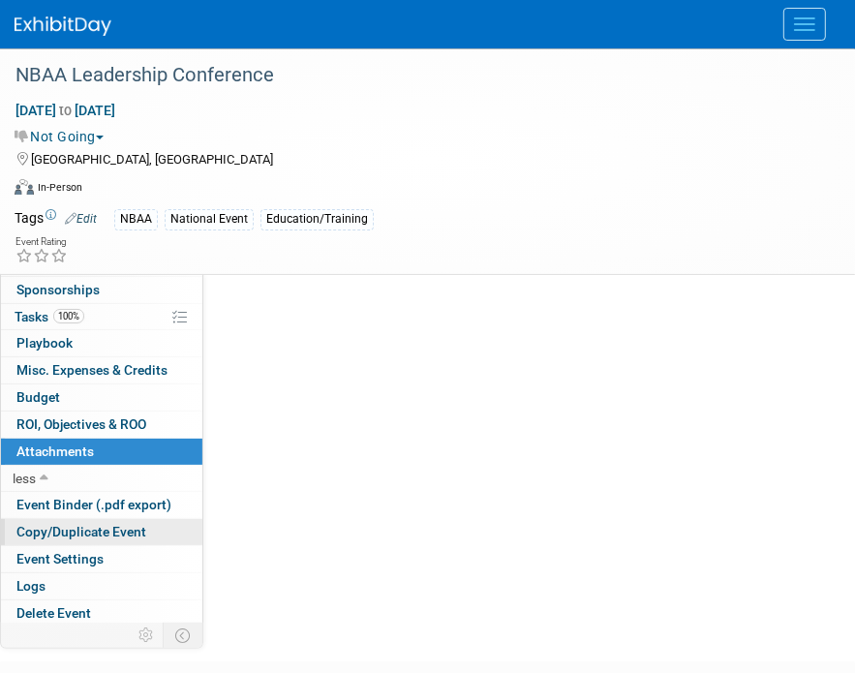
click at [130, 525] on span "Copy/Duplicate Event" at bounding box center [81, 531] width 130 height 15
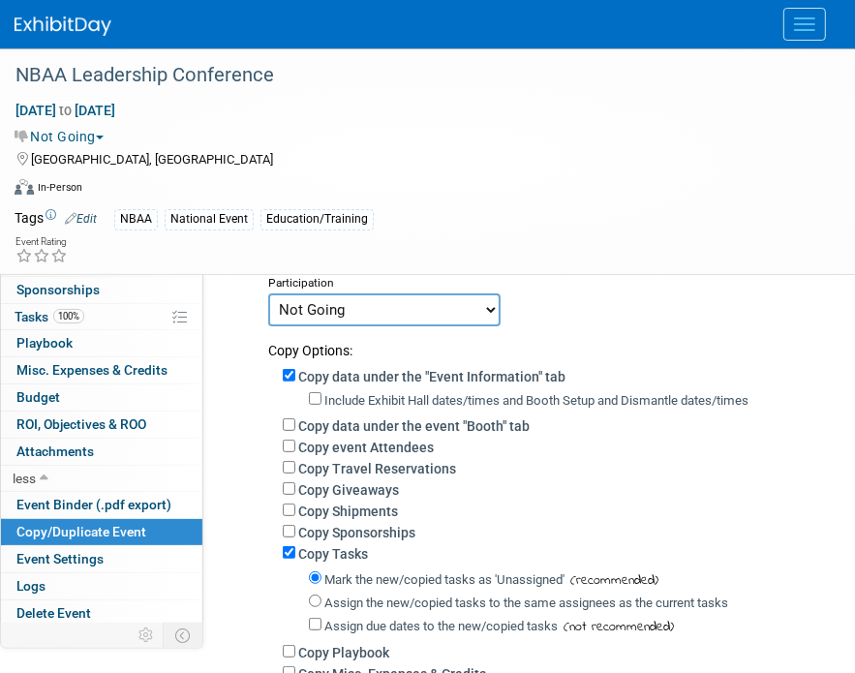
scroll to position [0, 0]
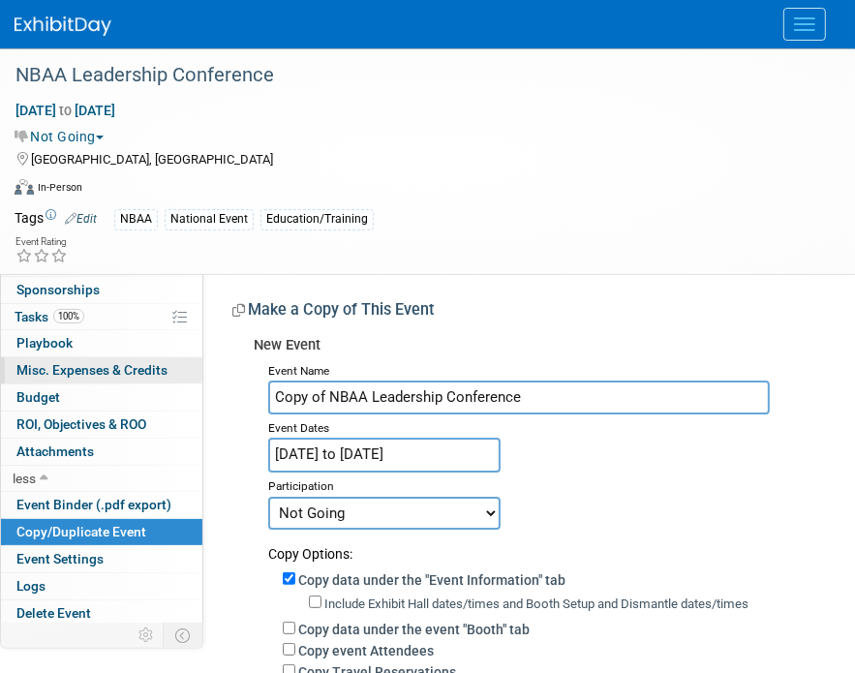
drag, startPoint x: 329, startPoint y: 398, endPoint x: 182, endPoint y: 367, distance: 150.5
click at [182, 367] on div "Event Information Event Info Booth Booth 0 Staff 0 Staff 0 Travel Reservations …" at bounding box center [427, 515] width 855 height 934
type input "NBAA Leadership Conference"
click at [396, 459] on input "Jan 27, 2025 to Jan 29, 2025" at bounding box center [384, 455] width 232 height 34
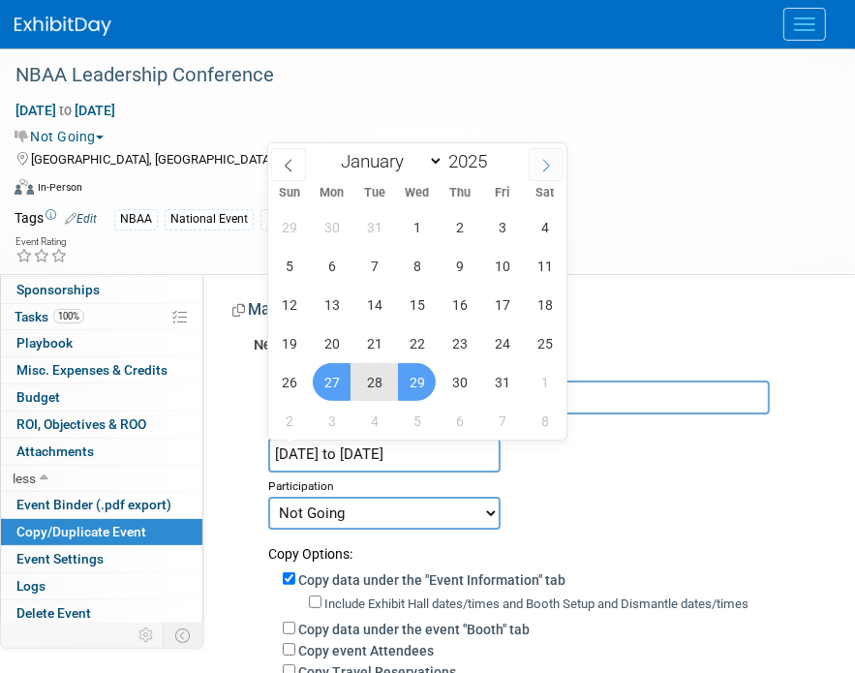
click at [539, 177] on span at bounding box center [546, 164] width 35 height 33
select select "1"
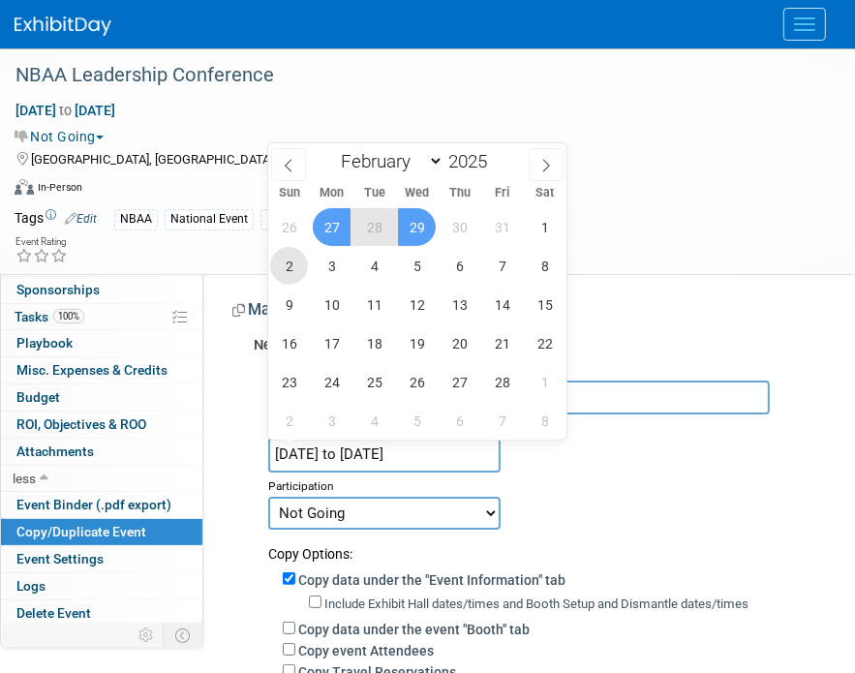
click at [283, 262] on span "2" at bounding box center [289, 266] width 38 height 38
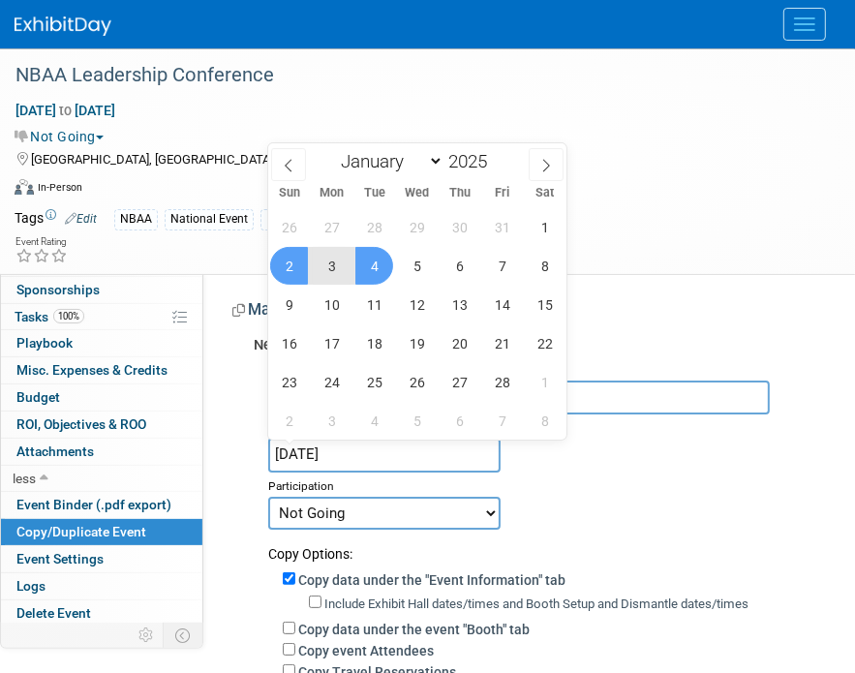
click at [384, 272] on span "4" at bounding box center [374, 266] width 38 height 38
type input "Feb 2, 2025 to Feb 4, 2025"
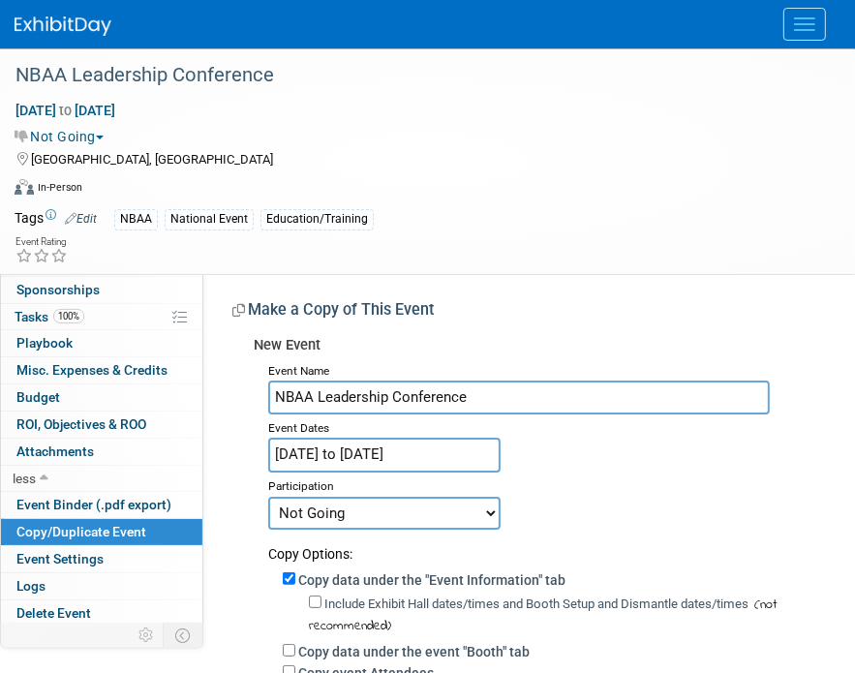
click at [436, 474] on div "Participation" at bounding box center [547, 484] width 558 height 23
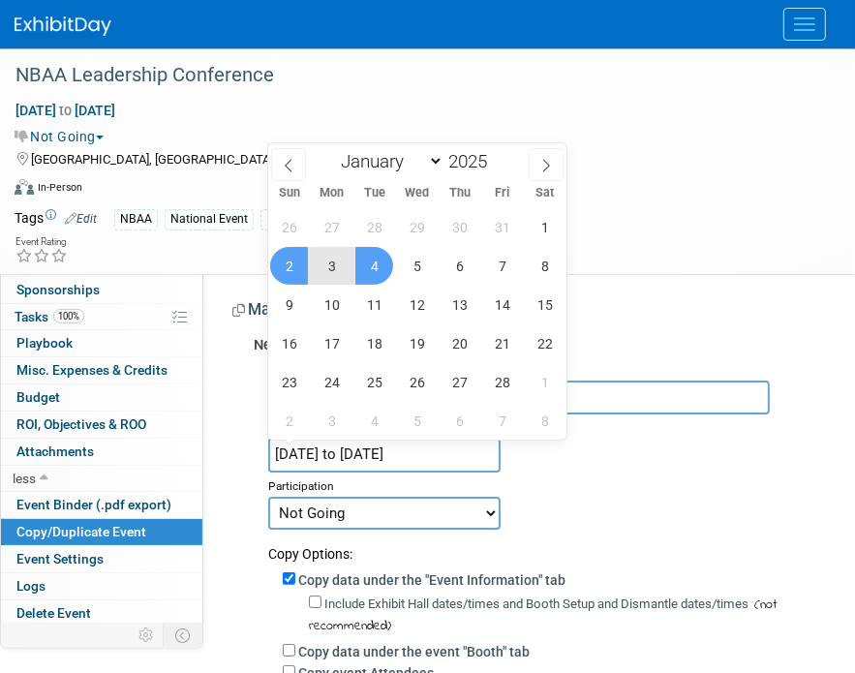
click at [446, 453] on input "Feb 2, 2025 to Feb 4, 2025" at bounding box center [384, 455] width 232 height 34
click at [497, 151] on span at bounding box center [495, 156] width 14 height 12
type input "2026"
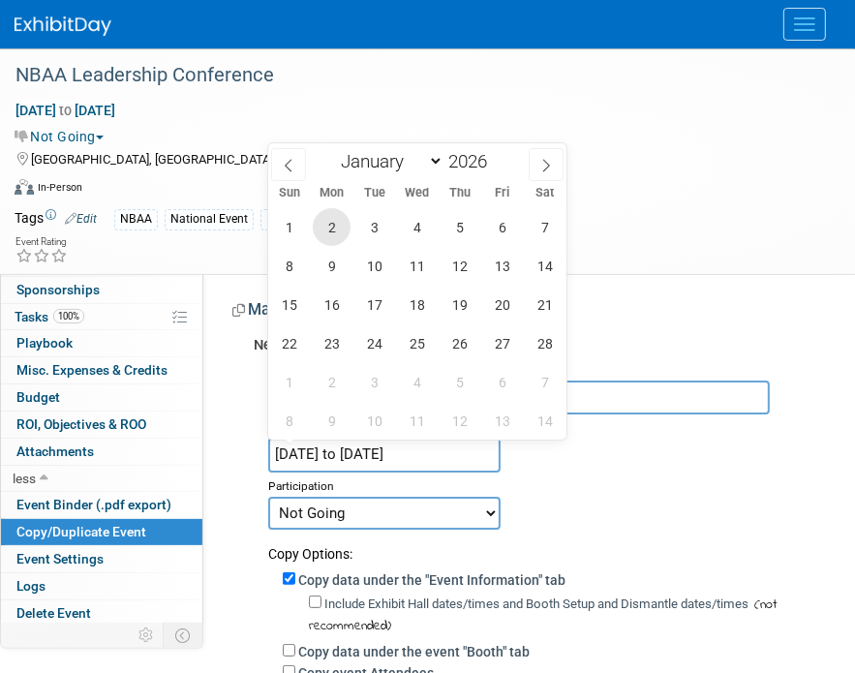
click at [331, 229] on span "2" at bounding box center [332, 227] width 38 height 38
click at [408, 225] on span "4" at bounding box center [417, 227] width 38 height 38
click at [420, 224] on span "4" at bounding box center [417, 227] width 38 height 38
click at [328, 231] on span "2" at bounding box center [332, 227] width 38 height 38
type input "Feb 2, 2026 to Feb 4, 2026"
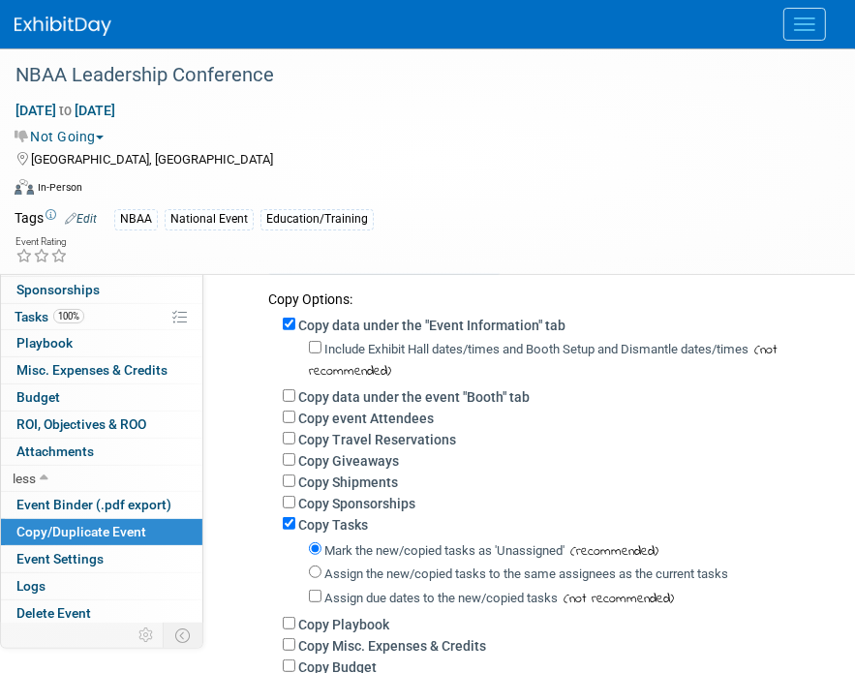
scroll to position [173, 0]
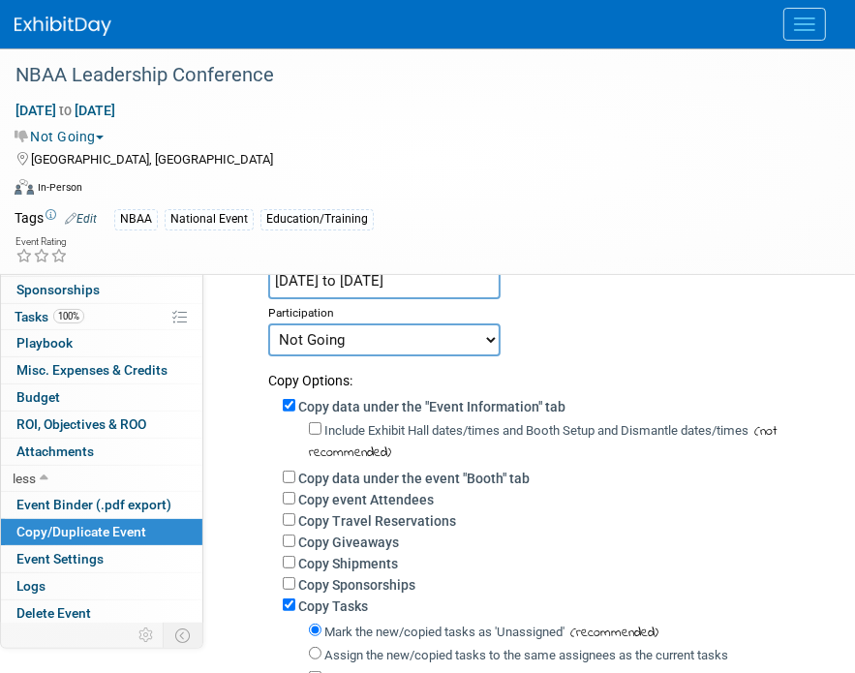
click at [457, 324] on select "Committed Considering Not Going Canceled Completed" at bounding box center [384, 340] width 232 height 33
select select "2"
click at [268, 324] on select "Committed Considering Not Going Canceled Completed" at bounding box center [384, 340] width 232 height 33
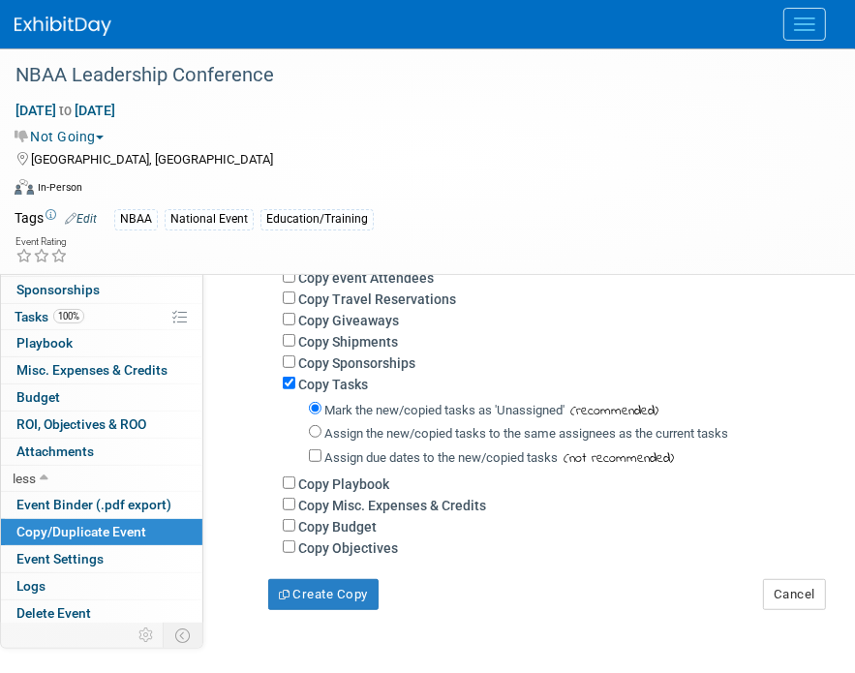
scroll to position [395, 0]
click at [361, 527] on label "Copy Budget" at bounding box center [337, 526] width 78 height 15
click at [295, 527] on input "Copy Budget" at bounding box center [289, 525] width 13 height 13
checkbox input "true"
click at [348, 589] on button "Create Copy" at bounding box center [323, 594] width 110 height 31
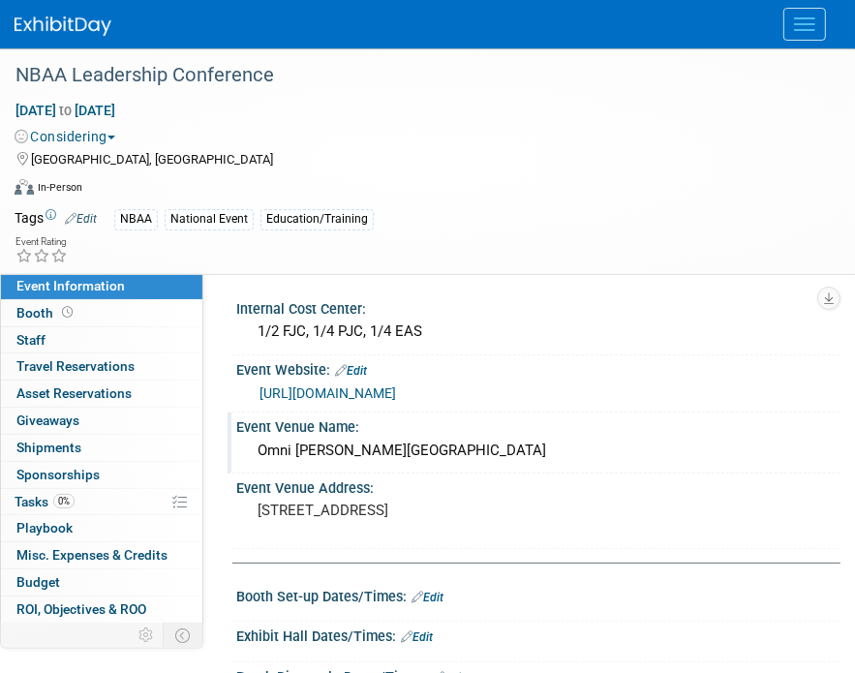
click at [386, 456] on div "Omni [PERSON_NAME][GEOGRAPHIC_DATA]" at bounding box center [538, 451] width 575 height 30
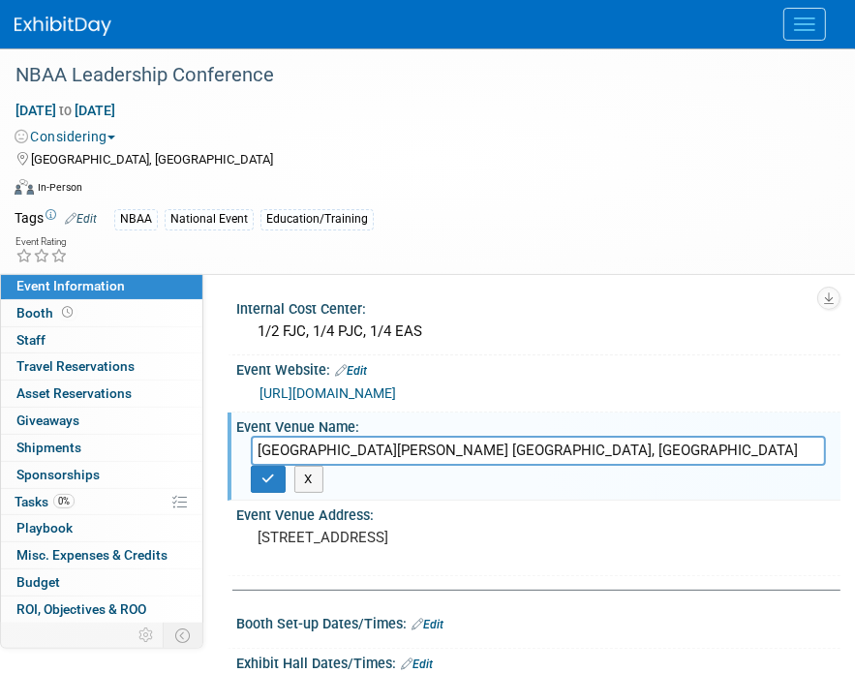
drag, startPoint x: 585, startPoint y: 449, endPoint x: 846, endPoint y: 470, distance: 261.3
type input "[GEOGRAPHIC_DATA][PERSON_NAME]"
click at [260, 474] on button "button" at bounding box center [268, 479] width 35 height 27
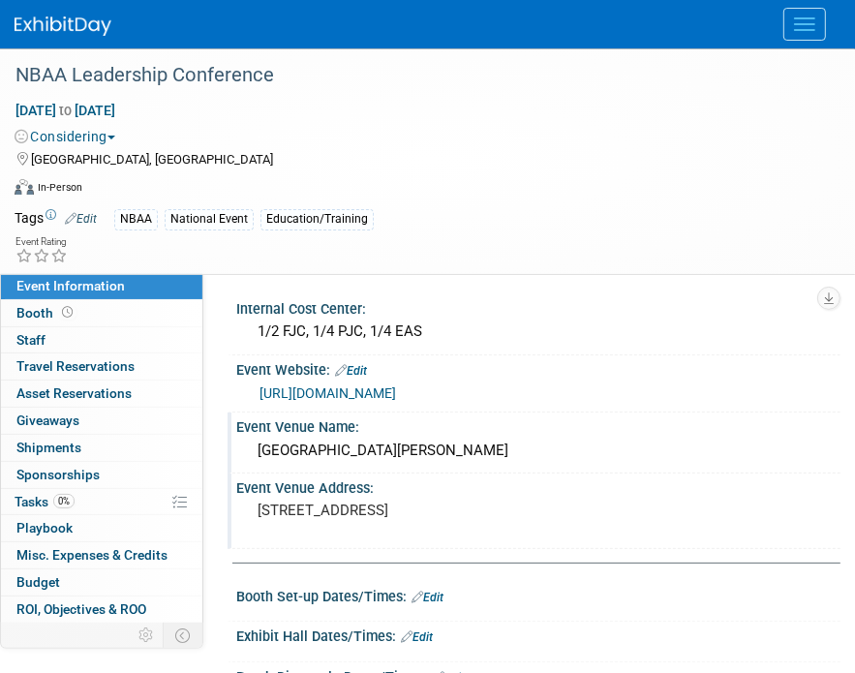
click at [335, 493] on div "Event Venue Address:" at bounding box center [538, 486] width 604 height 24
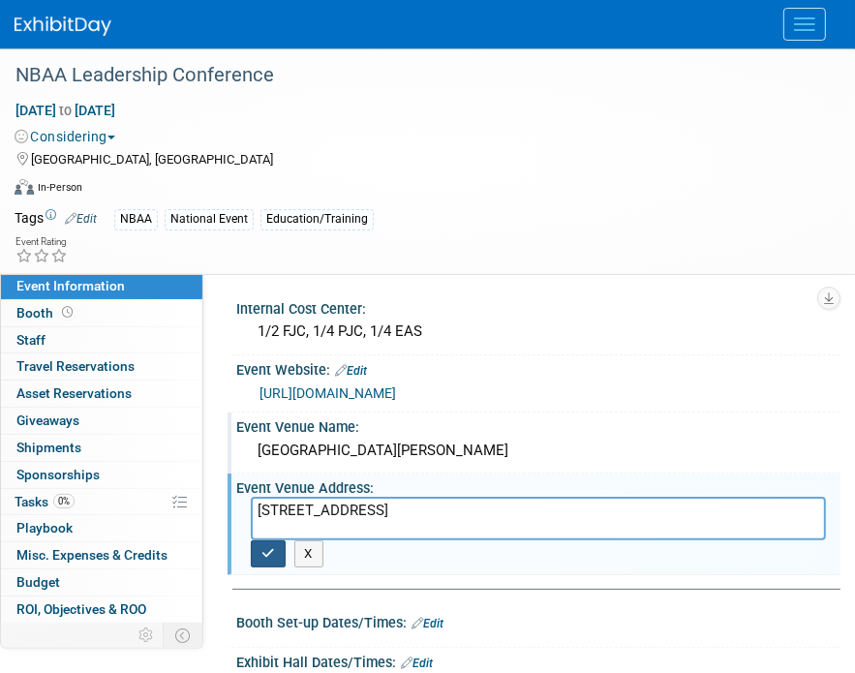
type textarea "23808 Resort Pkwy San Antonio, TX 78261"
click at [262, 557] on icon "button" at bounding box center [269, 553] width 14 height 13
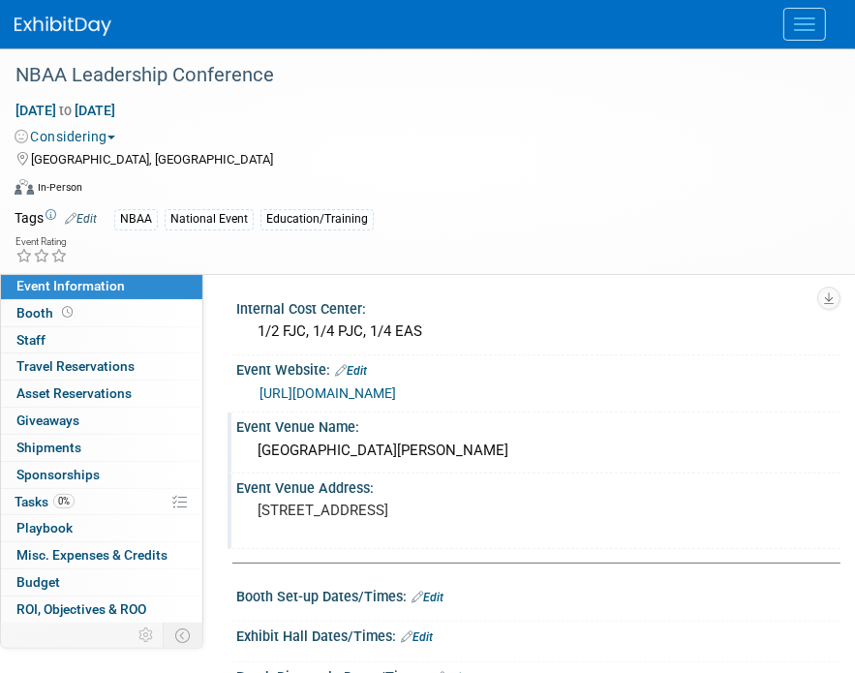
click at [355, 373] on link "Edit" at bounding box center [351, 371] width 32 height 14
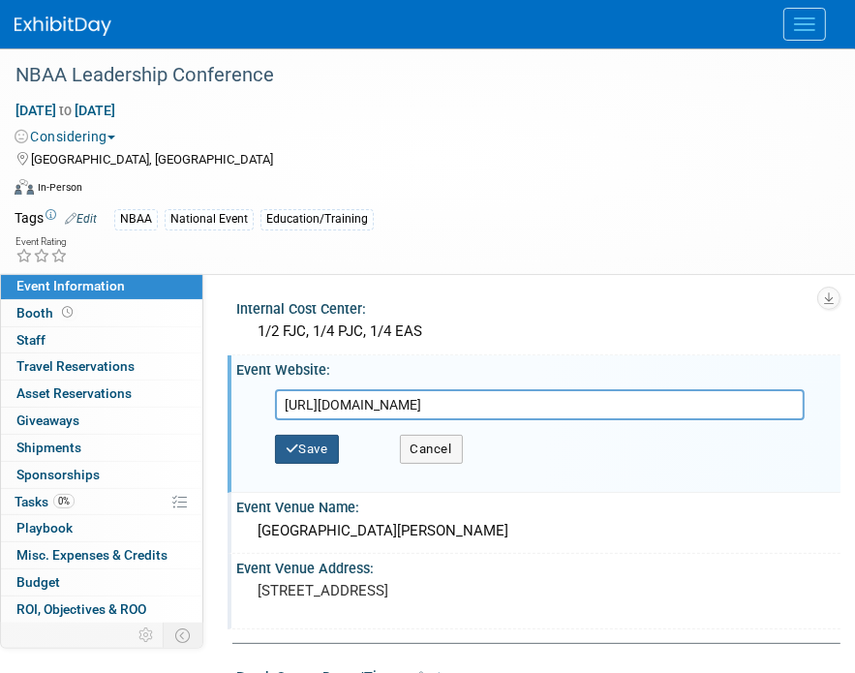
type input "https://nbaa.org/events/2026-nbaa-leadership-conference/"
click at [320, 435] on button "Save" at bounding box center [307, 449] width 64 height 29
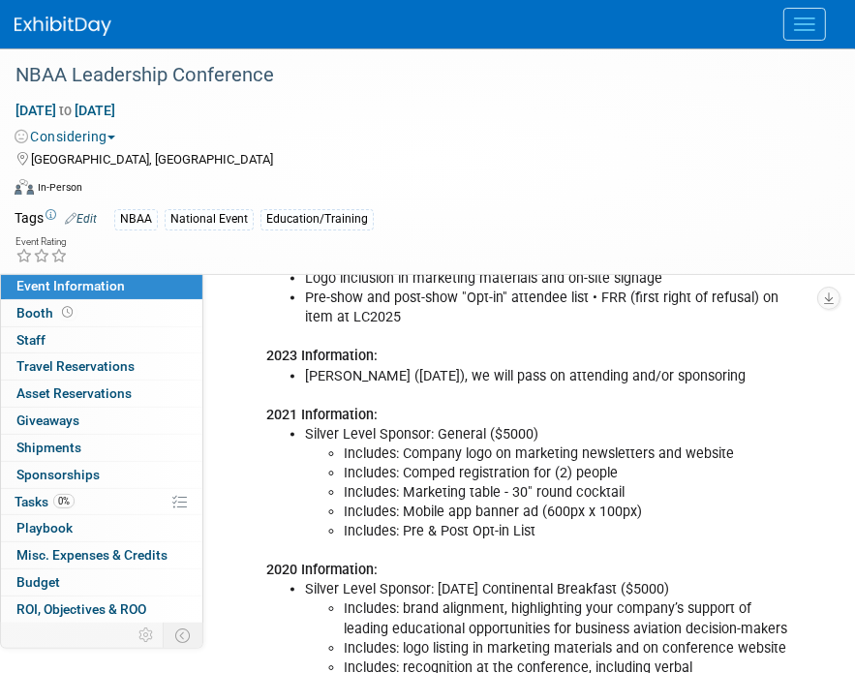
scroll to position [1387, 0]
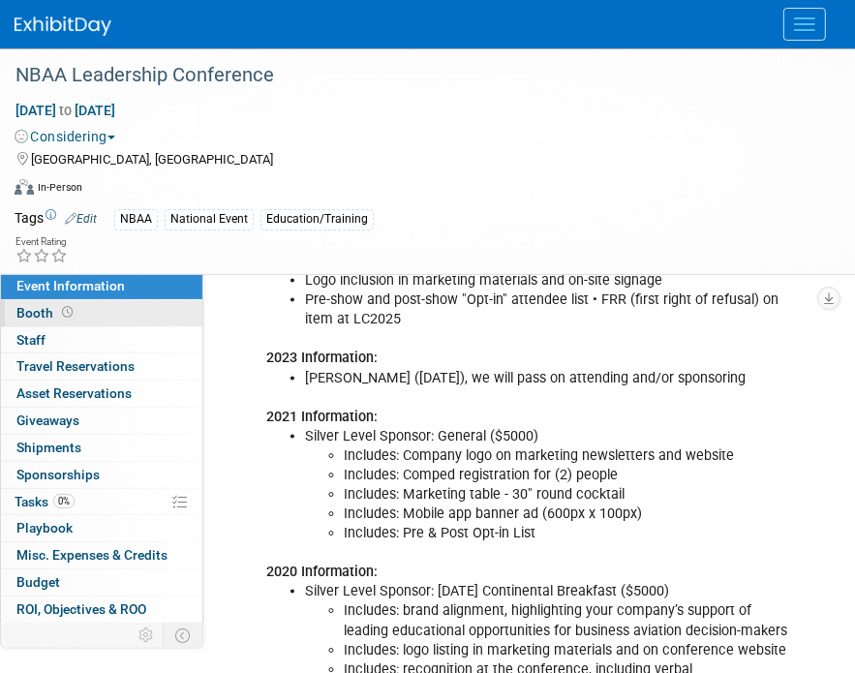
click at [86, 316] on link "Booth" at bounding box center [101, 313] width 201 height 26
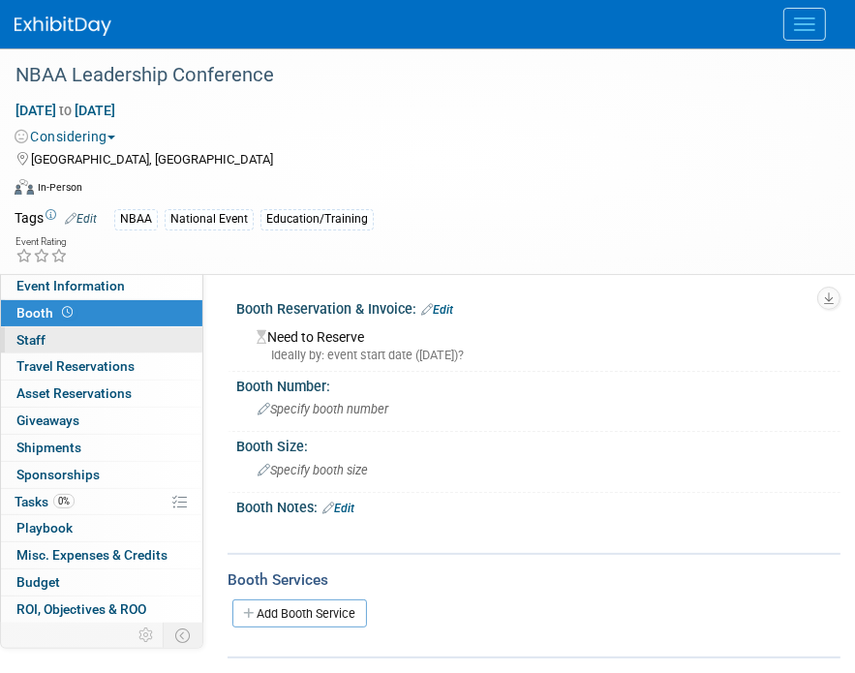
click at [85, 333] on link "0 Staff 0" at bounding box center [101, 340] width 201 height 26
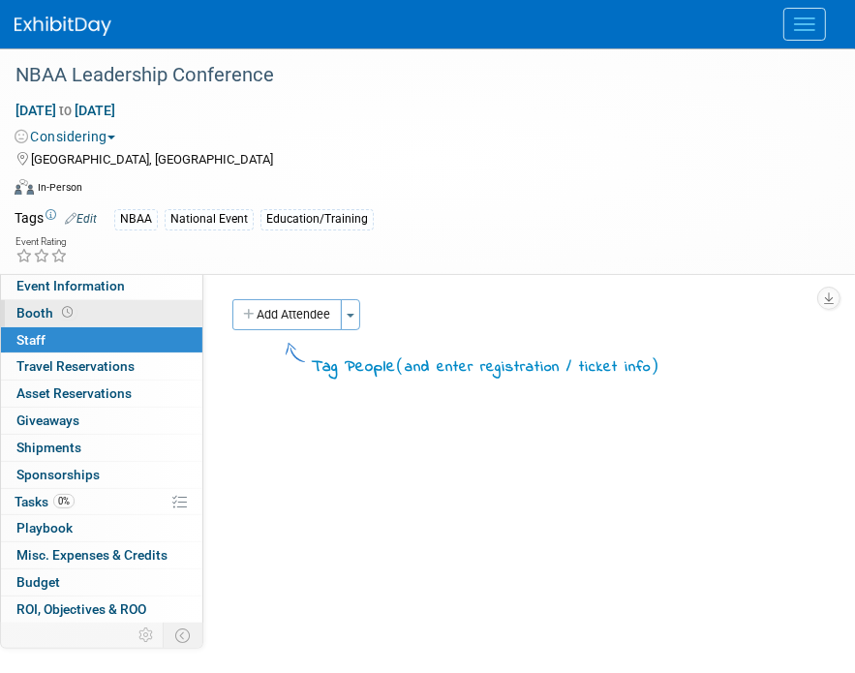
click at [75, 313] on link "Booth" at bounding box center [101, 313] width 201 height 26
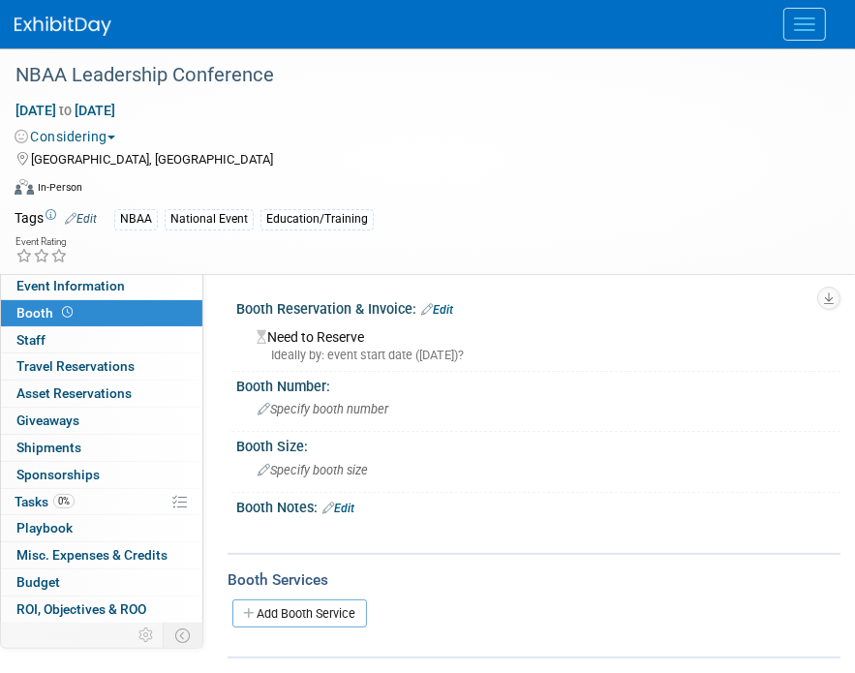
click at [451, 311] on link "Edit" at bounding box center [437, 310] width 32 height 14
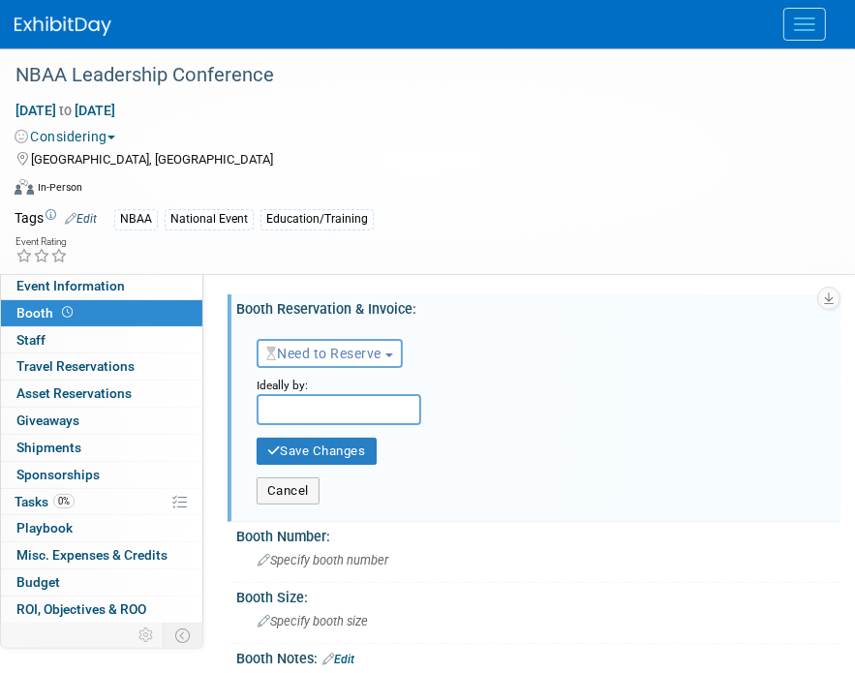
click at [327, 414] on input "text" at bounding box center [339, 409] width 165 height 31
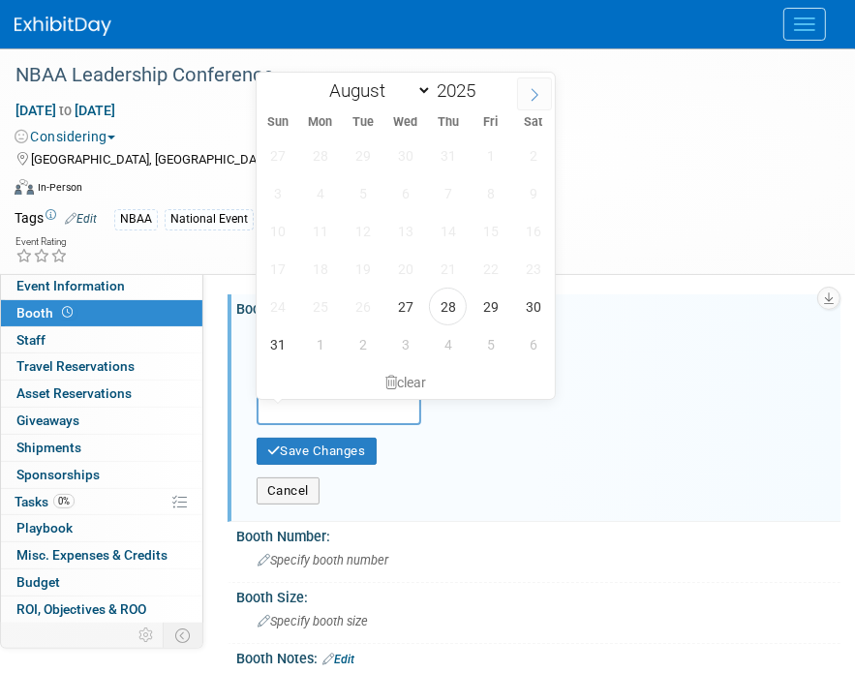
click at [527, 98] on span at bounding box center [534, 93] width 35 height 33
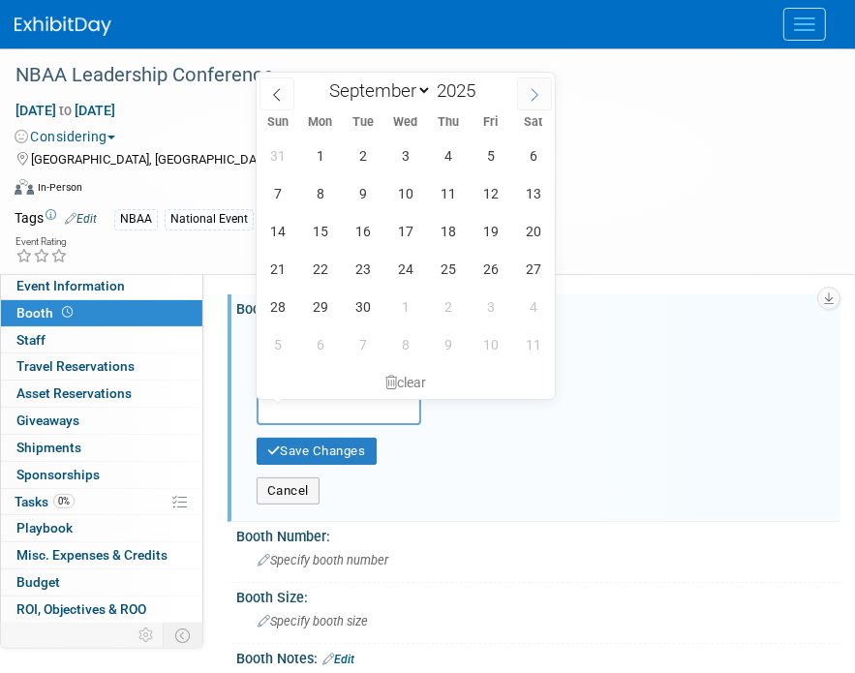
click at [527, 98] on span at bounding box center [534, 93] width 35 height 33
select select "11"
click at [527, 98] on span at bounding box center [534, 93] width 35 height 33
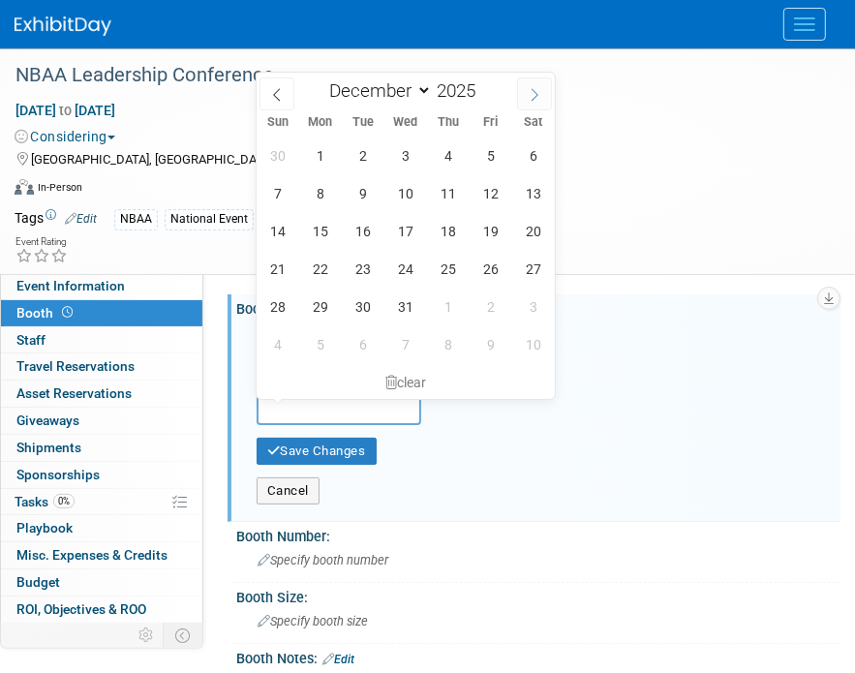
type input "2026"
click at [527, 98] on span at bounding box center [534, 93] width 35 height 33
click at [271, 88] on icon at bounding box center [277, 95] width 14 height 14
select select "0"
click at [274, 228] on span "11" at bounding box center [278, 231] width 38 height 38
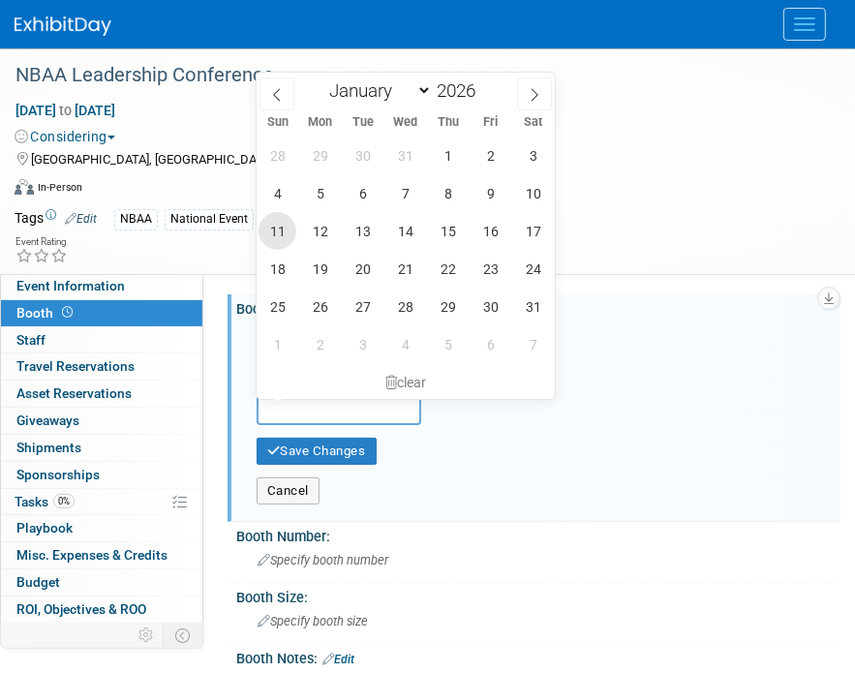
type input "Jan 11, 2026"
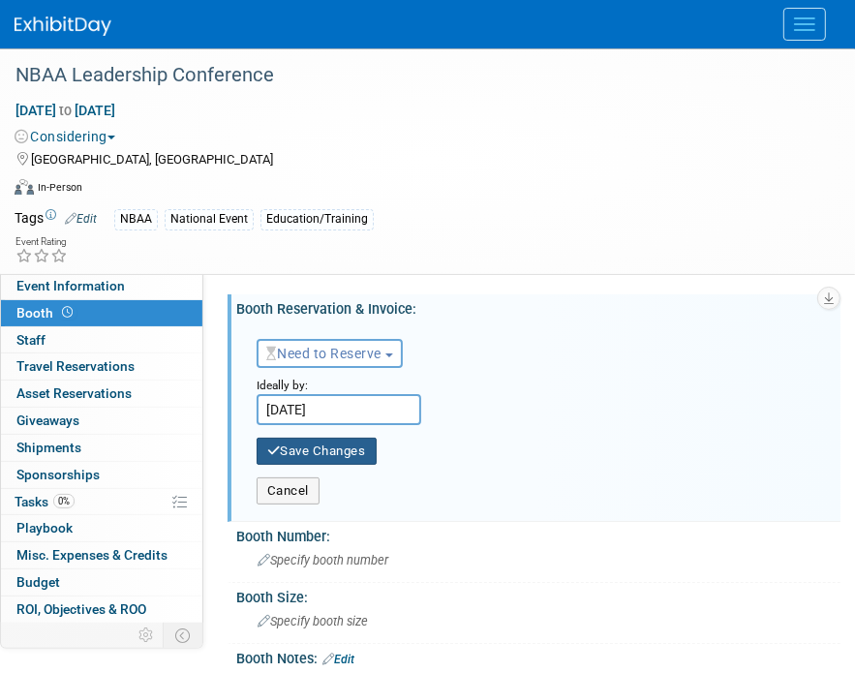
click at [293, 448] on button "Save Changes" at bounding box center [317, 451] width 120 height 27
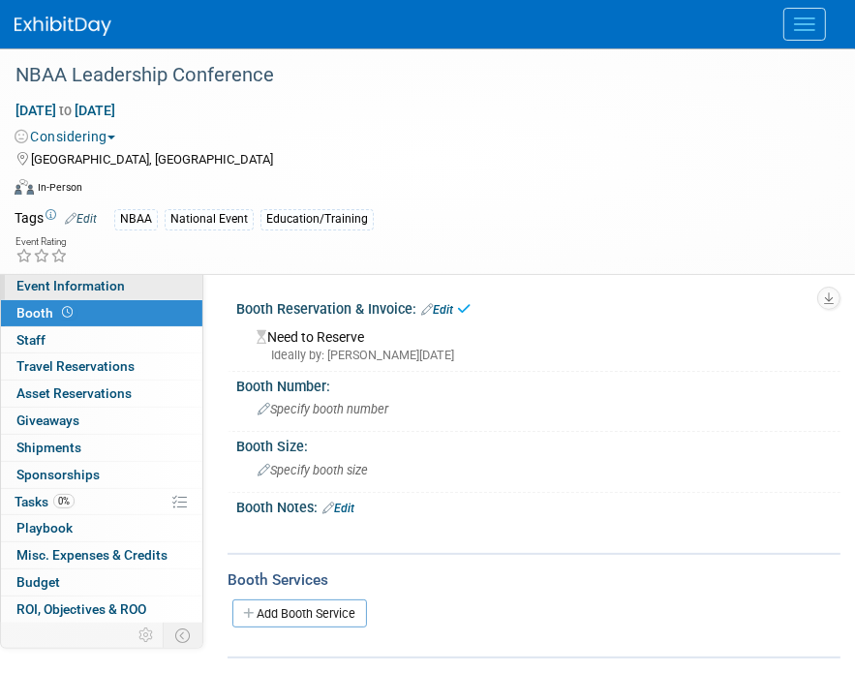
click at [95, 290] on span "Event Information" at bounding box center [70, 285] width 108 height 15
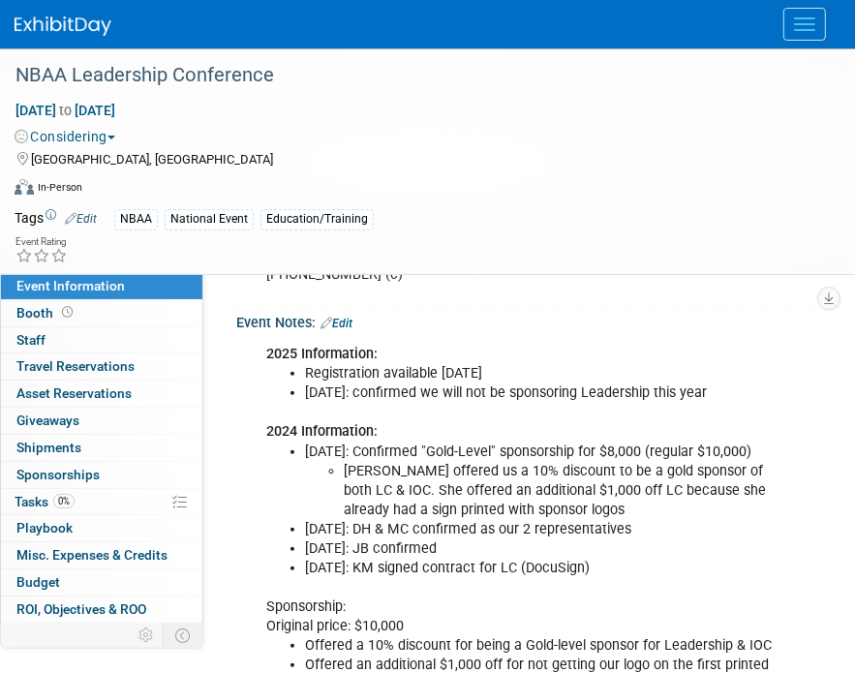
scroll to position [825, 0]
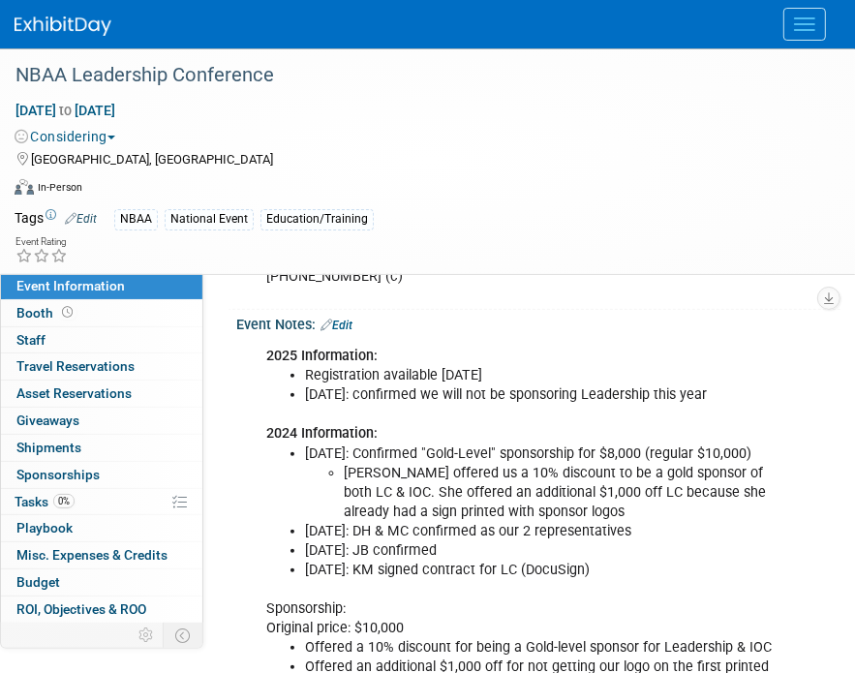
click at [353, 319] on link "Edit" at bounding box center [337, 326] width 32 height 14
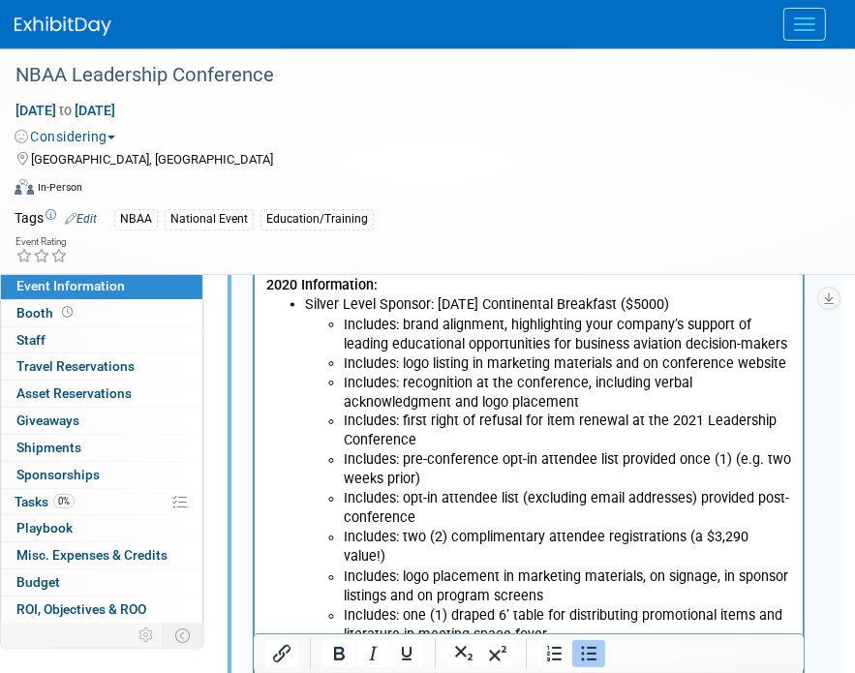
scroll to position [2018, 0]
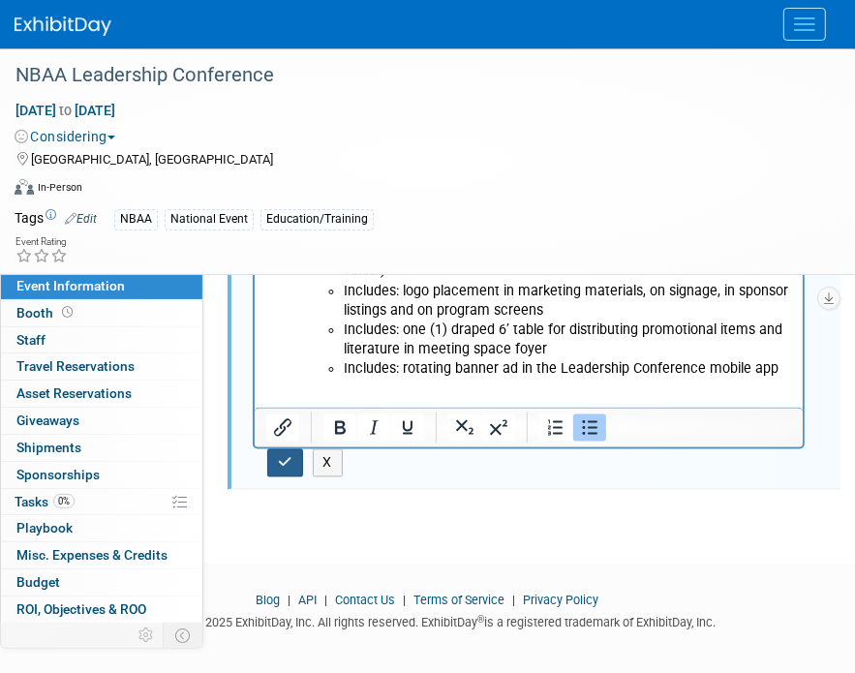
click at [287, 456] on icon "button" at bounding box center [285, 463] width 15 height 14
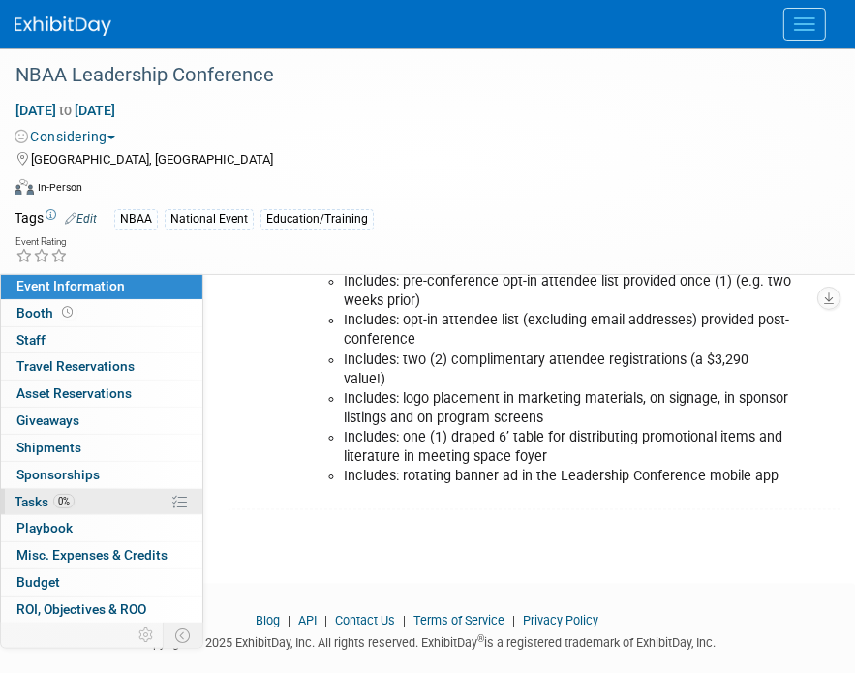
click at [139, 498] on link "0% Tasks 0%" at bounding box center [101, 502] width 201 height 26
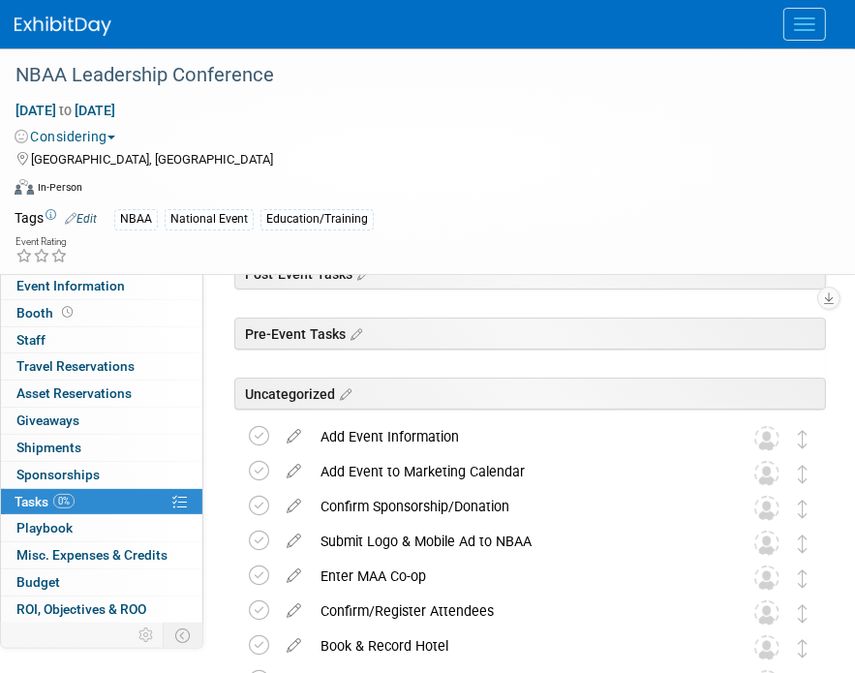
scroll to position [0, 0]
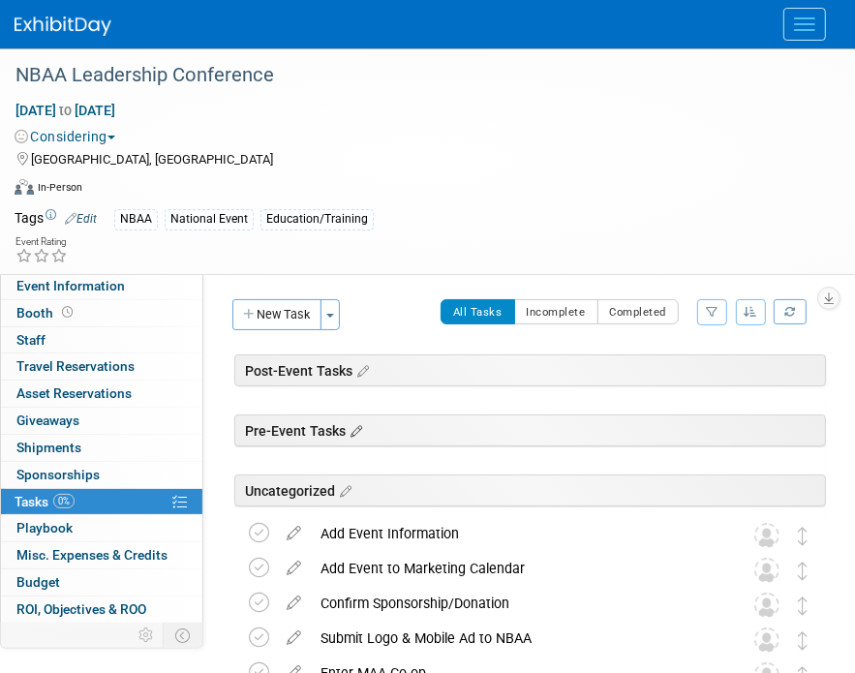
click at [351, 429] on icon at bounding box center [354, 431] width 16 height 17
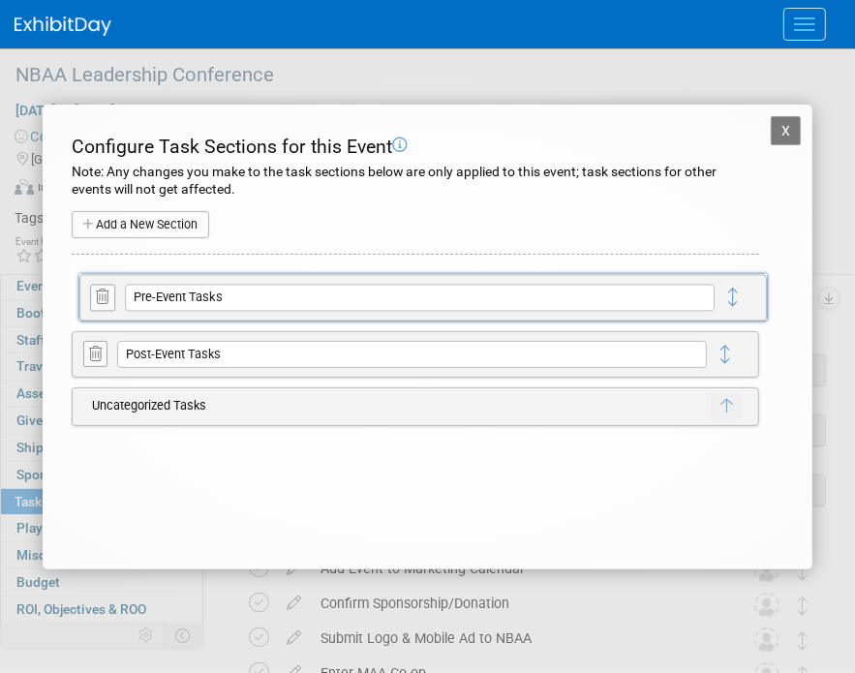
drag, startPoint x: 733, startPoint y: 363, endPoint x: 742, endPoint y: 308, distance: 55.9
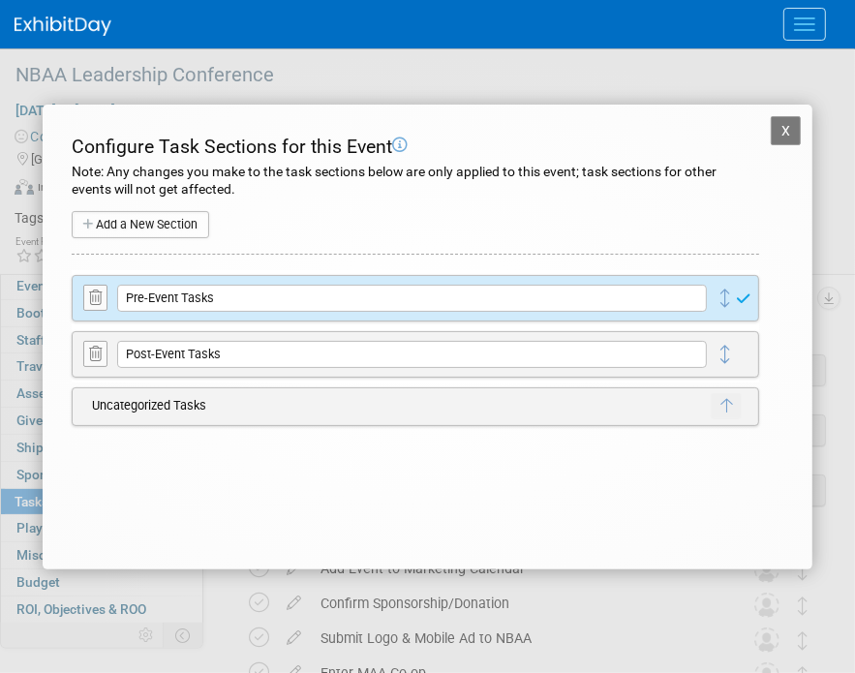
click at [779, 127] on button "X" at bounding box center [786, 130] width 31 height 29
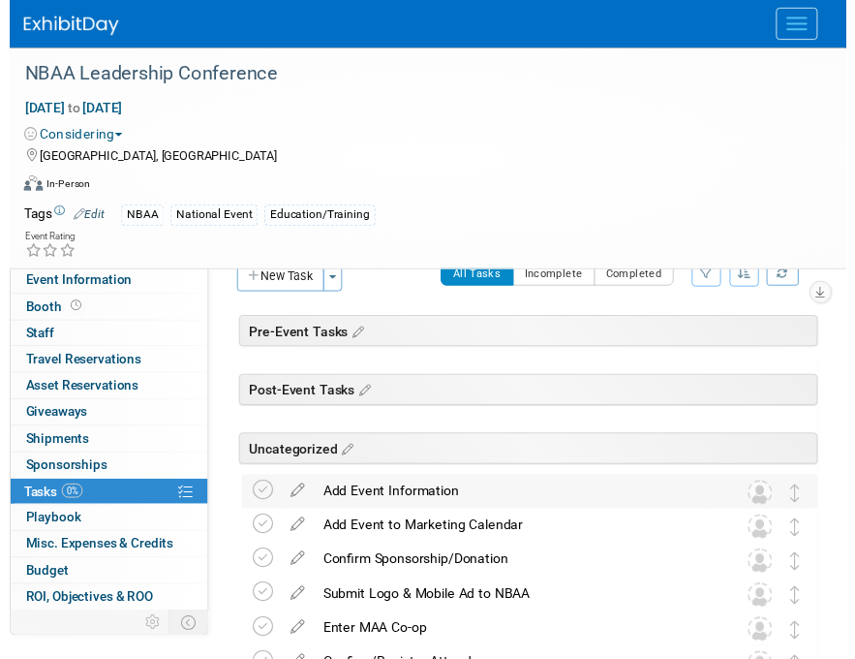
scroll to position [34, 0]
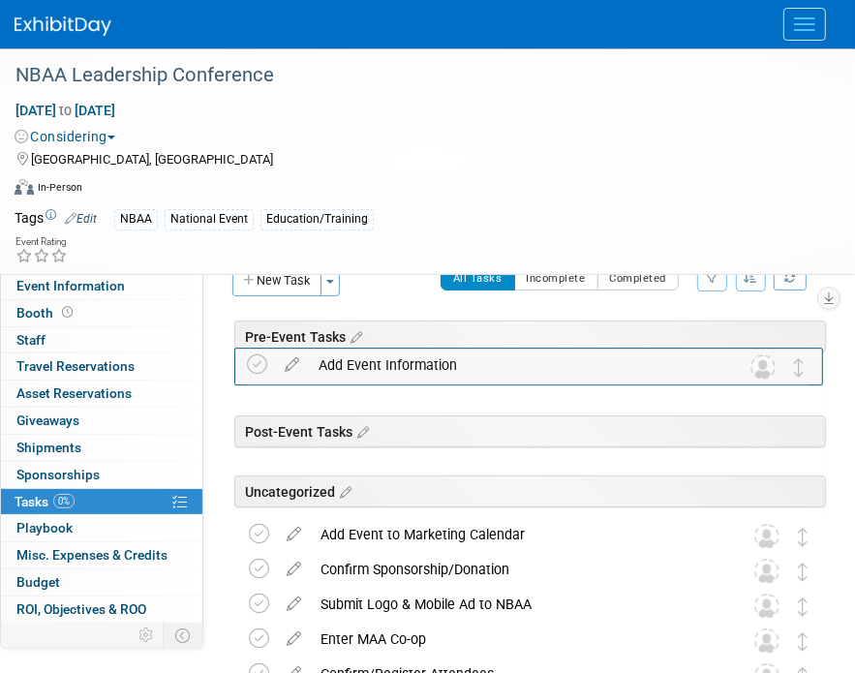
drag, startPoint x: 810, startPoint y: 503, endPoint x: 808, endPoint y: 363, distance: 139.5
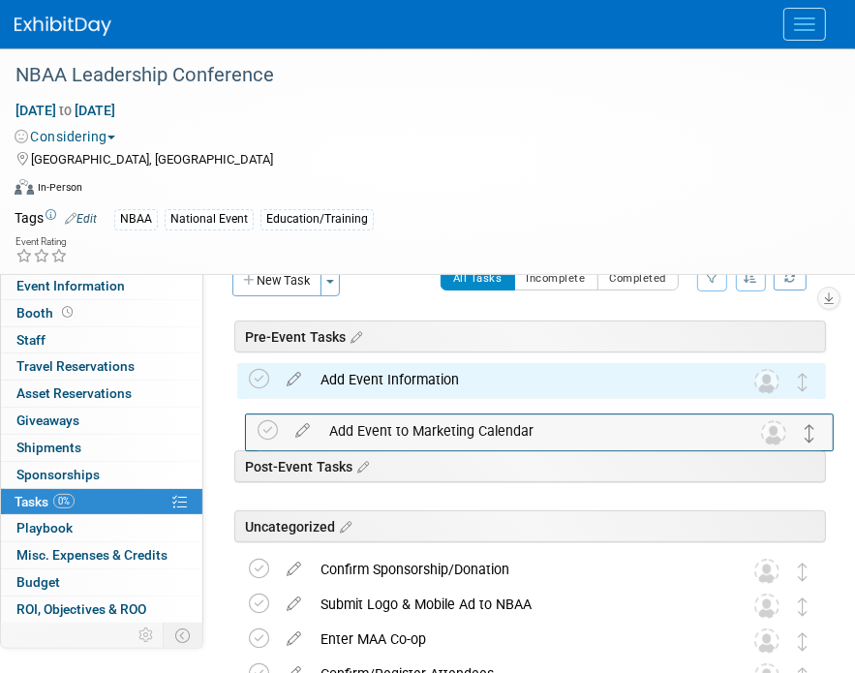
drag, startPoint x: 800, startPoint y: 541, endPoint x: 808, endPoint y: 439, distance: 103.0
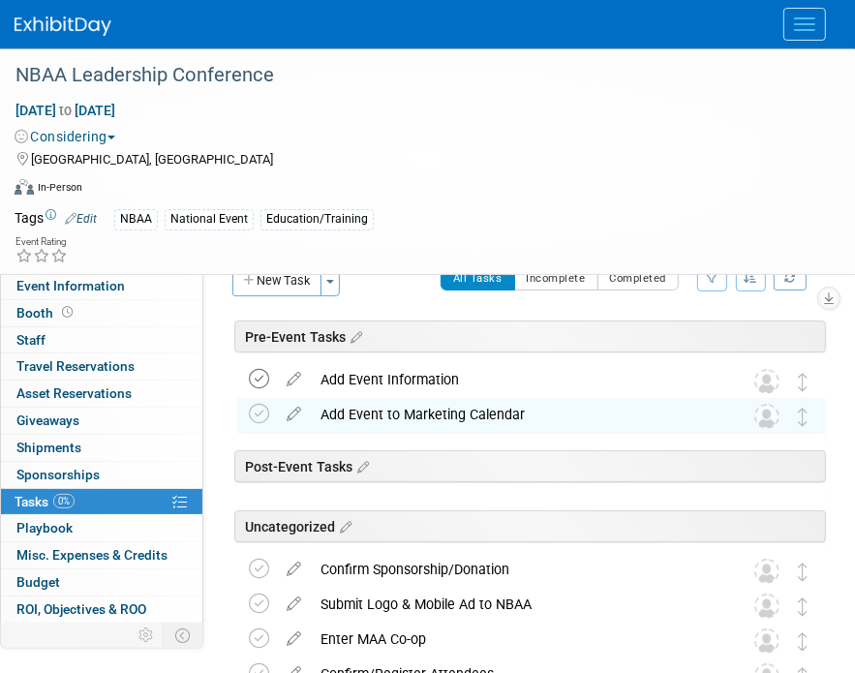
click at [256, 385] on icon at bounding box center [259, 379] width 20 height 20
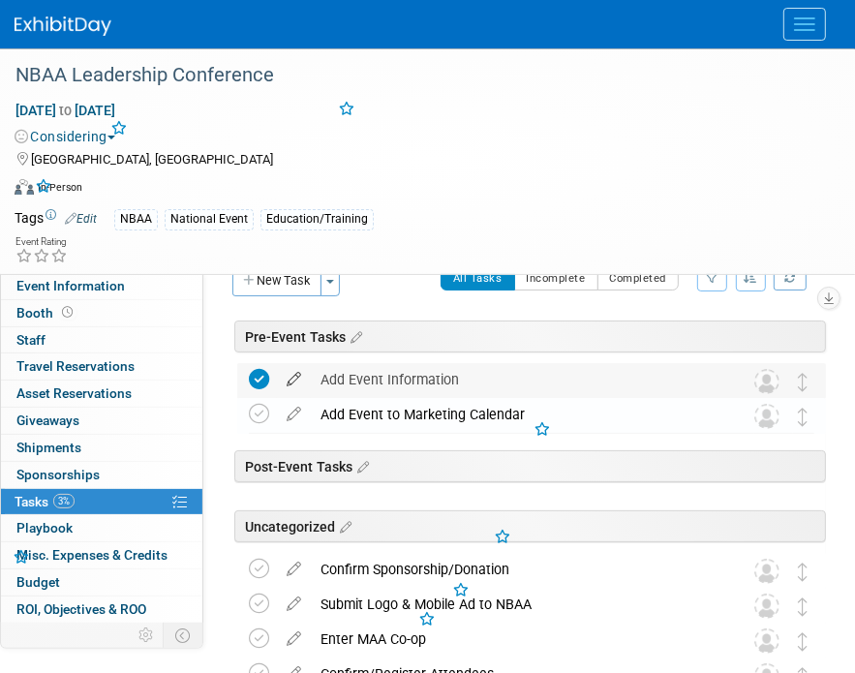
click at [297, 379] on icon at bounding box center [294, 375] width 34 height 24
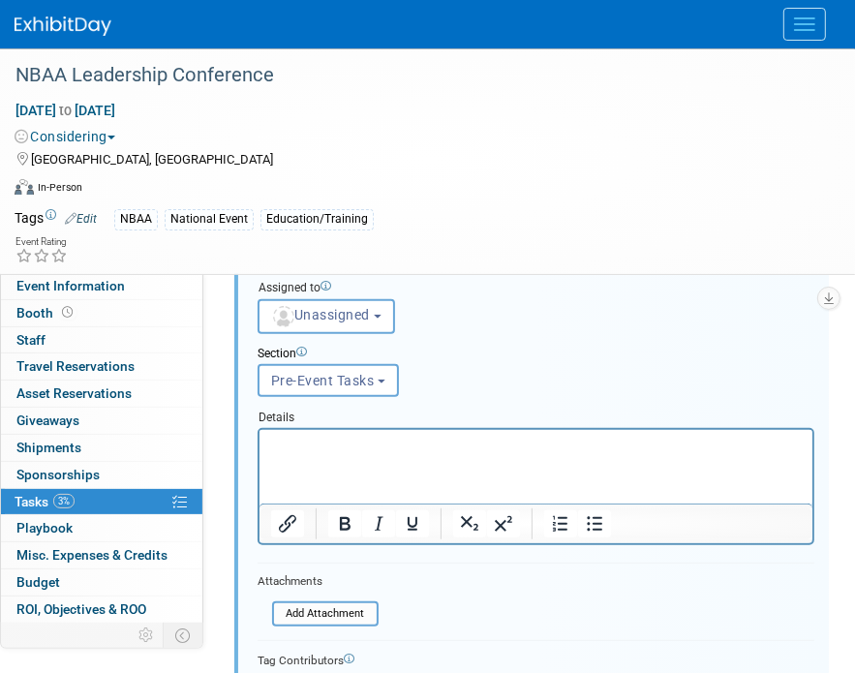
scroll to position [328, 0]
click at [345, 309] on span "Unassigned" at bounding box center [320, 315] width 99 height 15
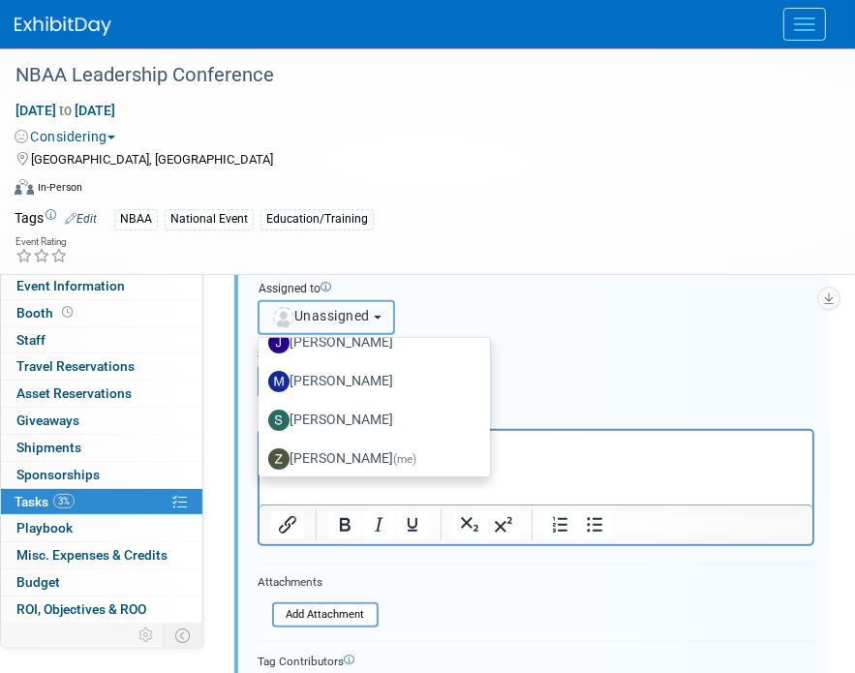
scroll to position [339, 0]
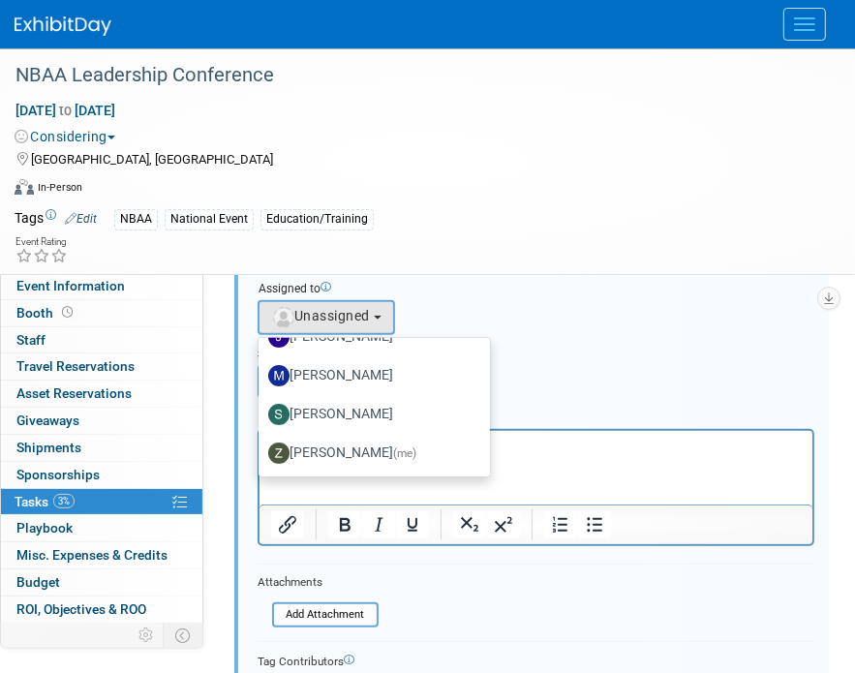
click at [359, 454] on label "Zoe Graham (me)" at bounding box center [369, 453] width 202 height 31
click at [262, 454] on input "Zoe Graham (me)" at bounding box center [255, 451] width 13 height 13
select select "1d43384b-a4a5-4201-b9de-6c21ef443ba6"
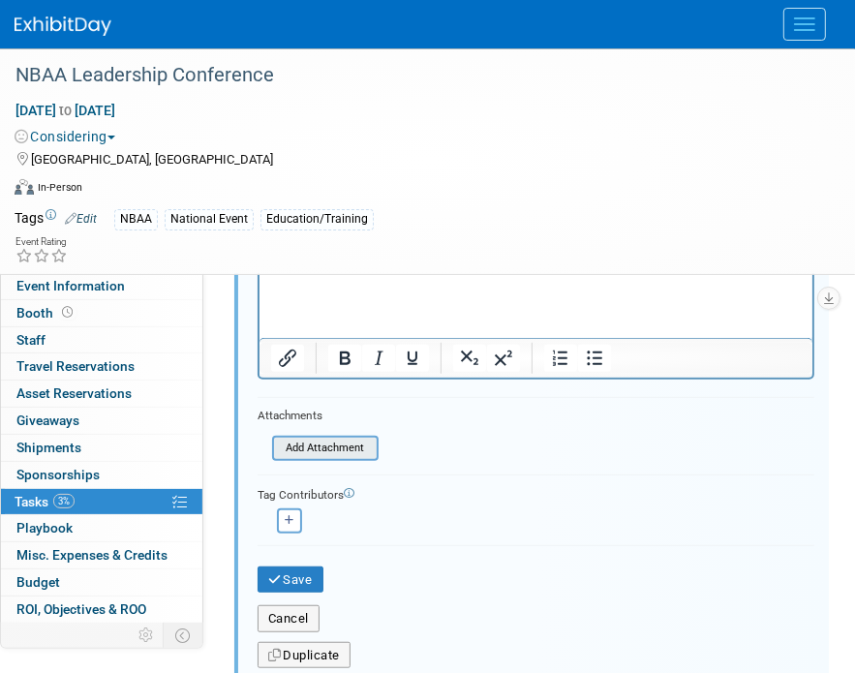
scroll to position [496, 0]
click at [301, 578] on button "Save" at bounding box center [291, 579] width 66 height 27
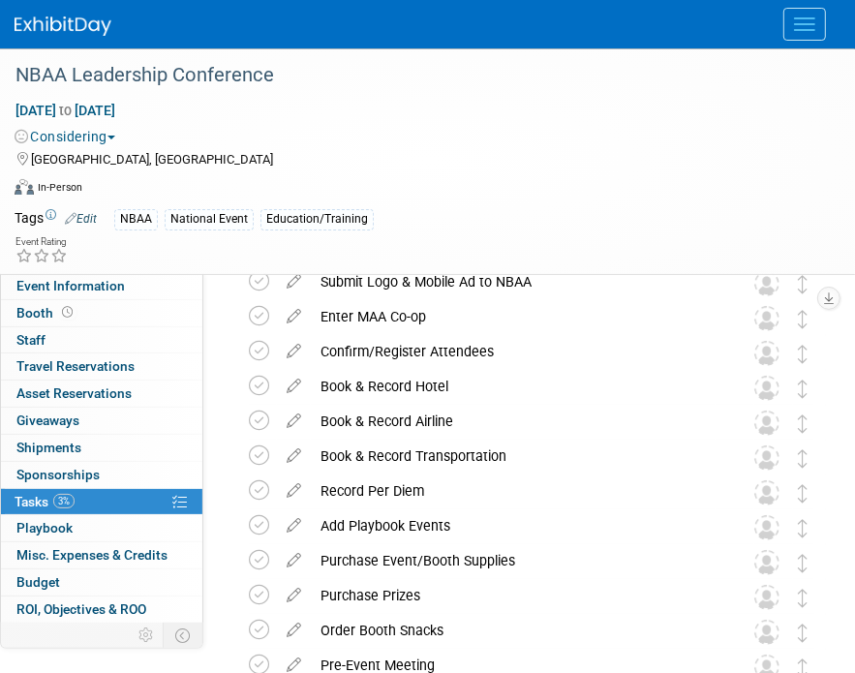
scroll to position [0, 0]
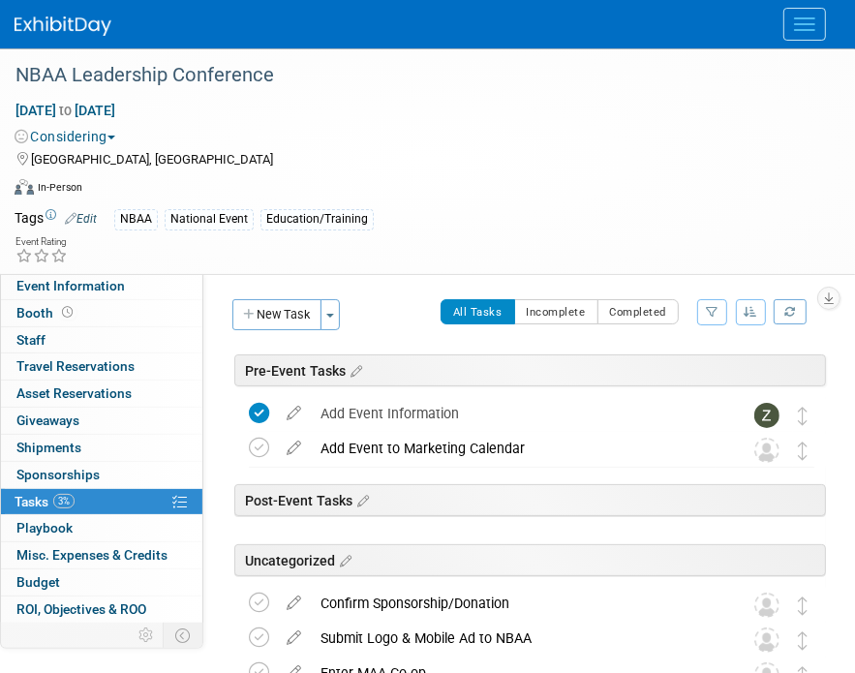
click at [786, 14] on button "Menu" at bounding box center [805, 24] width 43 height 33
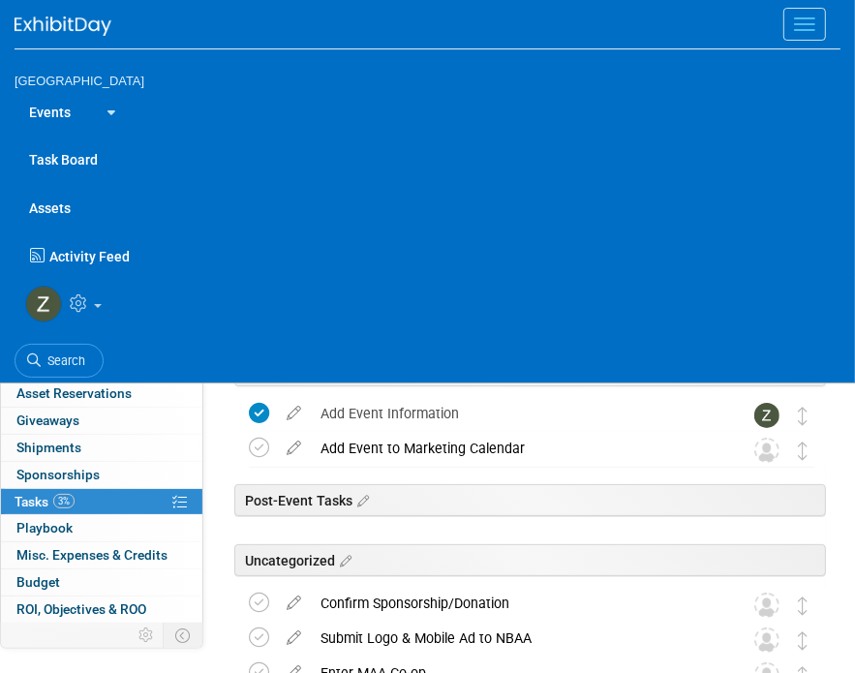
click at [59, 110] on link "Events" at bounding box center [50, 111] width 71 height 48
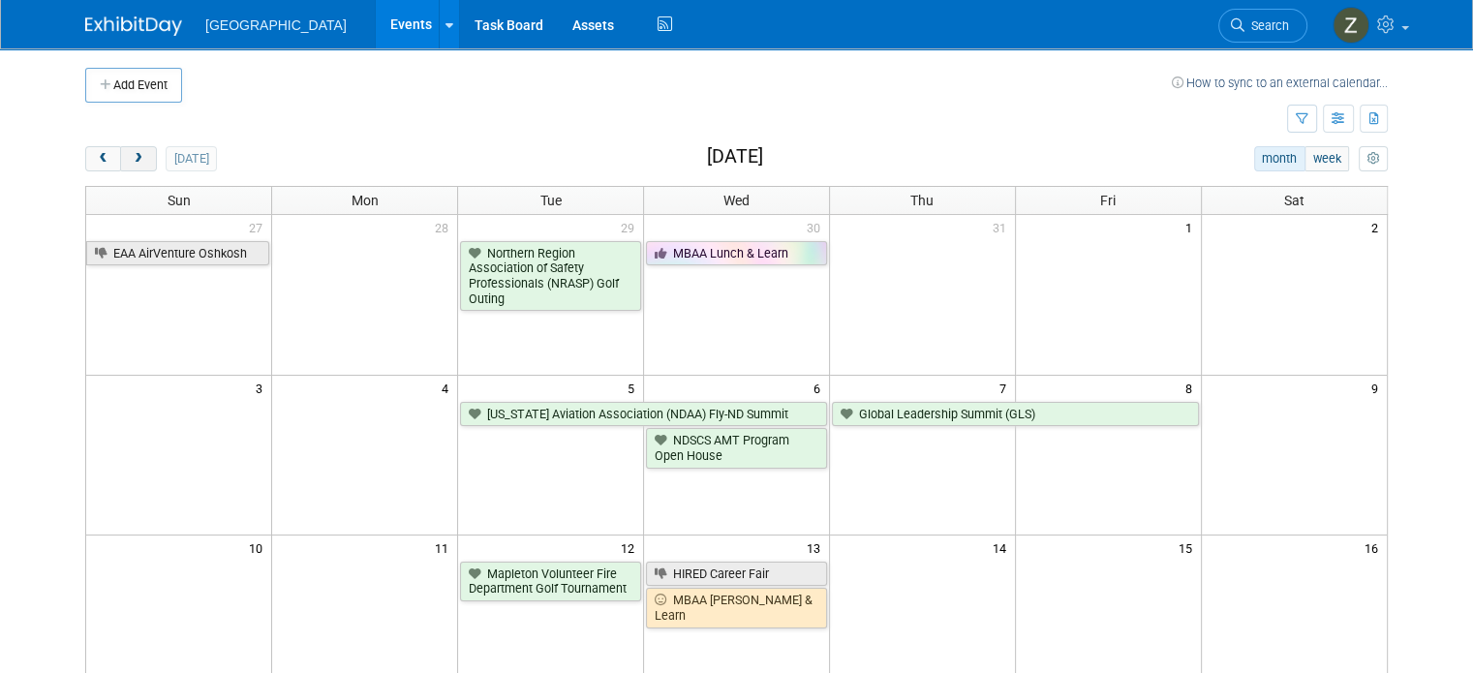
click at [129, 157] on button "next" at bounding box center [138, 158] width 36 height 25
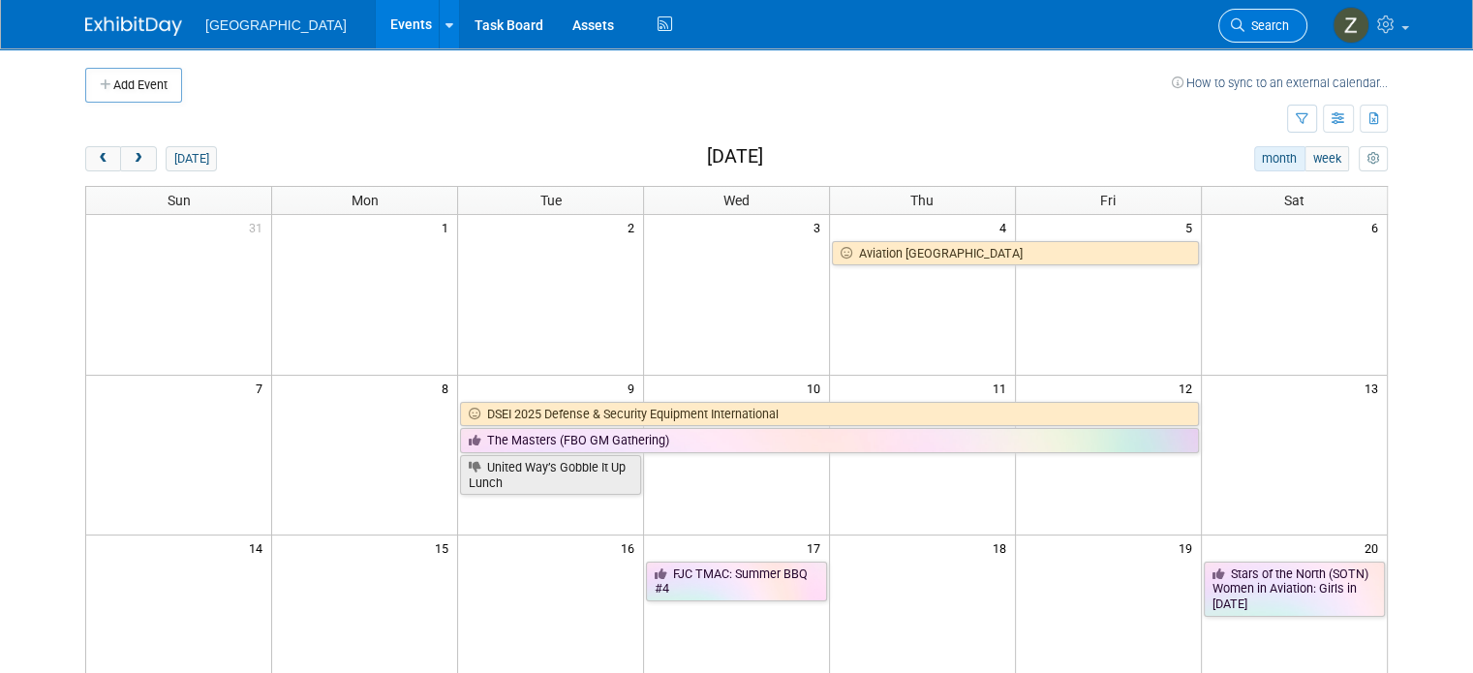
click at [854, 35] on link "Search" at bounding box center [1262, 26] width 89 height 34
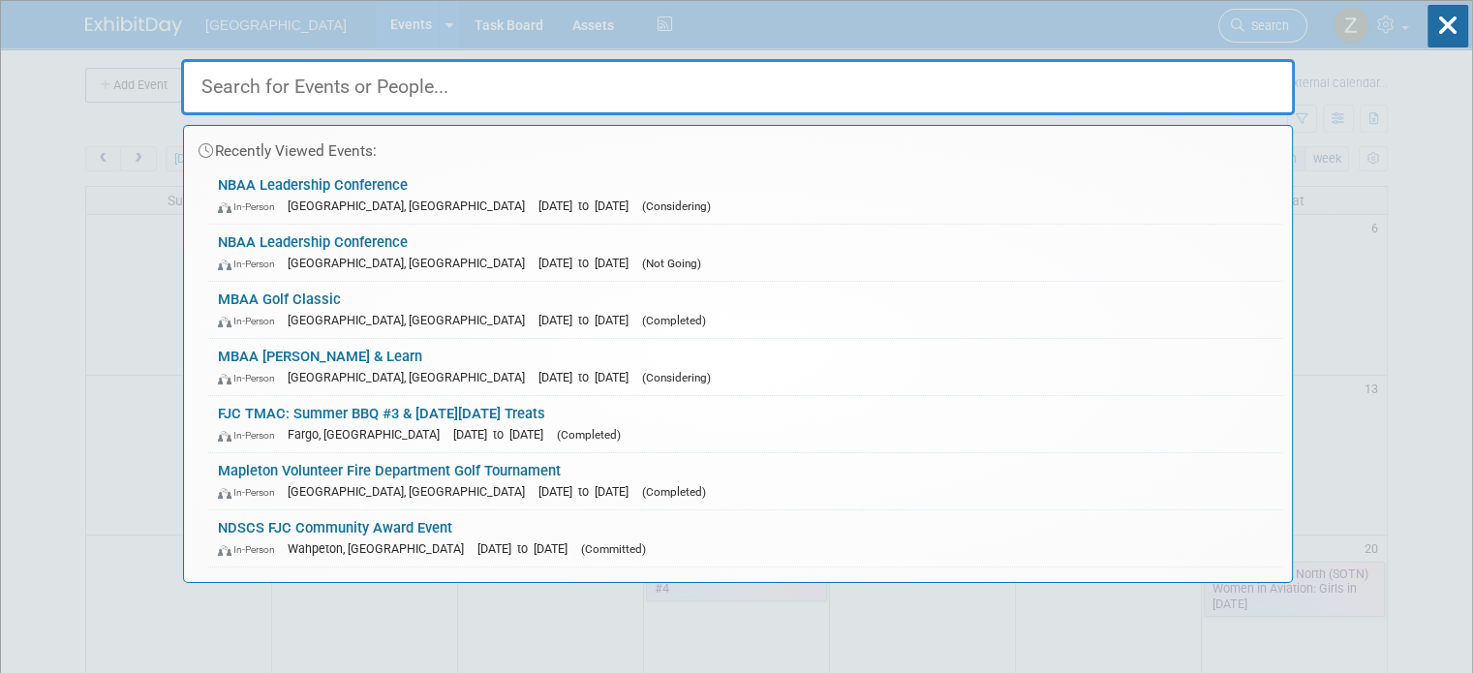
type input "d"
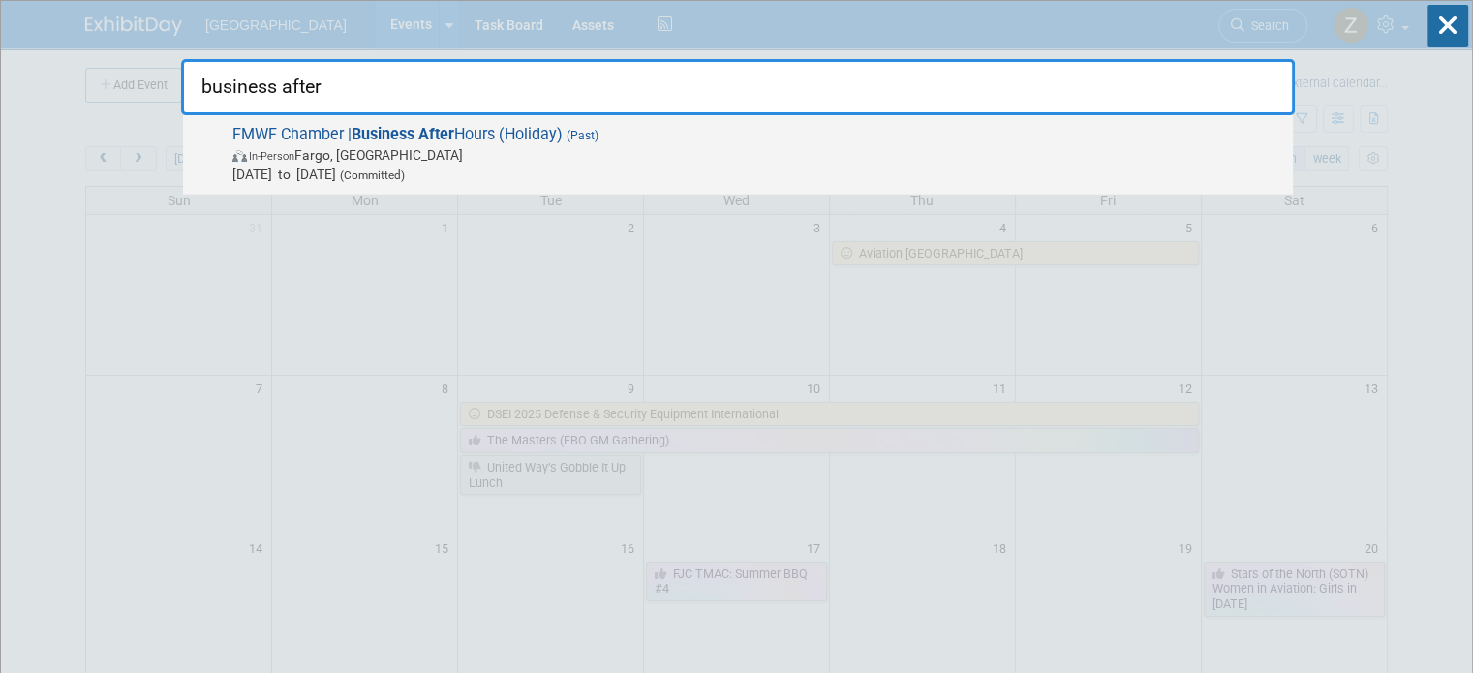
type input "business after"
click at [463, 146] on span "In-Person Fargo, [GEOGRAPHIC_DATA]" at bounding box center [757, 154] width 1051 height 19
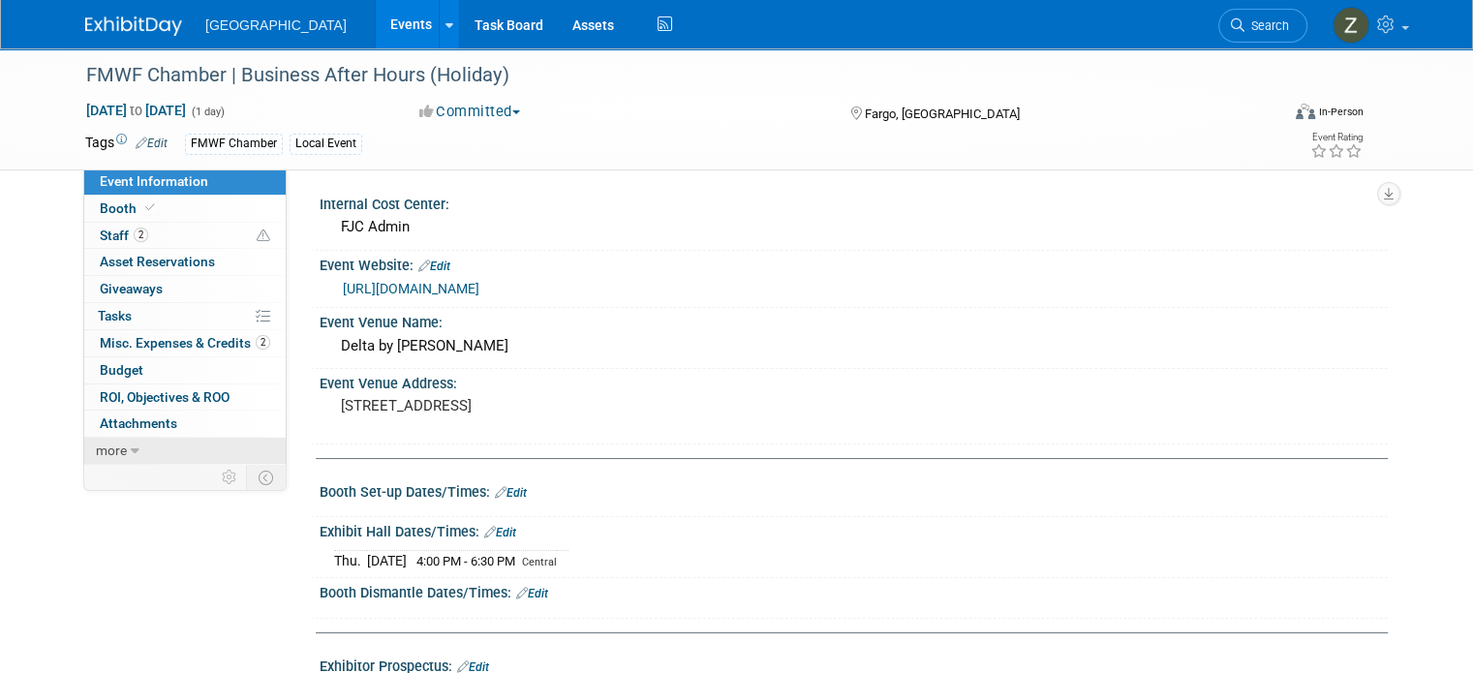
click at [186, 443] on link "more" at bounding box center [184, 451] width 201 height 26
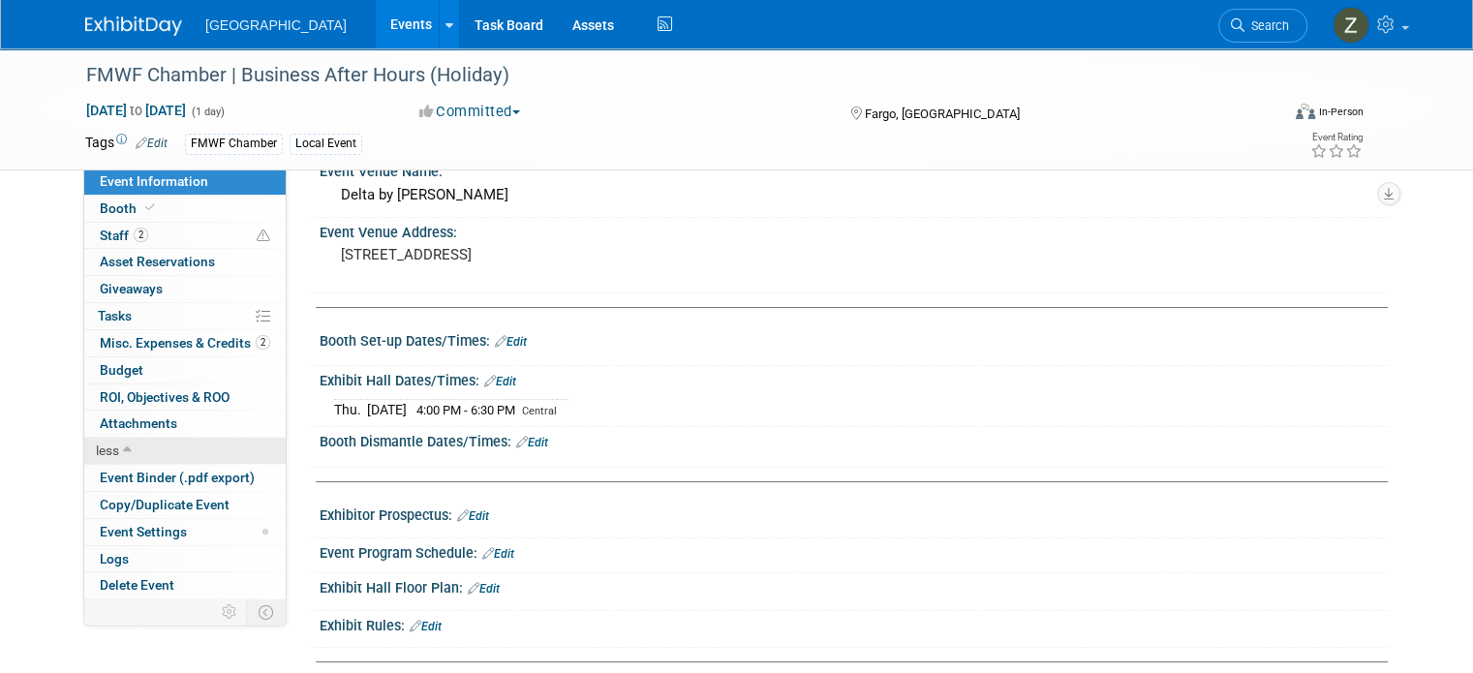
scroll to position [182, 0]
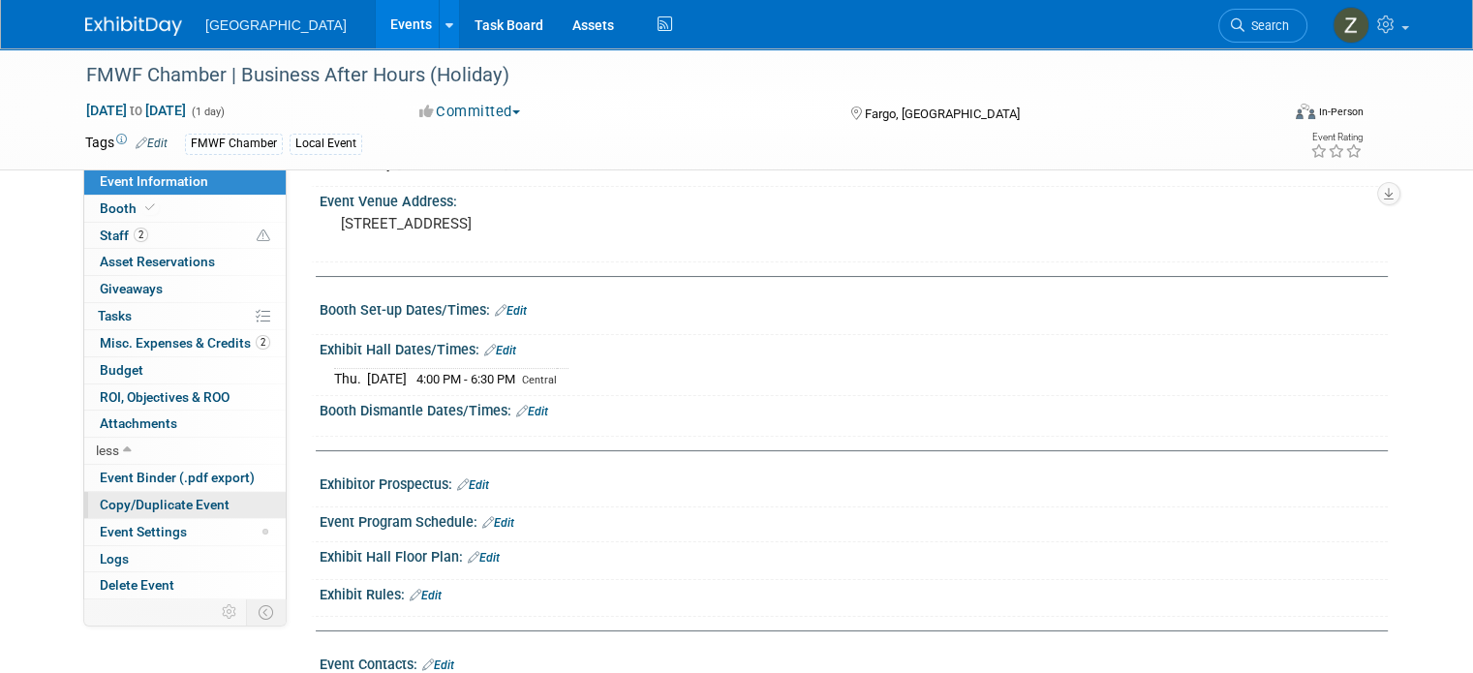
click at [179, 504] on span "Copy/Duplicate Event" at bounding box center [165, 504] width 130 height 15
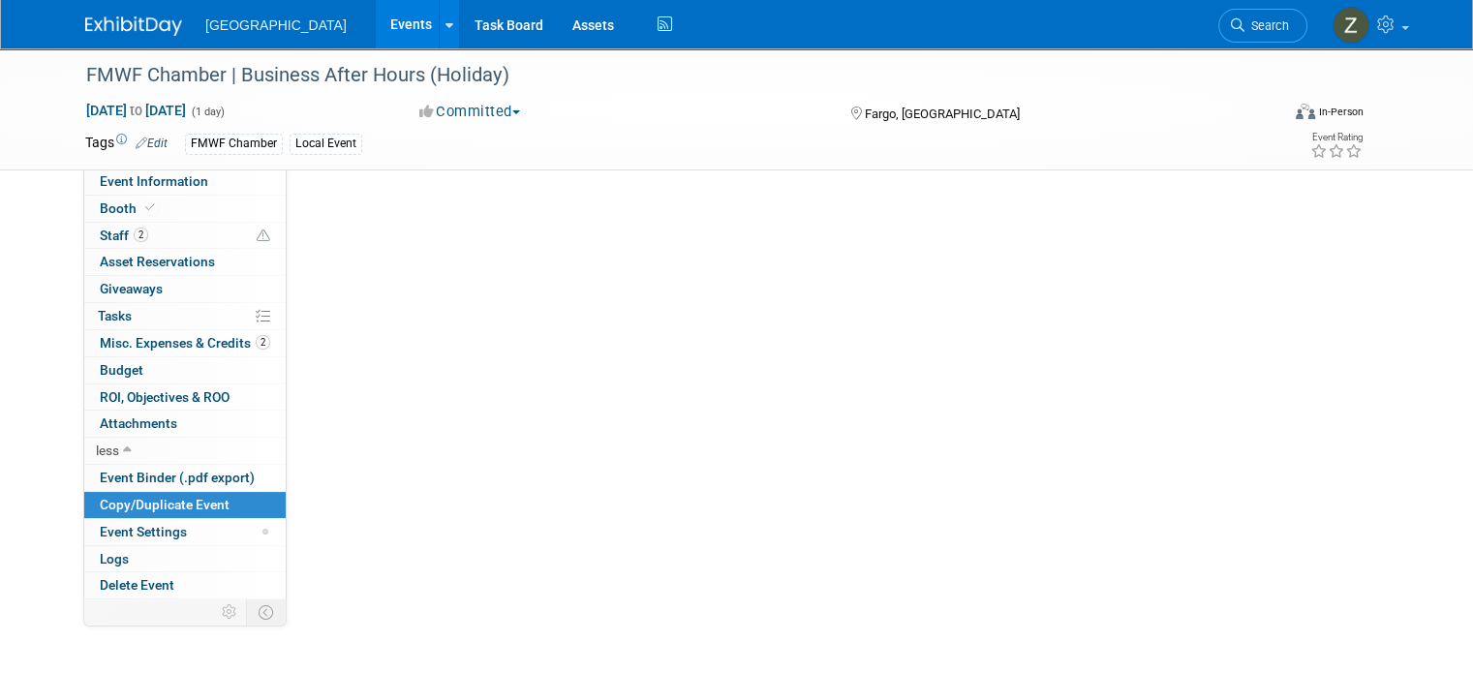
scroll to position [0, 0]
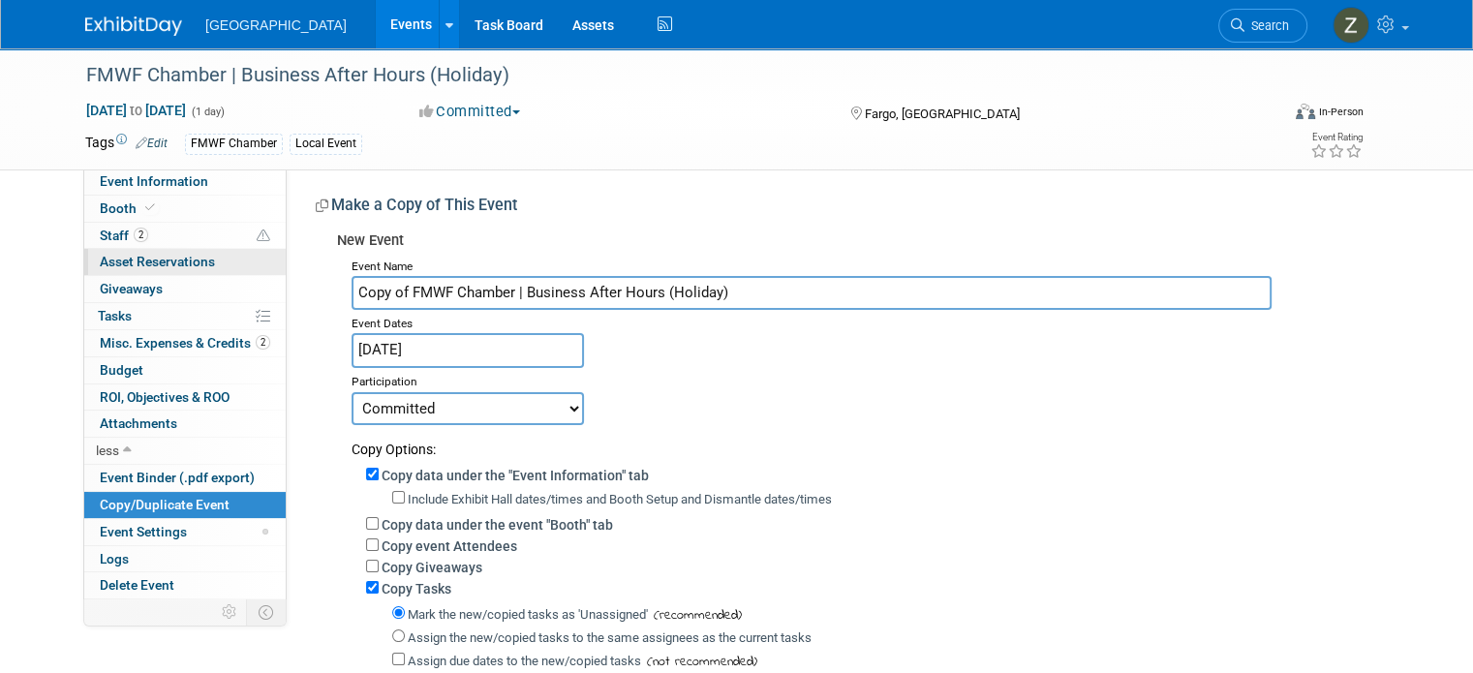
drag, startPoint x: 393, startPoint y: 291, endPoint x: 227, endPoint y: 266, distance: 168.3
click at [227, 266] on div "Event Information Event Info Booth Booth 2 Staff 2 Staff 0 Asset Reservations 0…" at bounding box center [737, 420] width 1332 height 744
type input "FMWF Chamber | Business After Hours (Holiday)"
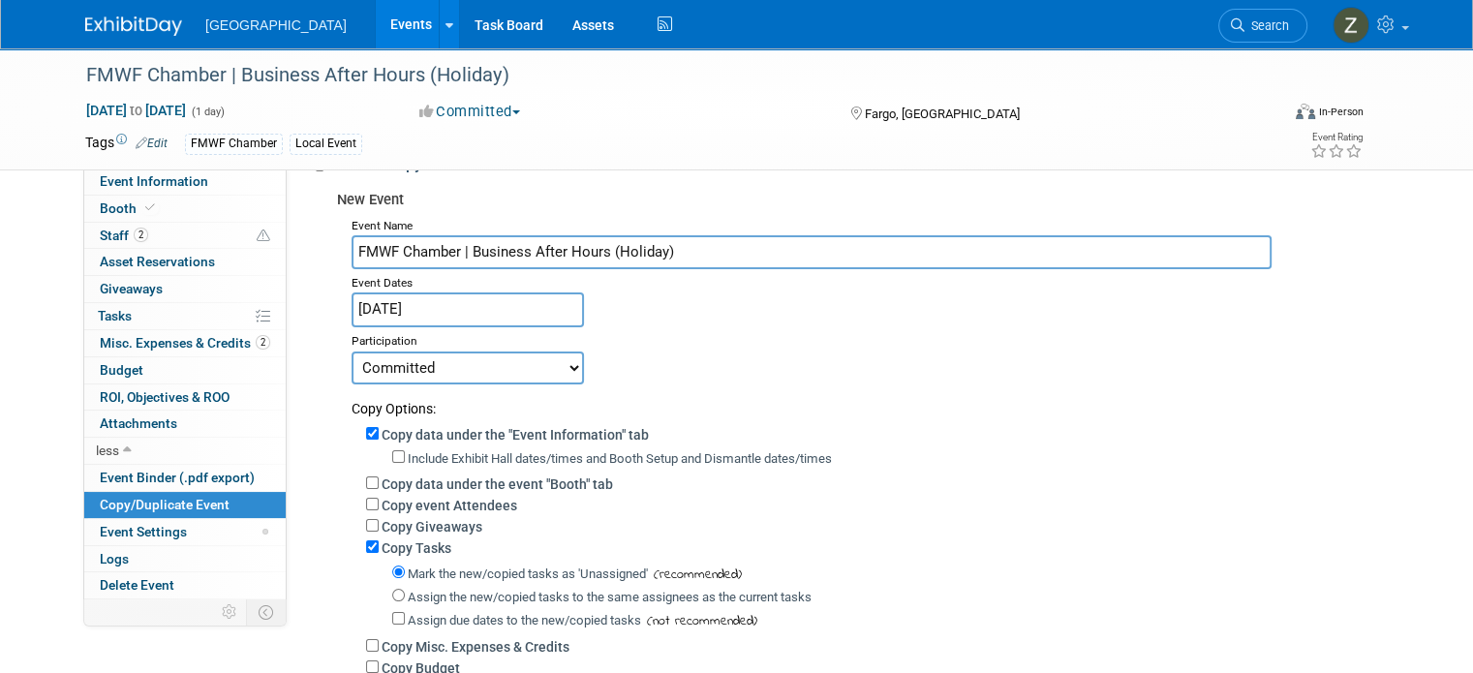
scroll to position [40, 0]
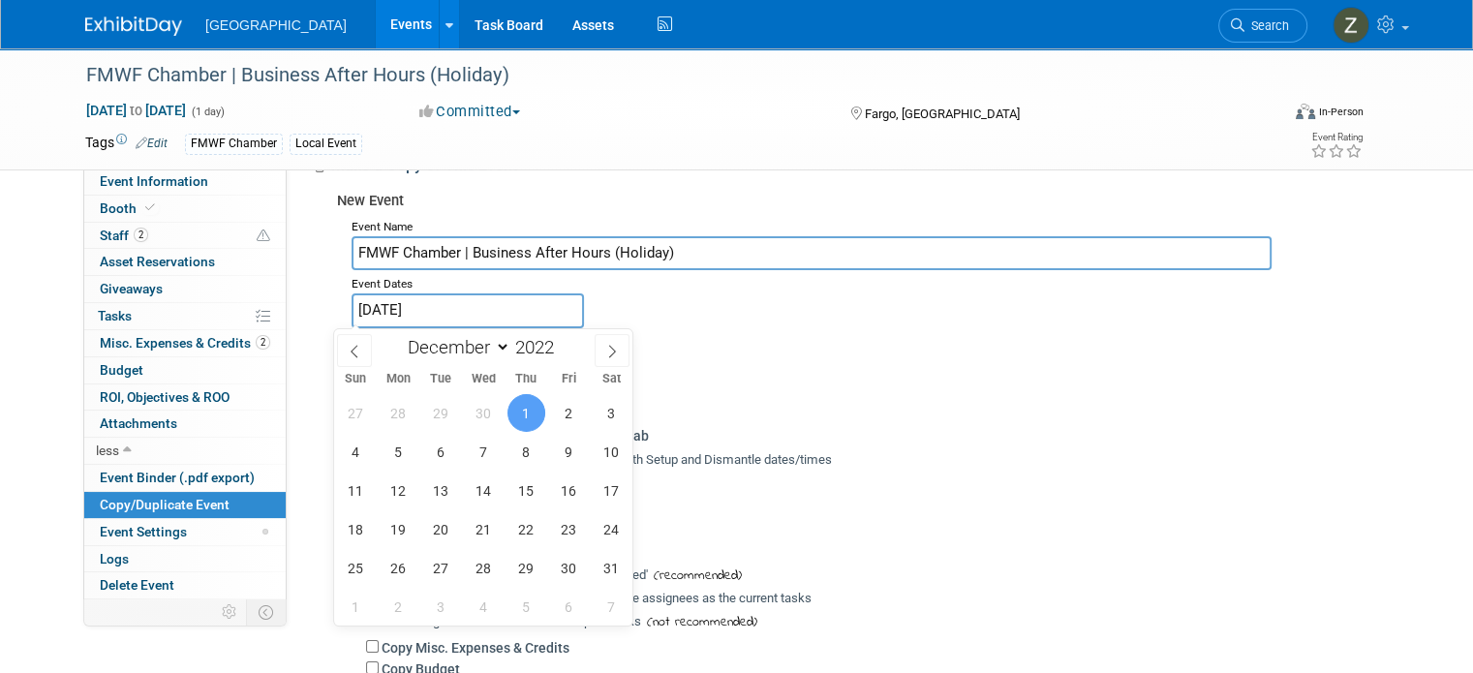
click at [428, 302] on input "[DATE]" at bounding box center [468, 310] width 232 height 34
click at [565, 334] on div "January February March April May June July August September October November [D…" at bounding box center [484, 345] width 224 height 33
click at [559, 339] on span at bounding box center [562, 342] width 14 height 12
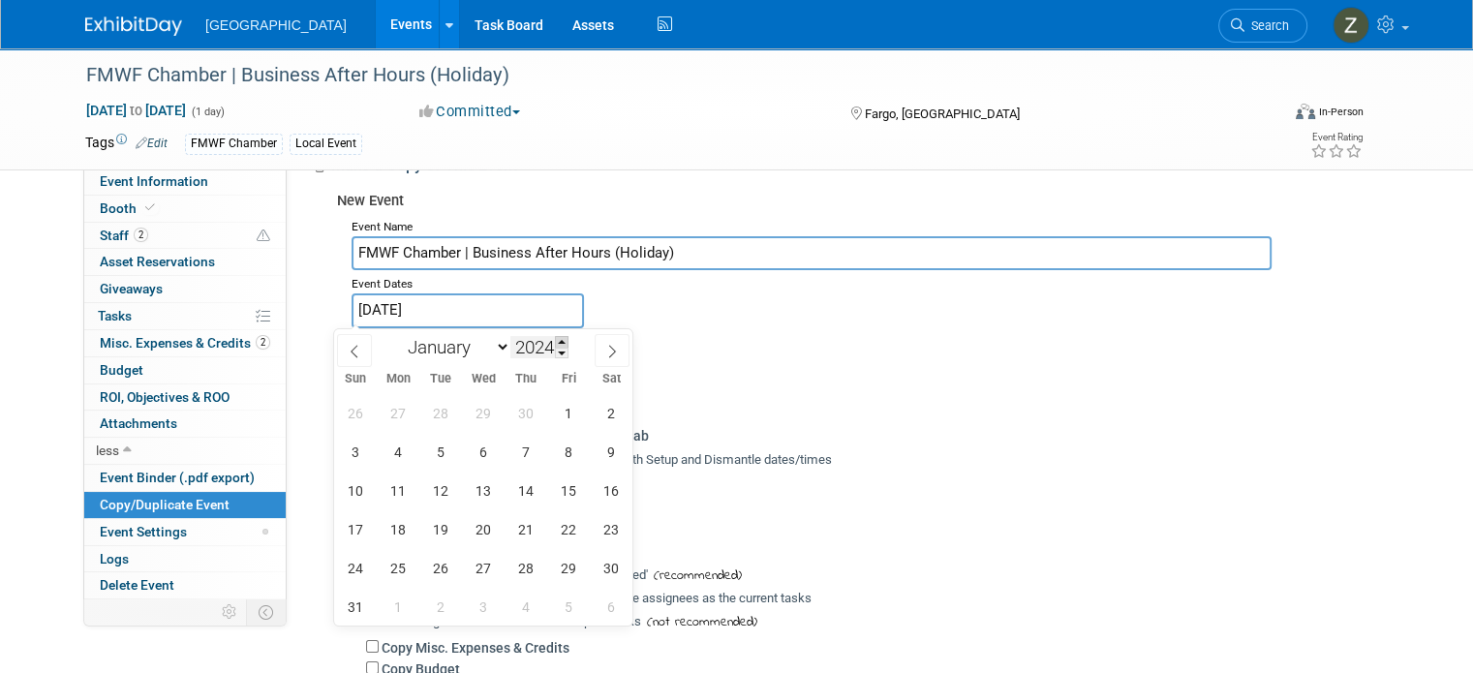
type input "2025"
click at [525, 452] on span "11" at bounding box center [527, 452] width 38 height 38
type input "[DATE]"
click at [523, 458] on span "11" at bounding box center [527, 452] width 38 height 38
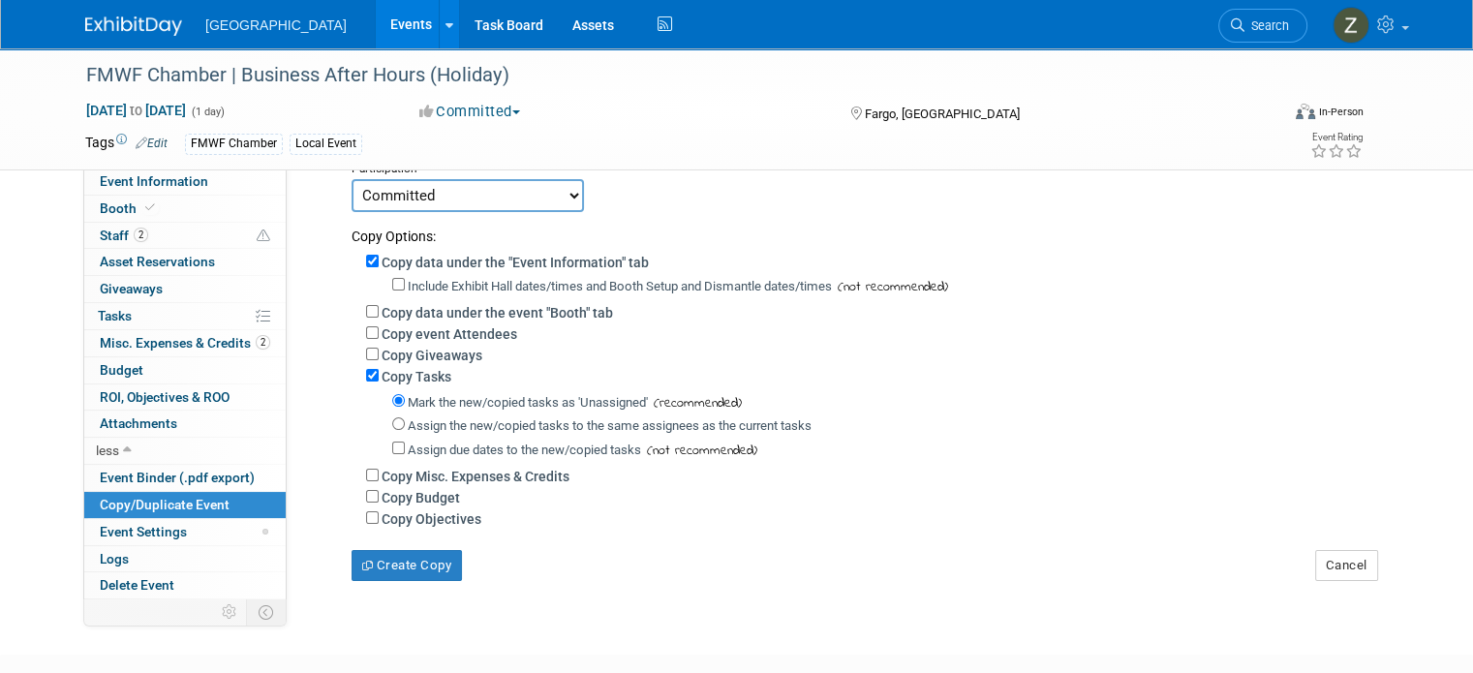
scroll to position [214, 0]
click at [422, 491] on label "Copy Budget" at bounding box center [421, 496] width 78 height 15
click at [379, 491] on input "Copy Budget" at bounding box center [372, 495] width 13 height 13
checkbox input "true"
click at [419, 561] on button "Create Copy" at bounding box center [407, 564] width 110 height 31
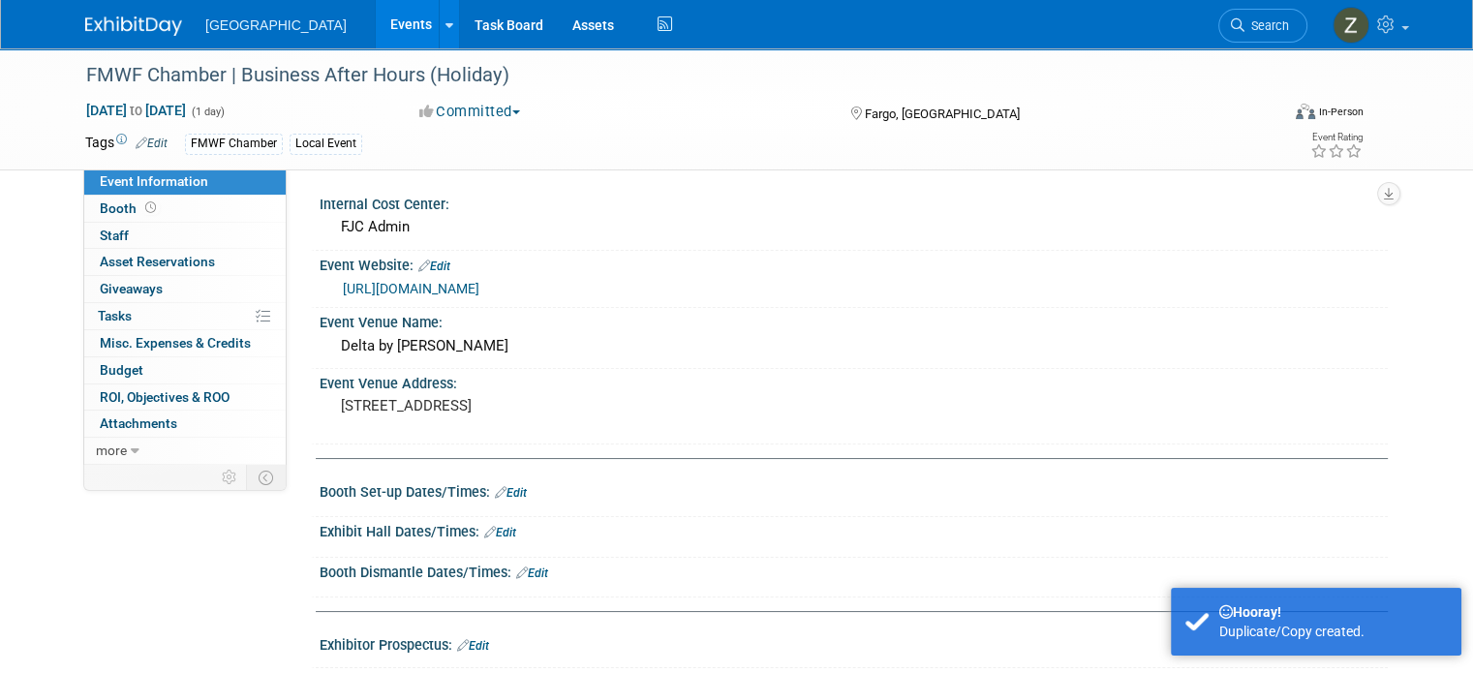
click at [505, 114] on button "Committed" at bounding box center [470, 112] width 115 height 20
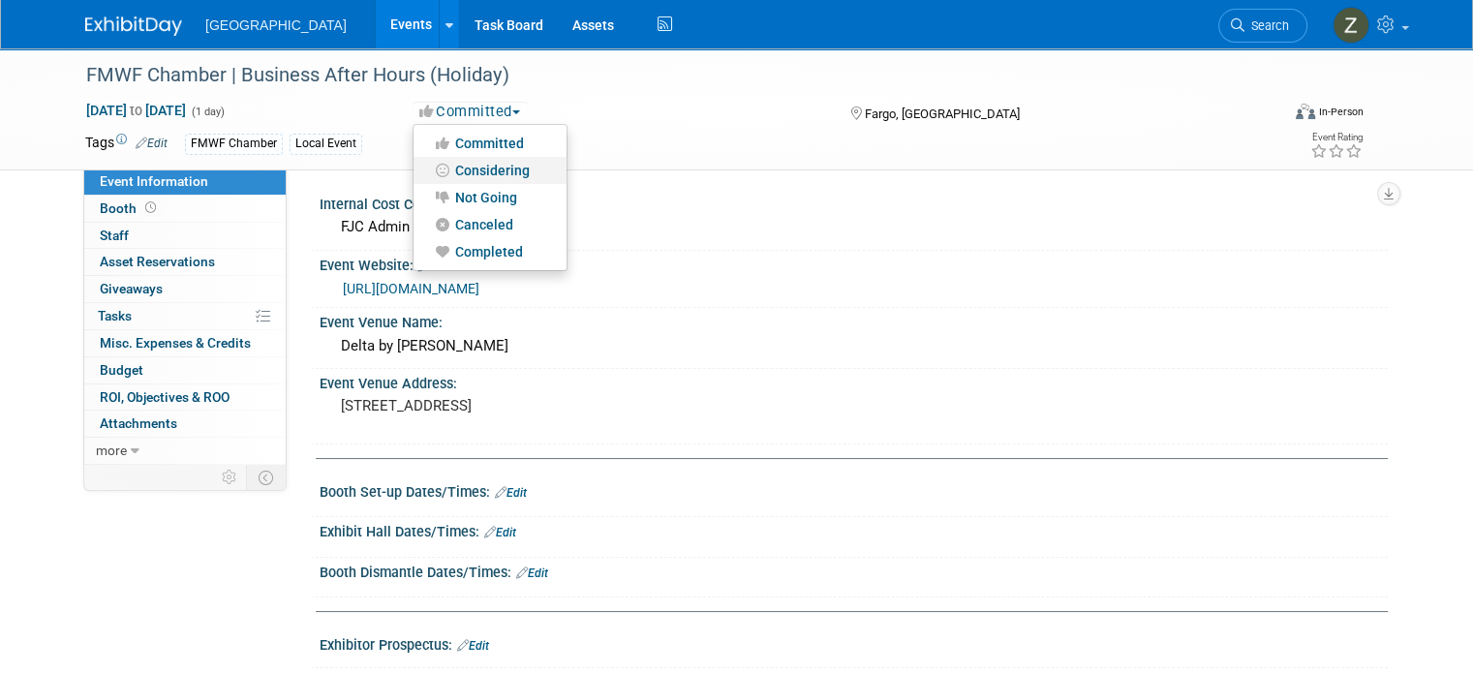
click at [494, 170] on link "Considering" at bounding box center [490, 170] width 153 height 27
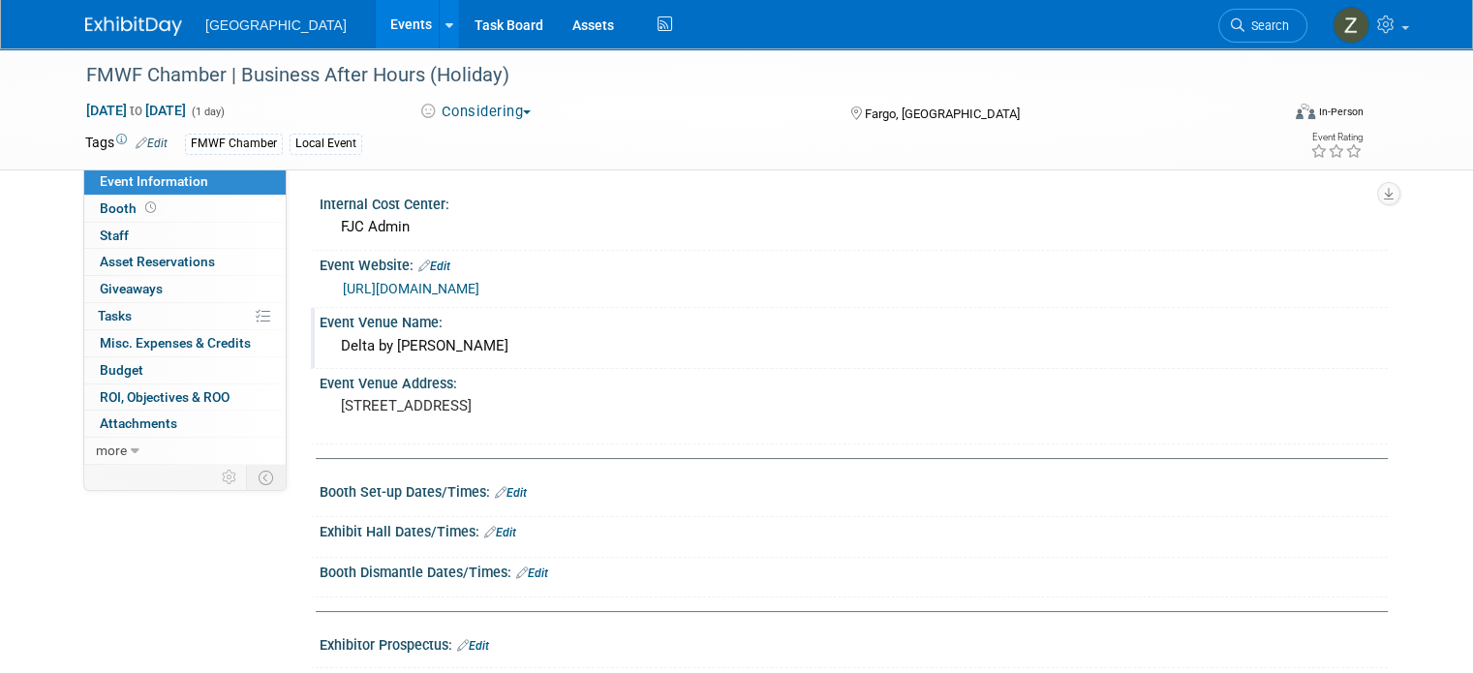
click at [454, 345] on div "Delta by [PERSON_NAME]" at bounding box center [853, 346] width 1039 height 30
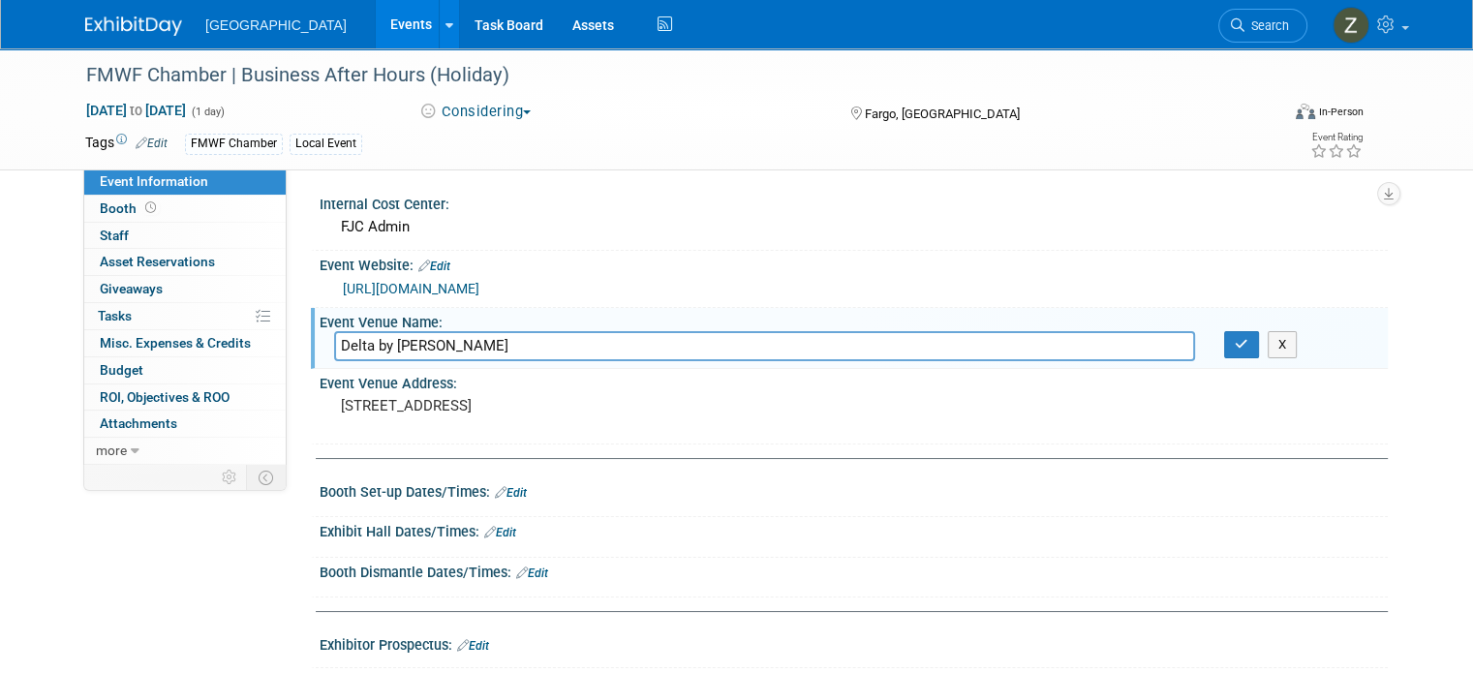
click at [419, 262] on link "Edit" at bounding box center [434, 267] width 32 height 14
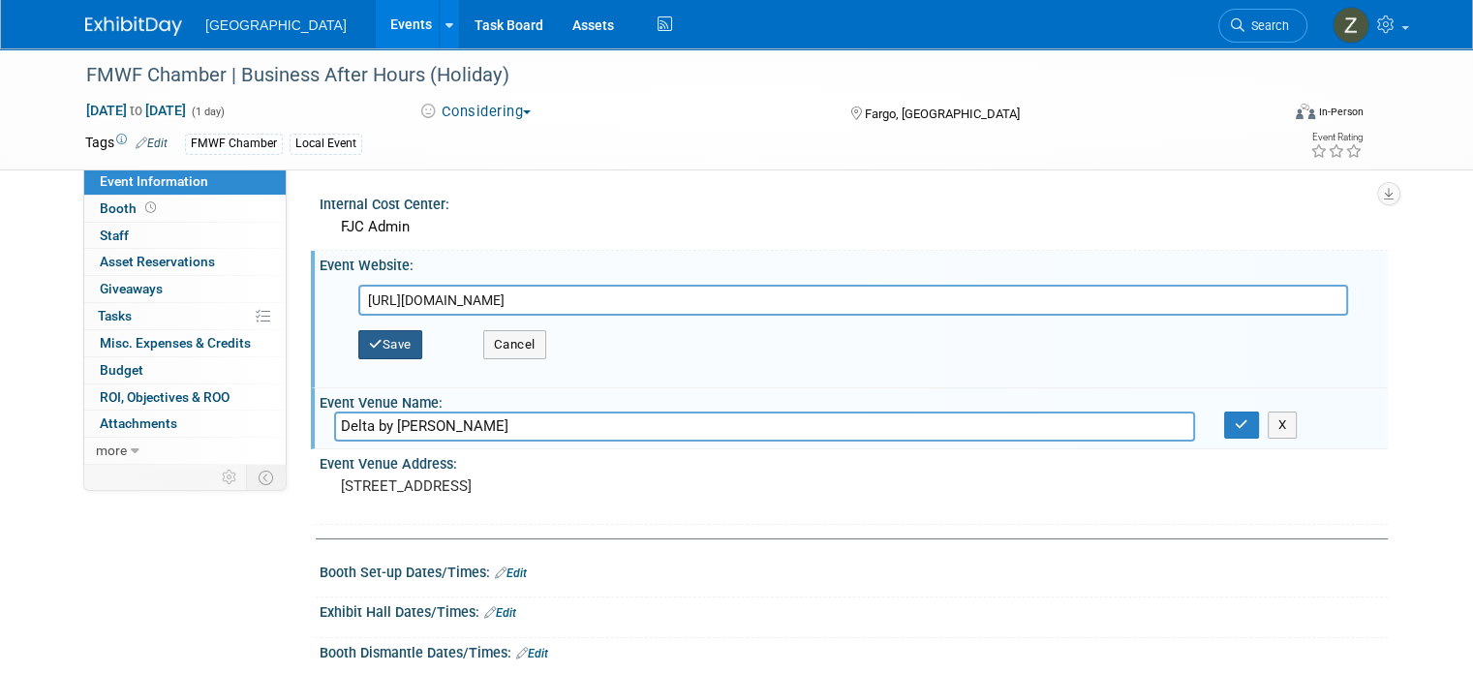
type input "[URL][DOMAIN_NAME]"
click at [376, 348] on button "Save" at bounding box center [390, 344] width 64 height 29
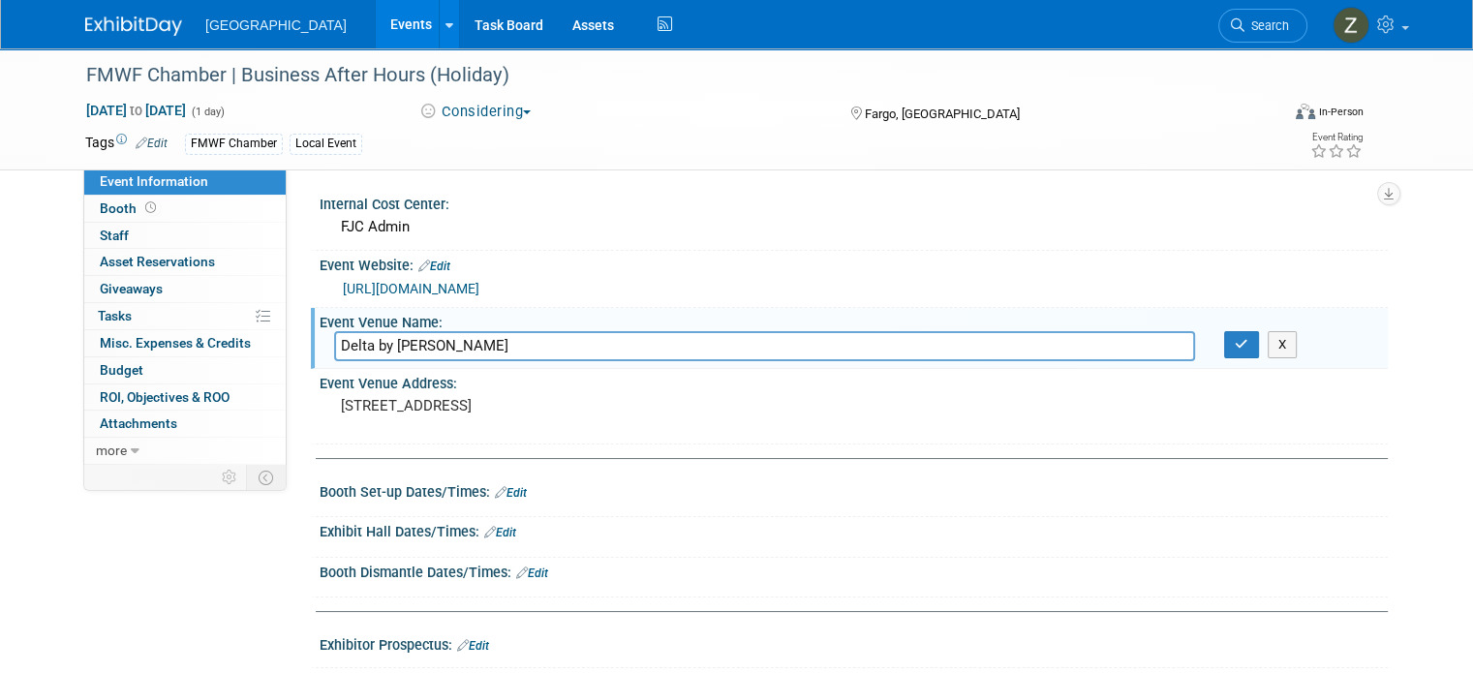
scroll to position [132, 0]
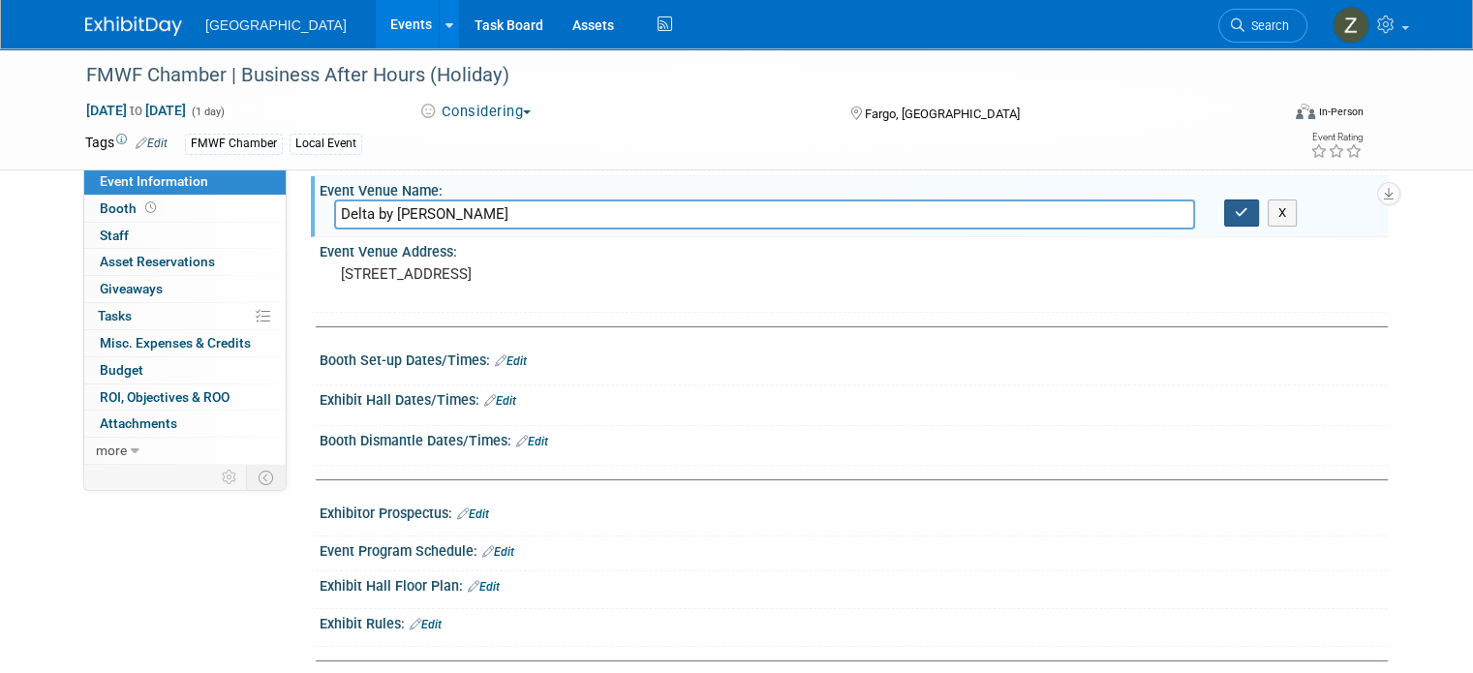
click at [1239, 215] on button "button" at bounding box center [1241, 213] width 35 height 27
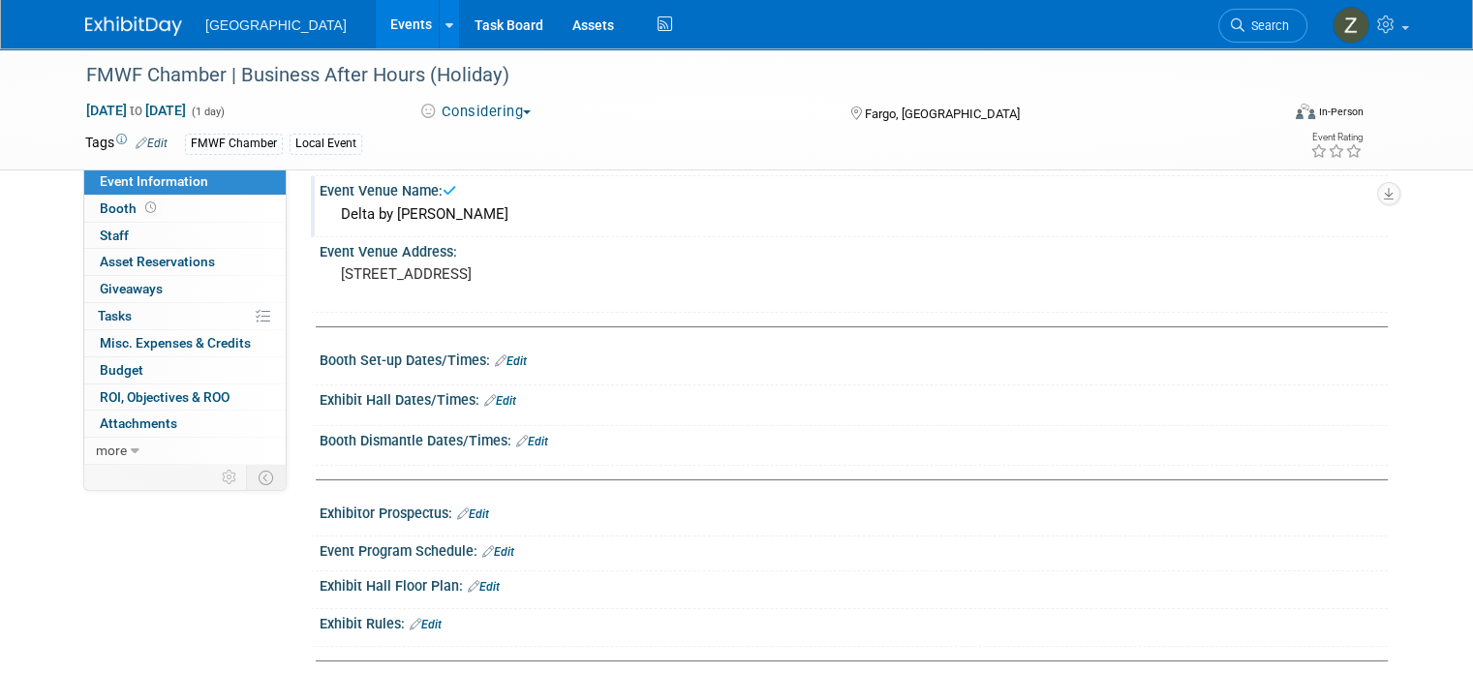
click at [490, 398] on link "Edit" at bounding box center [500, 401] width 32 height 14
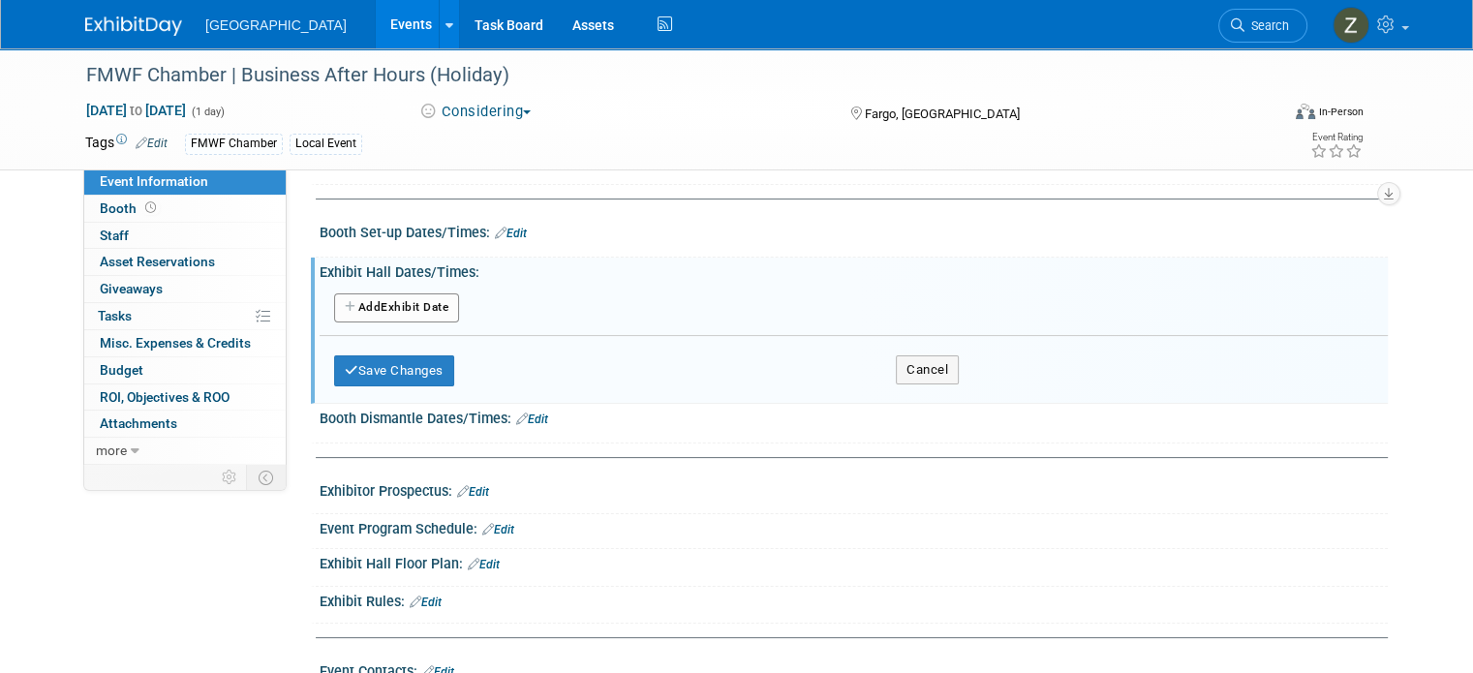
scroll to position [260, 0]
click at [385, 301] on button "Add Another Exhibit Date" at bounding box center [396, 307] width 125 height 29
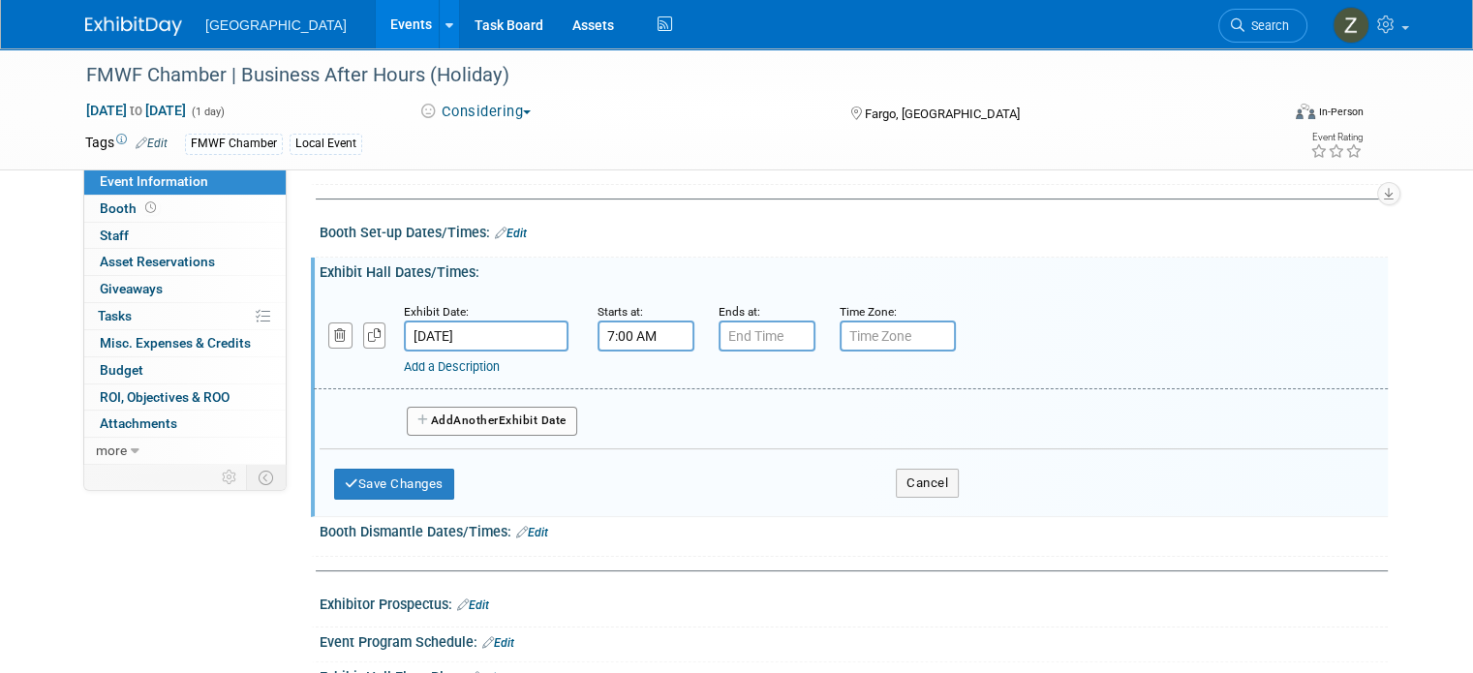
click at [645, 336] on input "7:00 AM" at bounding box center [646, 336] width 97 height 31
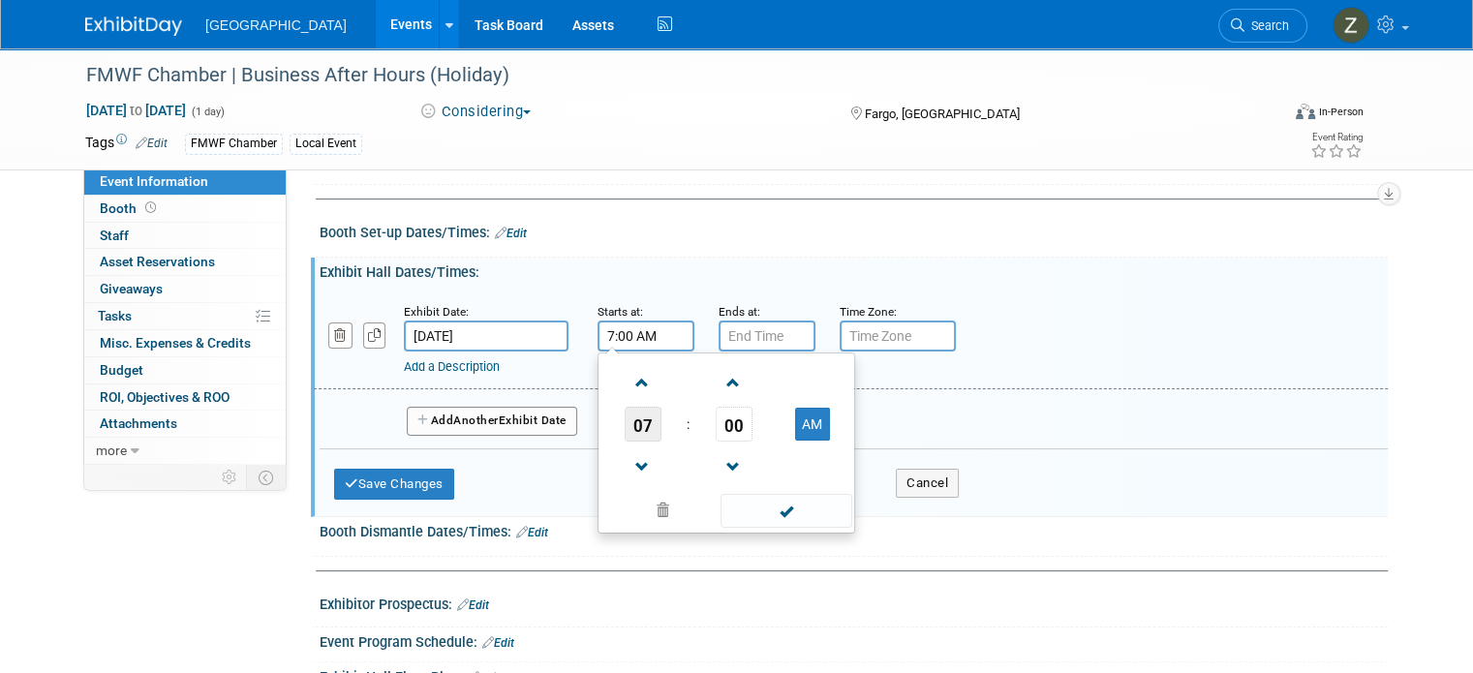
click at [625, 414] on span "07" at bounding box center [643, 424] width 37 height 35
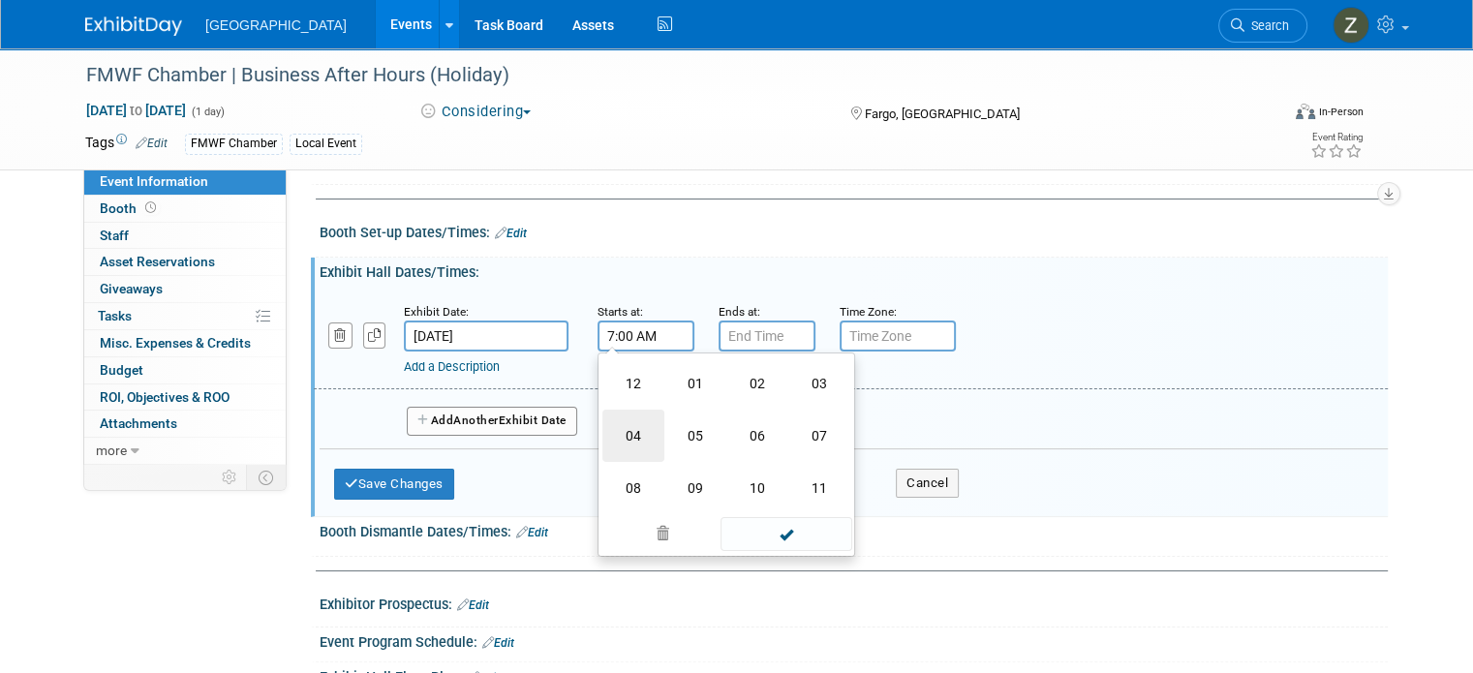
click at [620, 418] on td "04" at bounding box center [633, 436] width 62 height 52
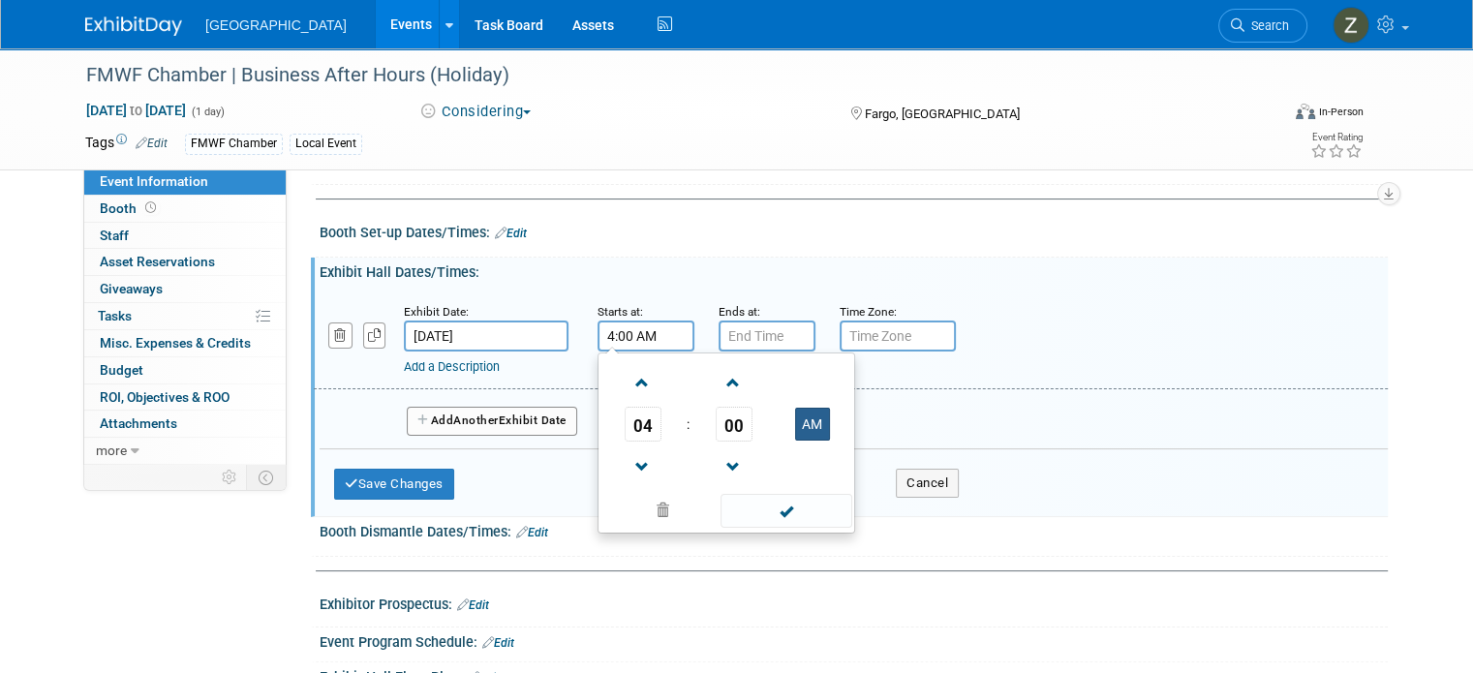
click at [798, 414] on button "AM" at bounding box center [812, 424] width 35 height 33
type input "4:00 PM"
click at [752, 514] on span at bounding box center [786, 511] width 131 height 34
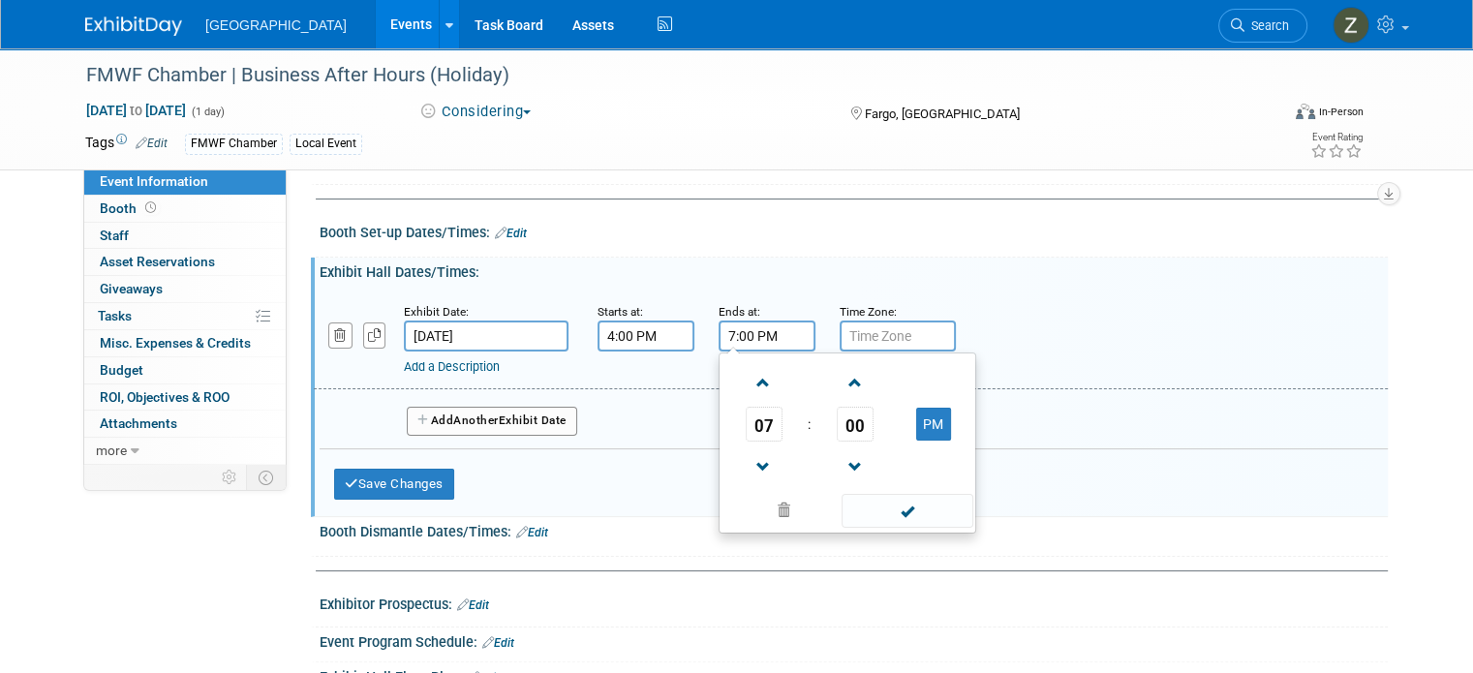
click at [736, 324] on input "7:00 PM" at bounding box center [767, 336] width 97 height 31
click at [748, 459] on span at bounding box center [764, 467] width 34 height 34
click at [837, 431] on span "00" at bounding box center [855, 424] width 37 height 35
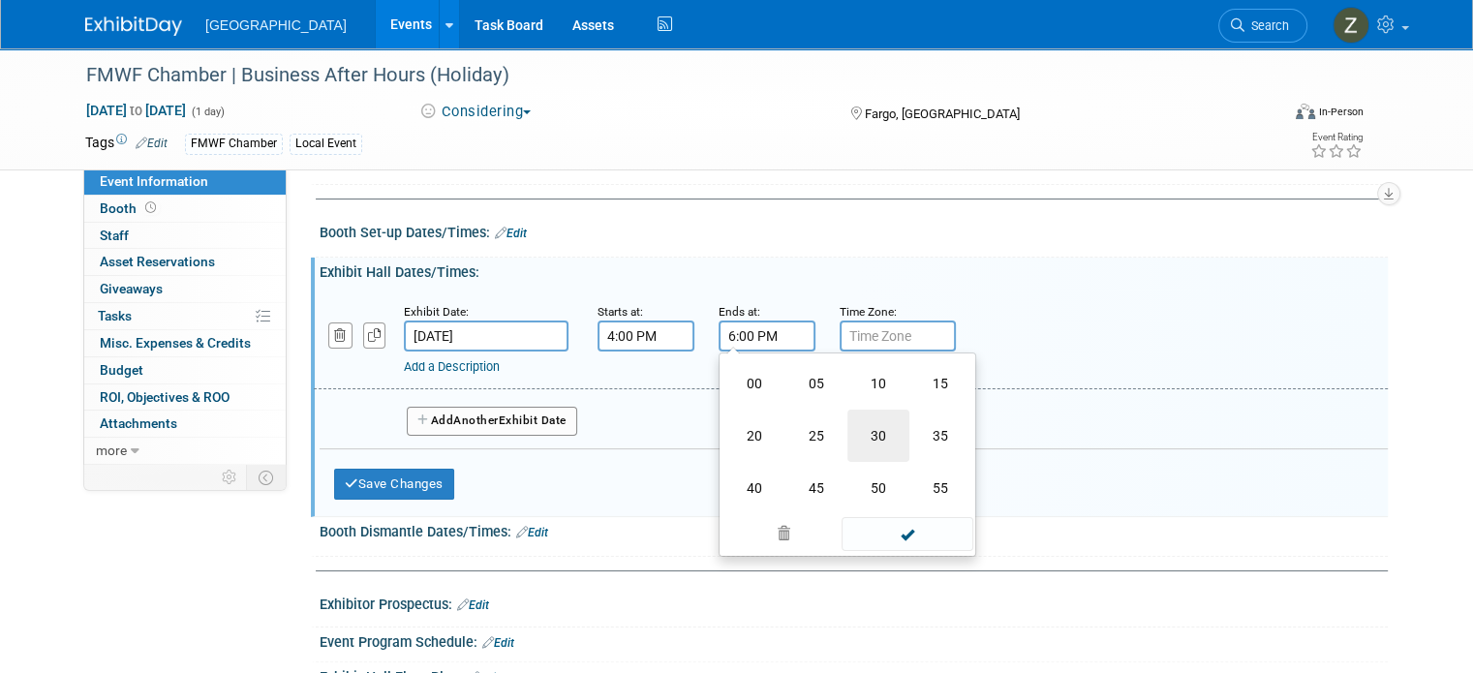
click at [848, 439] on td "30" at bounding box center [879, 436] width 62 height 52
type input "6:30 PM"
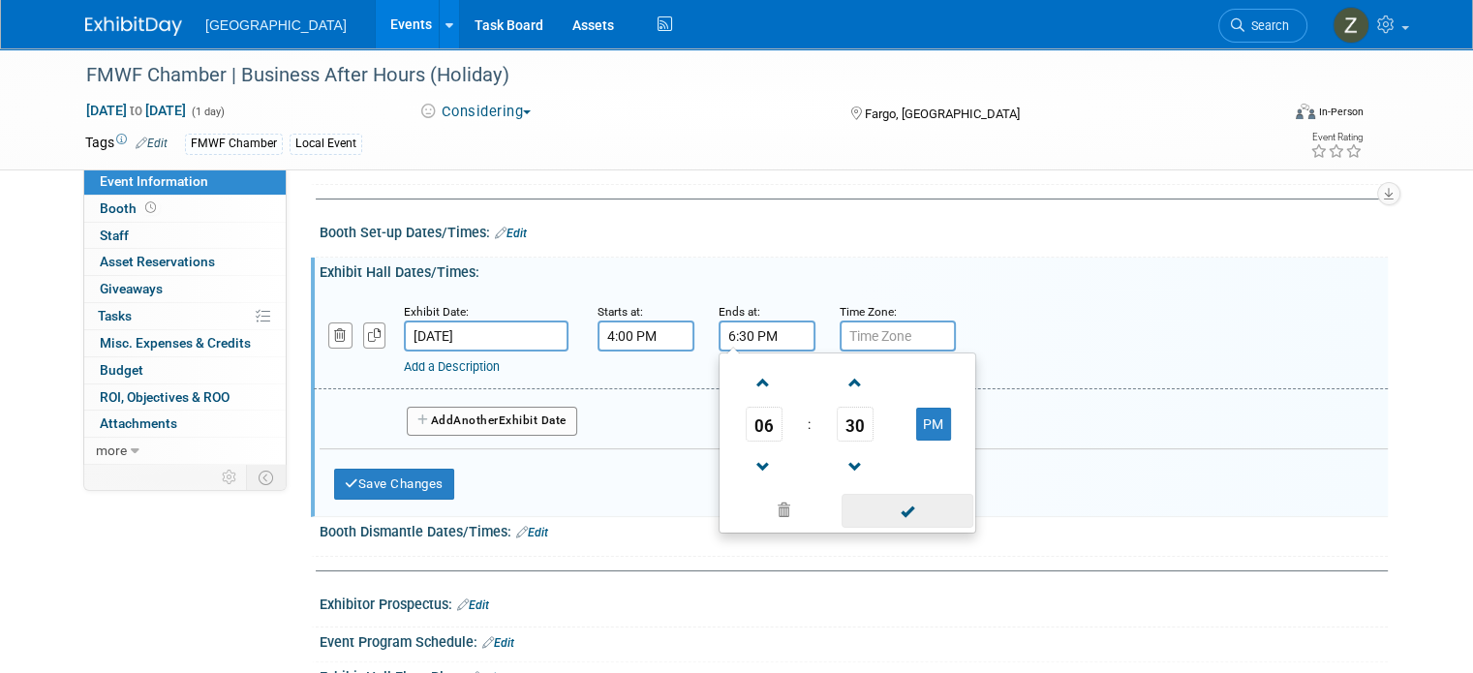
click at [853, 509] on span at bounding box center [907, 511] width 131 height 34
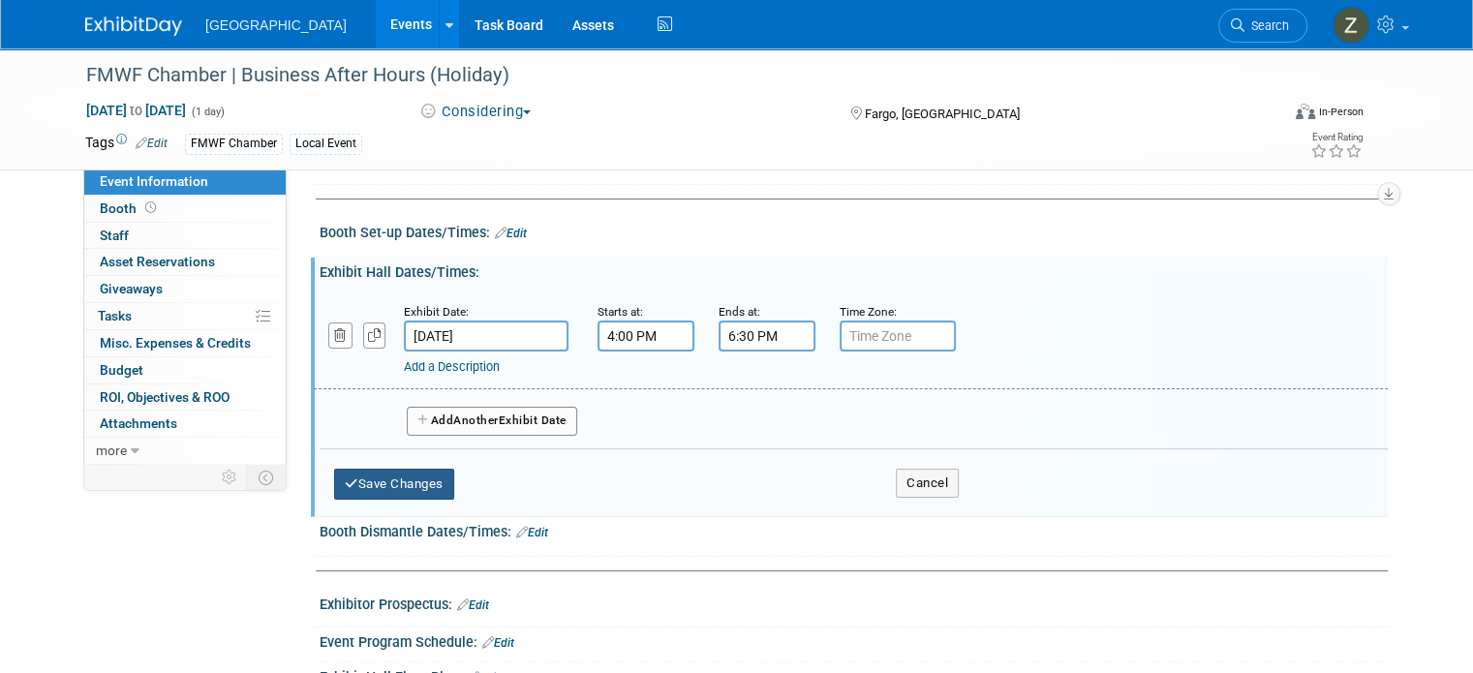
click at [376, 478] on button "Save Changes" at bounding box center [394, 484] width 120 height 31
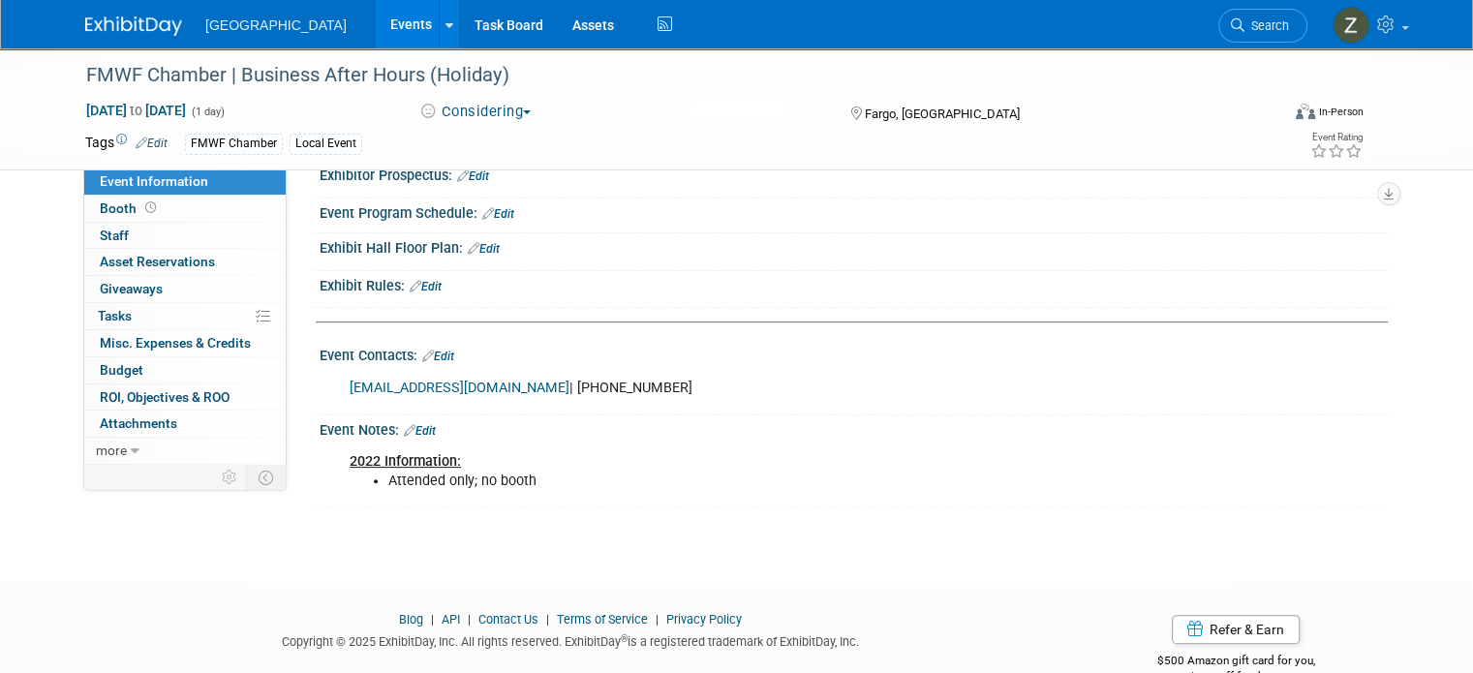
scroll to position [492, 0]
click at [415, 416] on div "Event Notes: Edit" at bounding box center [854, 427] width 1068 height 25
click at [412, 423] on link "Edit" at bounding box center [420, 430] width 32 height 14
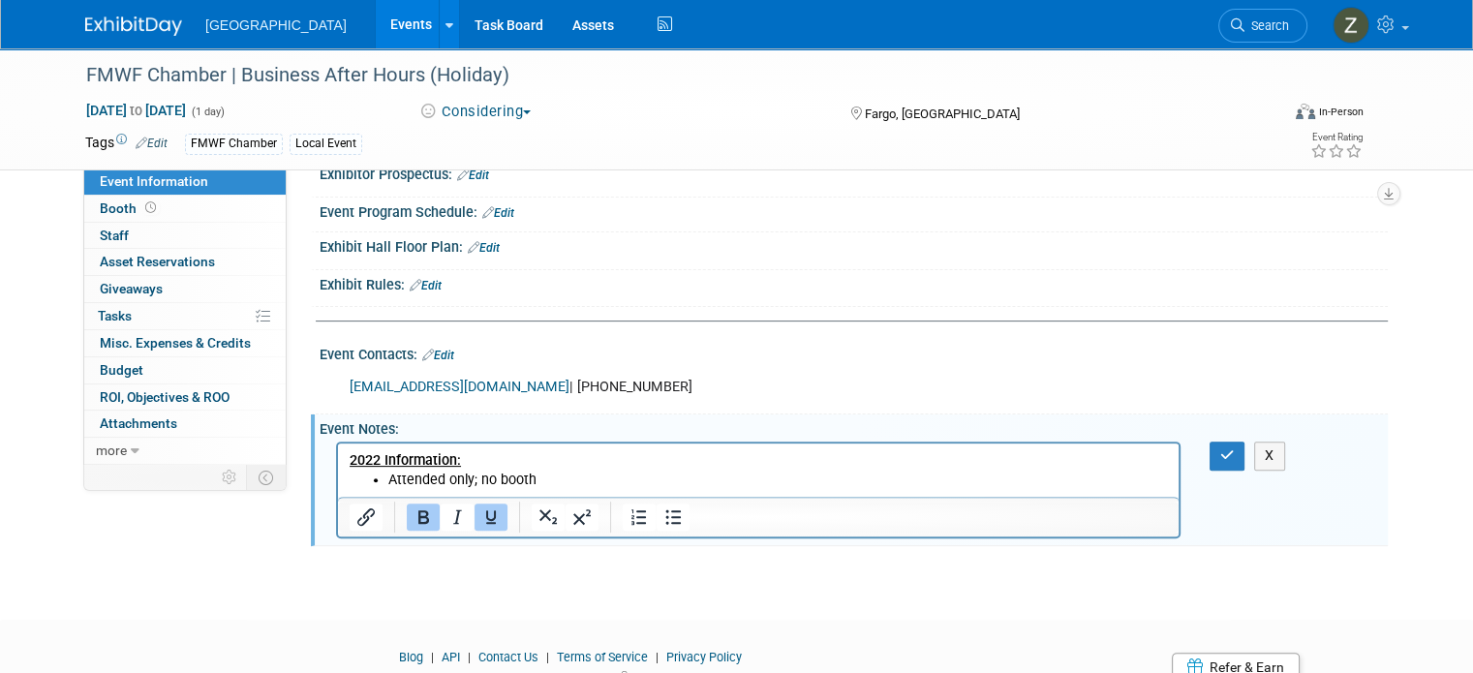
scroll to position [0, 0]
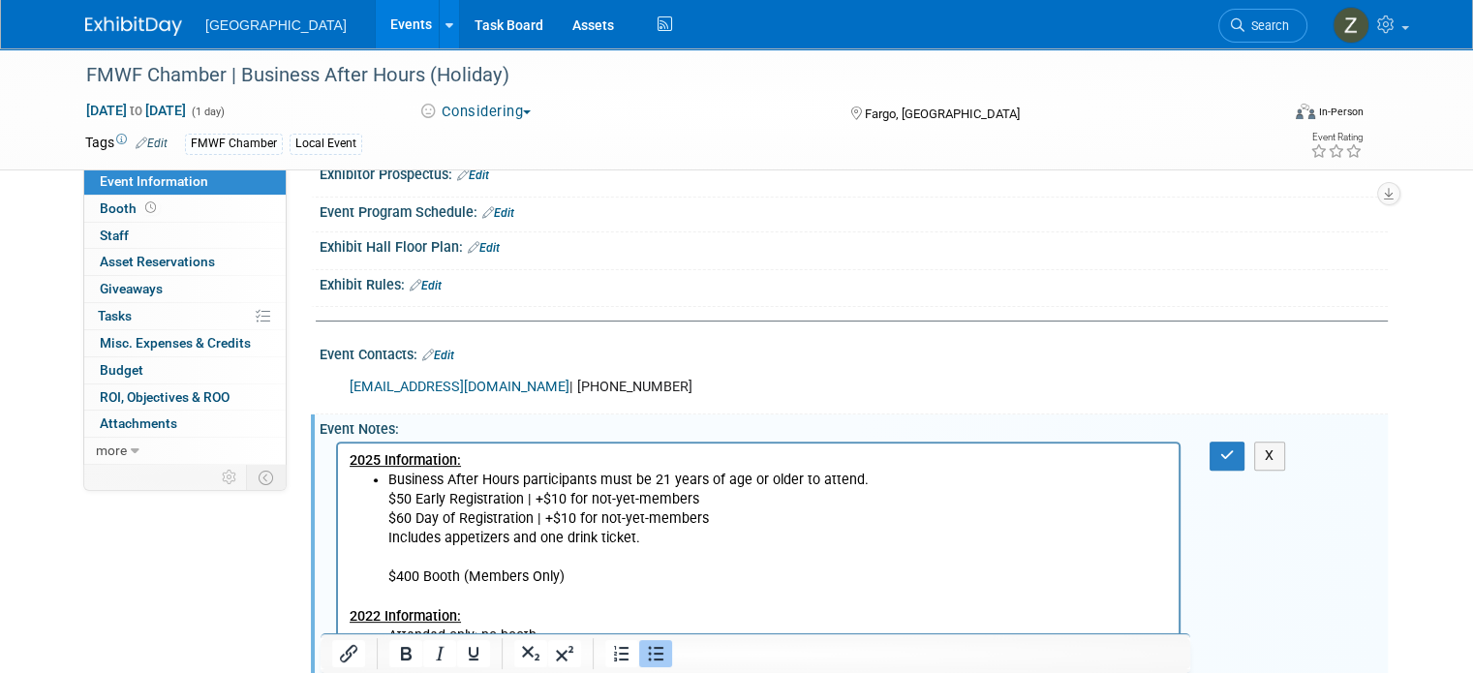
click at [672, 572] on p "Includes appetizers and one drink ticket. $400 Booth (Members Only)" at bounding box center [778, 558] width 780 height 58
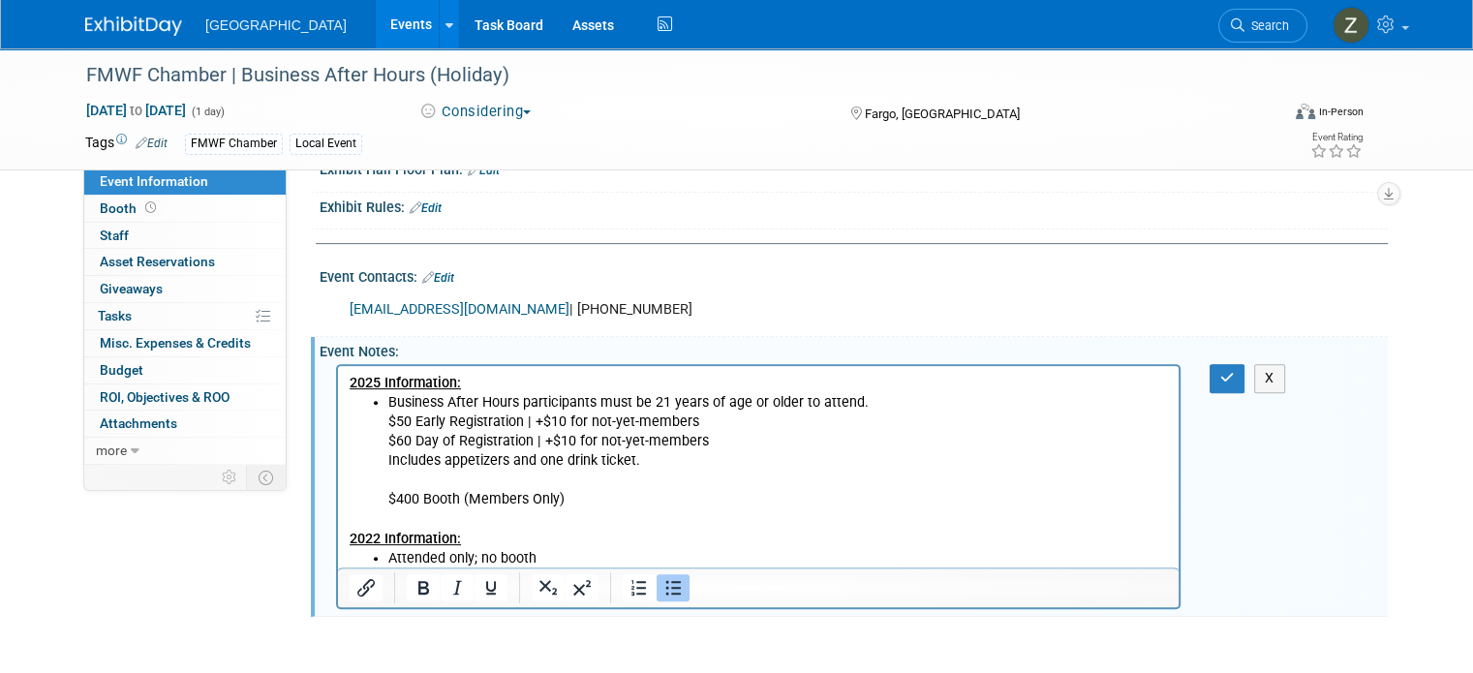
scroll to position [570, 0]
drag, startPoint x: 387, startPoint y: 405, endPoint x: 913, endPoint y: 394, distance: 526.0
click at [913, 394] on ul "Business After Hours participants must be 21 years of age or older to attend. $…" at bounding box center [759, 451] width 818 height 116
click at [818, 432] on p "$50 Early Registration | +$10 for not-yet-members $60 Day of Registration | +$1…" at bounding box center [778, 432] width 780 height 39
click at [1224, 375] on button "button" at bounding box center [1228, 378] width 36 height 28
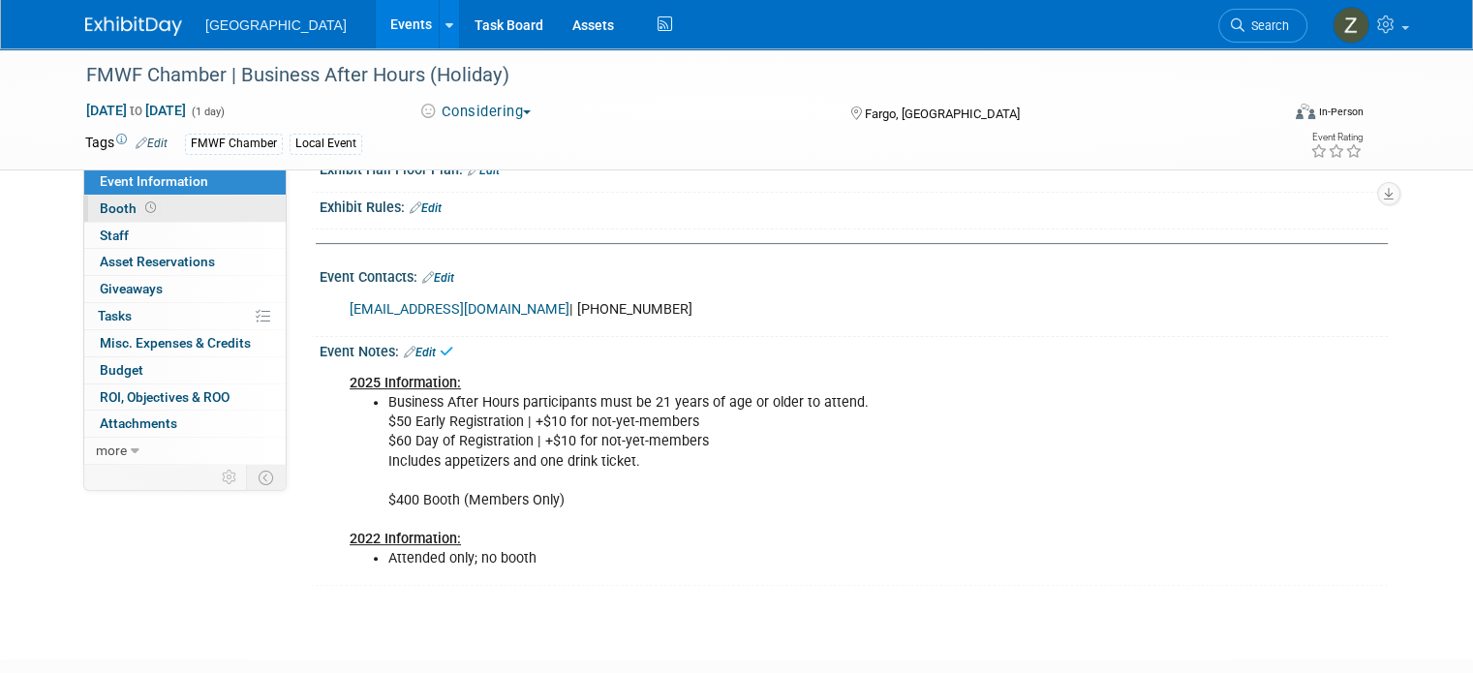
click at [221, 216] on link "Booth" at bounding box center [184, 209] width 201 height 26
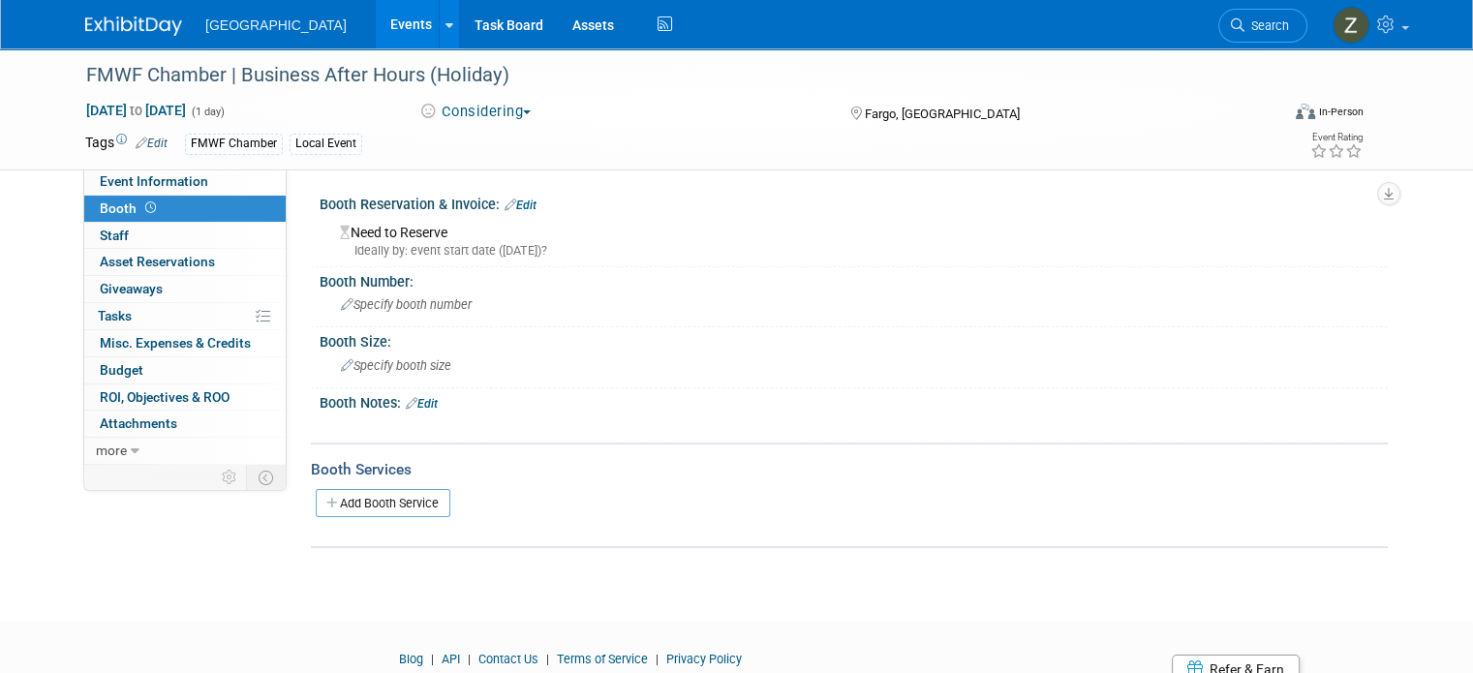
click at [516, 202] on link "Edit" at bounding box center [521, 206] width 32 height 14
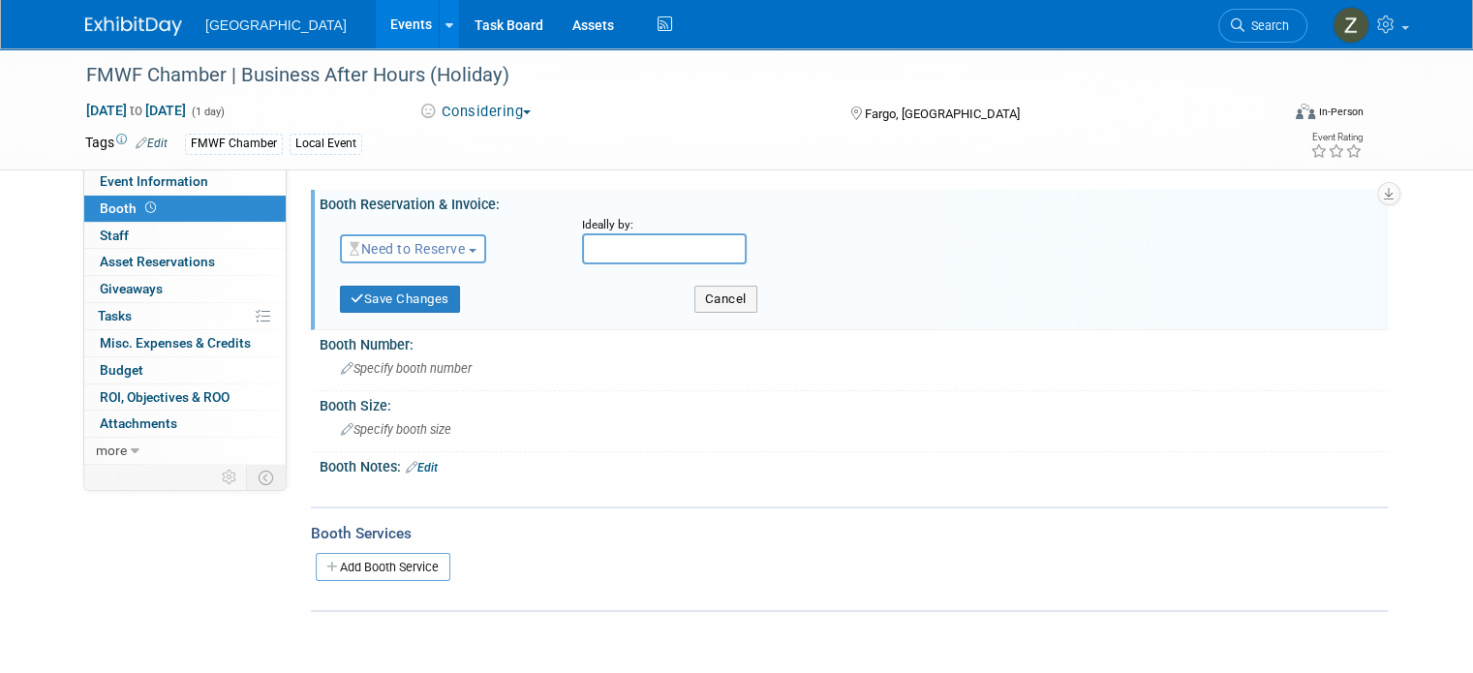
click at [608, 253] on input "text" at bounding box center [664, 248] width 165 height 31
click at [853, 287] on span at bounding box center [842, 286] width 35 height 33
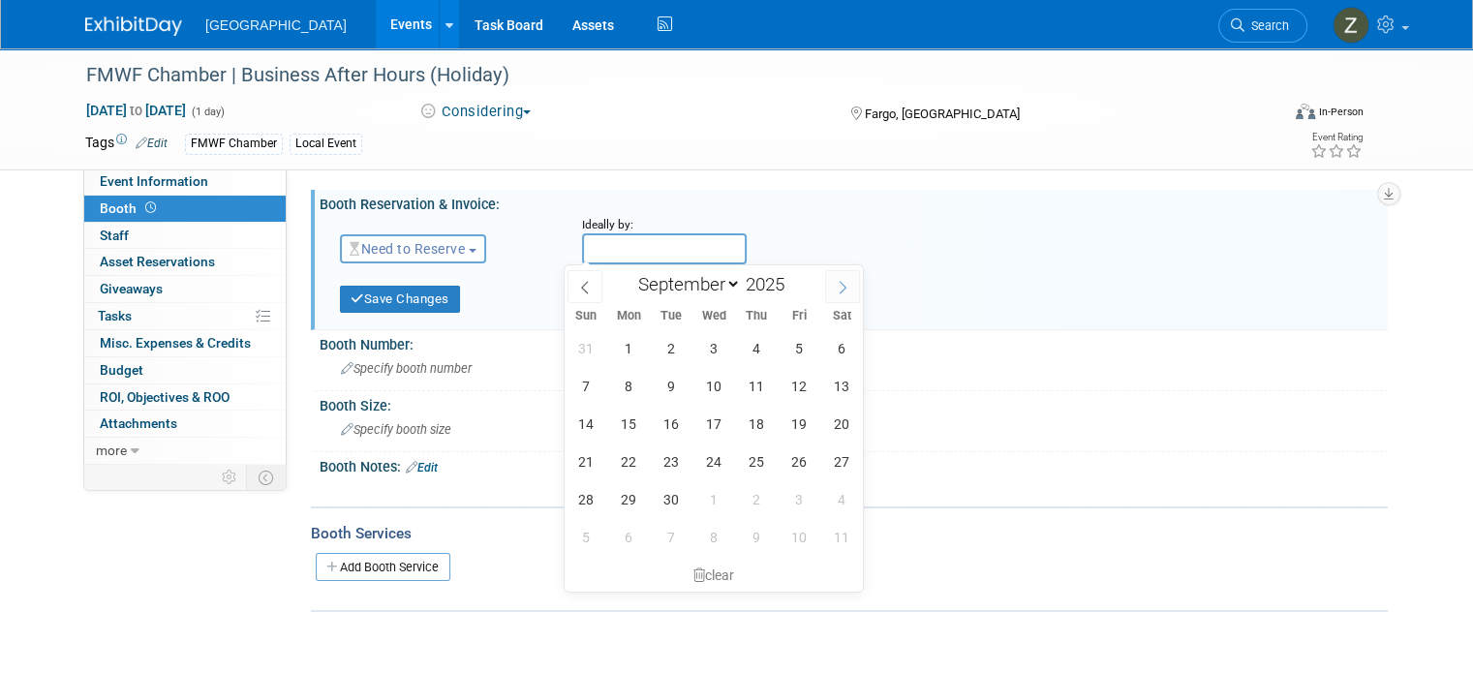
click at [852, 287] on span at bounding box center [842, 286] width 35 height 33
select select "10"
click at [826, 346] on span "1" at bounding box center [842, 348] width 38 height 38
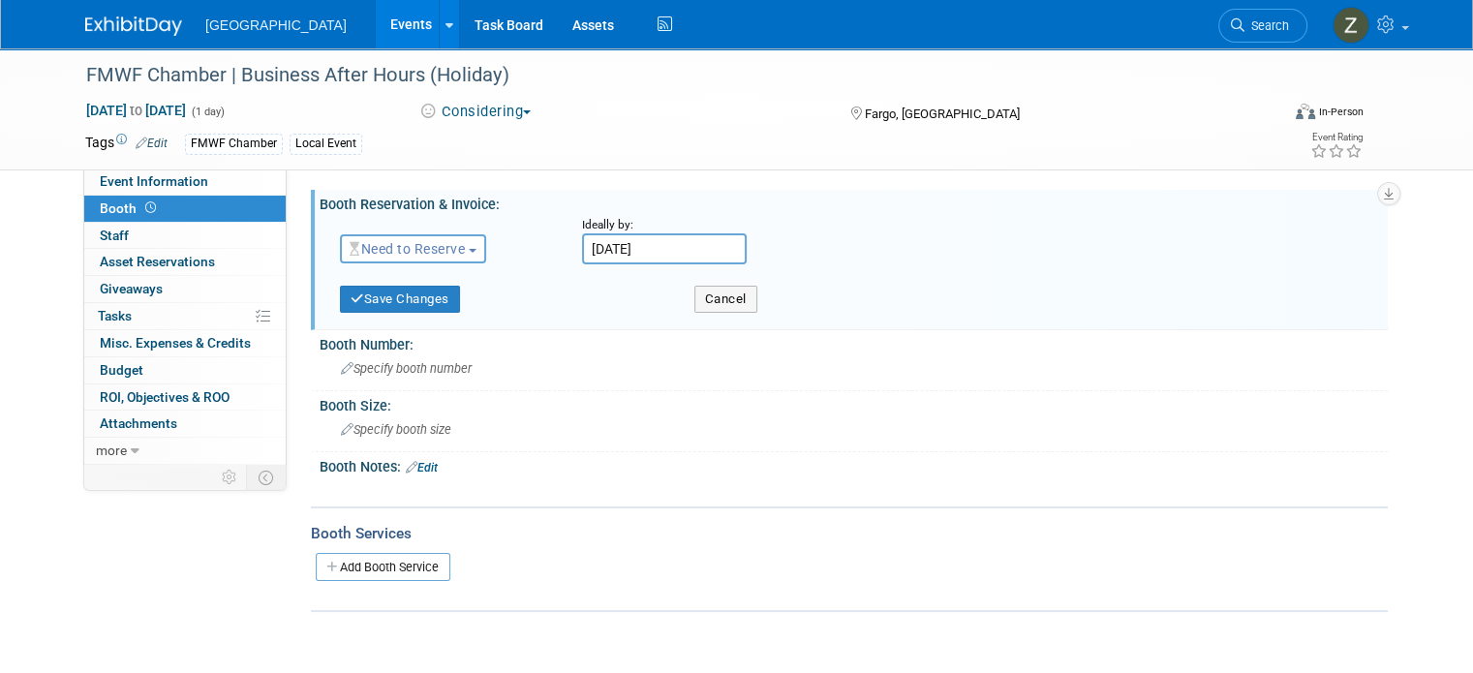
click at [675, 251] on input "[DATE]" at bounding box center [664, 248] width 165 height 31
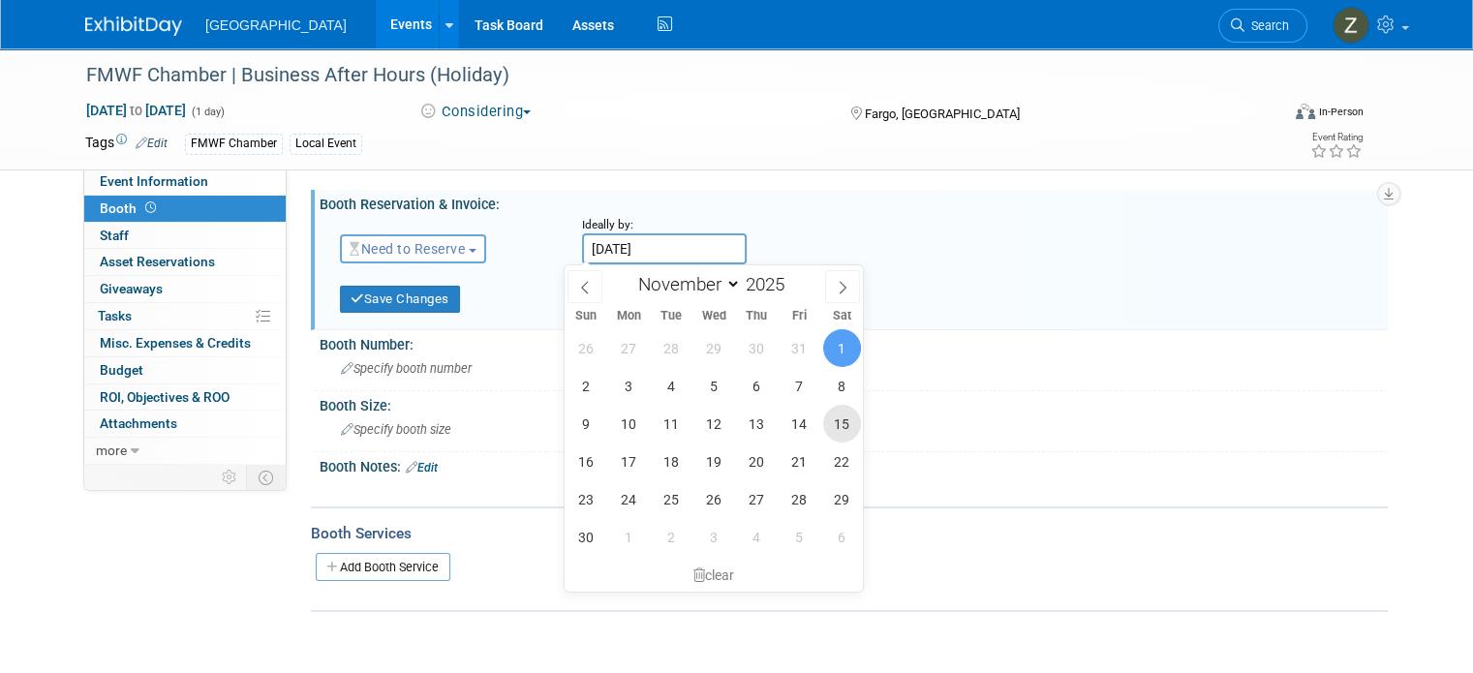
click at [827, 417] on span "15" at bounding box center [842, 424] width 38 height 38
type input "[DATE]"
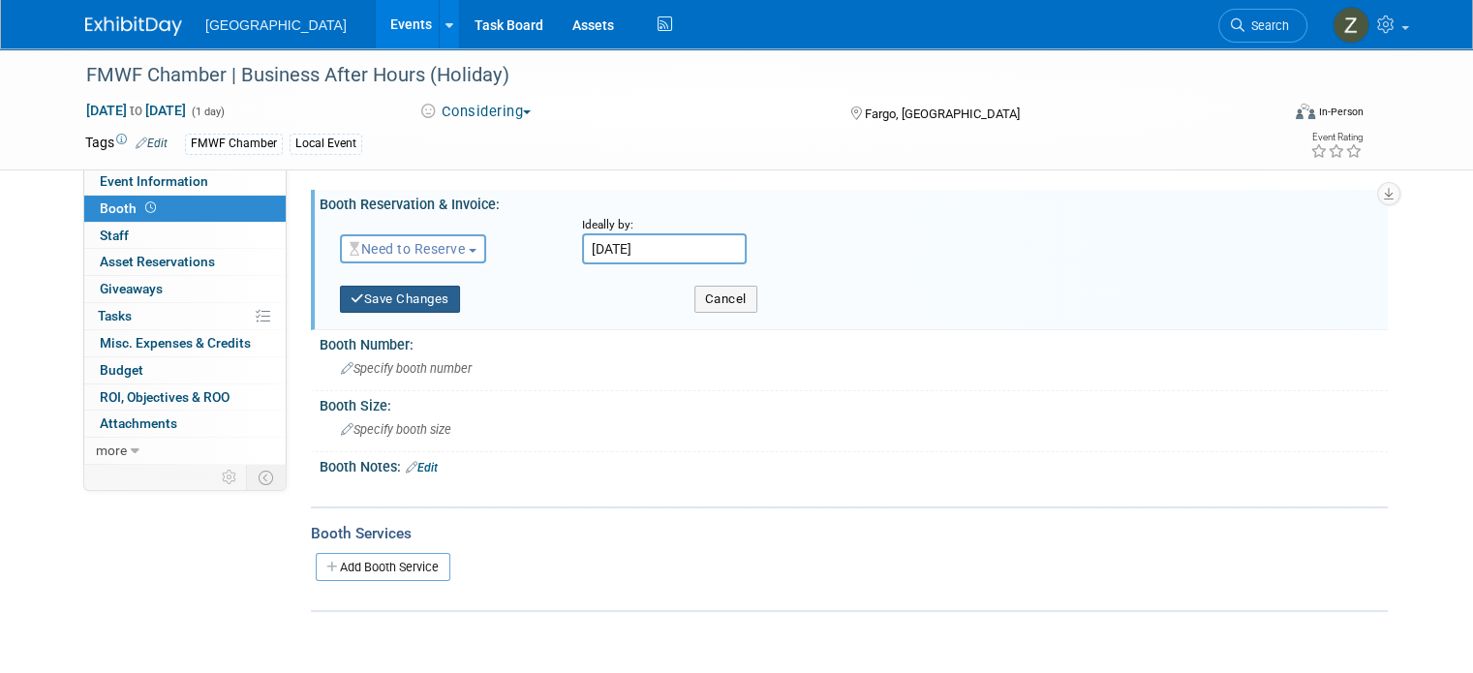
click at [426, 294] on button "Save Changes" at bounding box center [400, 299] width 120 height 27
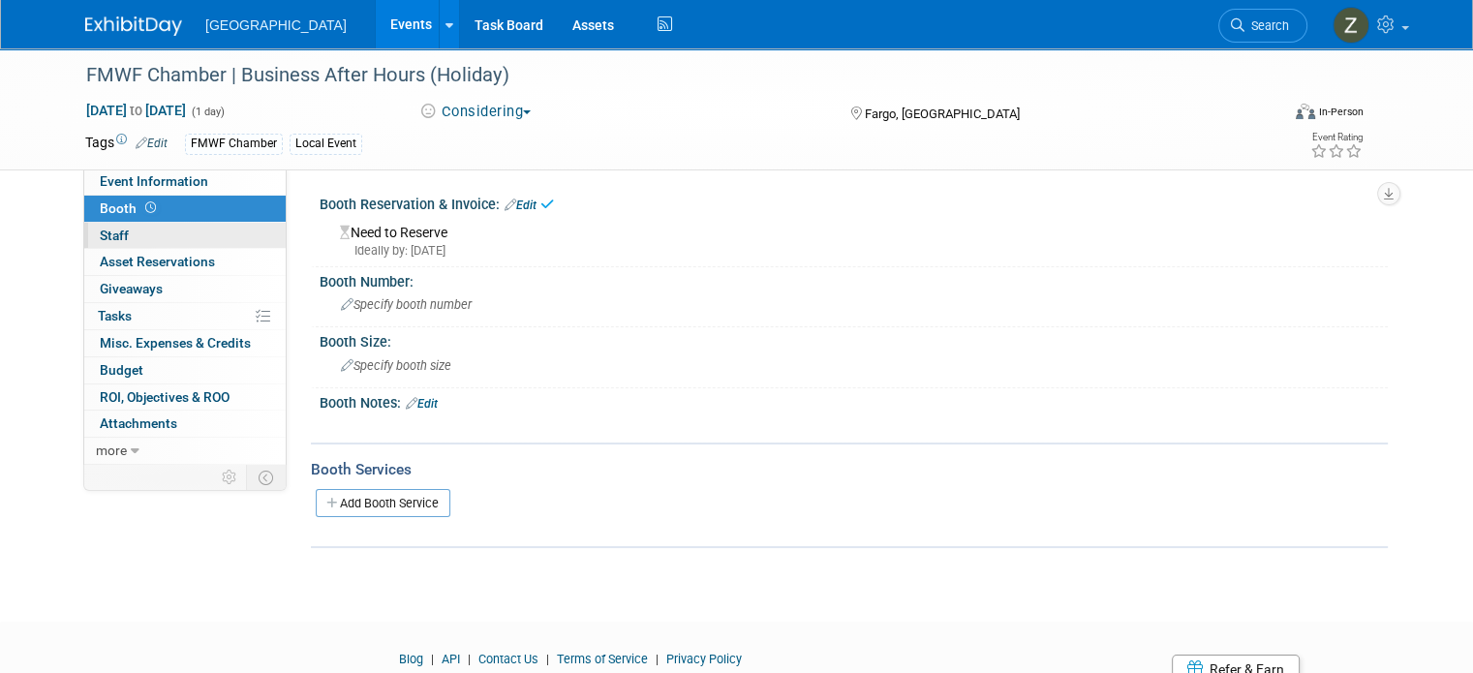
click at [158, 237] on link "0 Staff 0" at bounding box center [184, 236] width 201 height 26
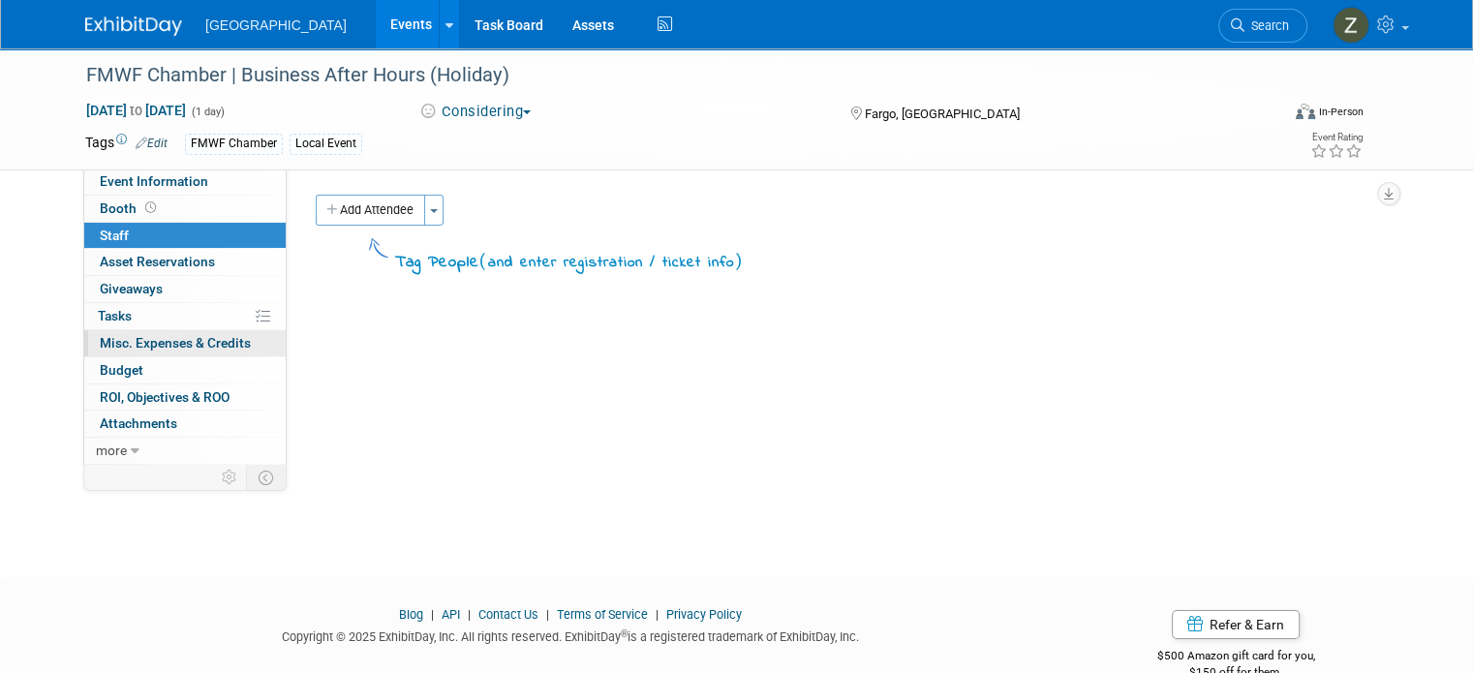
click at [195, 330] on link "0 Misc. Expenses & Credits 0" at bounding box center [184, 343] width 201 height 26
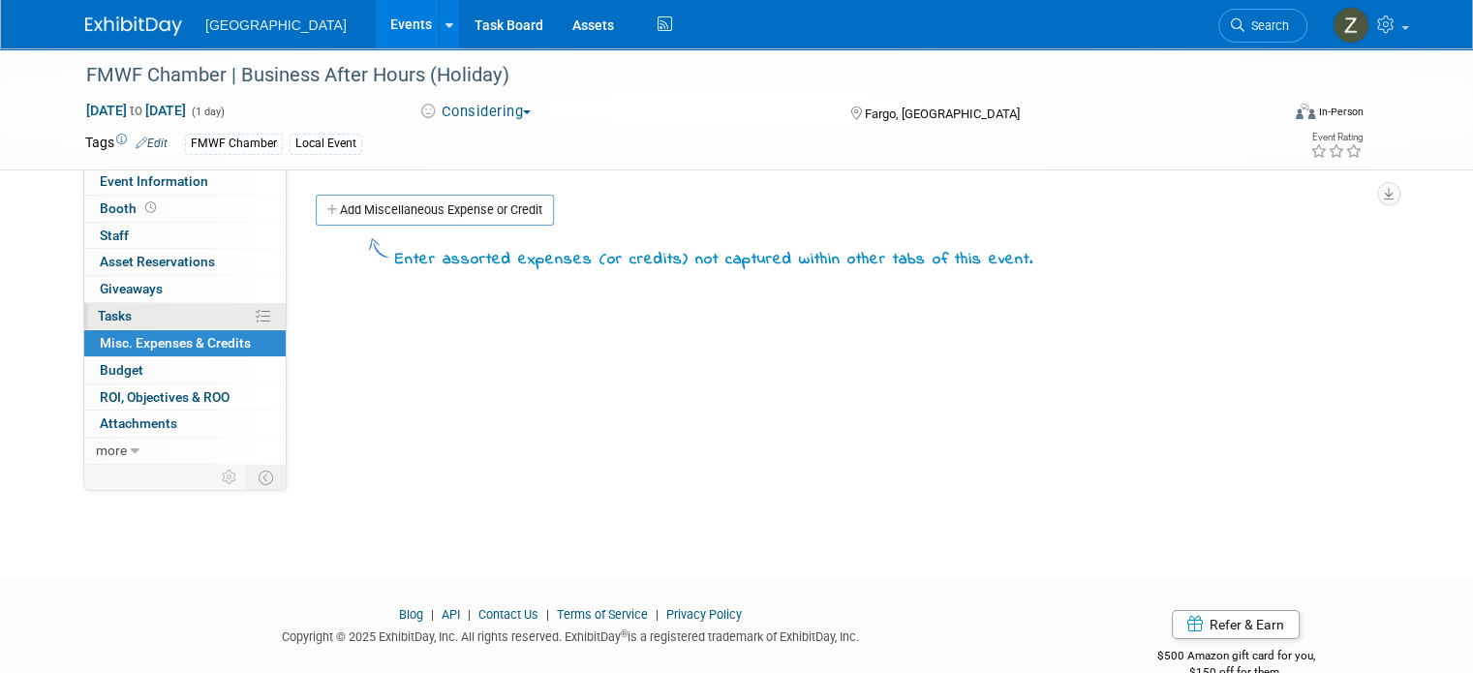
click at [187, 316] on link "0% Tasks 0%" at bounding box center [184, 316] width 201 height 26
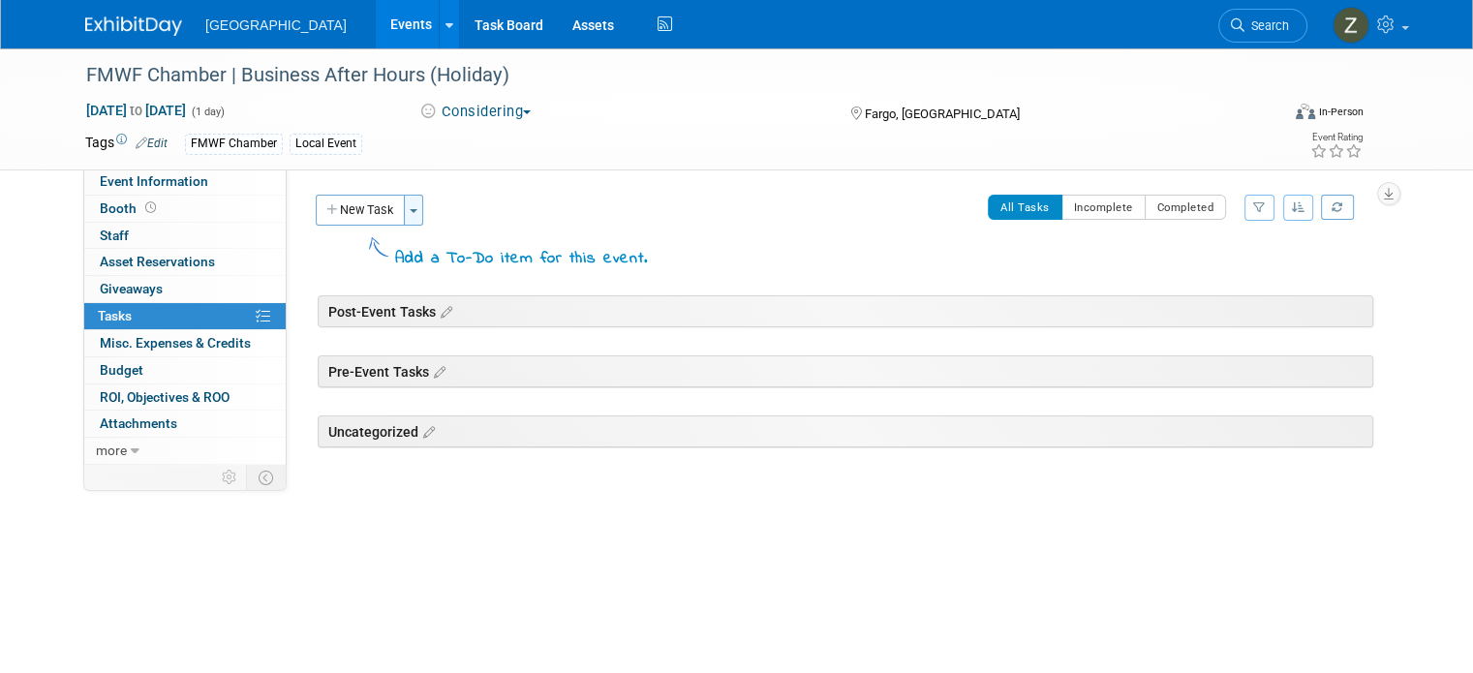
click at [404, 219] on button "Toggle Dropdown" at bounding box center [413, 210] width 19 height 31
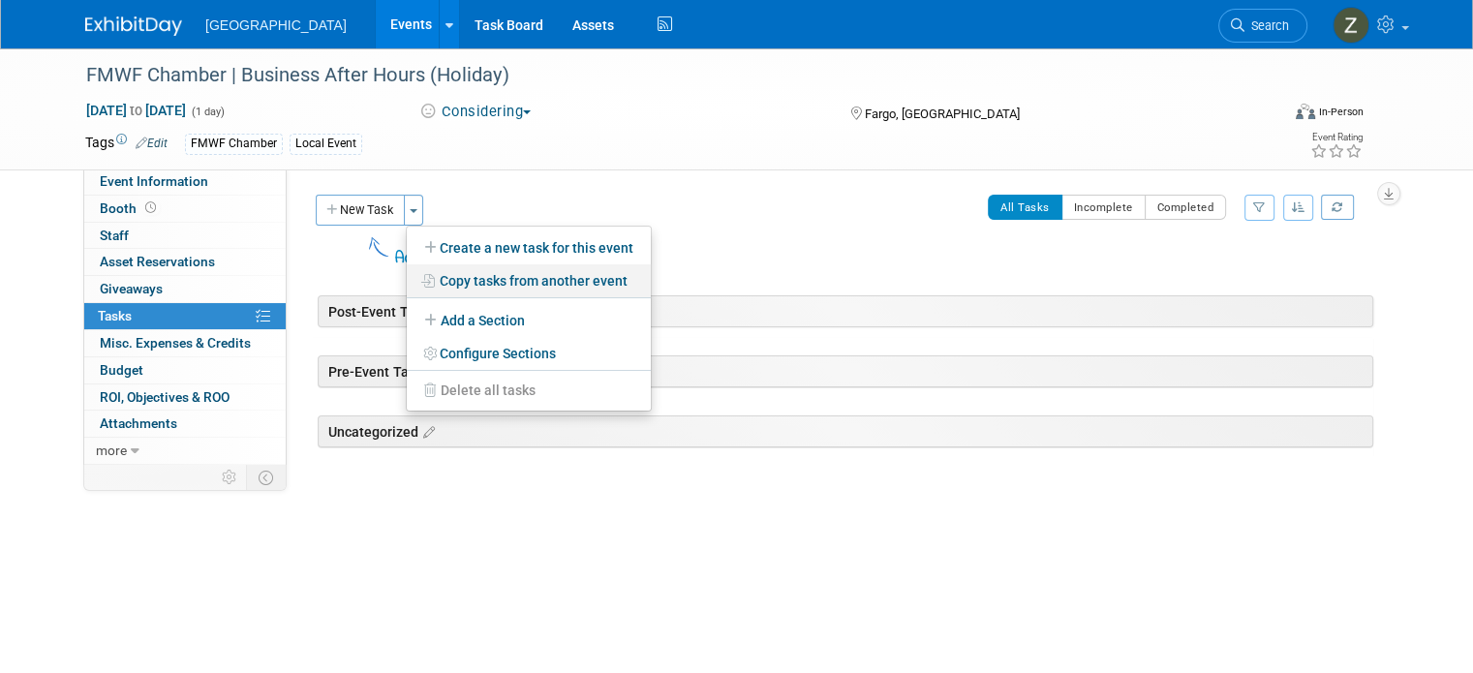
click at [424, 284] on link "Copy tasks from another event" at bounding box center [529, 280] width 244 height 33
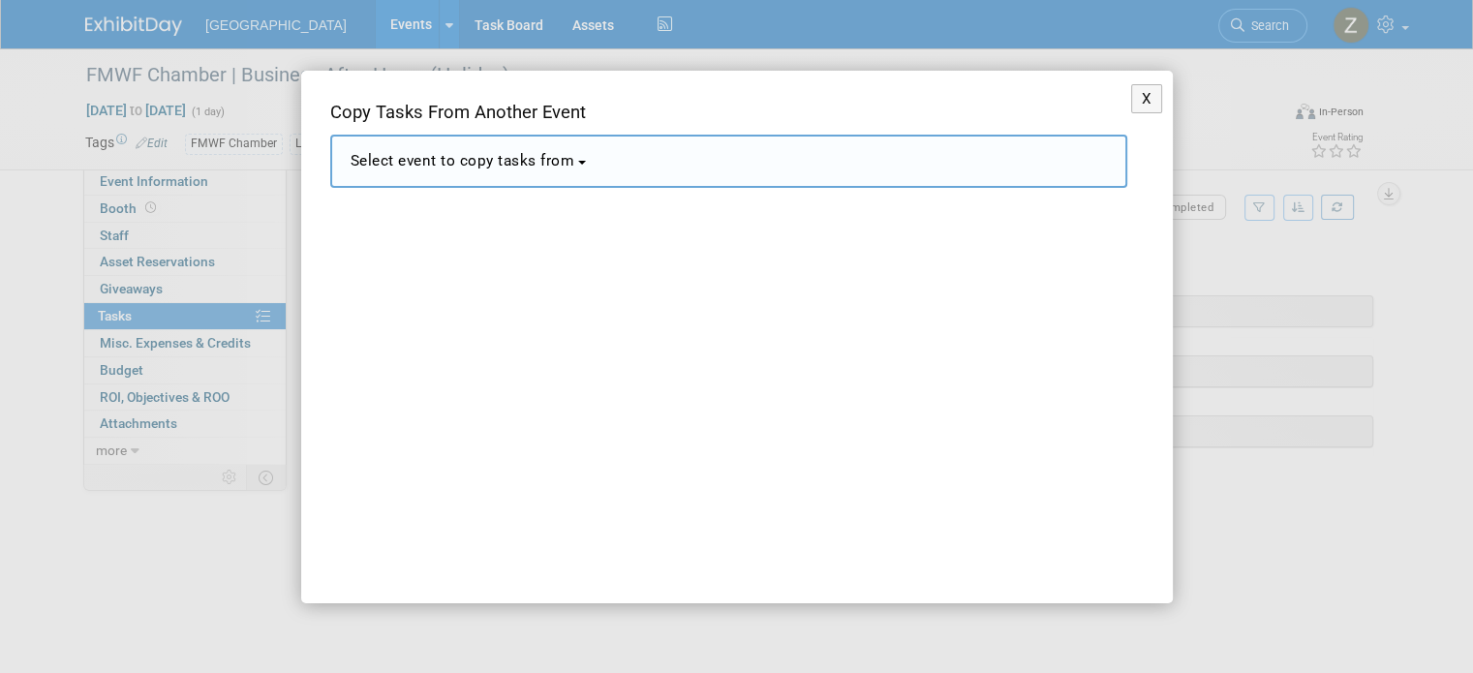
click at [502, 170] on span "Select event to copy tasks from" at bounding box center [463, 160] width 225 height 17
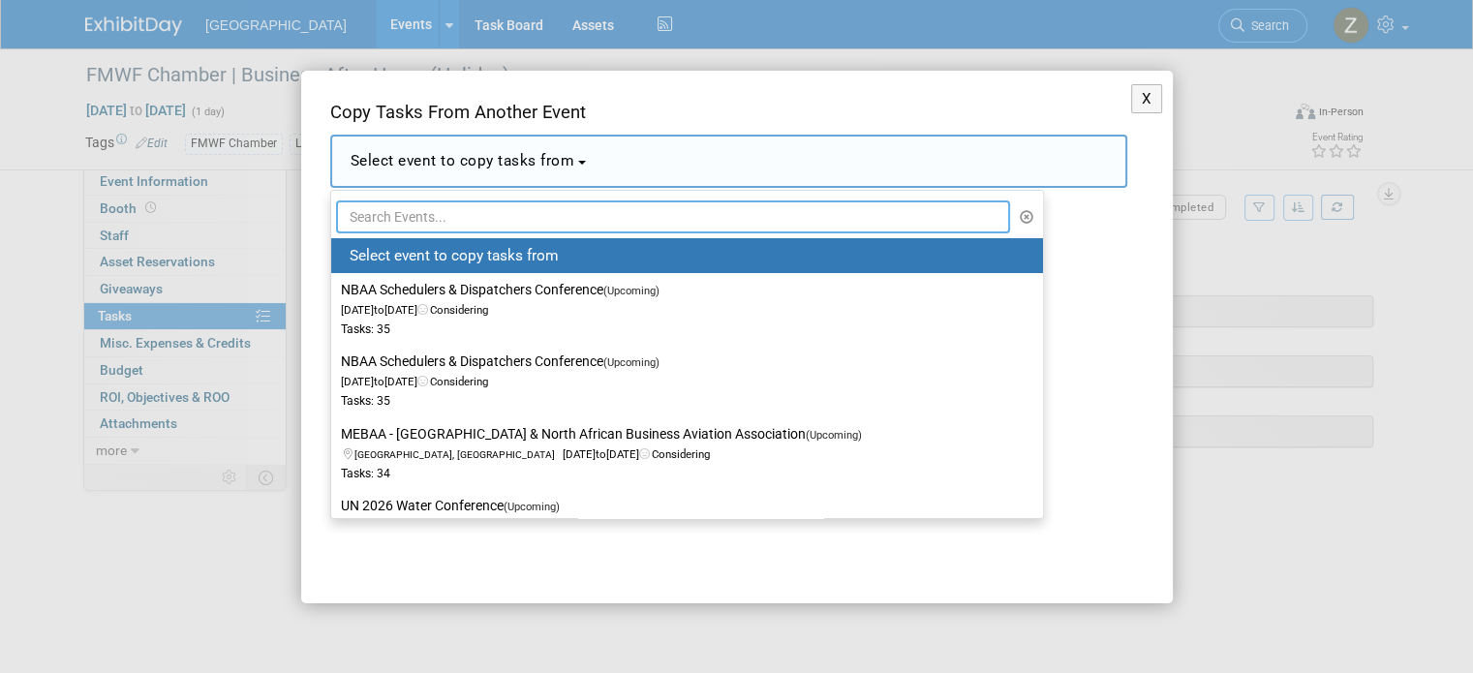
click at [512, 200] on input "text" at bounding box center [673, 216] width 675 height 33
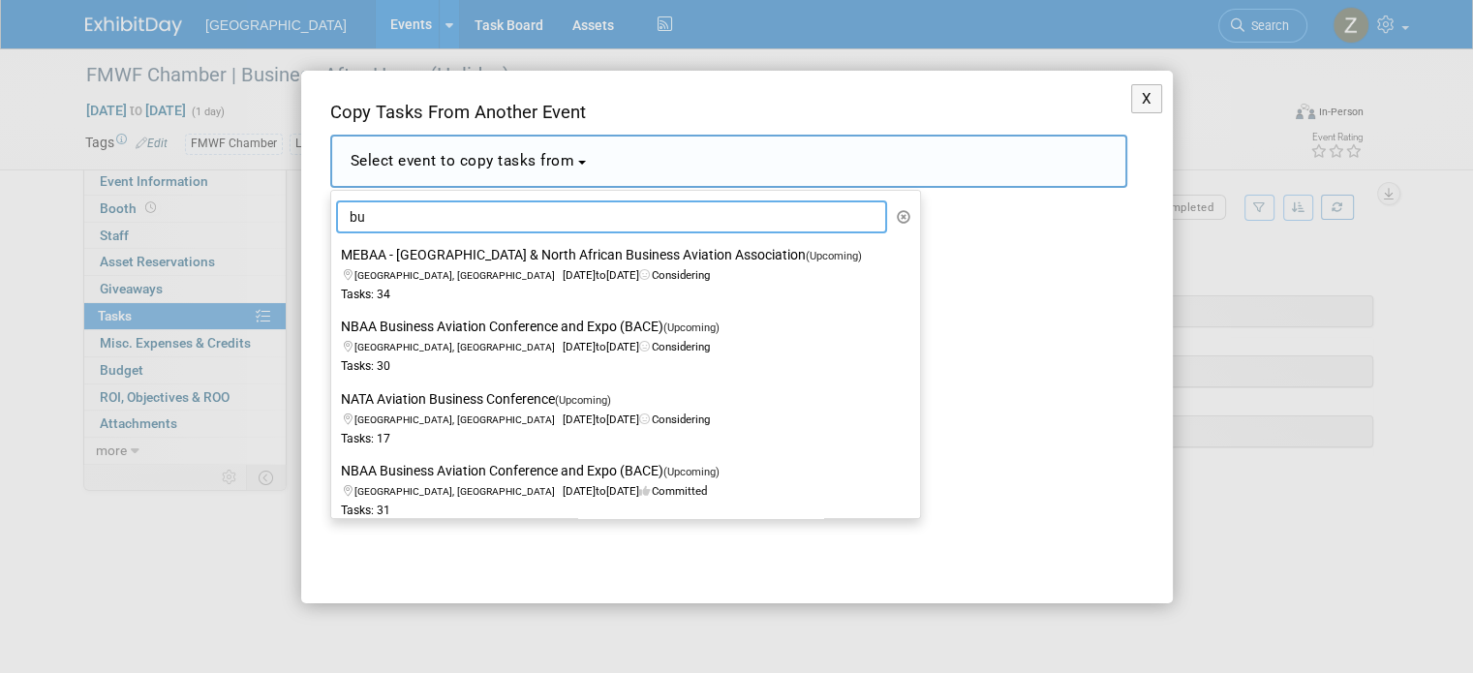
type input "b"
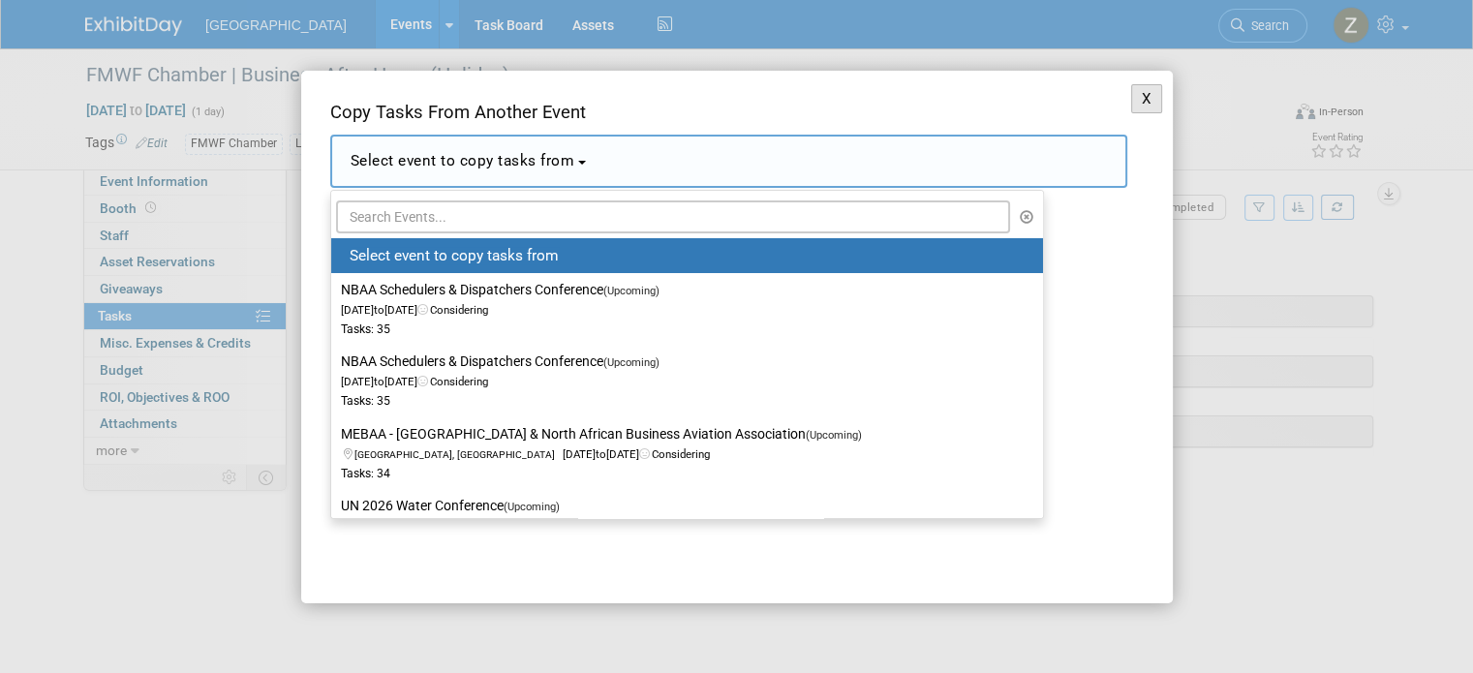
click at [1131, 100] on button "X" at bounding box center [1147, 99] width 32 height 30
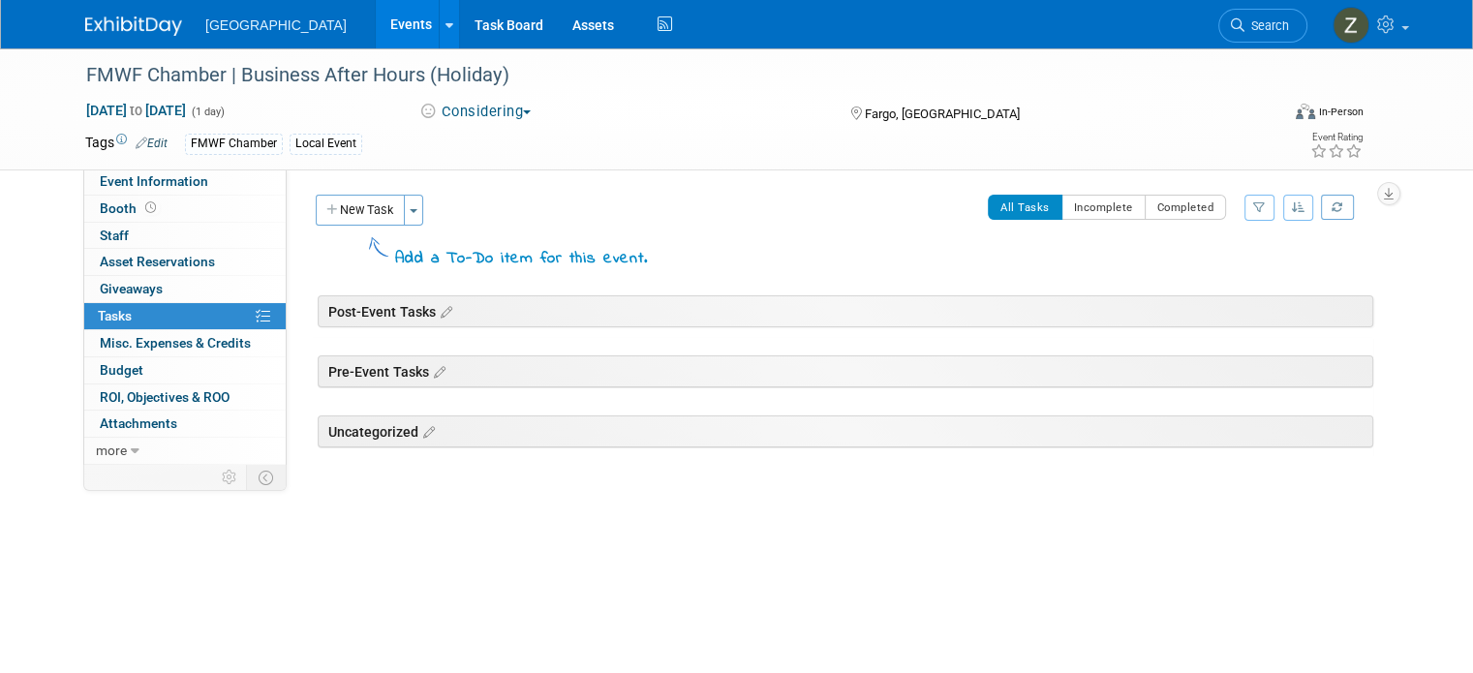
click at [376, 22] on link "Events" at bounding box center [411, 24] width 71 height 48
